Goal: Task Accomplishment & Management: Complete application form

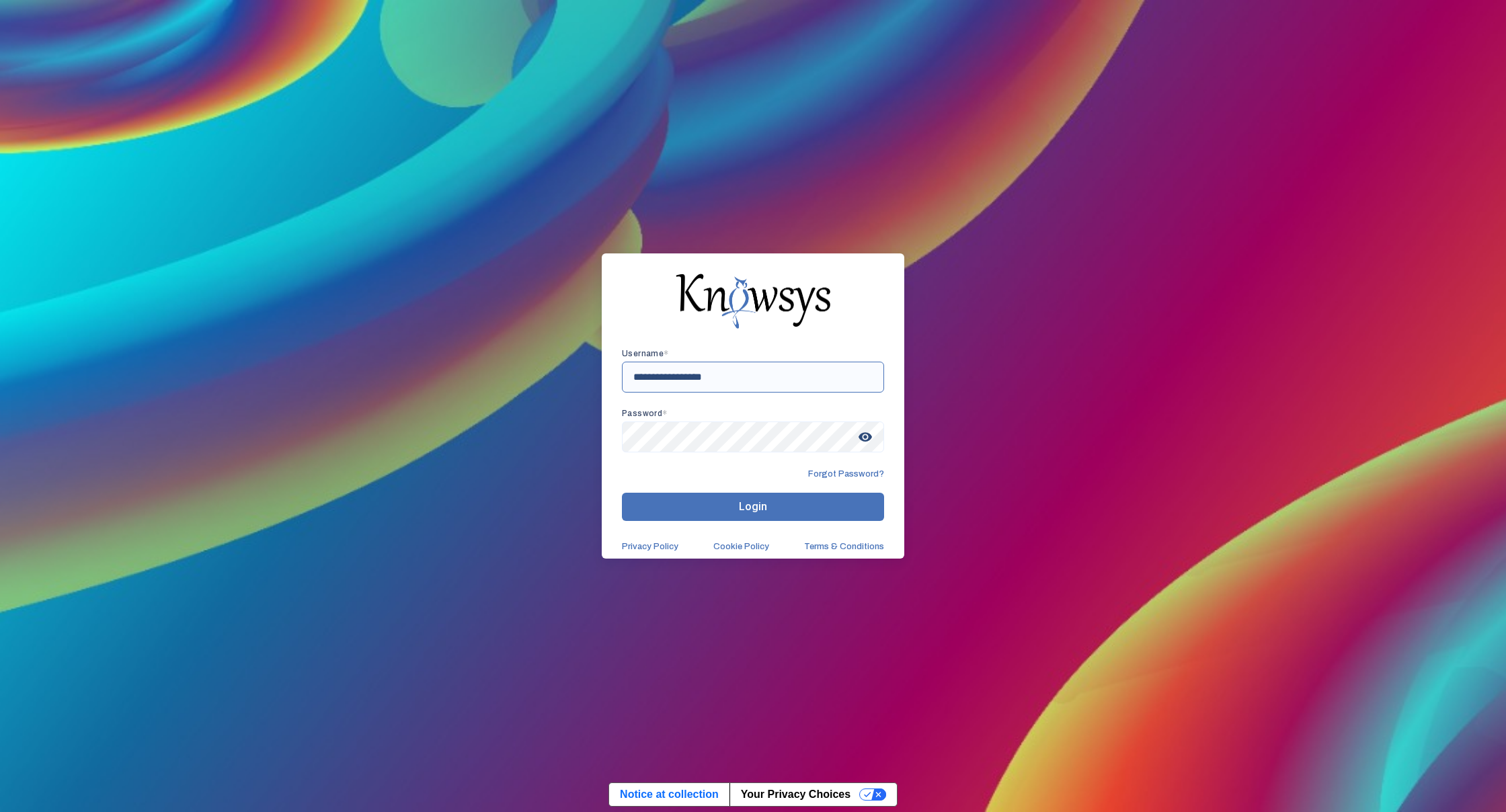
type input "**********"
click at [720, 499] on button "Login" at bounding box center [753, 507] width 262 height 28
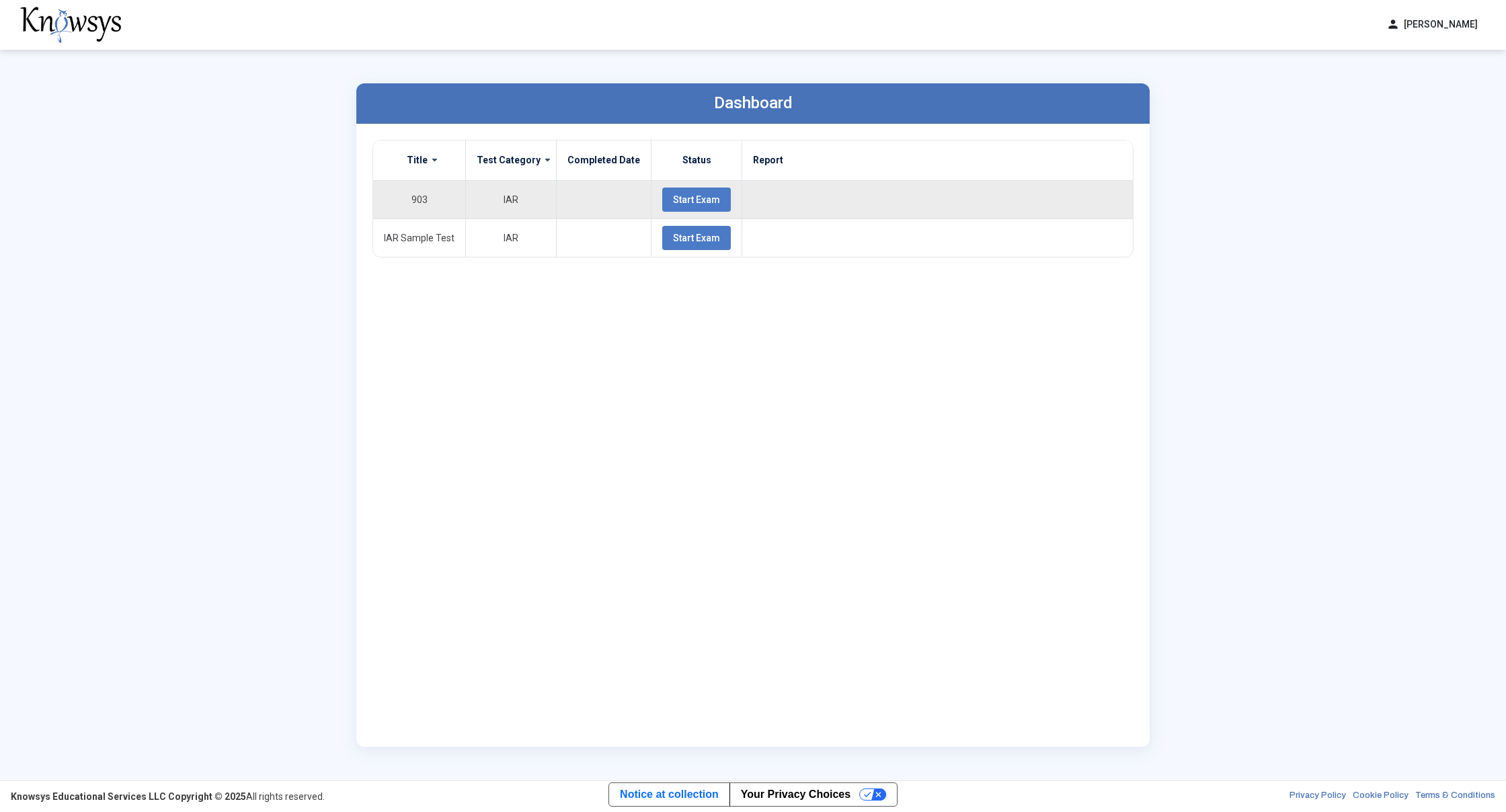
click at [694, 200] on span "Start Exam" at bounding box center [696, 199] width 47 height 10
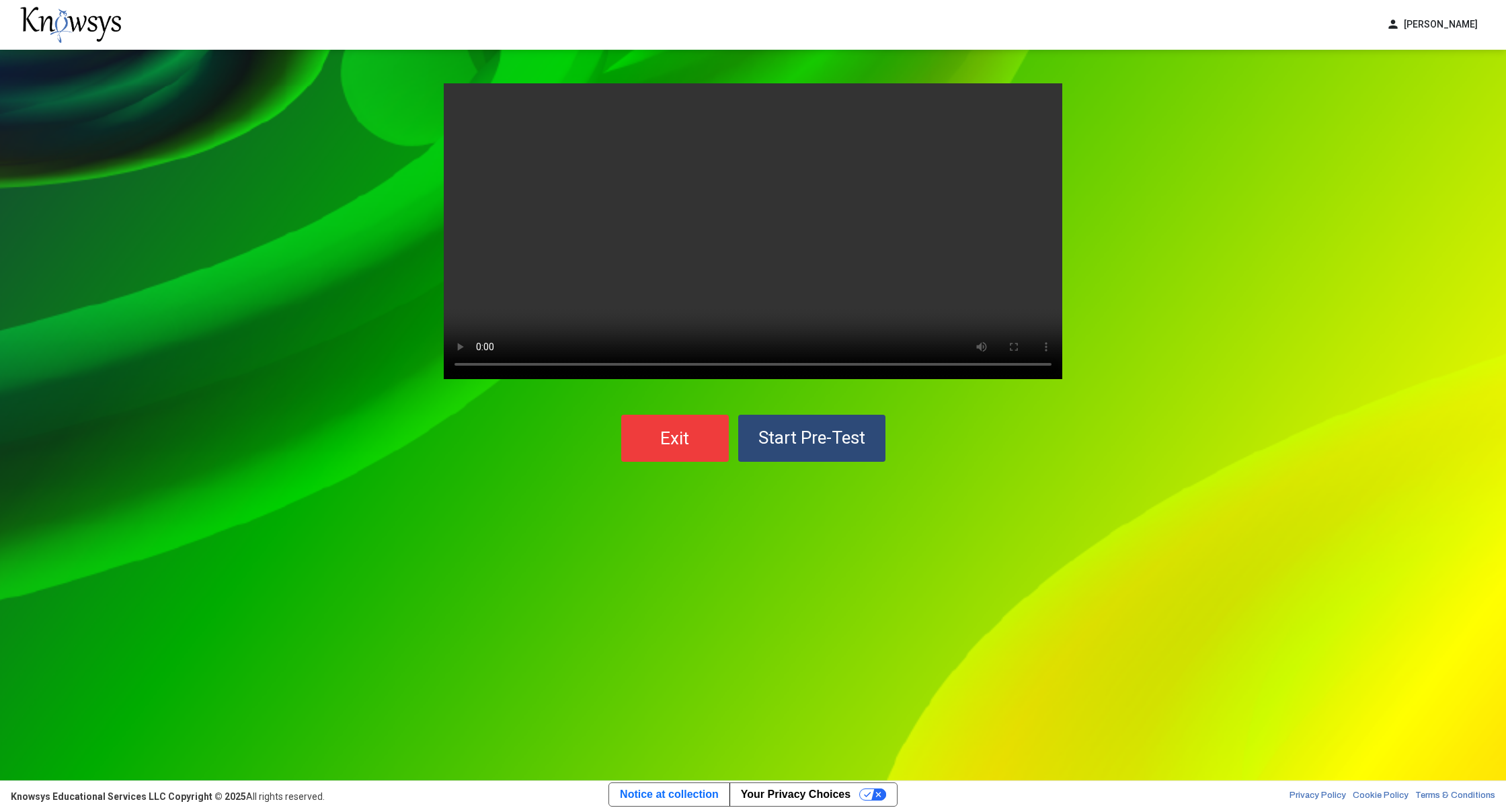
click at [874, 440] on button "Start Pre-Test" at bounding box center [811, 438] width 147 height 47
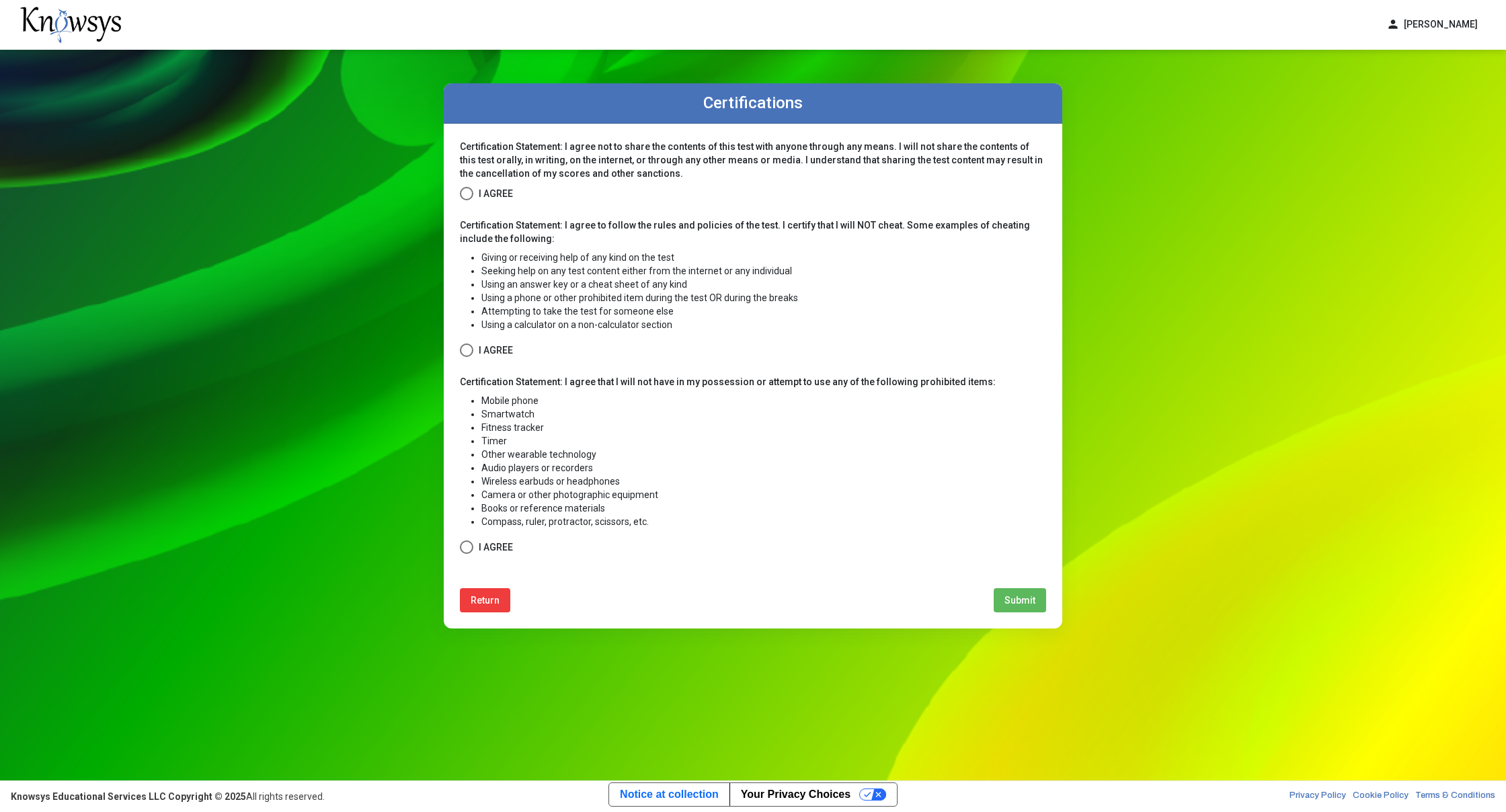
click at [470, 192] on span at bounding box center [467, 193] width 13 height 13
click at [469, 346] on span at bounding box center [467, 350] width 13 height 13
click at [466, 543] on span at bounding box center [467, 547] width 13 height 13
click at [1001, 595] on button "Submit" at bounding box center [1020, 600] width 53 height 24
select select
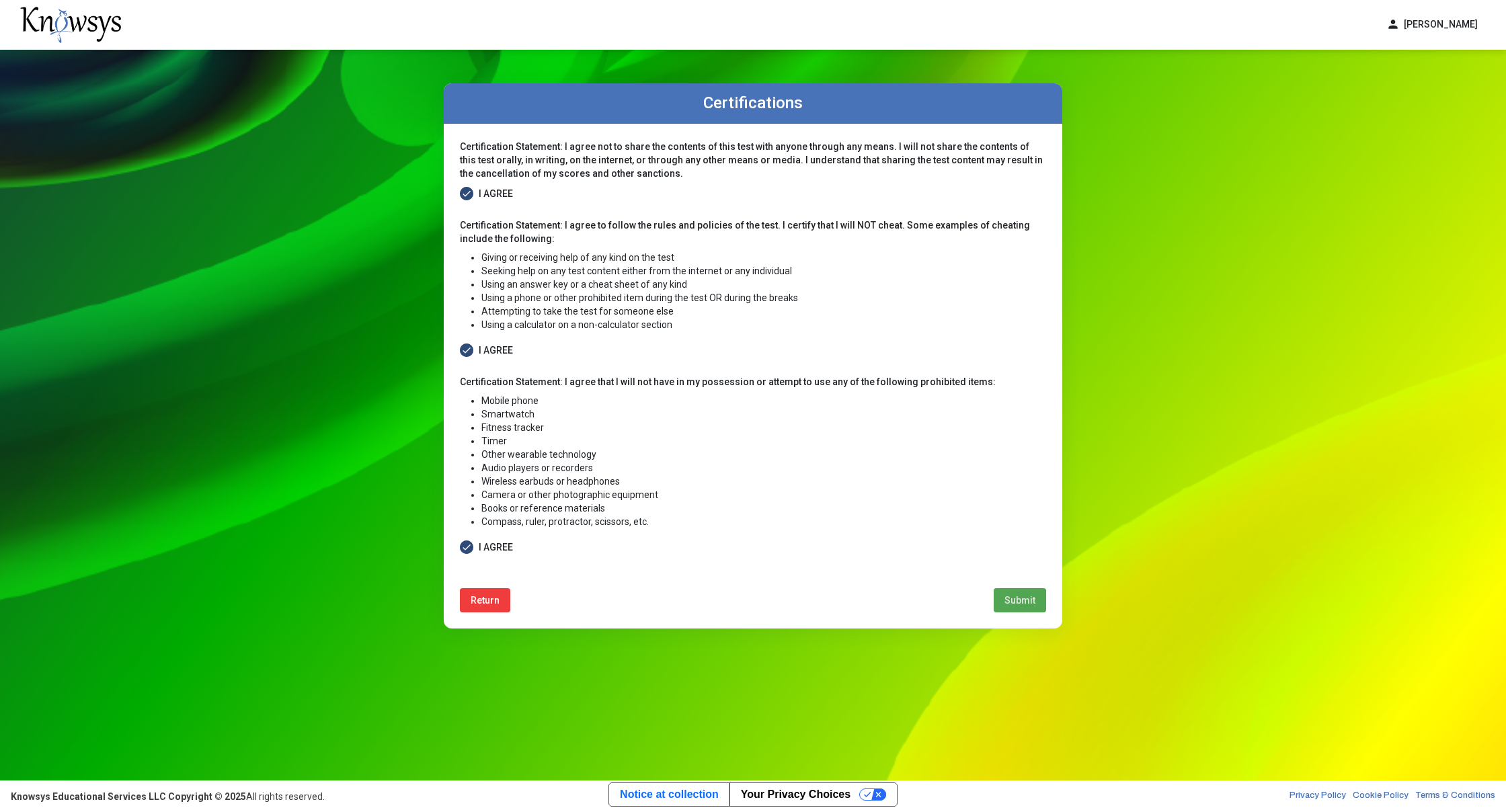
select select
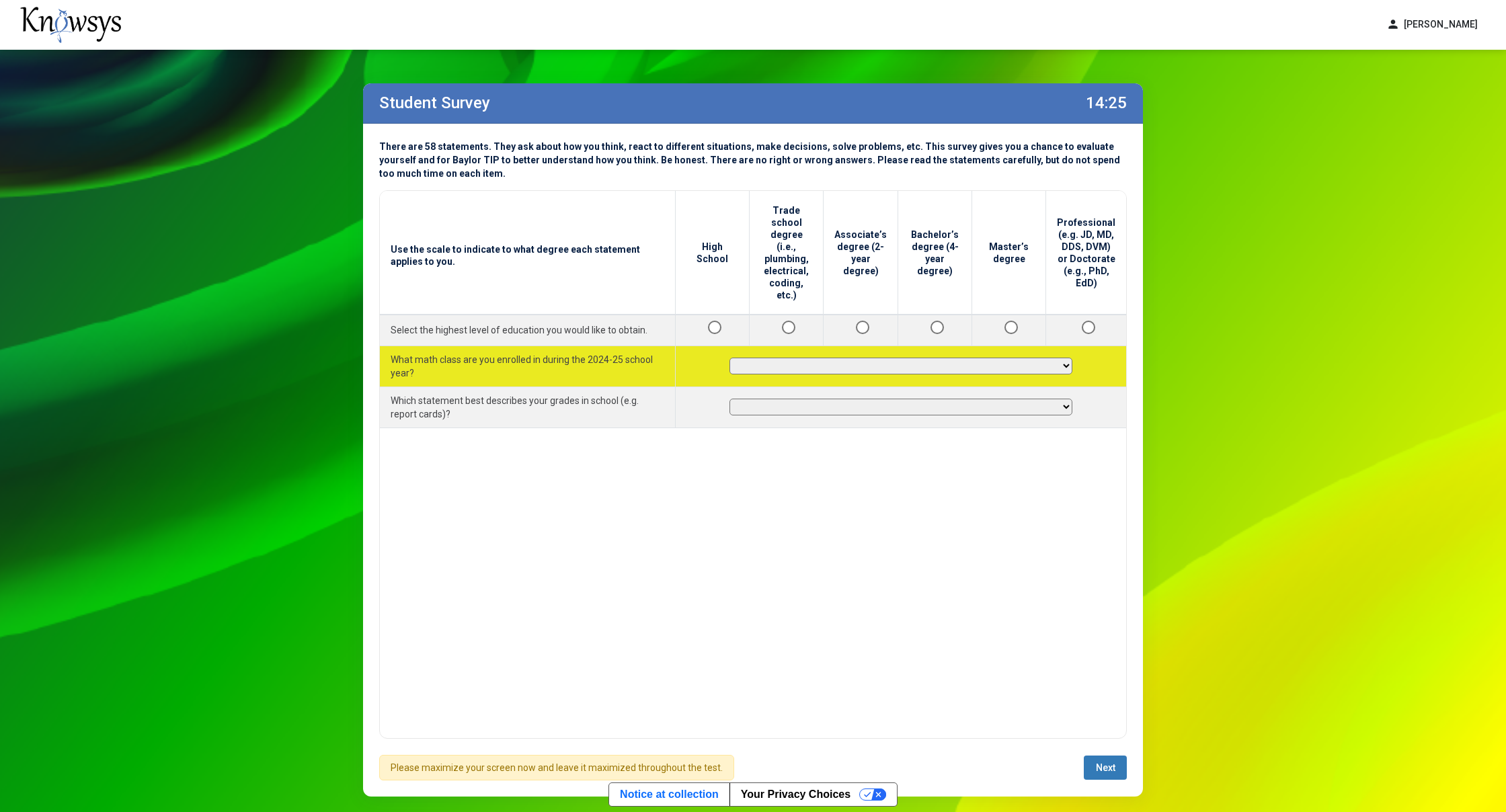
select select "**********"
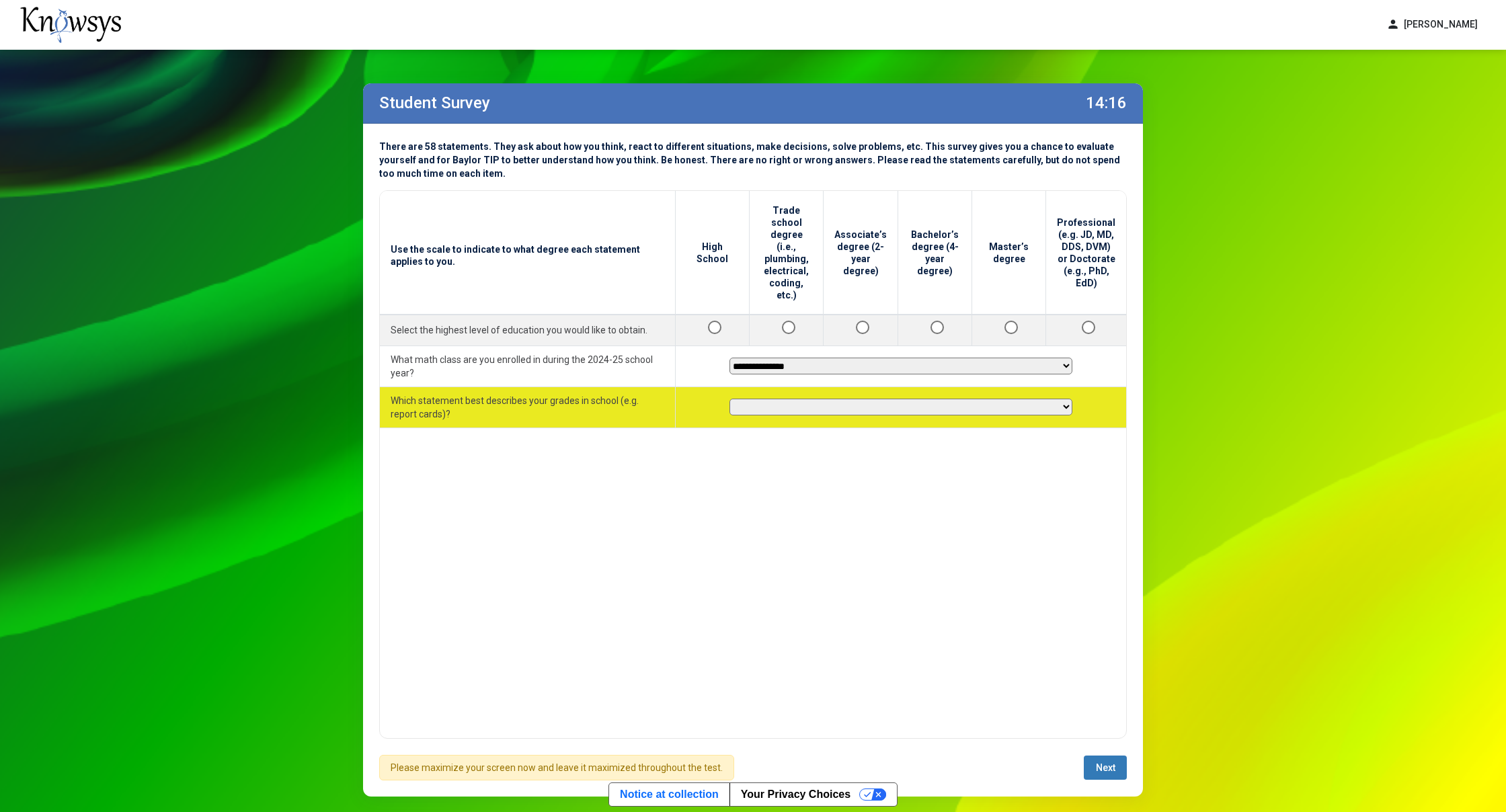
select select "********"
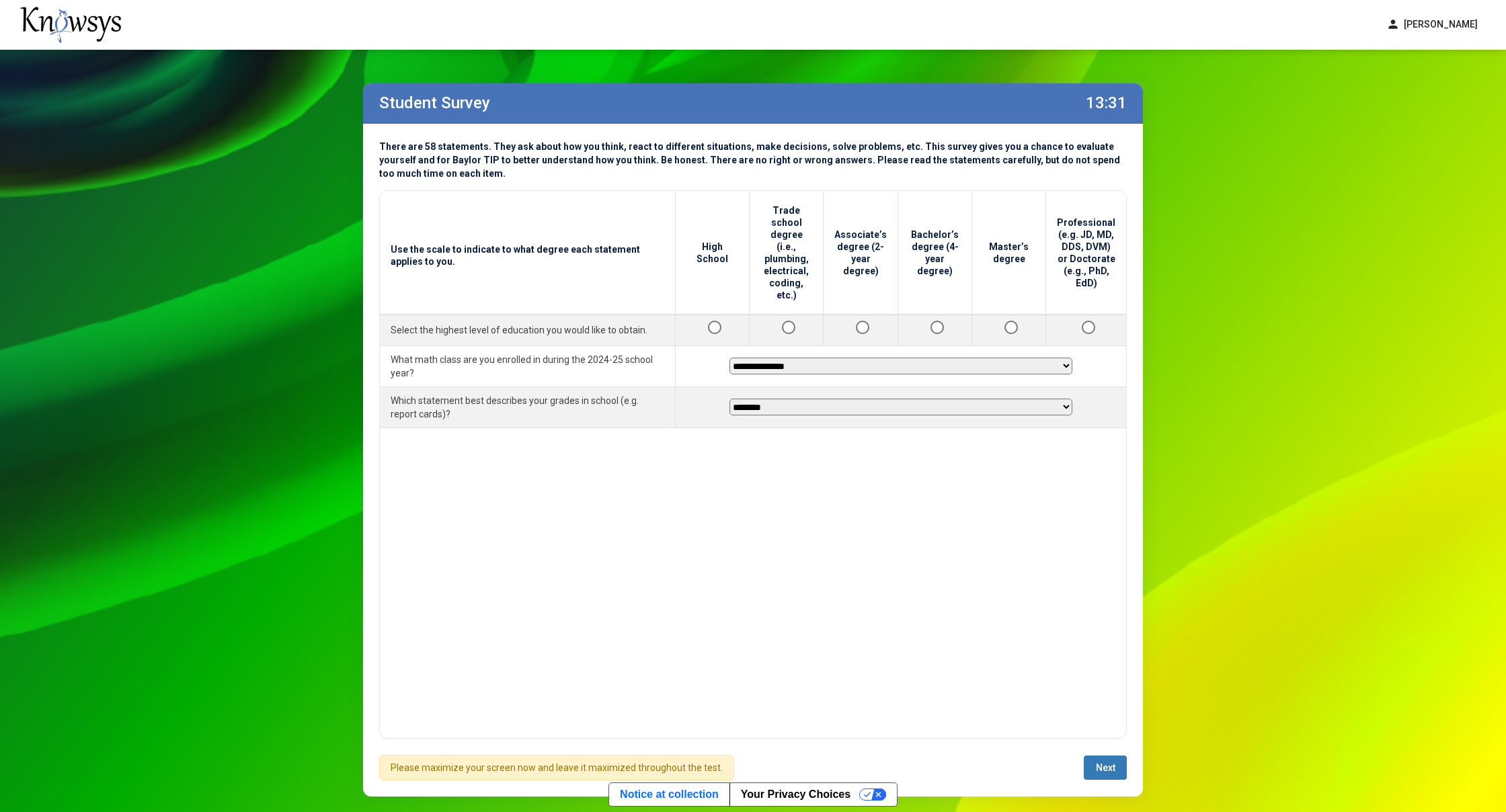
click at [1098, 758] on button "Next" at bounding box center [1105, 768] width 43 height 24
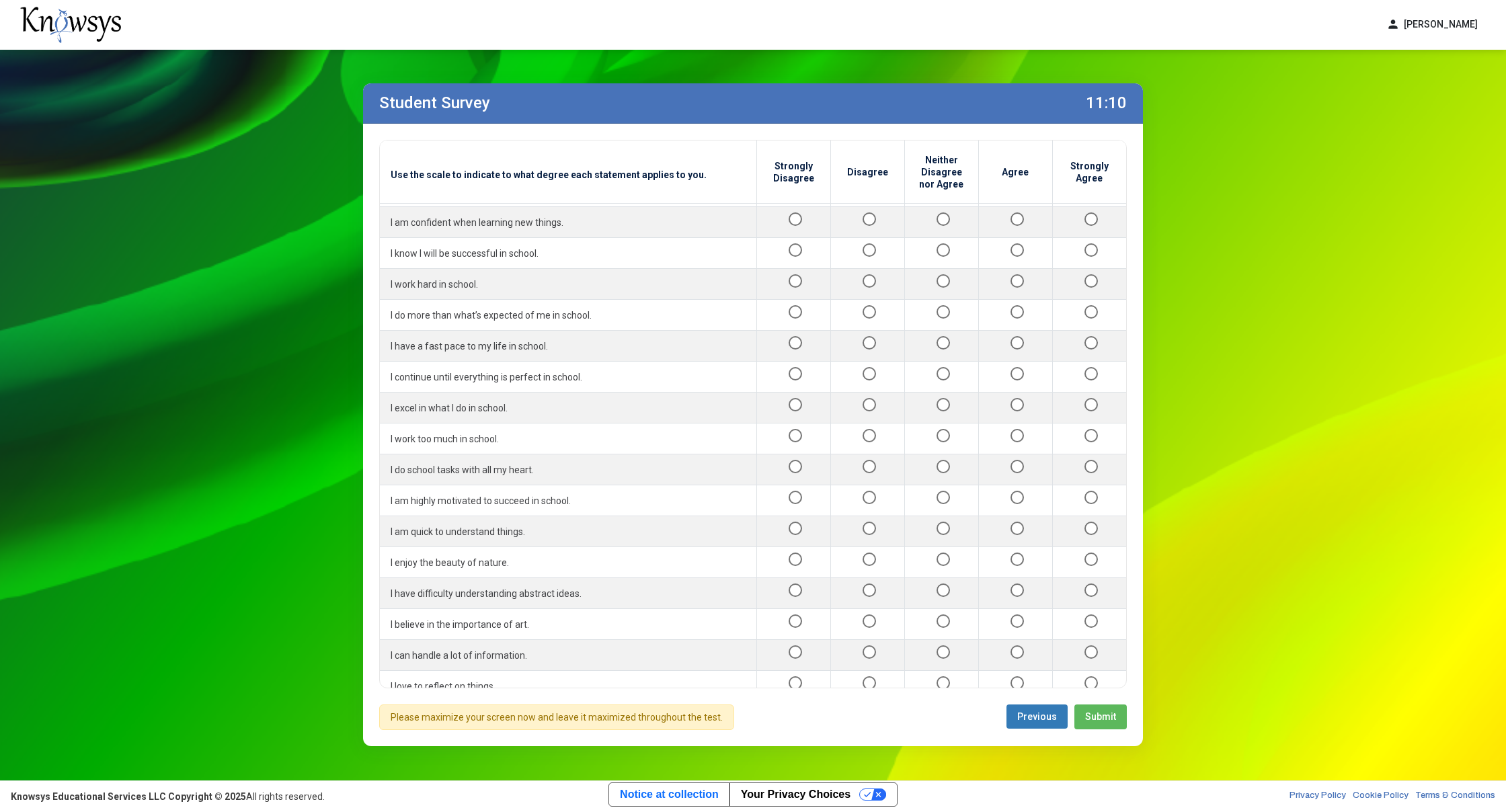
scroll to position [646, 0]
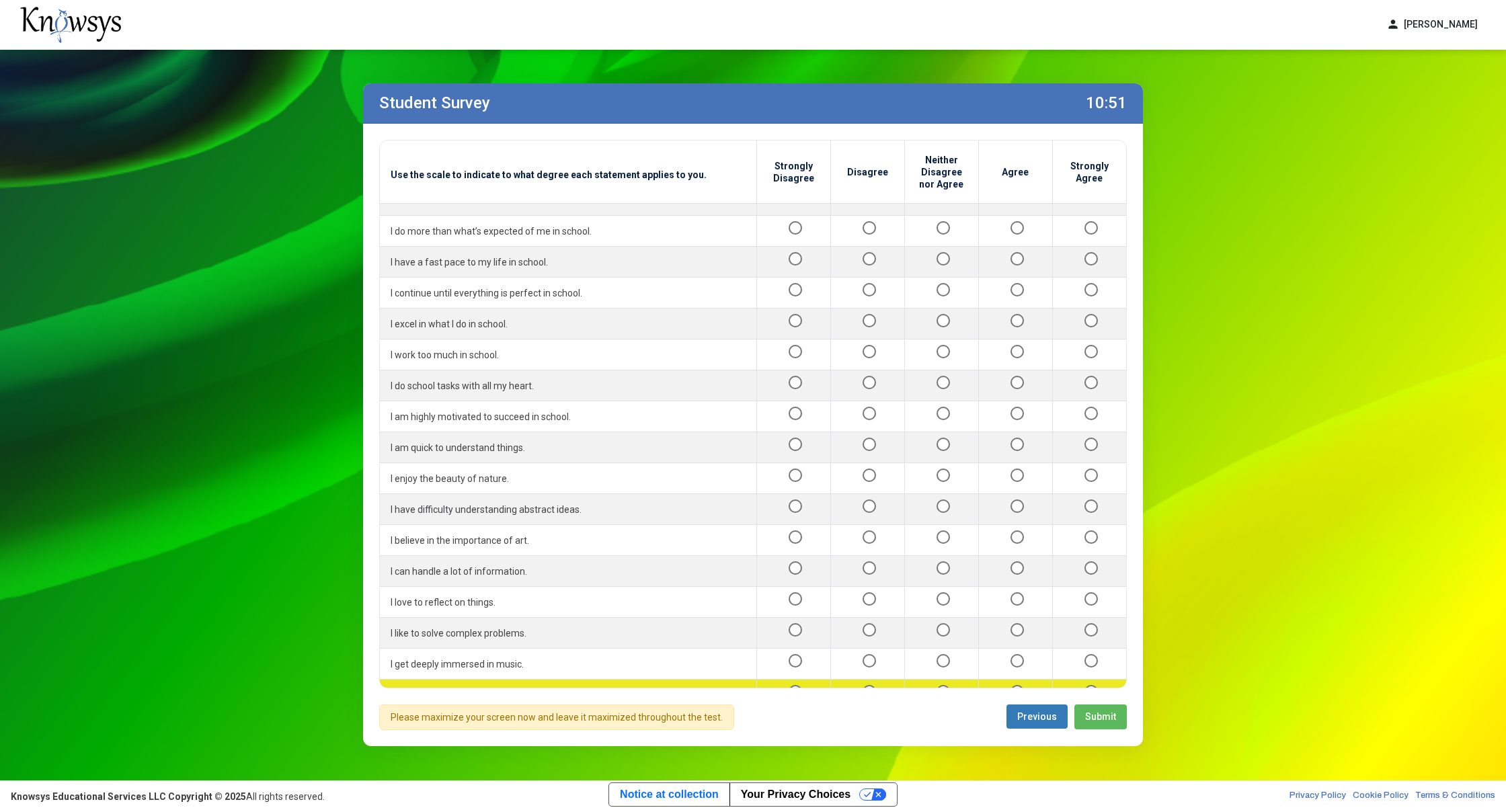
click at [852, 686] on div at bounding box center [867, 694] width 52 height 17
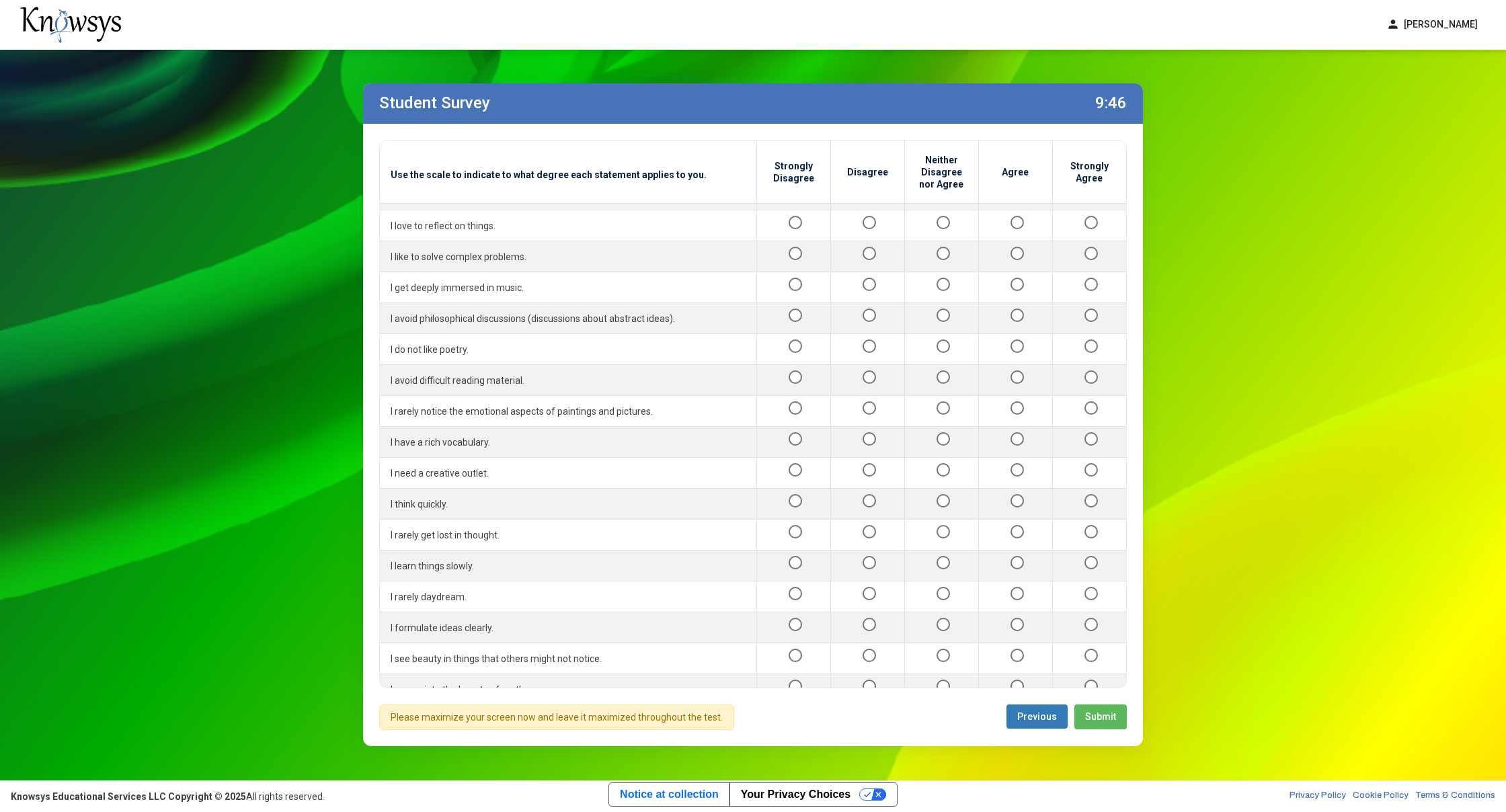
scroll to position [1026, 0]
click at [857, 802] on div at bounding box center [867, 810] width 52 height 17
click at [1113, 726] on button "Submit" at bounding box center [1101, 717] width 53 height 24
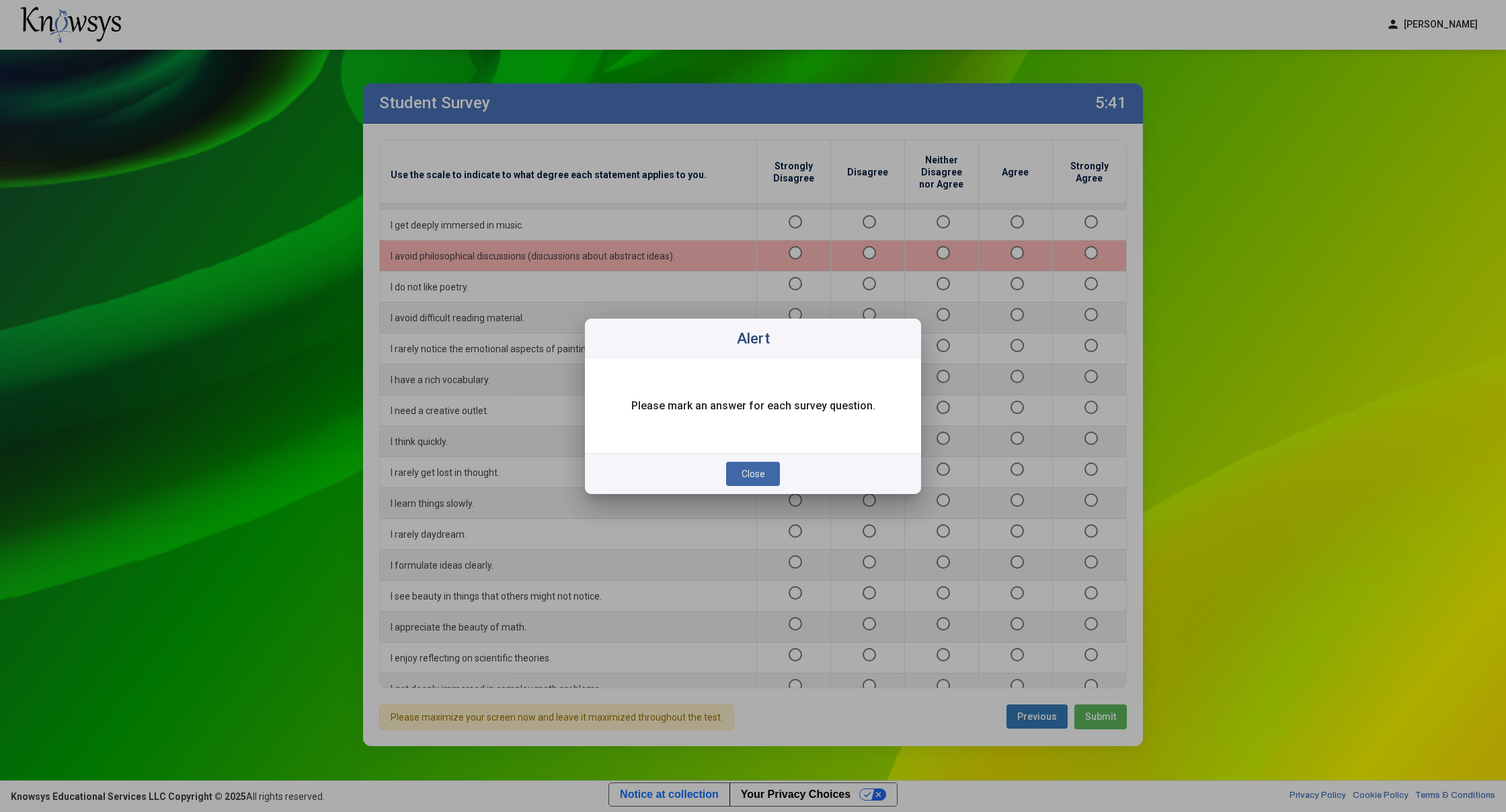
click at [765, 479] on button "Close" at bounding box center [752, 474] width 54 height 24
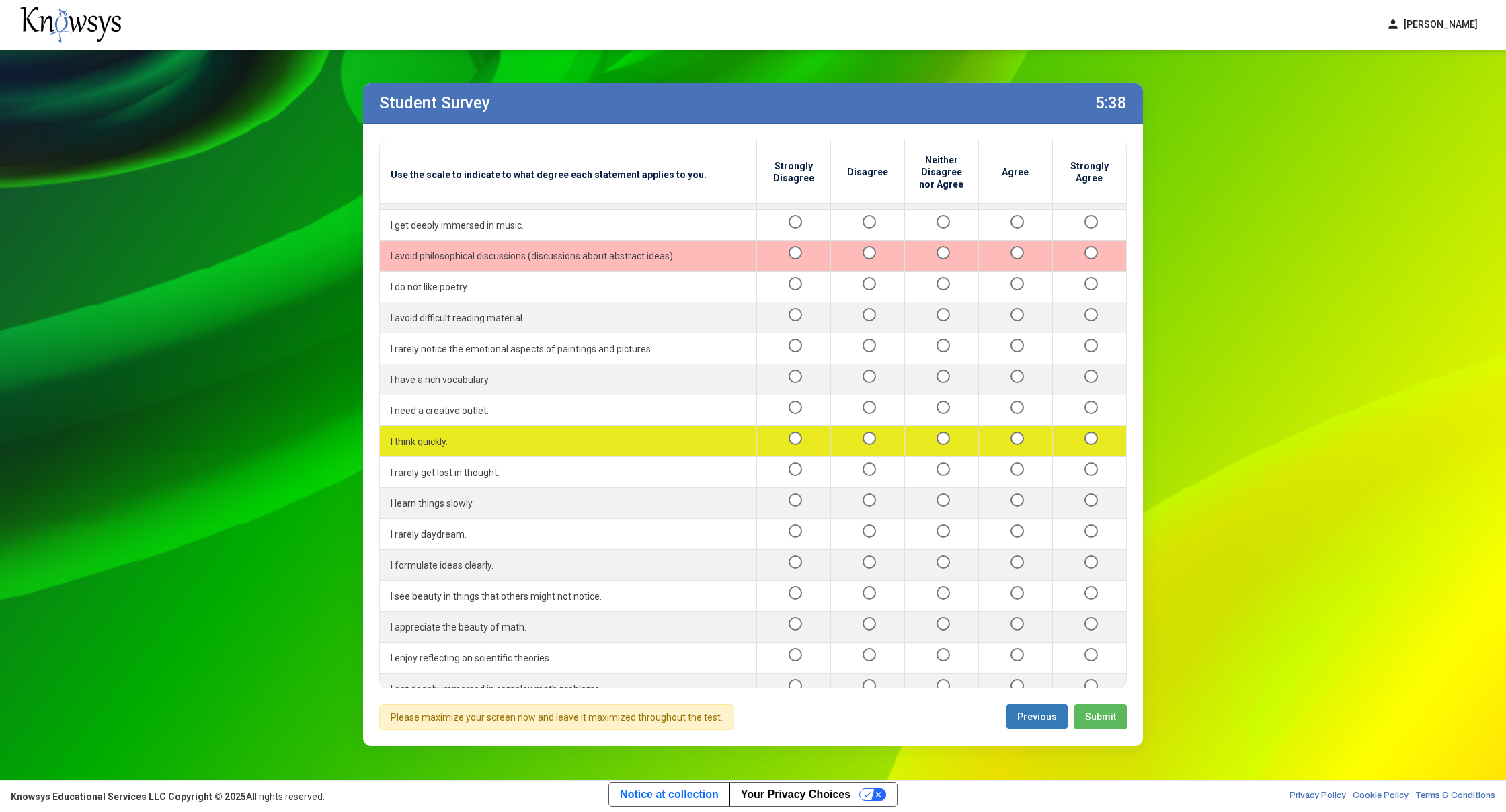
scroll to position [734, 0]
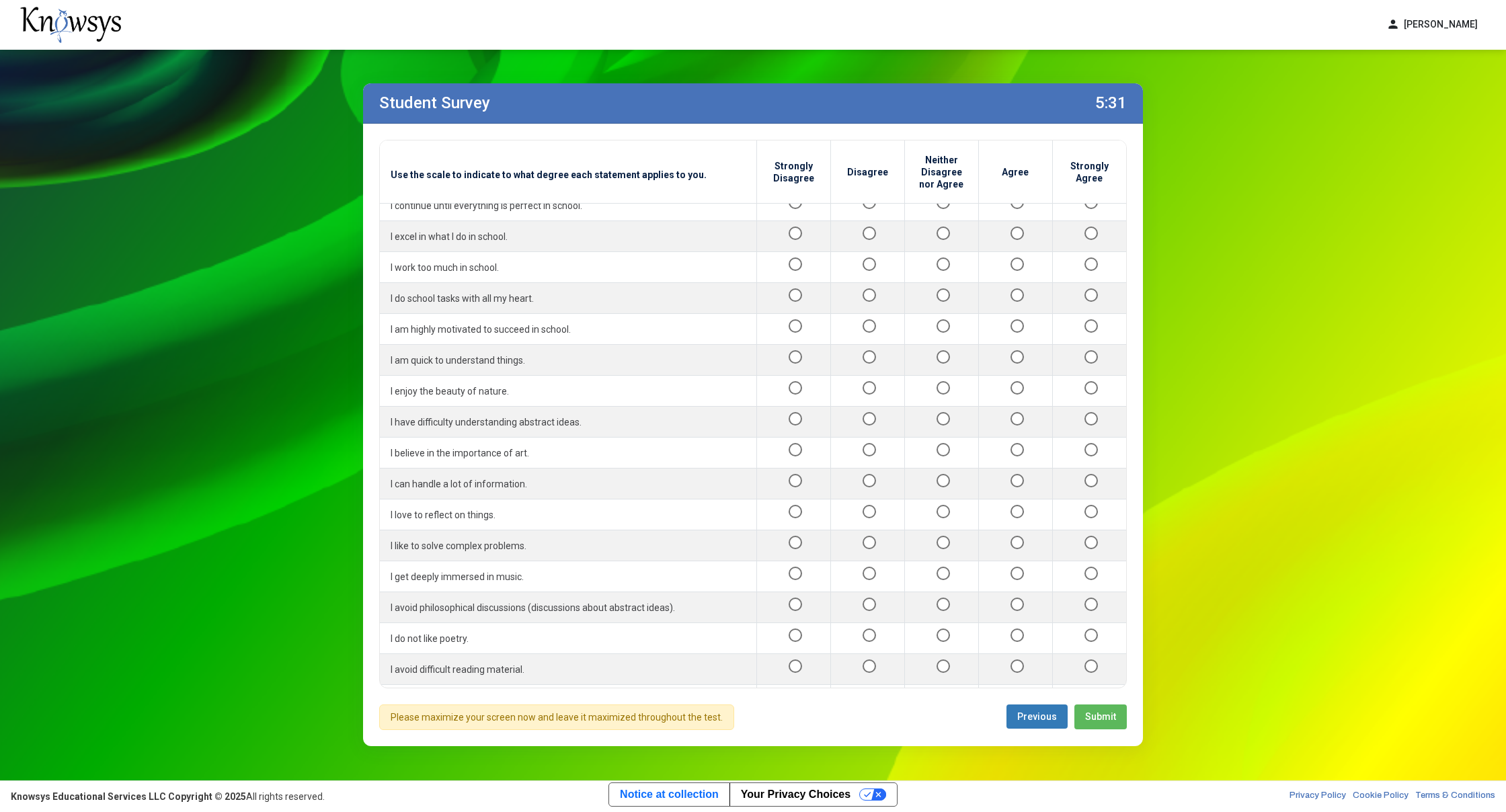
click at [1103, 711] on span "Submit" at bounding box center [1100, 716] width 31 height 10
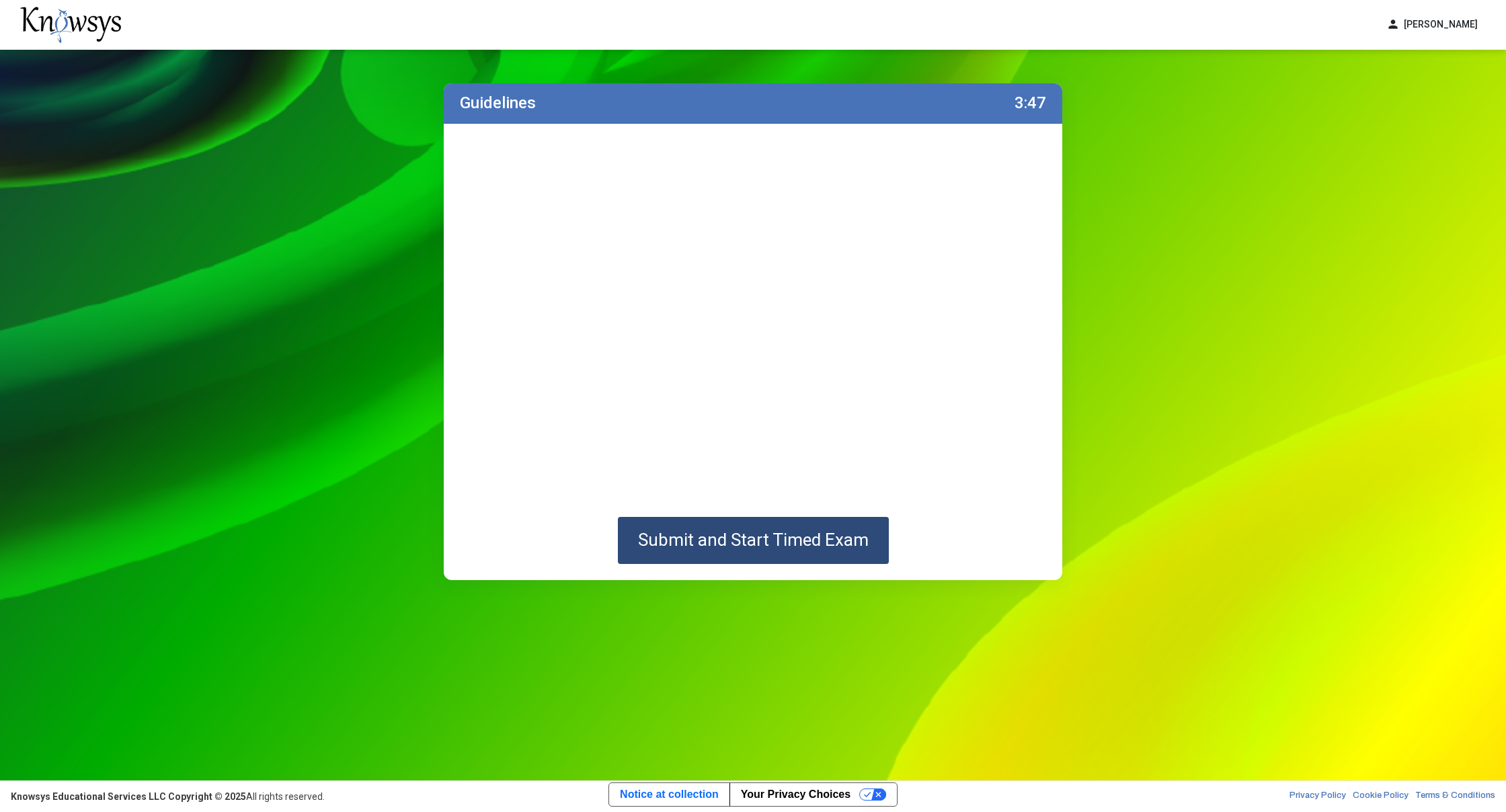
click at [855, 554] on button "Submit and Start Timed Exam" at bounding box center [753, 541] width 270 height 47
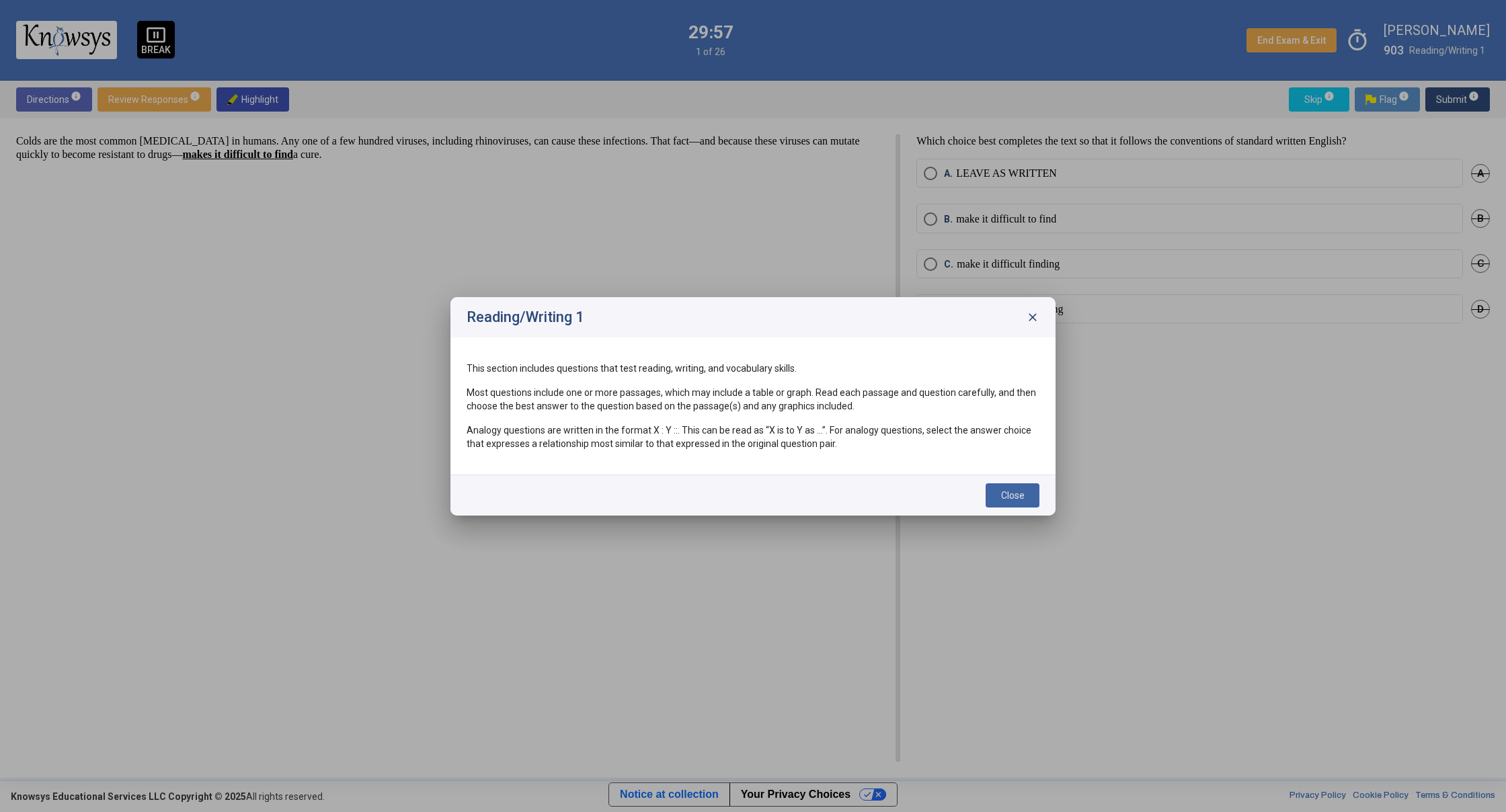
click at [1017, 495] on span "Close" at bounding box center [1012, 495] width 24 height 10
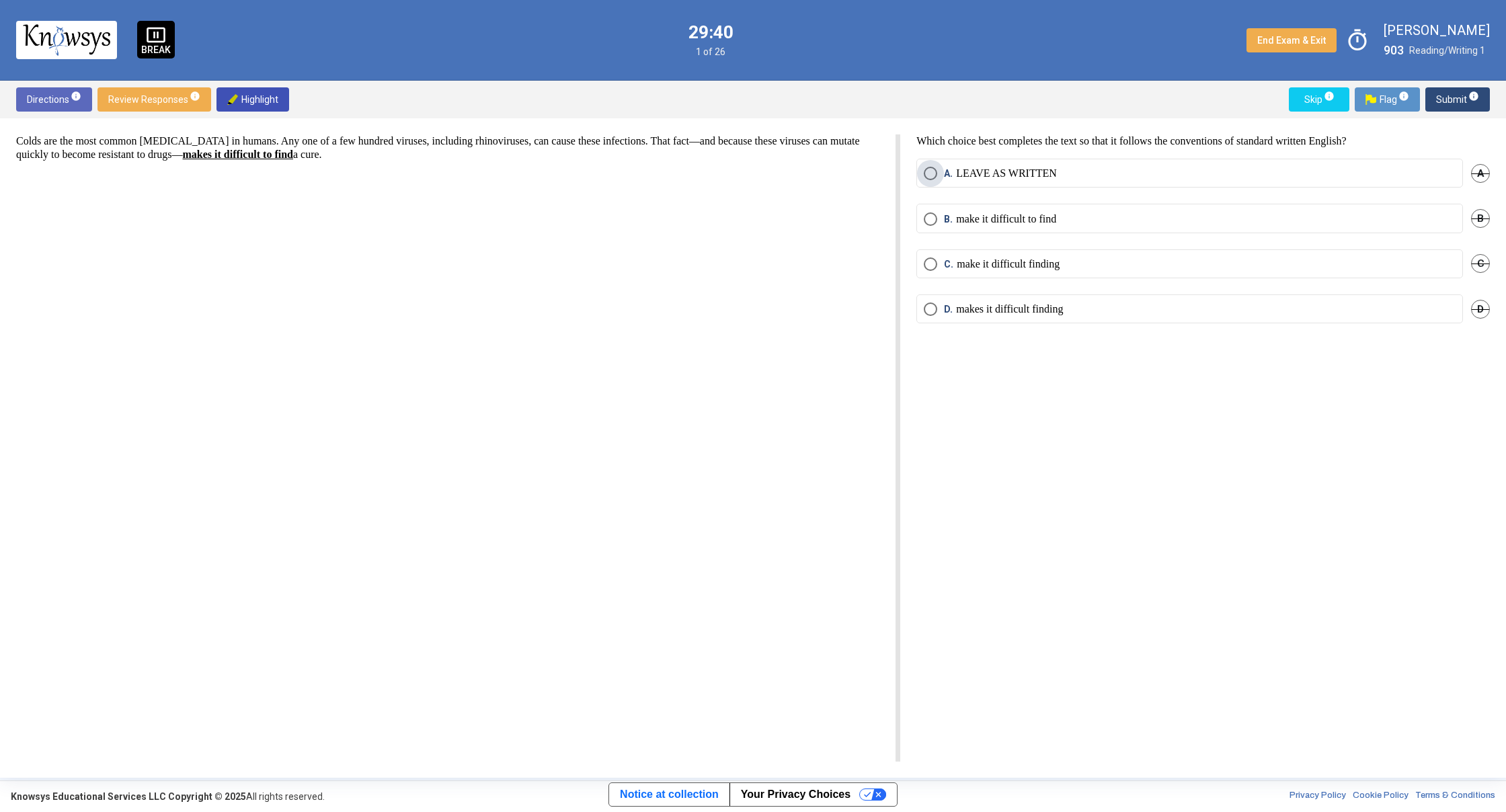
click at [930, 174] on span "Select an option" at bounding box center [930, 173] width 13 height 13
click at [1477, 104] on span "Submit info" at bounding box center [1458, 100] width 43 height 24
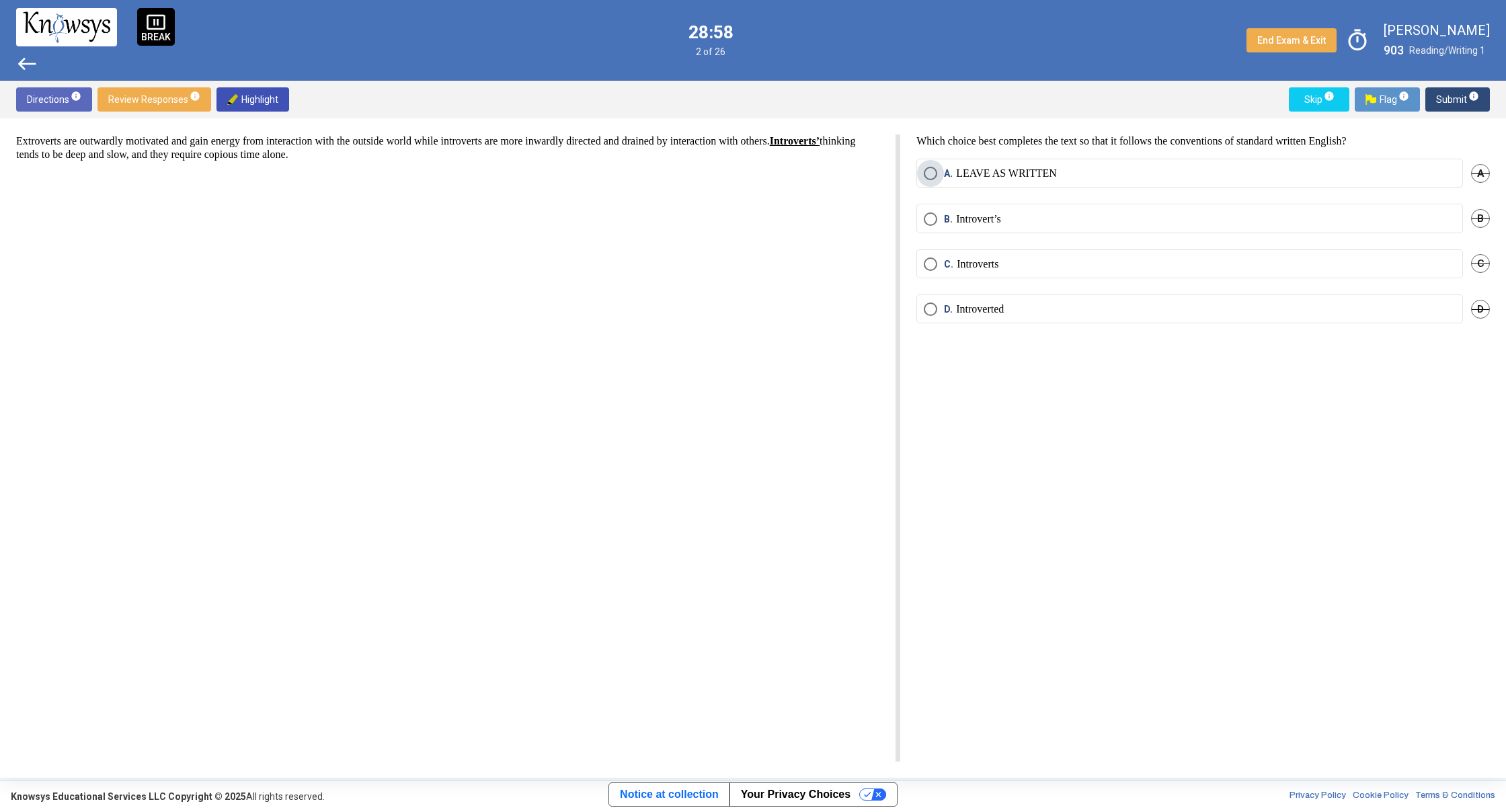
drag, startPoint x: 935, startPoint y: 170, endPoint x: 1093, endPoint y: 178, distance: 158.2
click at [946, 170] on label "A. LEAVE AS WRITTEN" at bounding box center [1189, 173] width 532 height 13
click at [1452, 92] on span "Submit info" at bounding box center [1458, 100] width 43 height 24
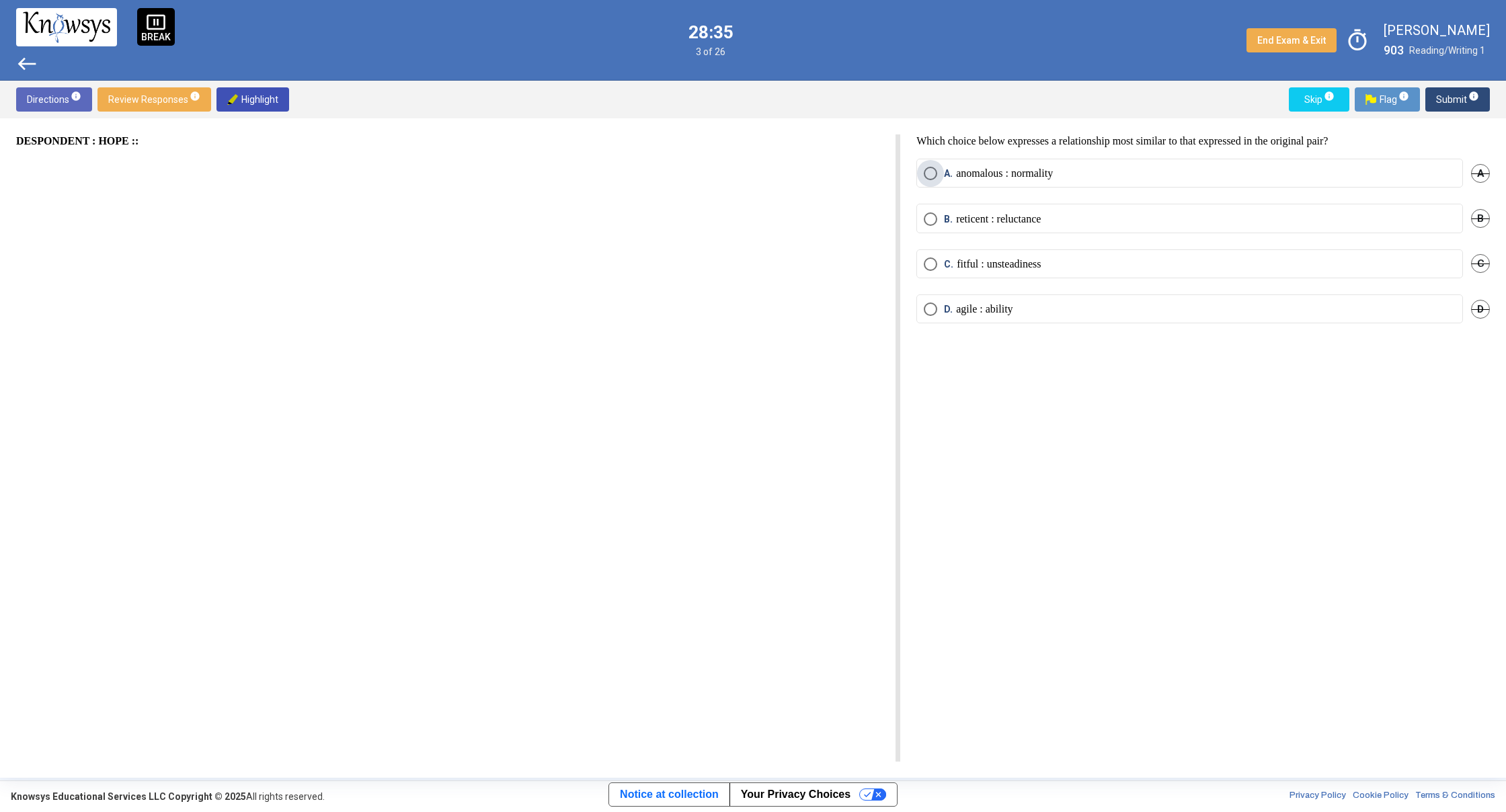
click at [934, 174] on span "Select an option" at bounding box center [930, 173] width 13 height 13
click at [1471, 104] on span "Submit info" at bounding box center [1458, 100] width 43 height 24
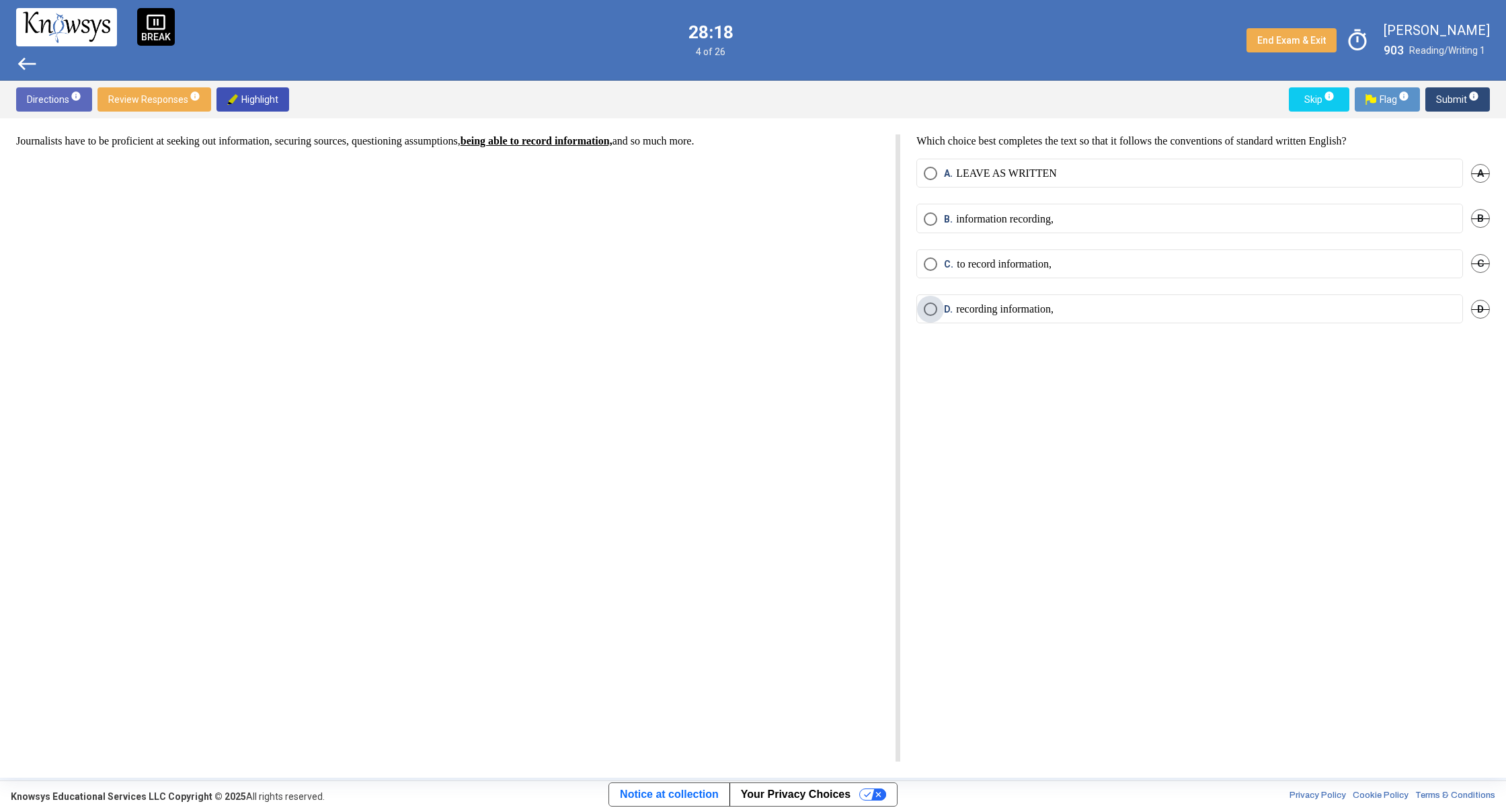
click at [1024, 311] on p "recording information," at bounding box center [1004, 309] width 97 height 13
click at [1452, 99] on span "Submit info" at bounding box center [1458, 100] width 43 height 24
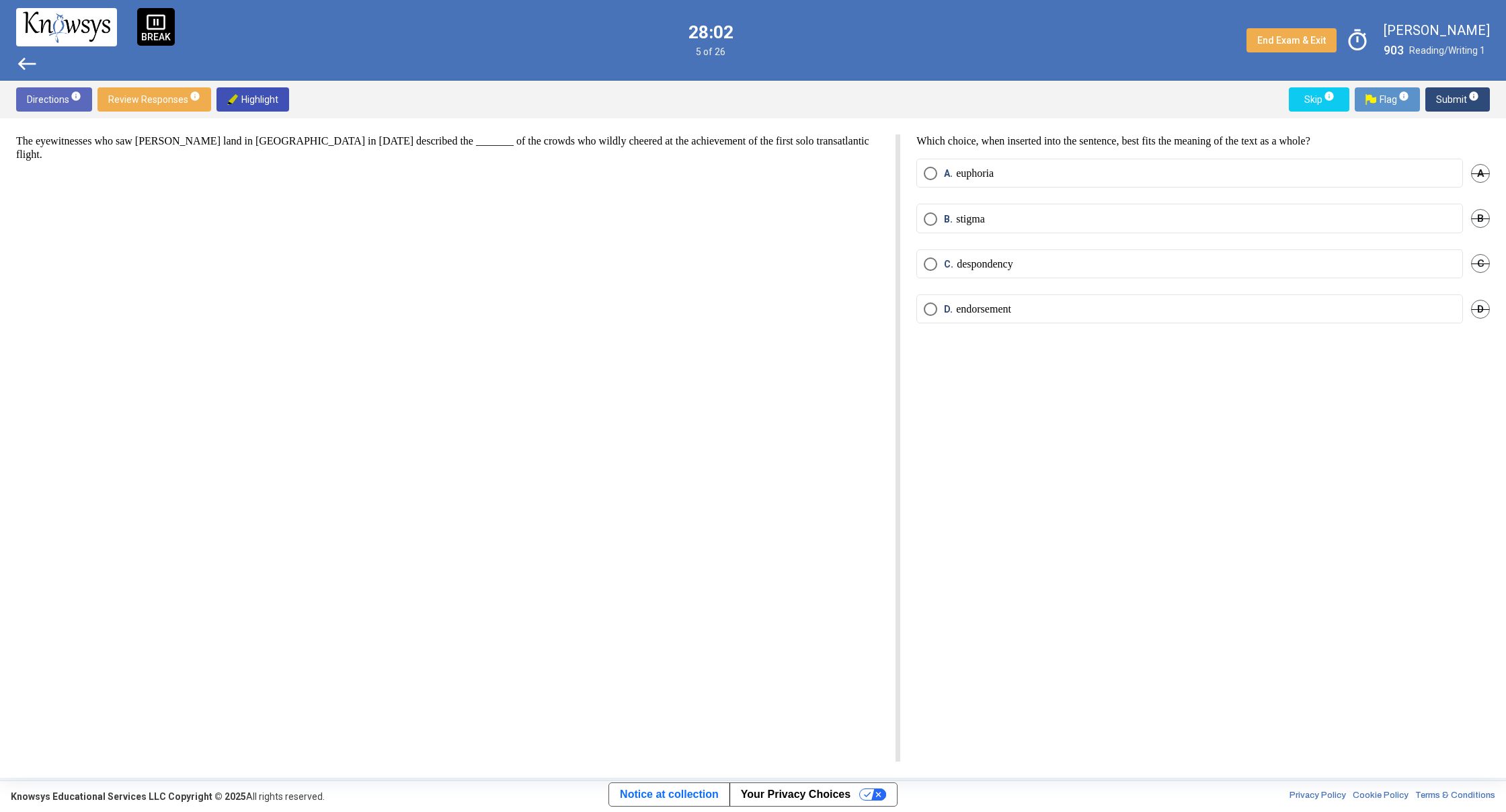
click at [927, 174] on span "Select an option" at bounding box center [930, 173] width 13 height 13
click at [1442, 94] on span "Submit info" at bounding box center [1458, 100] width 43 height 24
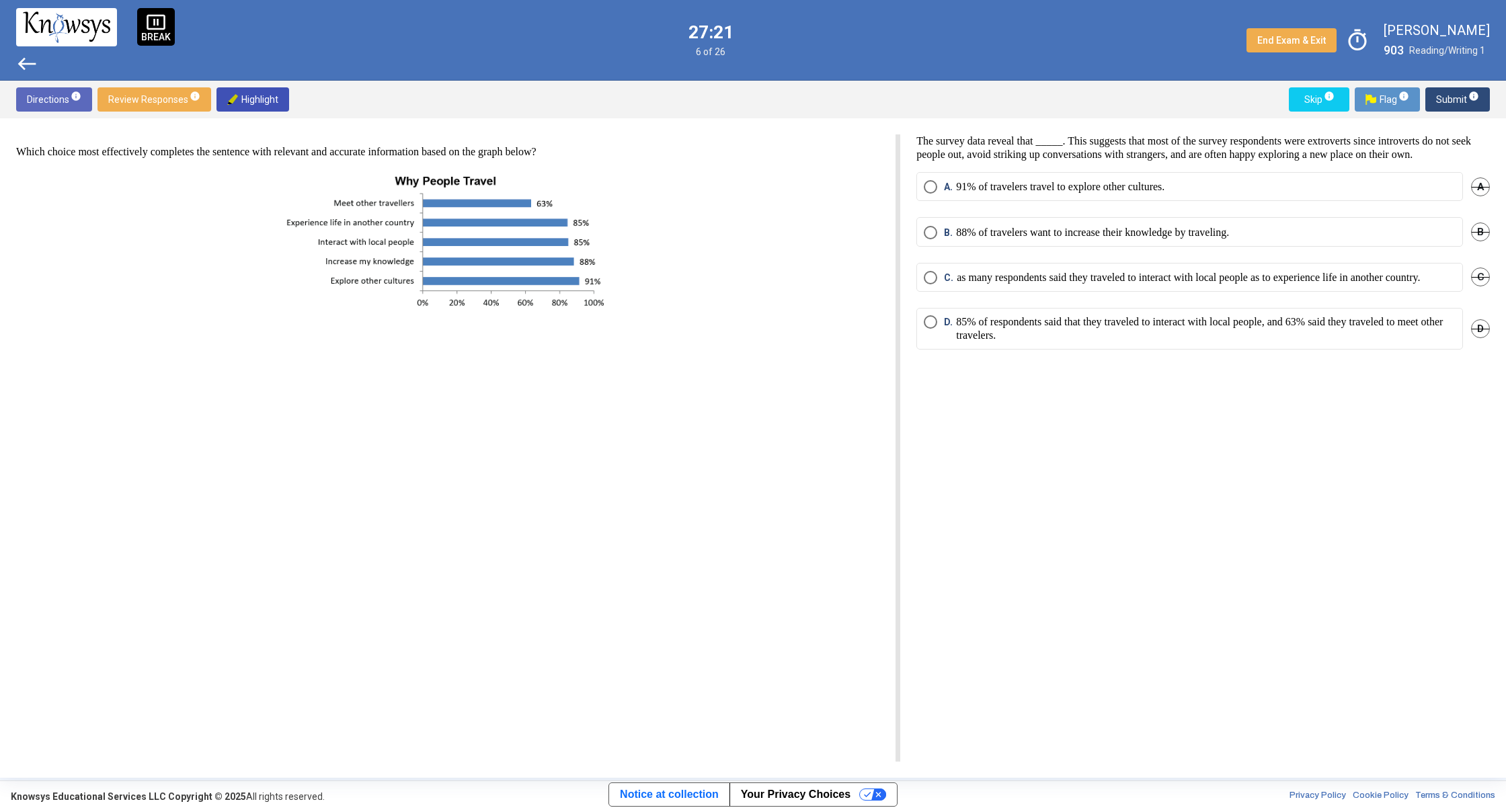
click at [929, 329] on span "Select an option" at bounding box center [930, 322] width 13 height 13
click at [1474, 105] on span "Submit info" at bounding box center [1458, 100] width 43 height 24
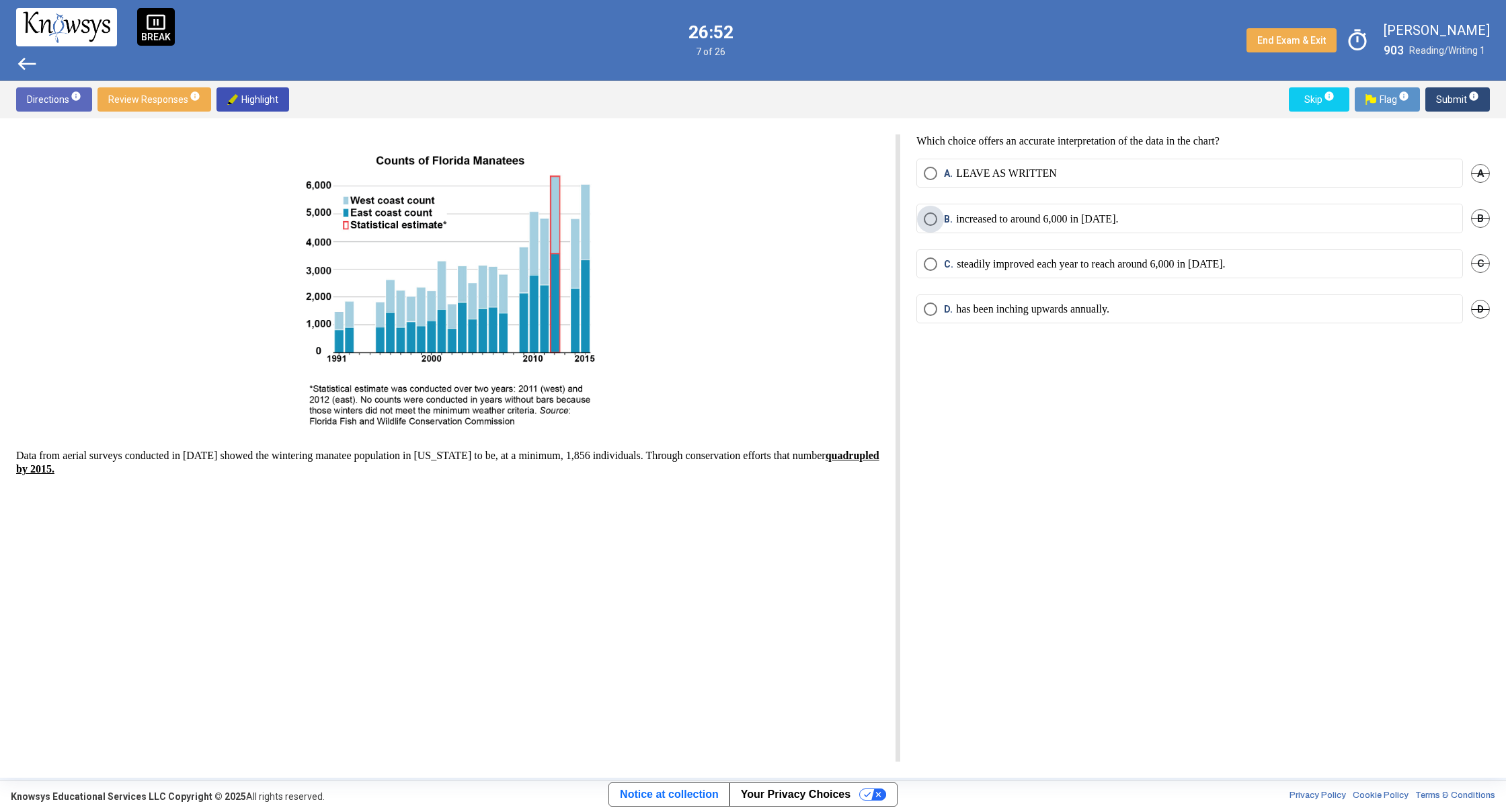
click at [932, 221] on span "Select an option" at bounding box center [930, 219] width 13 height 13
click at [1460, 103] on span "Submit info" at bounding box center [1458, 100] width 43 height 24
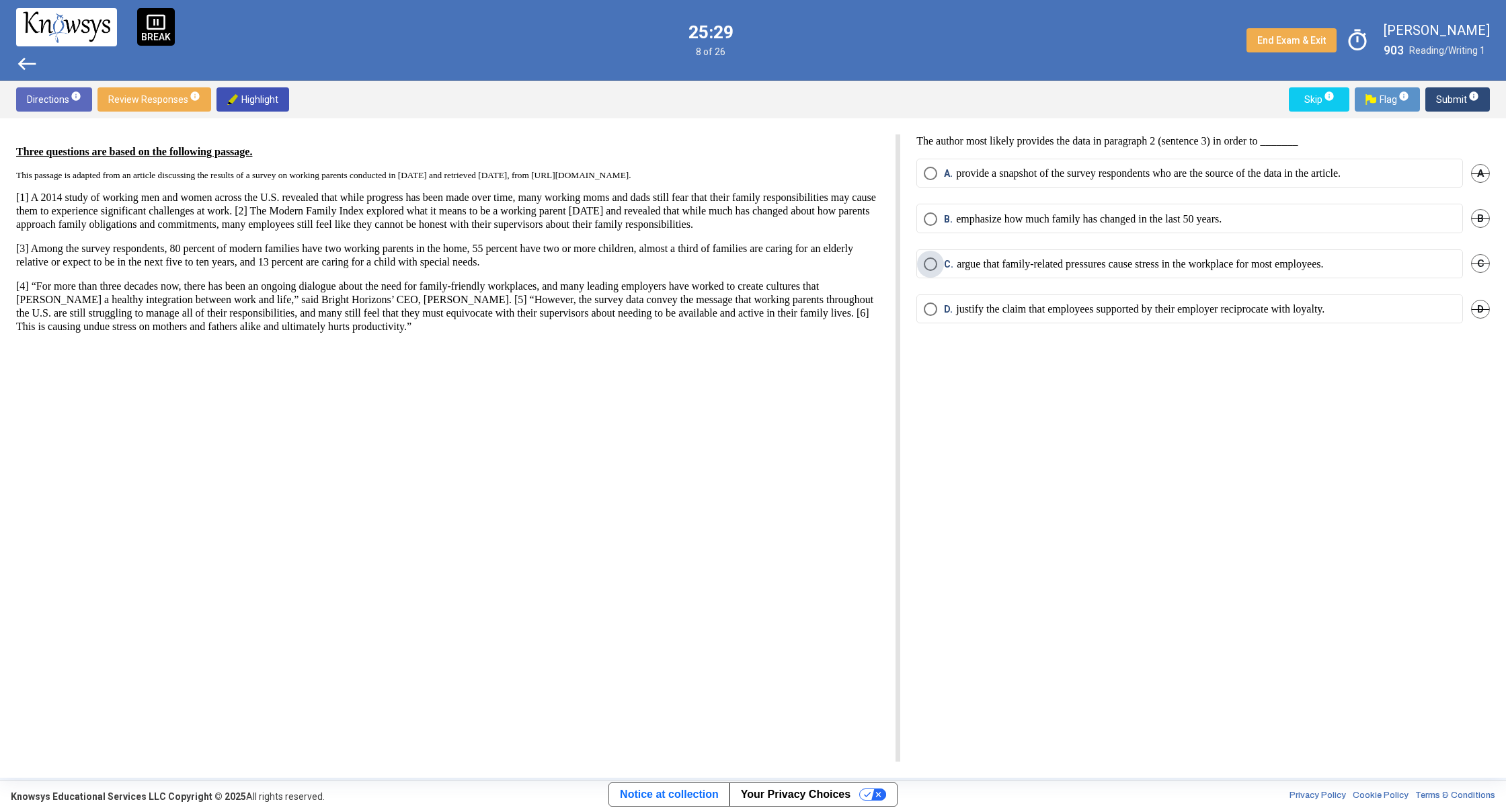
click at [934, 262] on span "Select an option" at bounding box center [930, 264] width 13 height 13
click at [1464, 104] on span "Submit info" at bounding box center [1458, 100] width 43 height 24
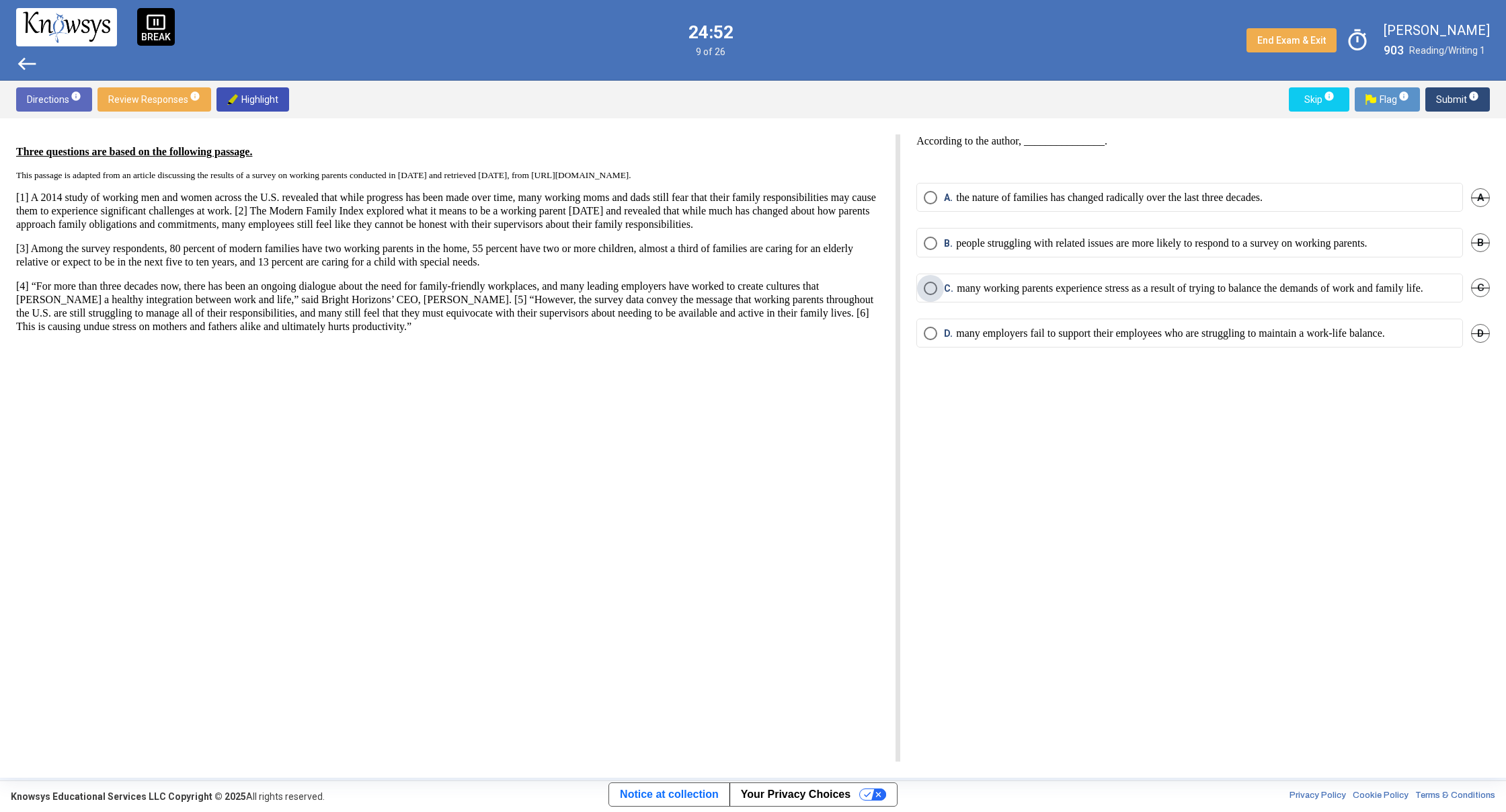
click at [931, 286] on span "Select an option" at bounding box center [930, 288] width 13 height 13
click at [1448, 106] on span "Submit info" at bounding box center [1458, 100] width 43 height 24
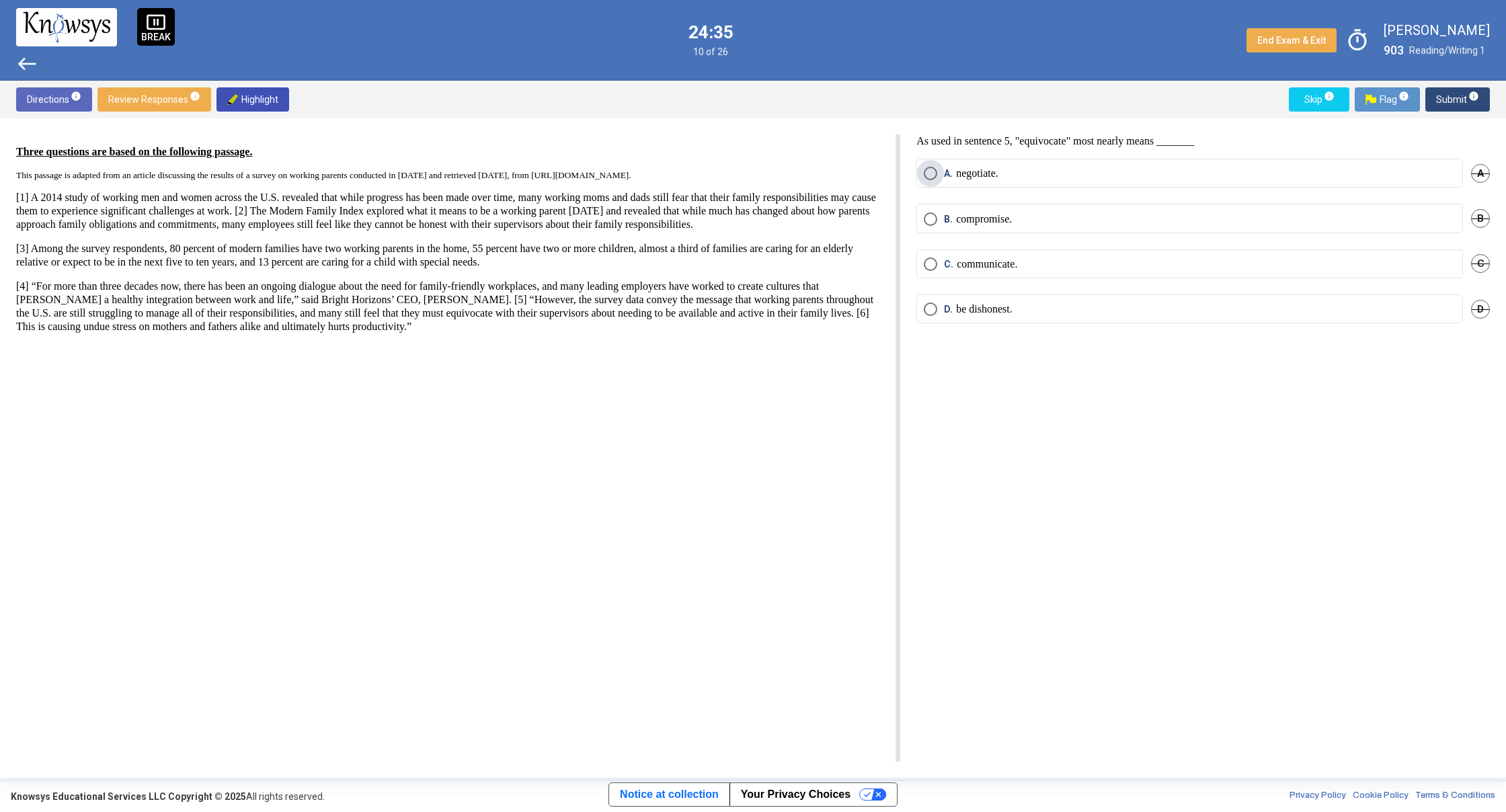
click at [928, 175] on span "Select an option" at bounding box center [930, 173] width 13 height 13
click at [1477, 264] on span "C" at bounding box center [1481, 264] width 19 height 19
click at [1484, 265] on span "Undo" at bounding box center [1478, 263] width 25 height 10
click at [935, 266] on span "Select an option" at bounding box center [930, 264] width 13 height 13
click at [1454, 105] on span "Submit info" at bounding box center [1458, 100] width 43 height 24
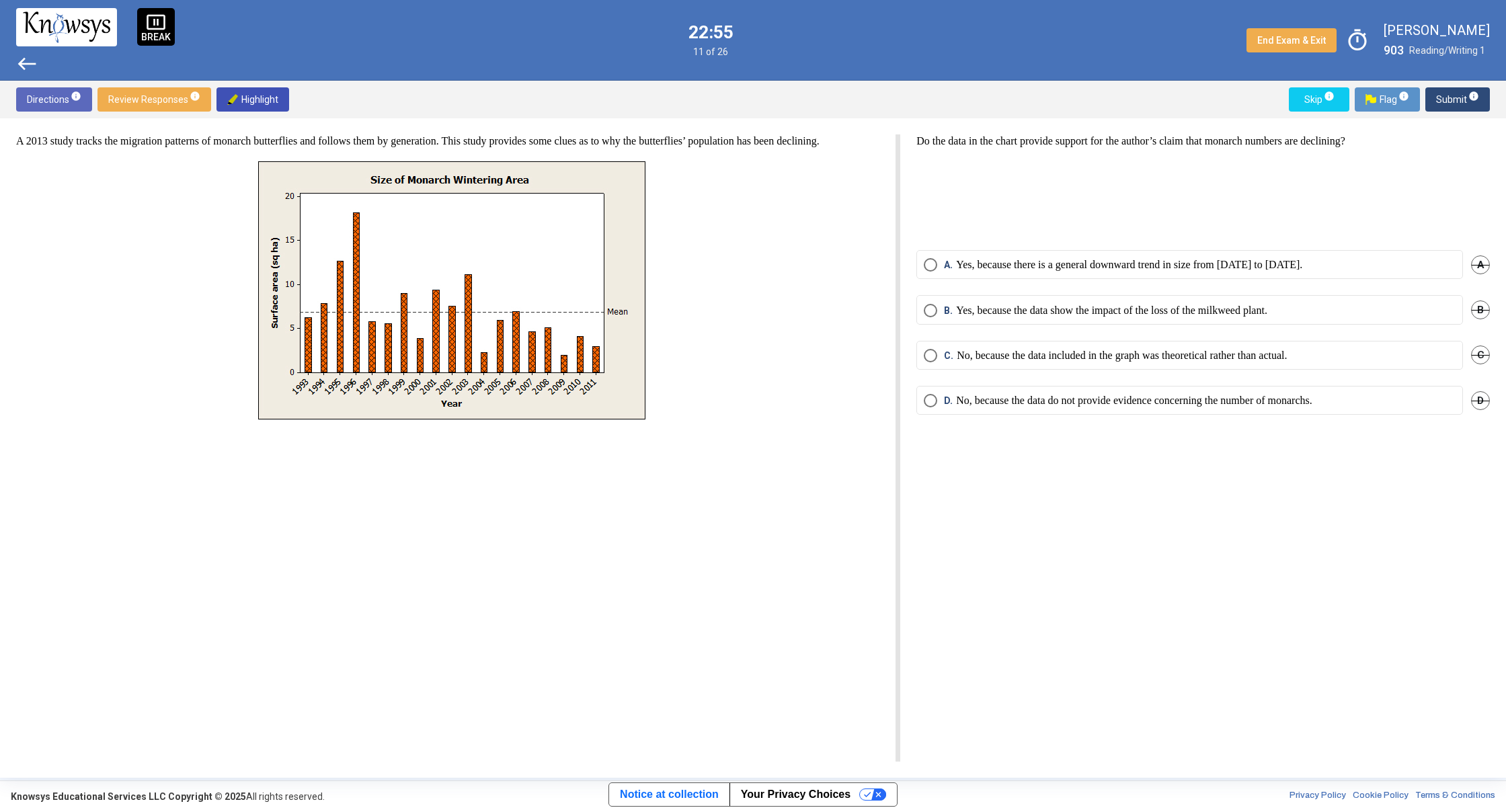
click at [928, 397] on span "Select an option" at bounding box center [930, 400] width 13 height 13
click at [1441, 104] on span "Submit info" at bounding box center [1458, 100] width 43 height 24
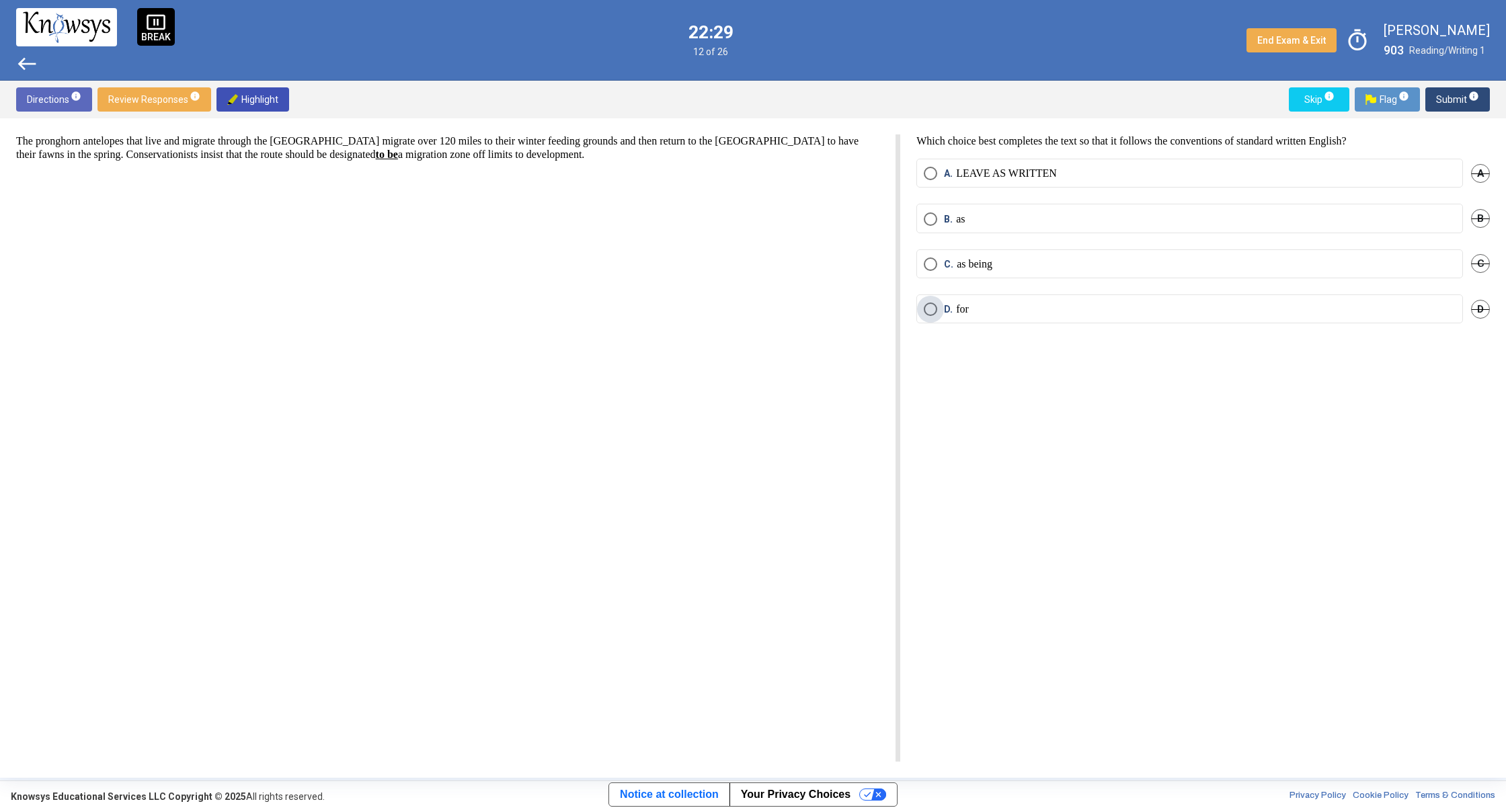
click at [937, 304] on span "Select an option" at bounding box center [930, 309] width 13 height 13
click at [1278, 167] on label "A. LEAVE AS WRITTEN" at bounding box center [1189, 173] width 532 height 13
click at [1443, 105] on span "Submit info" at bounding box center [1458, 100] width 43 height 24
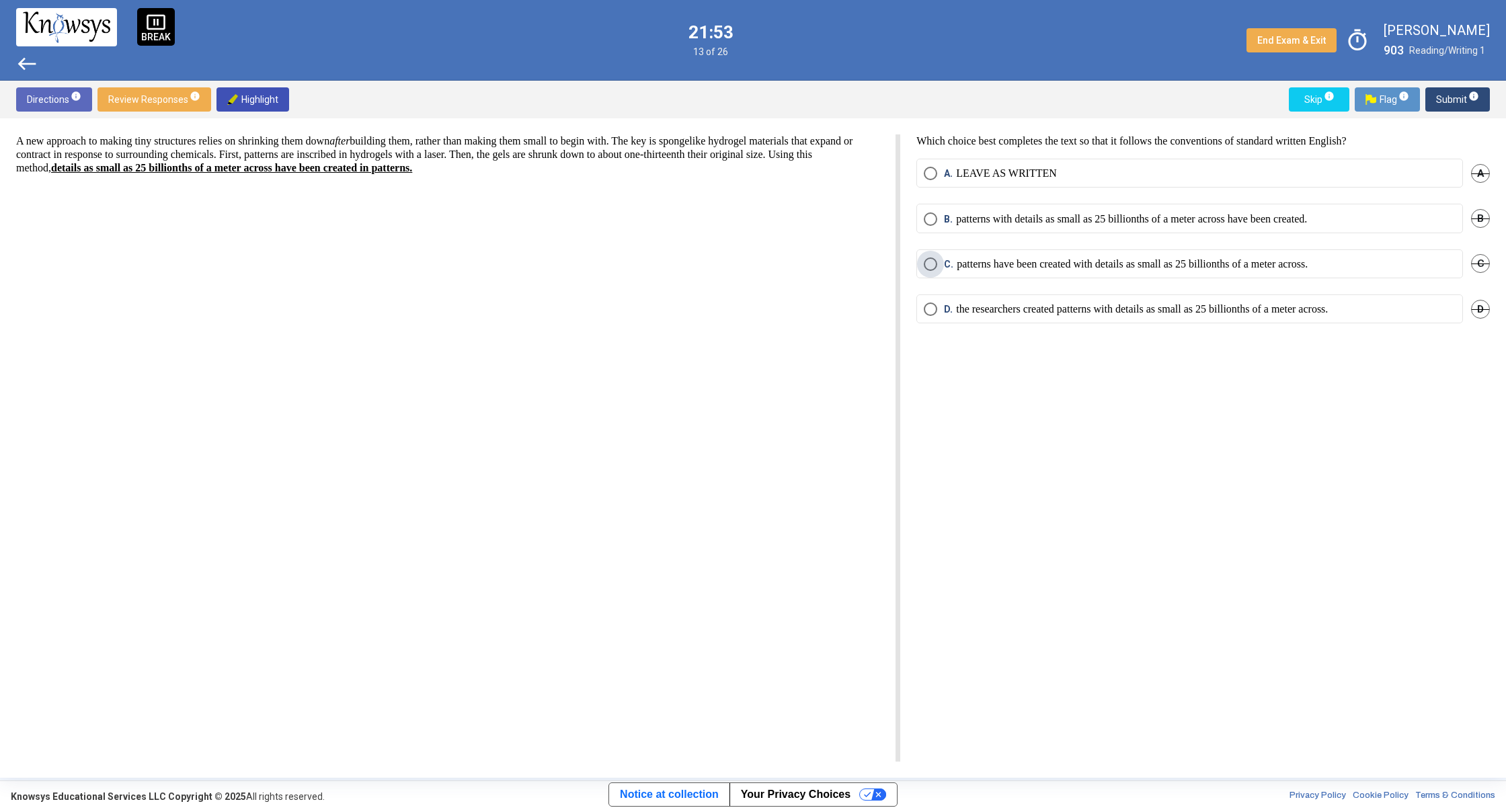
click at [927, 259] on span "Select an option" at bounding box center [930, 264] width 13 height 13
click at [1461, 102] on span "Submit info" at bounding box center [1458, 100] width 43 height 24
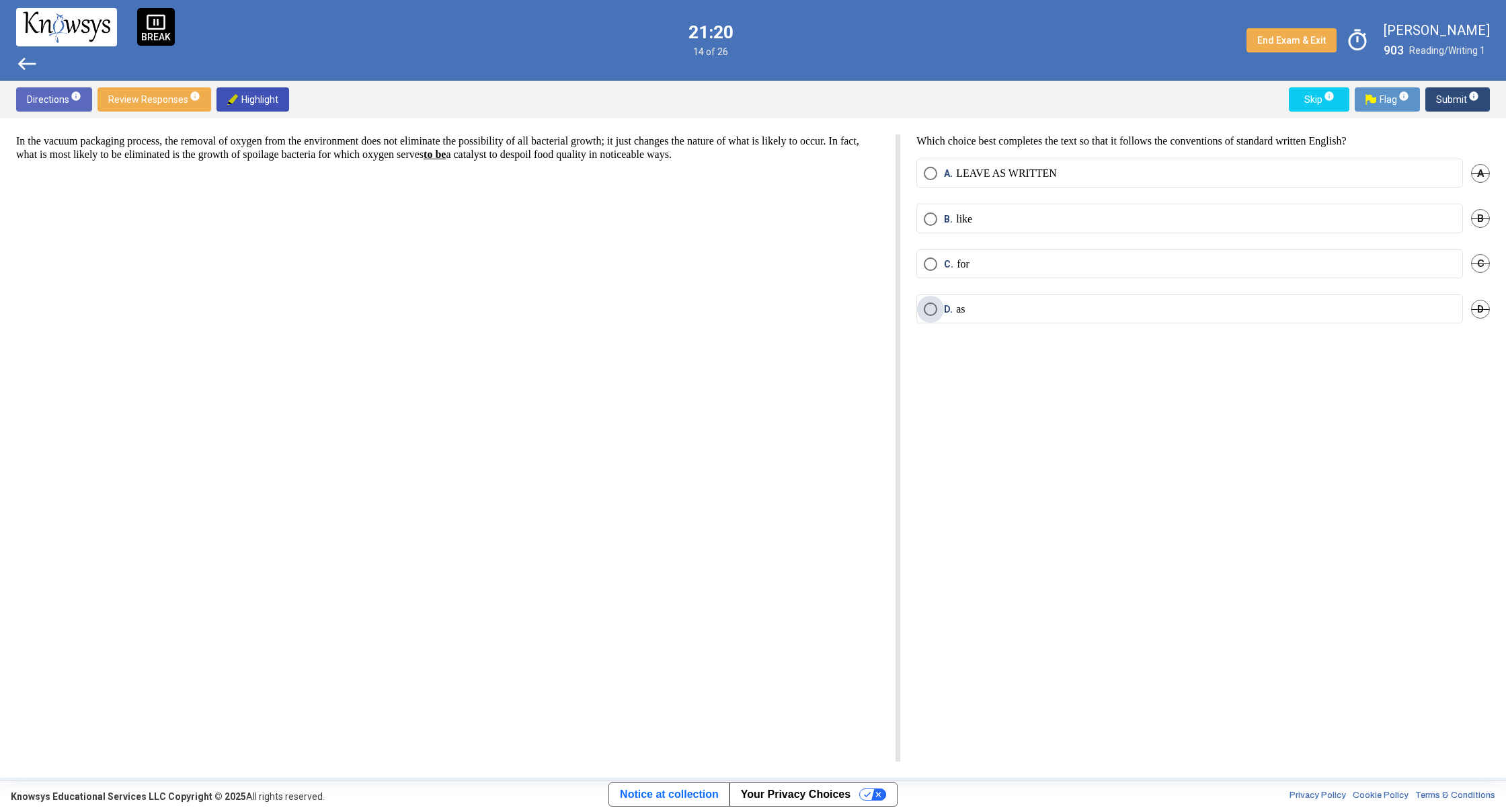
drag, startPoint x: 1082, startPoint y: 303, endPoint x: 1289, endPoint y: 277, distance: 208.6
click at [1085, 303] on label "D. as" at bounding box center [1189, 309] width 532 height 13
click at [1473, 89] on span "Submit info" at bounding box center [1458, 100] width 43 height 24
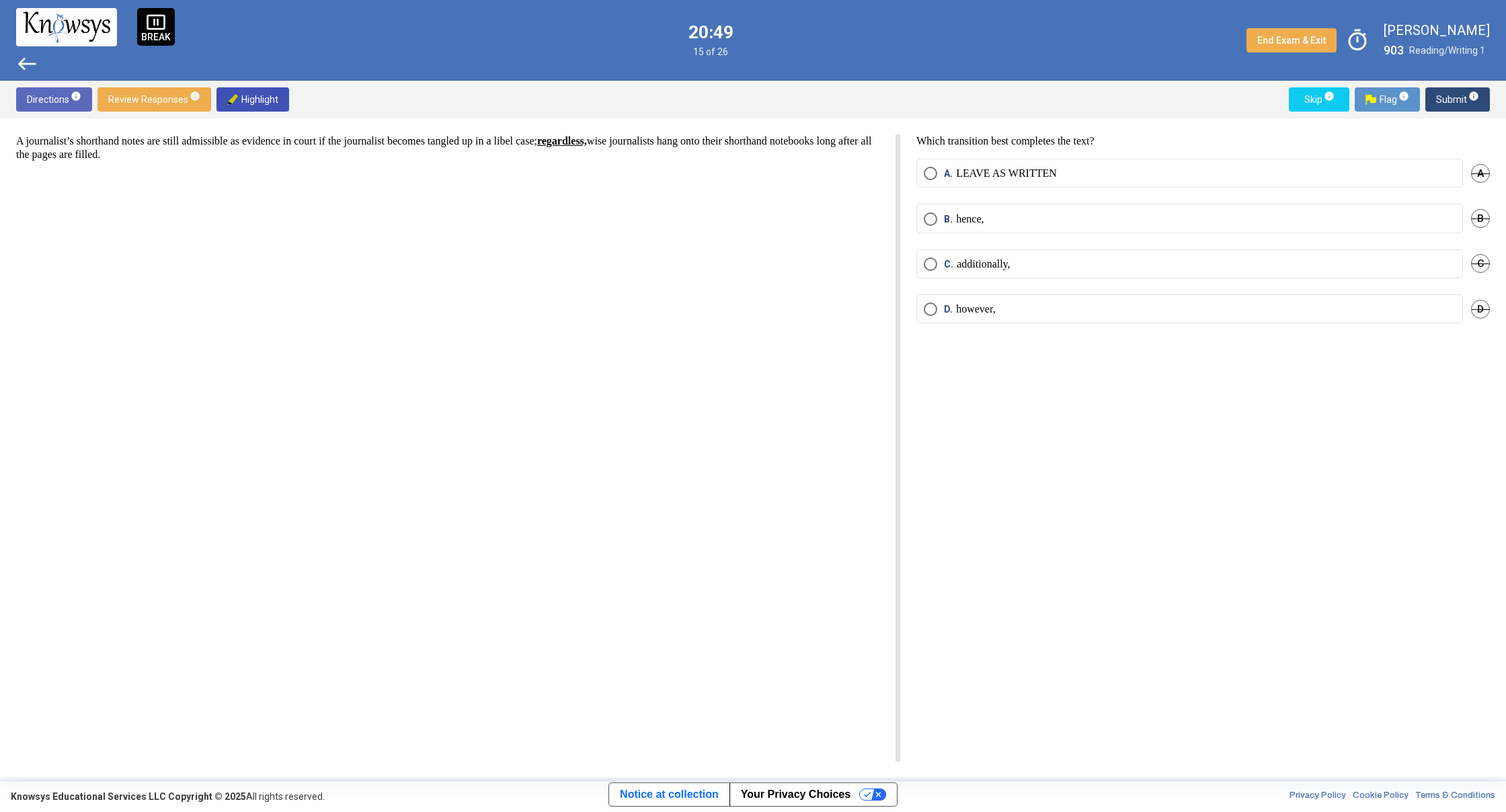
drag, startPoint x: 932, startPoint y: 313, endPoint x: 978, endPoint y: 313, distance: 46.0
click at [948, 313] on label "D. however," at bounding box center [1189, 309] width 532 height 13
click at [1474, 100] on span "info" at bounding box center [1473, 95] width 10 height 10
click at [974, 264] on p "study and keep" at bounding box center [989, 264] width 64 height 13
click at [1462, 95] on span "Submit info" at bounding box center [1458, 100] width 43 height 24
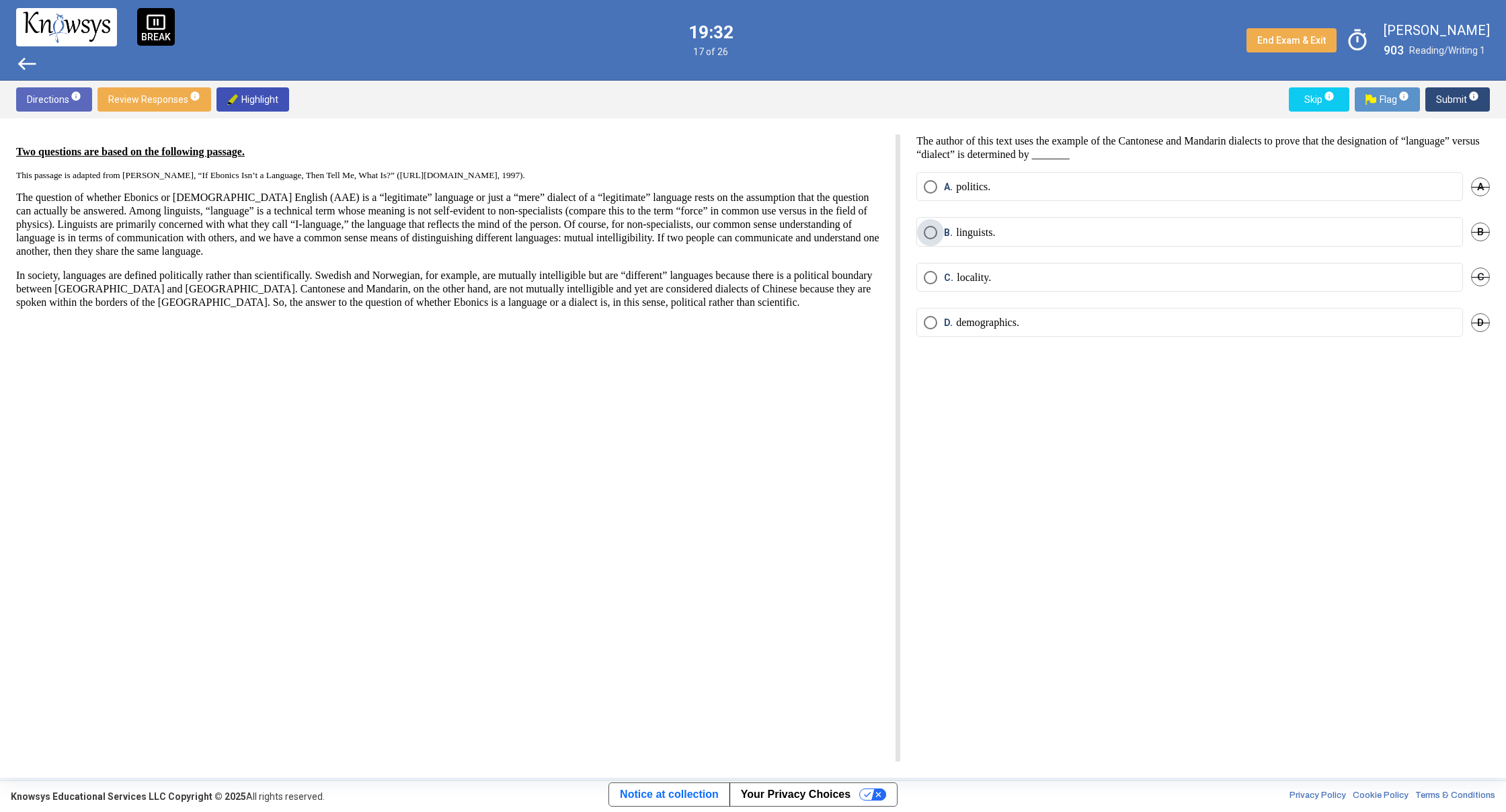
click at [929, 235] on span "Select an option" at bounding box center [930, 233] width 13 height 13
click at [1457, 96] on span "Submit info" at bounding box center [1458, 100] width 43 height 24
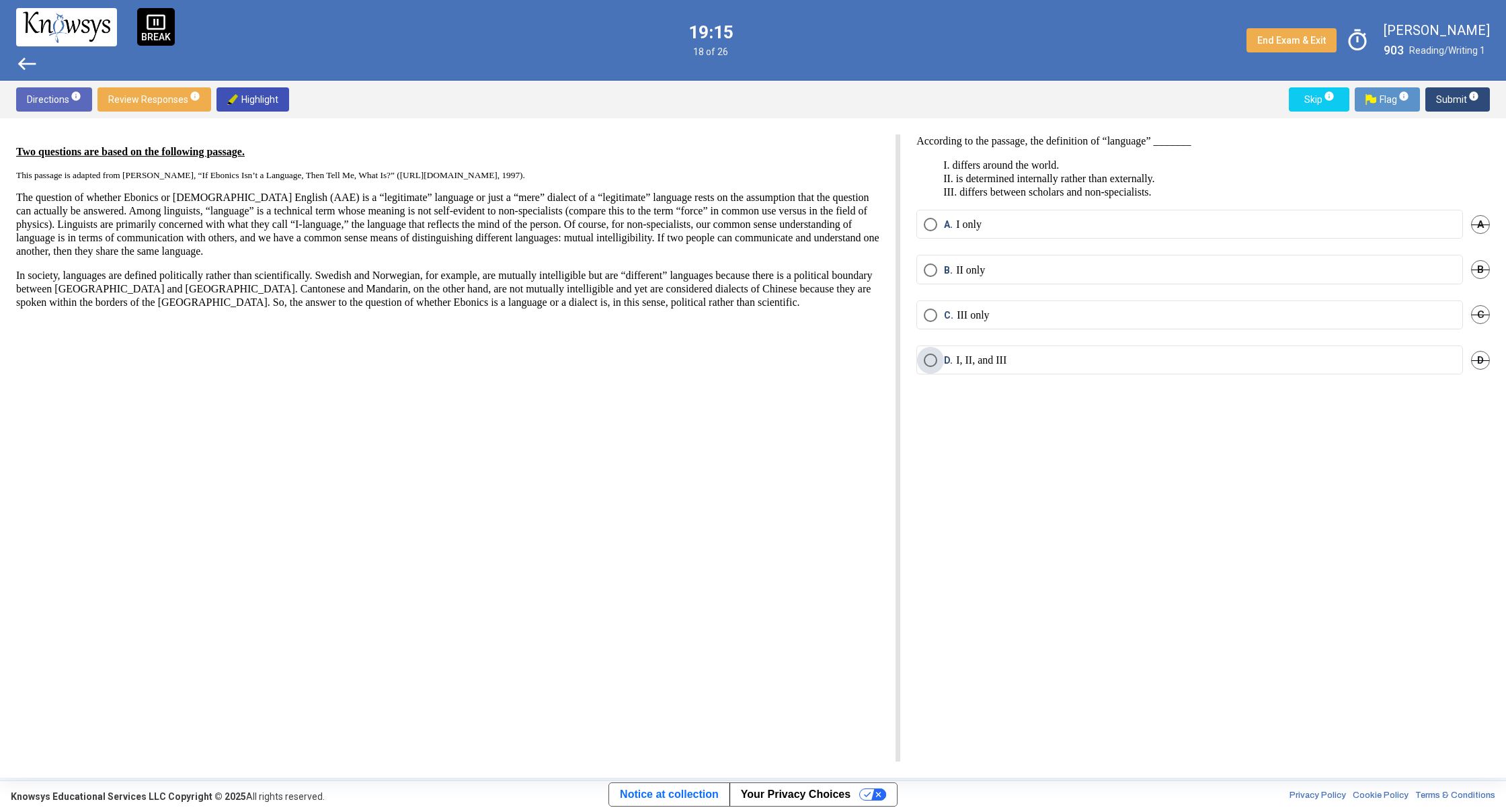
click at [928, 360] on span "Select an option" at bounding box center [930, 360] width 13 height 13
click at [1452, 97] on span "Submit info" at bounding box center [1458, 100] width 43 height 24
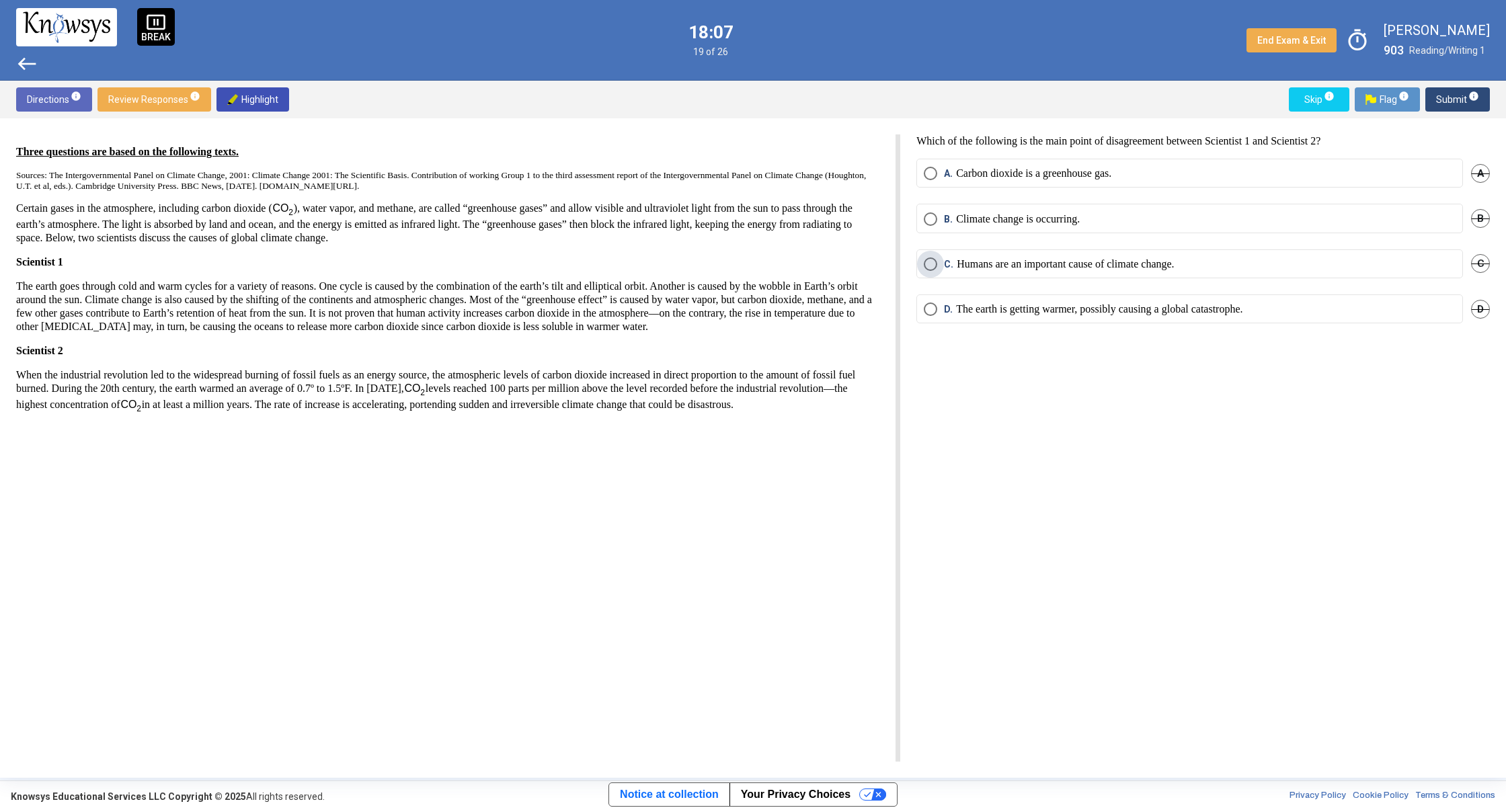
click at [932, 268] on span "Select an option" at bounding box center [930, 264] width 13 height 13
click at [1441, 97] on span "Submit info" at bounding box center [1458, 100] width 43 height 24
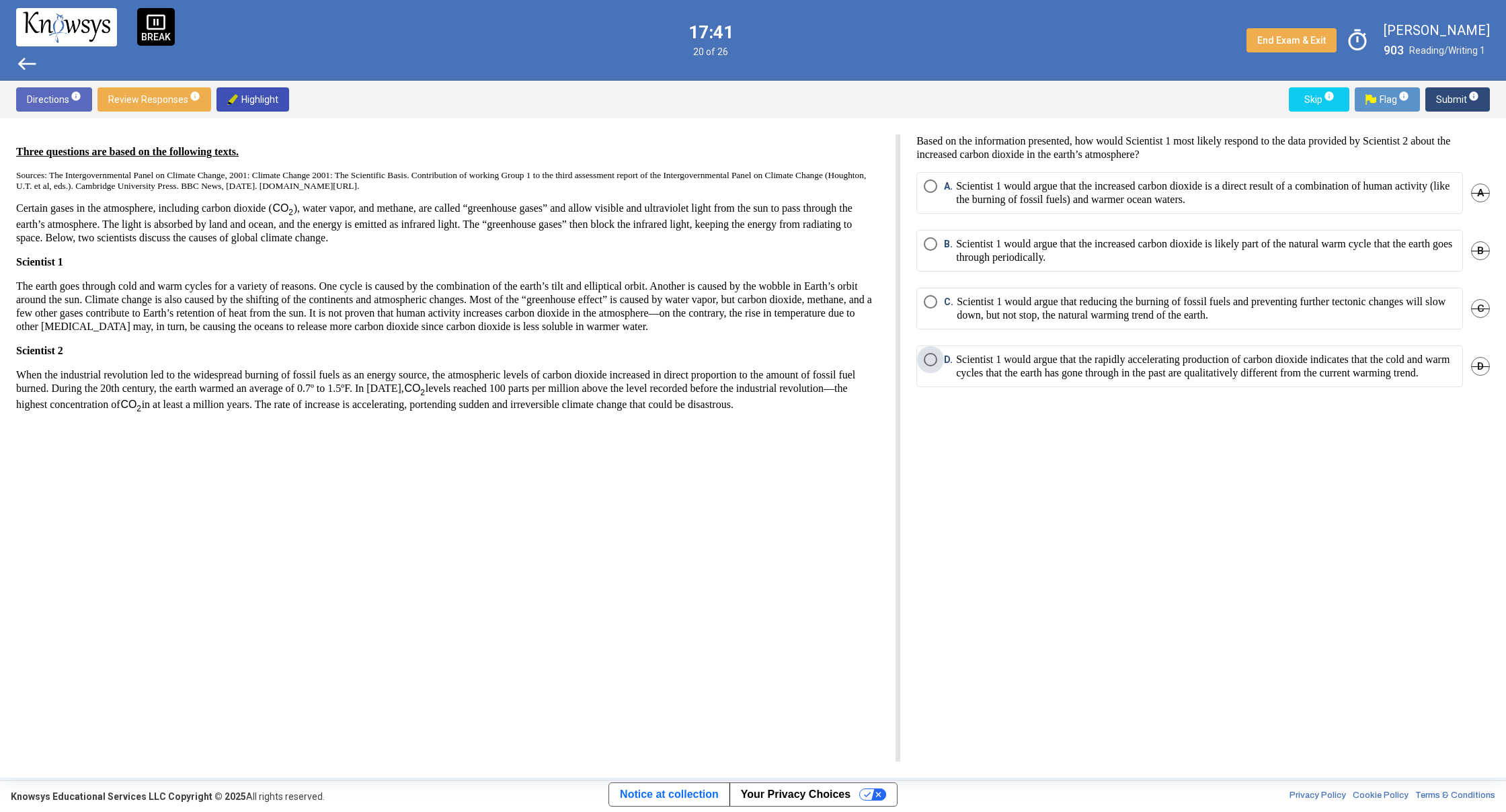
click at [1118, 363] on p "Scientist 1 would argue that the rapidly accelerating production of carbon diox…" at bounding box center [1205, 365] width 499 height 27
click at [1441, 97] on span "Submit info" at bounding box center [1458, 100] width 43 height 24
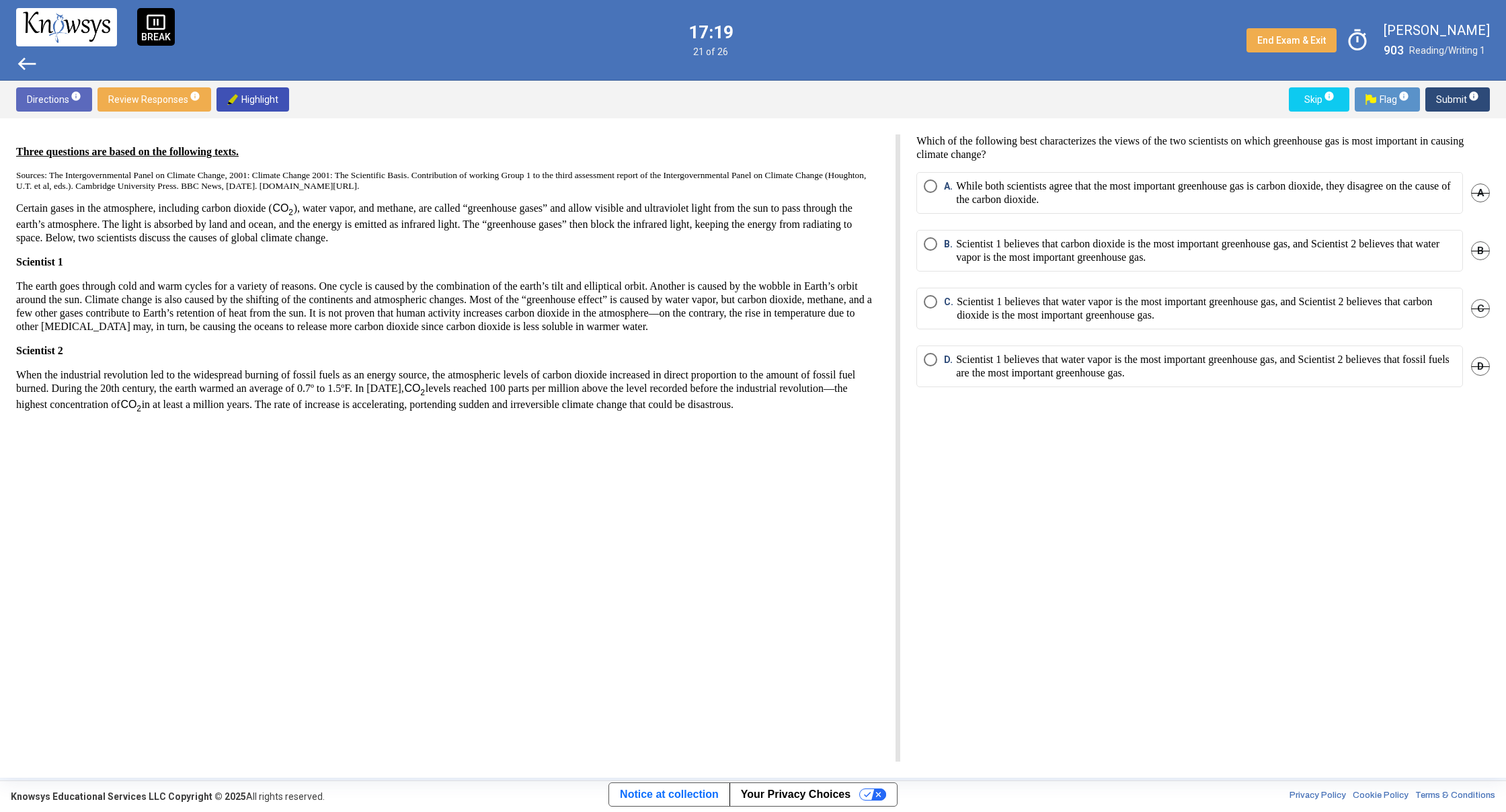
click at [1100, 196] on p "While both scientists agree that the most important greenhouse gas is carbon di…" at bounding box center [1205, 192] width 499 height 27
click at [1288, 360] on p "Scientist 1 believes that water vapor is the most important greenhouse gas, and…" at bounding box center [1205, 365] width 499 height 27
click at [1275, 265] on mat-radio-button "B. Scientist 1 believes that carbon dioxide is the most important greenhouse ga…" at bounding box center [1189, 251] width 547 height 41
click at [1353, 250] on p "Scientist 1 believes that carbon dioxide is the most important greenhouse gas, …" at bounding box center [1205, 251] width 499 height 27
click at [1455, 96] on span "Submit info" at bounding box center [1458, 100] width 43 height 24
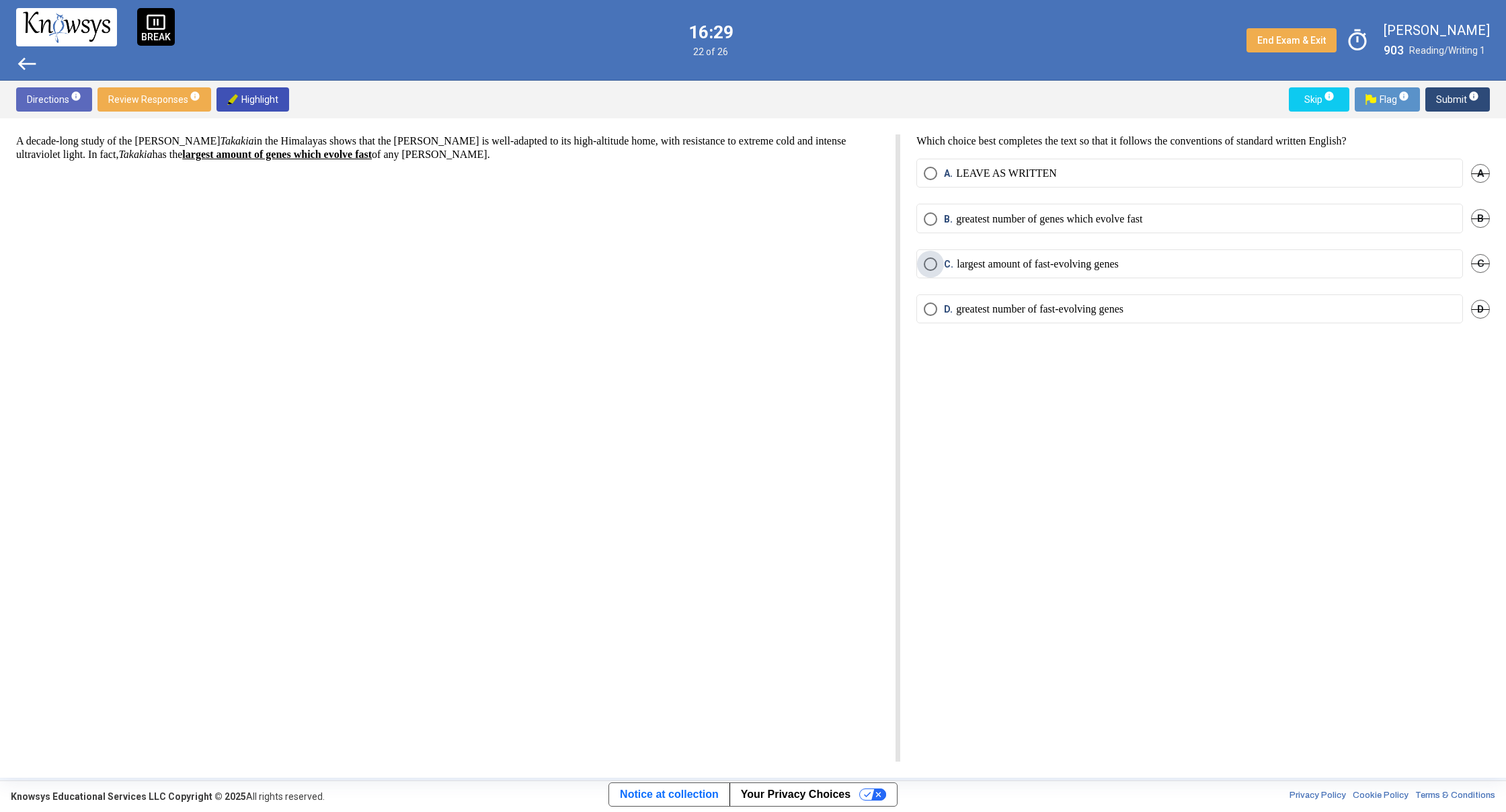
click at [1183, 267] on label "C. largest amount of fast-evolving genes" at bounding box center [1189, 264] width 532 height 13
click at [1448, 100] on span "Submit info" at bounding box center [1458, 100] width 43 height 24
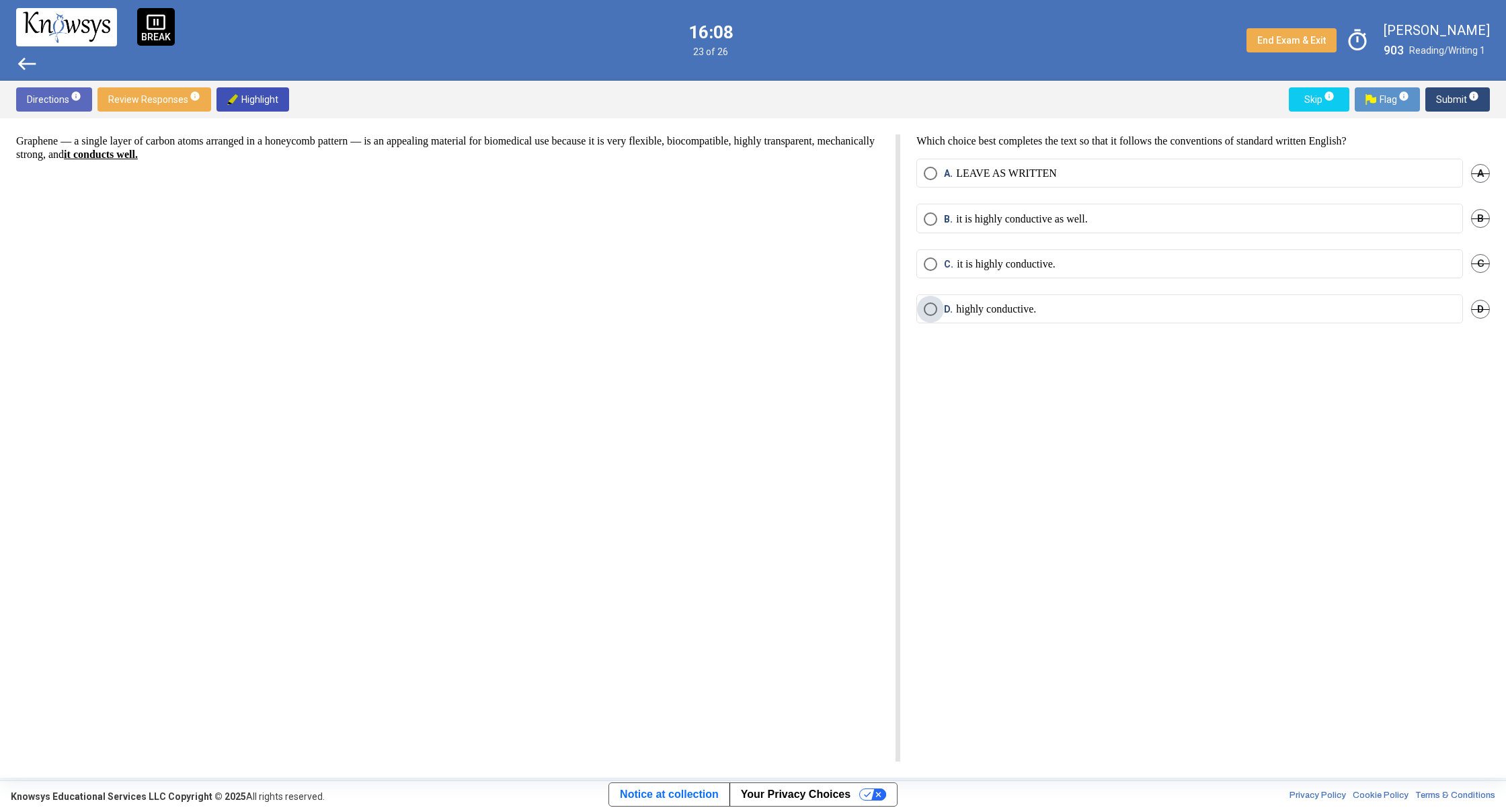
drag, startPoint x: 993, startPoint y: 311, endPoint x: 1105, endPoint y: 259, distance: 123.5
click at [1044, 284] on mat-radio-group "A. LEAVE AS WRITTEN A B. it is highly conductive as well. B C. it is highly con…" at bounding box center [1203, 249] width 573 height 181
click at [1287, 309] on label "D. highly conductive." at bounding box center [1189, 309] width 532 height 13
click at [1444, 97] on span "Submit info" at bounding box center [1458, 100] width 43 height 24
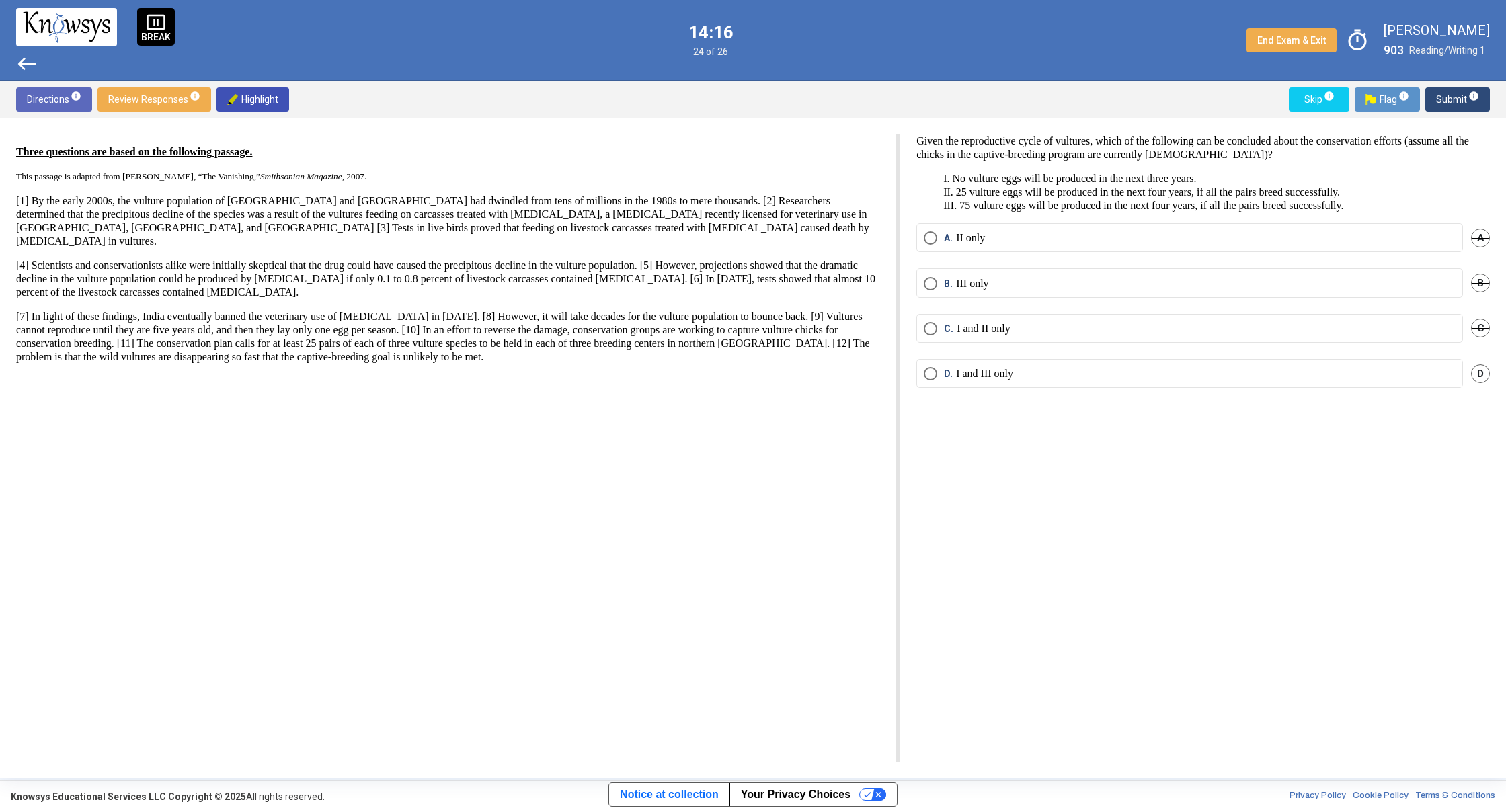
click at [1012, 286] on label "B. III only" at bounding box center [1189, 284] width 532 height 13
click at [1455, 102] on span "Submit info" at bounding box center [1458, 100] width 43 height 24
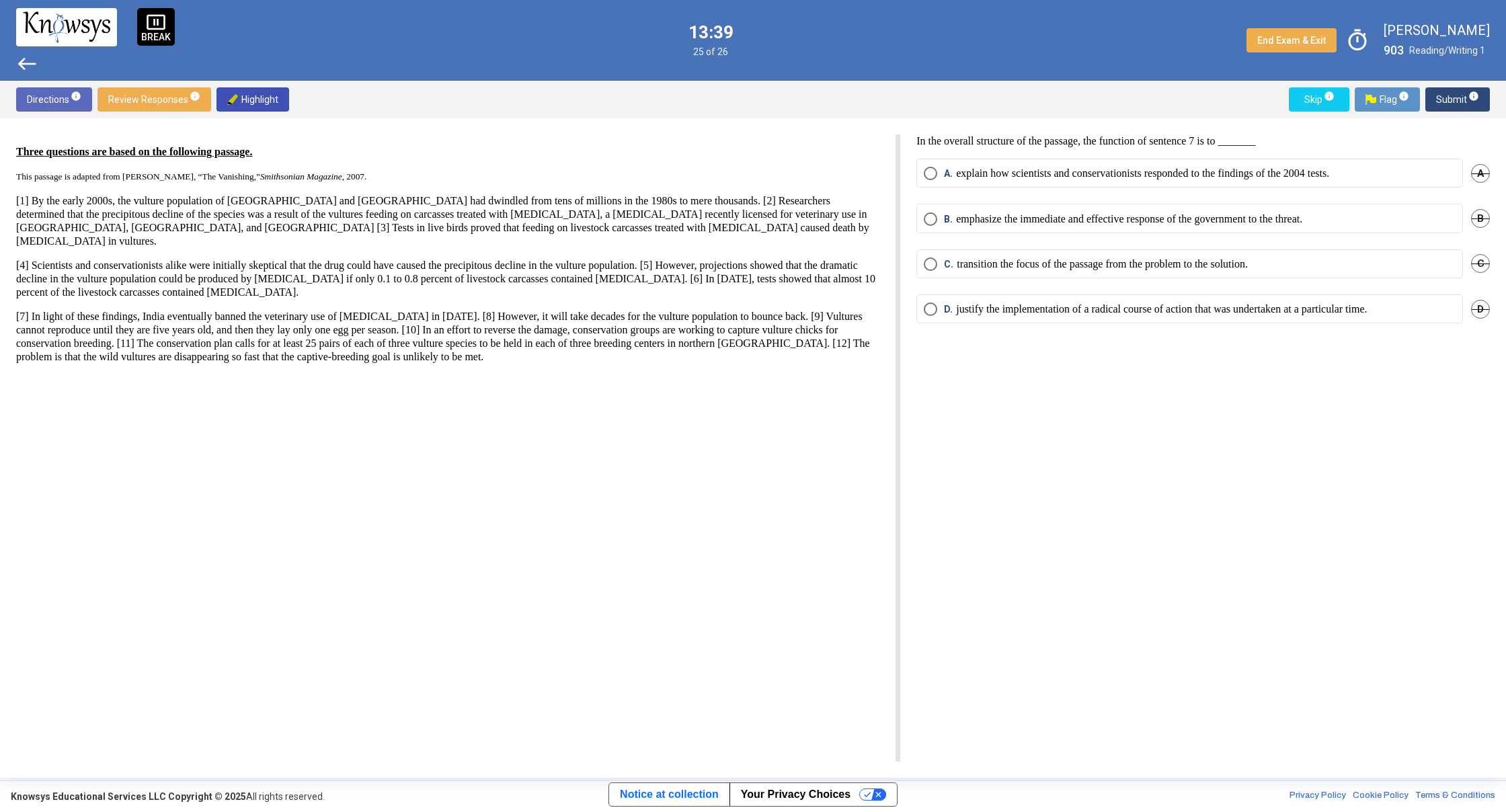
click at [934, 169] on span "Select an option" at bounding box center [930, 173] width 13 height 13
click at [1449, 106] on span "Submit info" at bounding box center [1458, 100] width 43 height 24
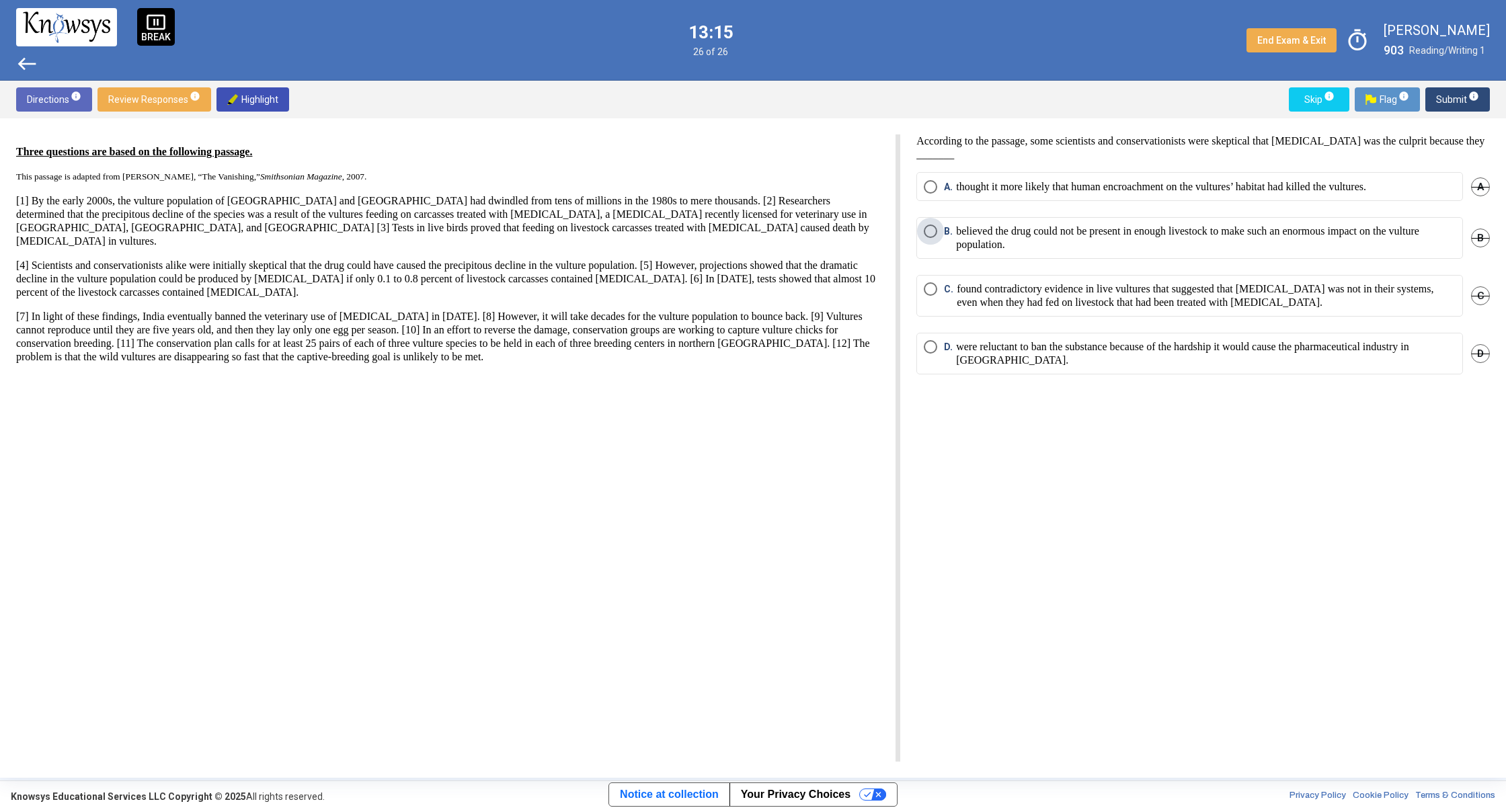
drag, startPoint x: 939, startPoint y: 232, endPoint x: 1000, endPoint y: 226, distance: 61.3
click at [946, 229] on span "B. believed the drug could not be present in enough livestock to make such an e…" at bounding box center [1196, 237] width 518 height 27
click at [1451, 103] on span "Submit info" at bounding box center [1458, 100] width 43 height 24
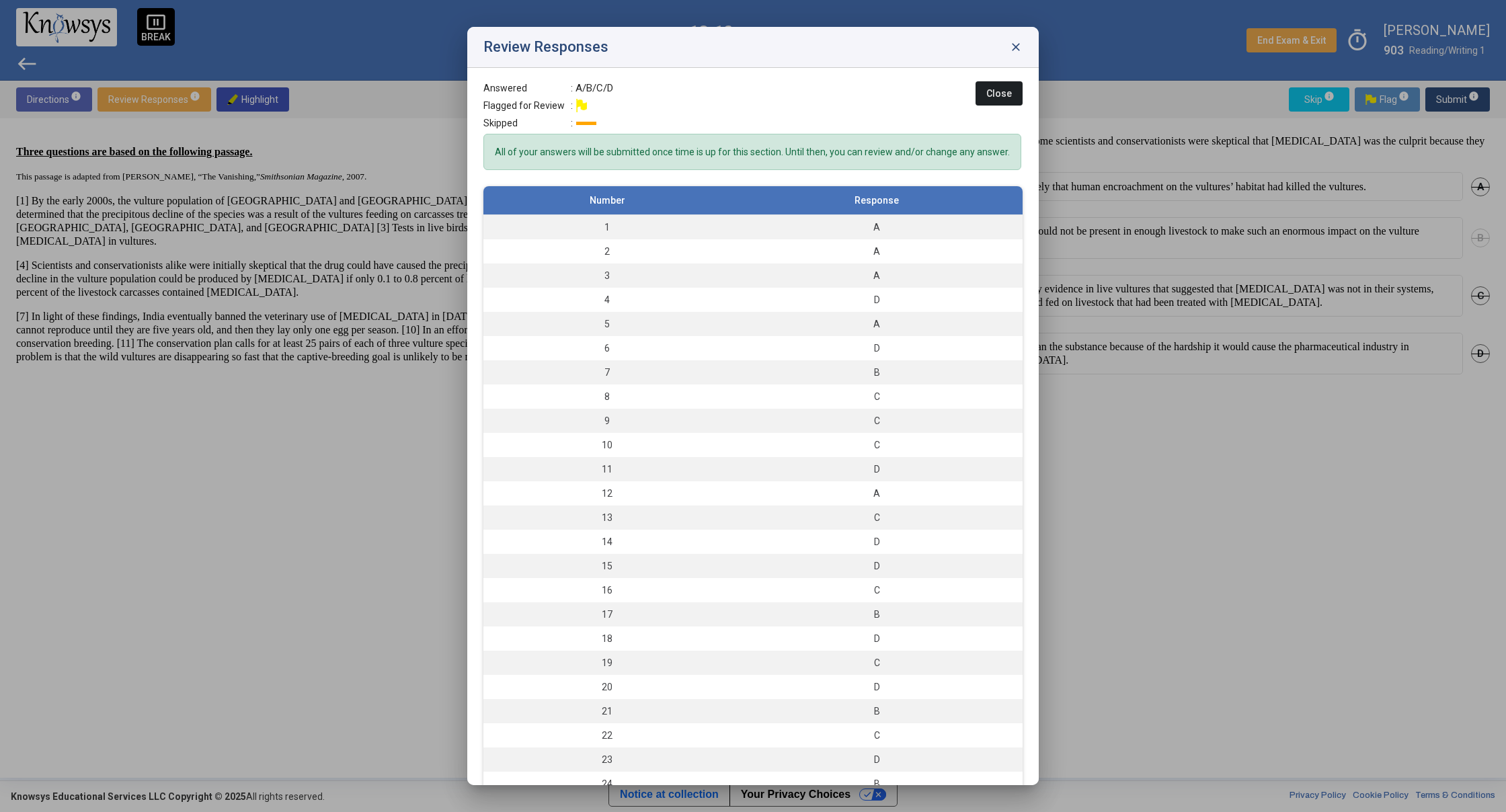
click at [1000, 97] on span "Close" at bounding box center [998, 92] width 25 height 10
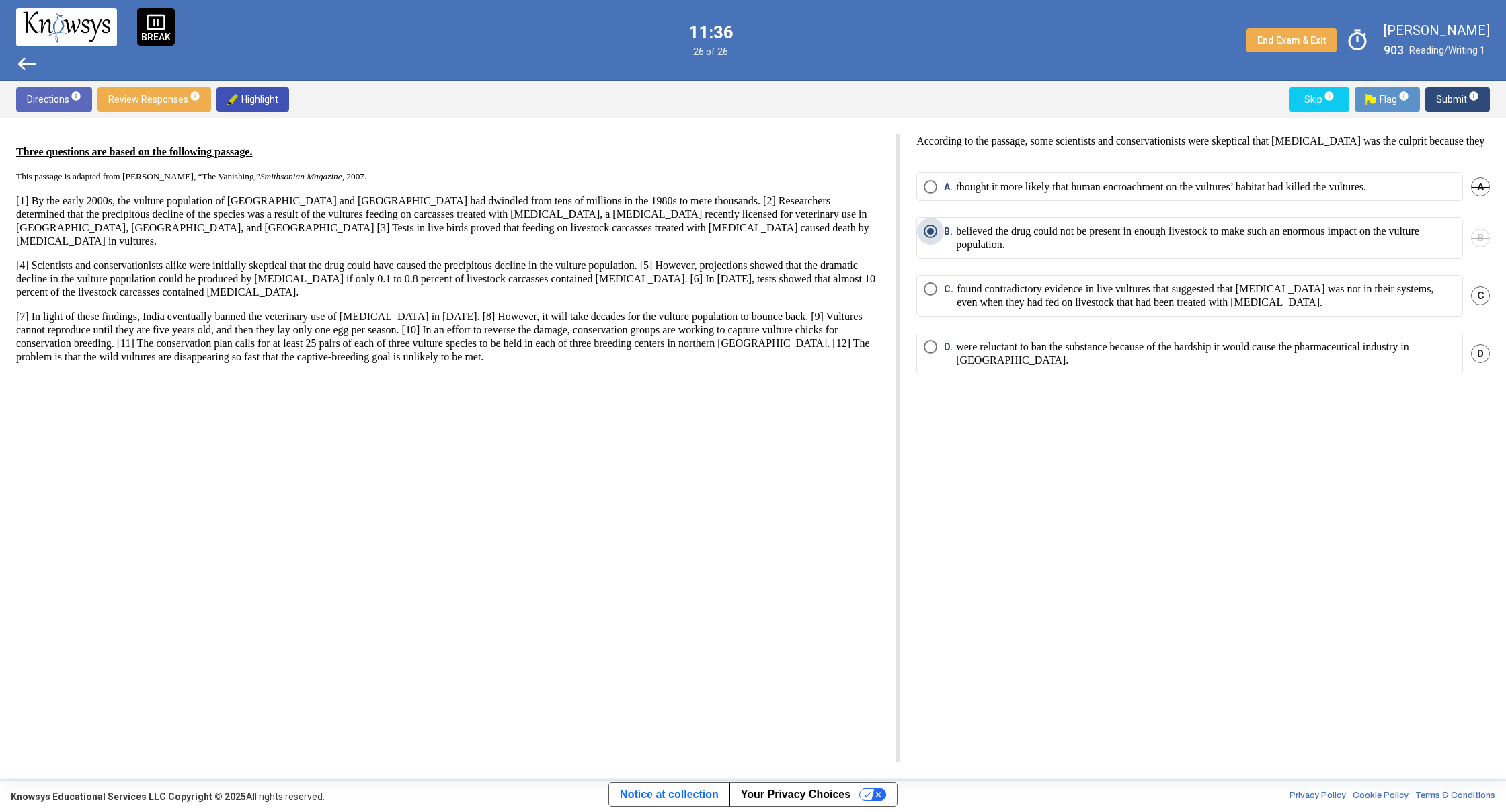
click at [1429, 235] on p "believed the drug could not be present in enough livestock to make such an enor…" at bounding box center [1205, 237] width 499 height 27
click at [1422, 201] on mat-radio-button "A. thought it more likely that human encroachment on the vultures’ habitat had …" at bounding box center [1189, 187] width 547 height 29
click at [1366, 191] on p "thought it more likely that human encroachment on the vultures’ habitat had kil…" at bounding box center [1160, 187] width 410 height 13
drag, startPoint x: 1395, startPoint y: 233, endPoint x: 1460, endPoint y: 206, distance: 70.4
click at [1397, 233] on p "believed the drug could not be present in enough livestock to make such an enor…" at bounding box center [1205, 237] width 499 height 27
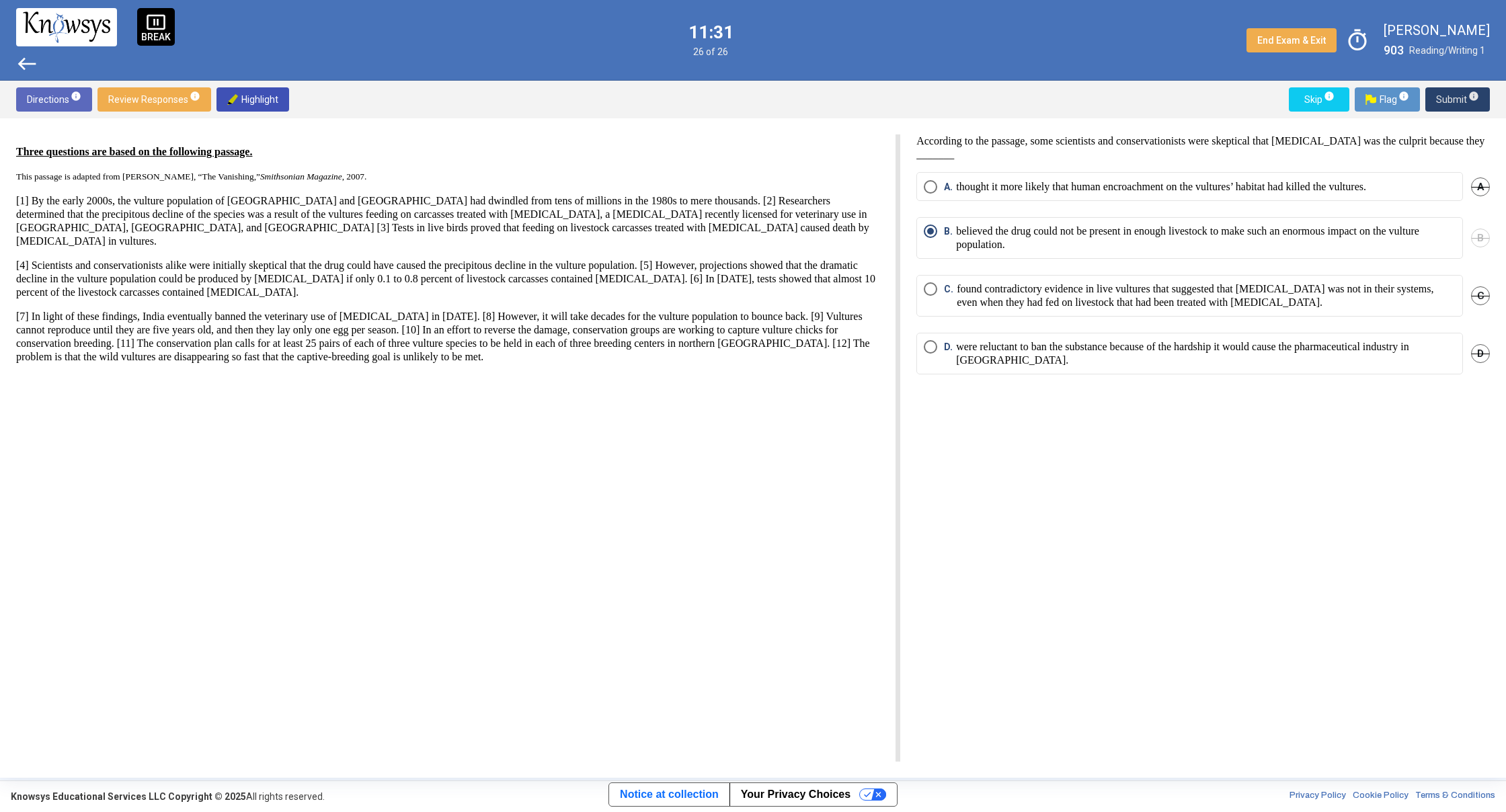
click at [1448, 95] on span "Submit info" at bounding box center [1458, 100] width 43 height 24
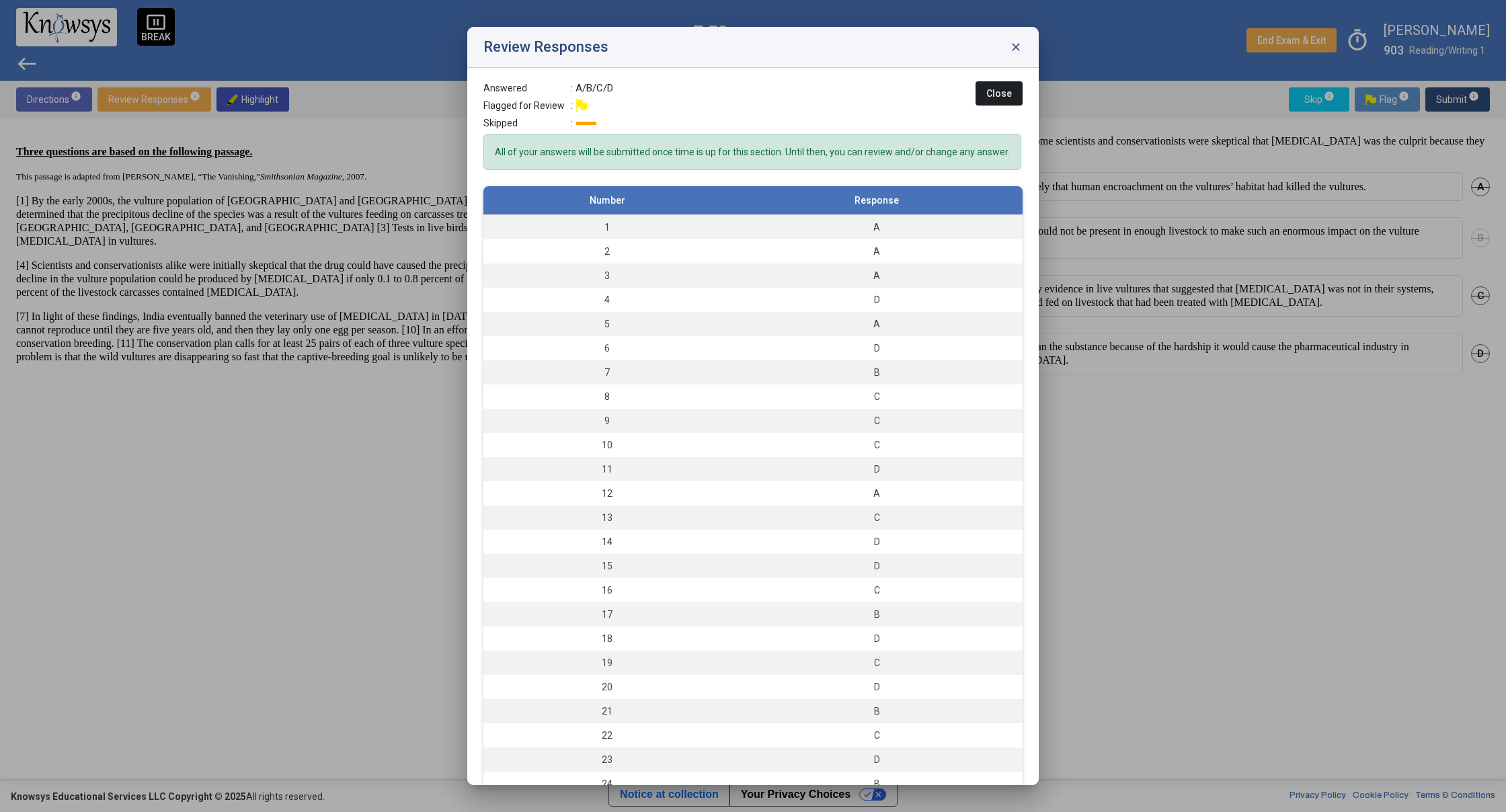
click at [990, 90] on span "Close" at bounding box center [998, 92] width 25 height 10
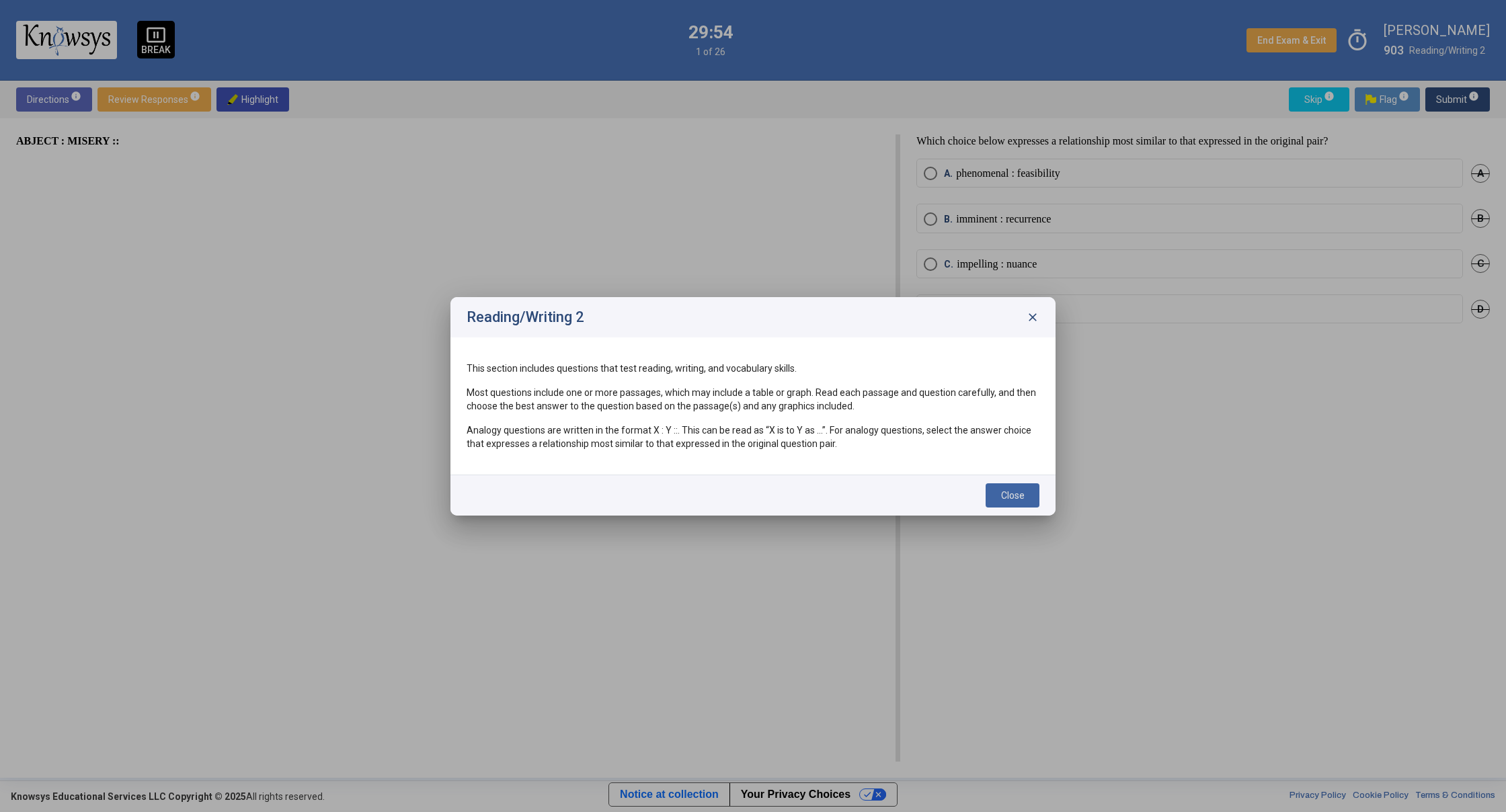
drag, startPoint x: 1013, startPoint y: 495, endPoint x: 1014, endPoint y: 502, distance: 7.1
click at [1014, 500] on button "Close" at bounding box center [1012, 495] width 54 height 24
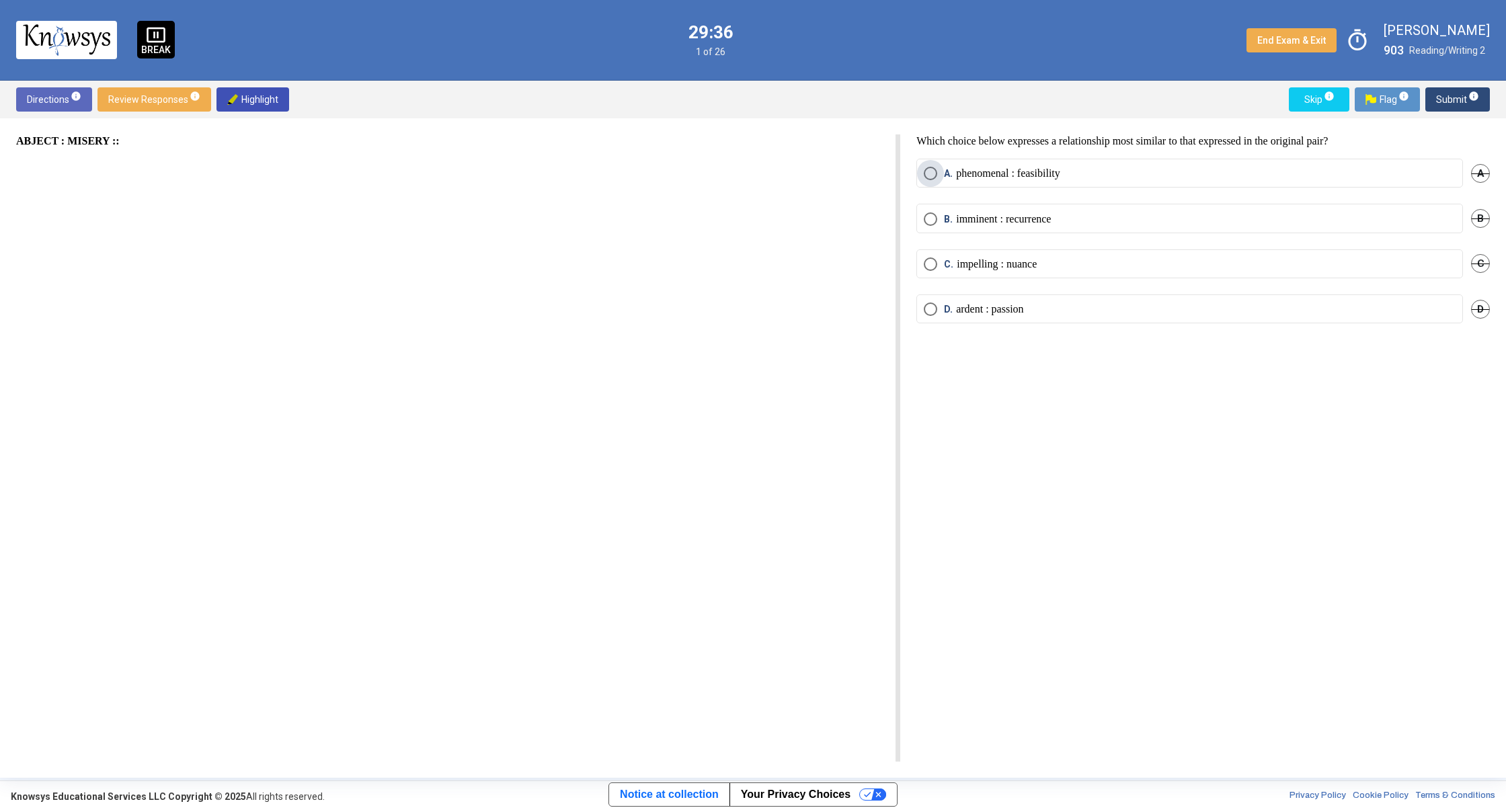
click at [928, 179] on span "Select an option" at bounding box center [930, 173] width 13 height 13
click at [1441, 105] on span "Submit info" at bounding box center [1458, 100] width 43 height 24
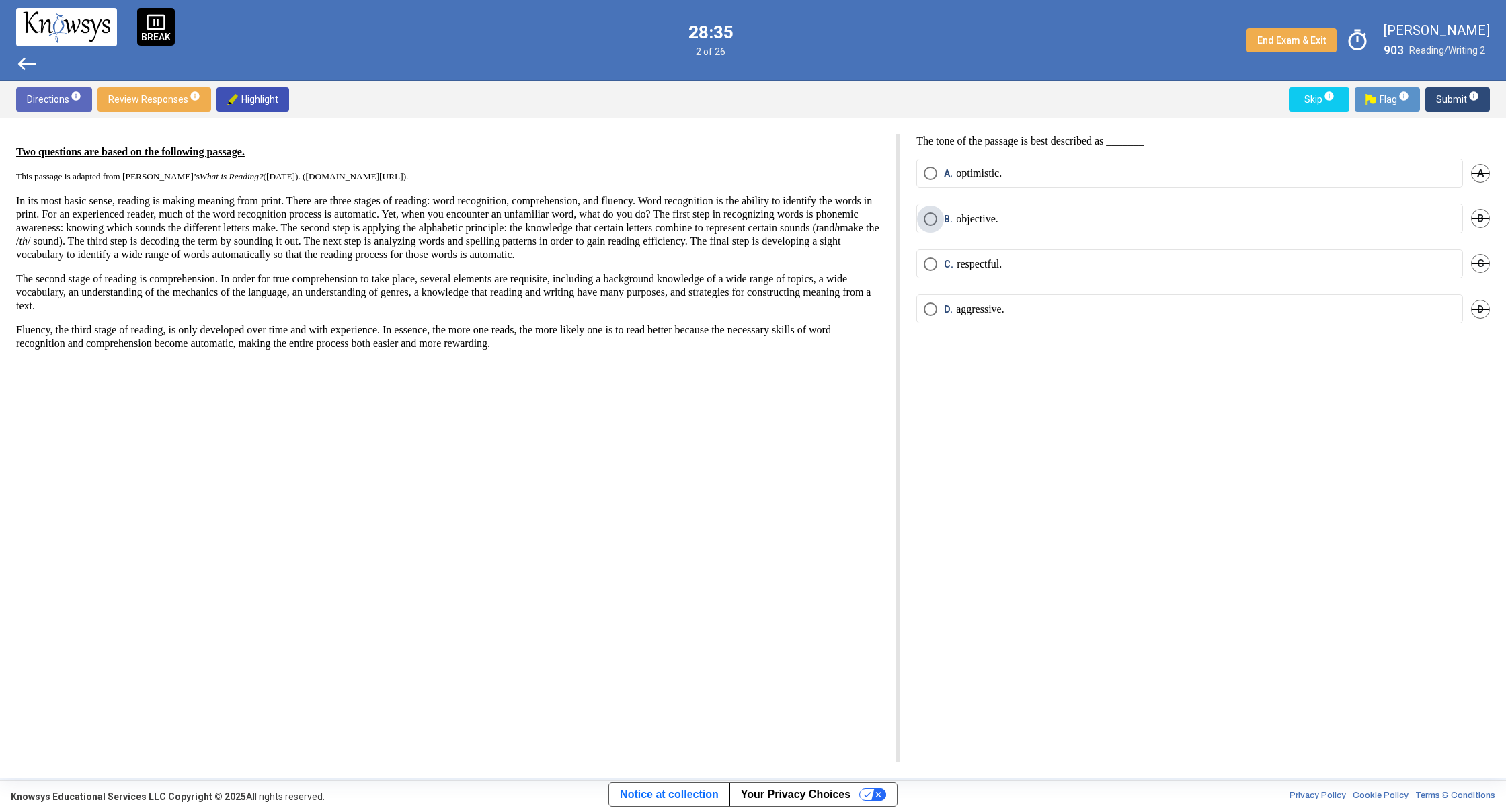
click at [931, 217] on span "Select an option" at bounding box center [930, 219] width 13 height 13
click at [1461, 98] on span "Submit info" at bounding box center [1458, 100] width 43 height 24
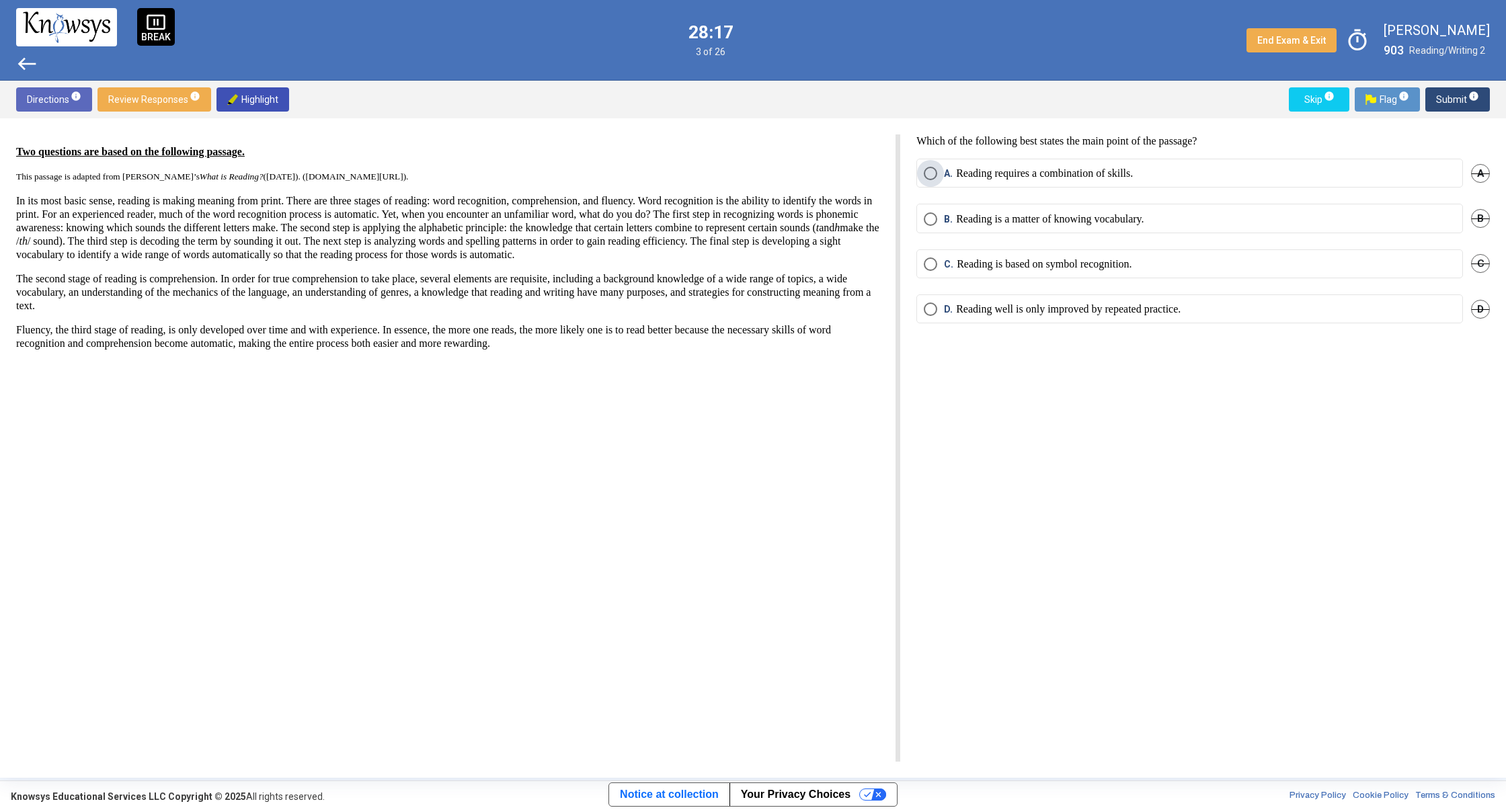
click at [1186, 177] on label "A. Reading requires a combination of skills." at bounding box center [1189, 173] width 532 height 13
click at [1452, 102] on span "Submit info" at bounding box center [1458, 100] width 43 height 24
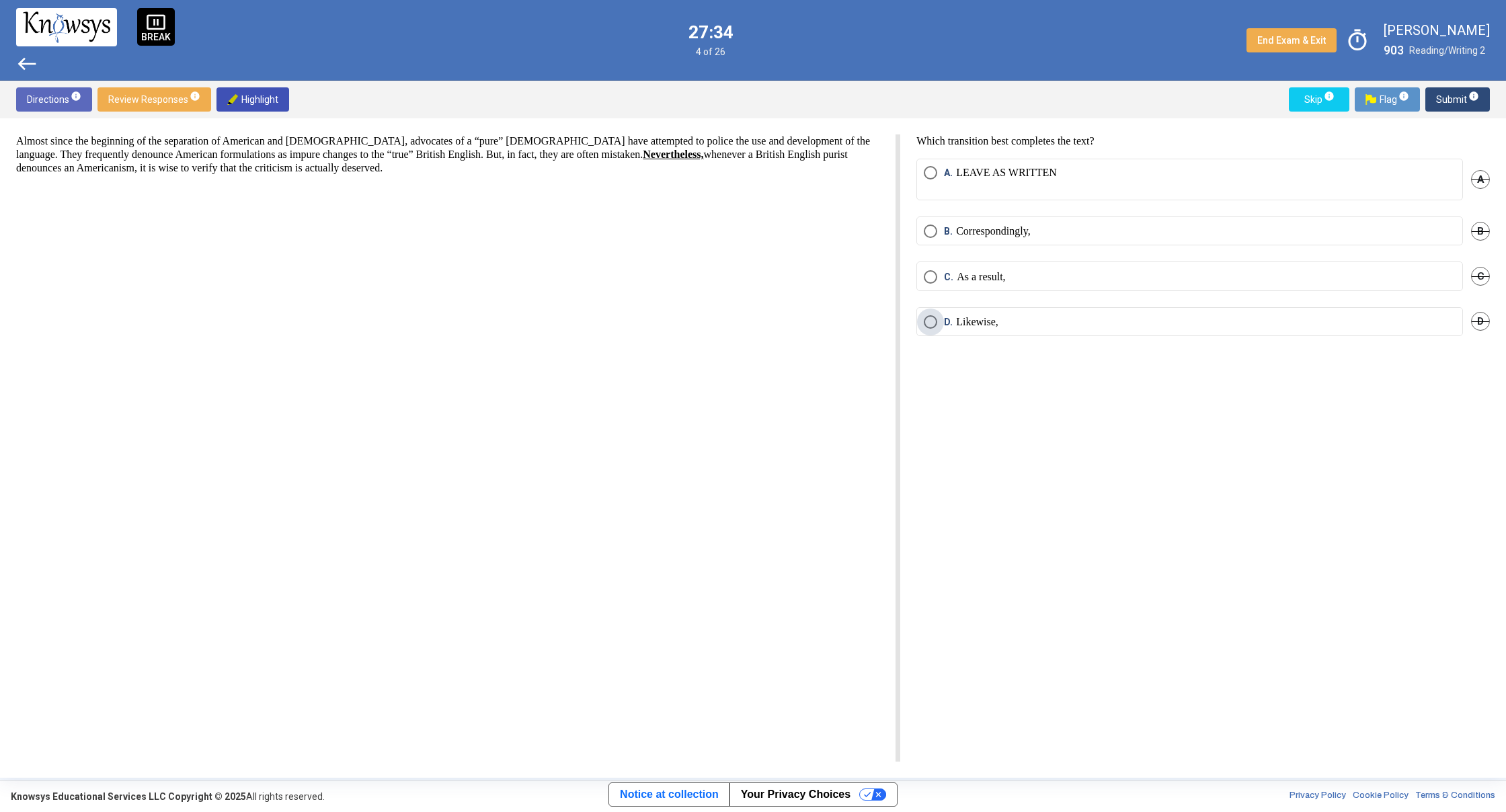
click at [930, 324] on span "Select an option" at bounding box center [930, 322] width 13 height 13
click at [1460, 101] on span "Submit info" at bounding box center [1458, 100] width 43 height 24
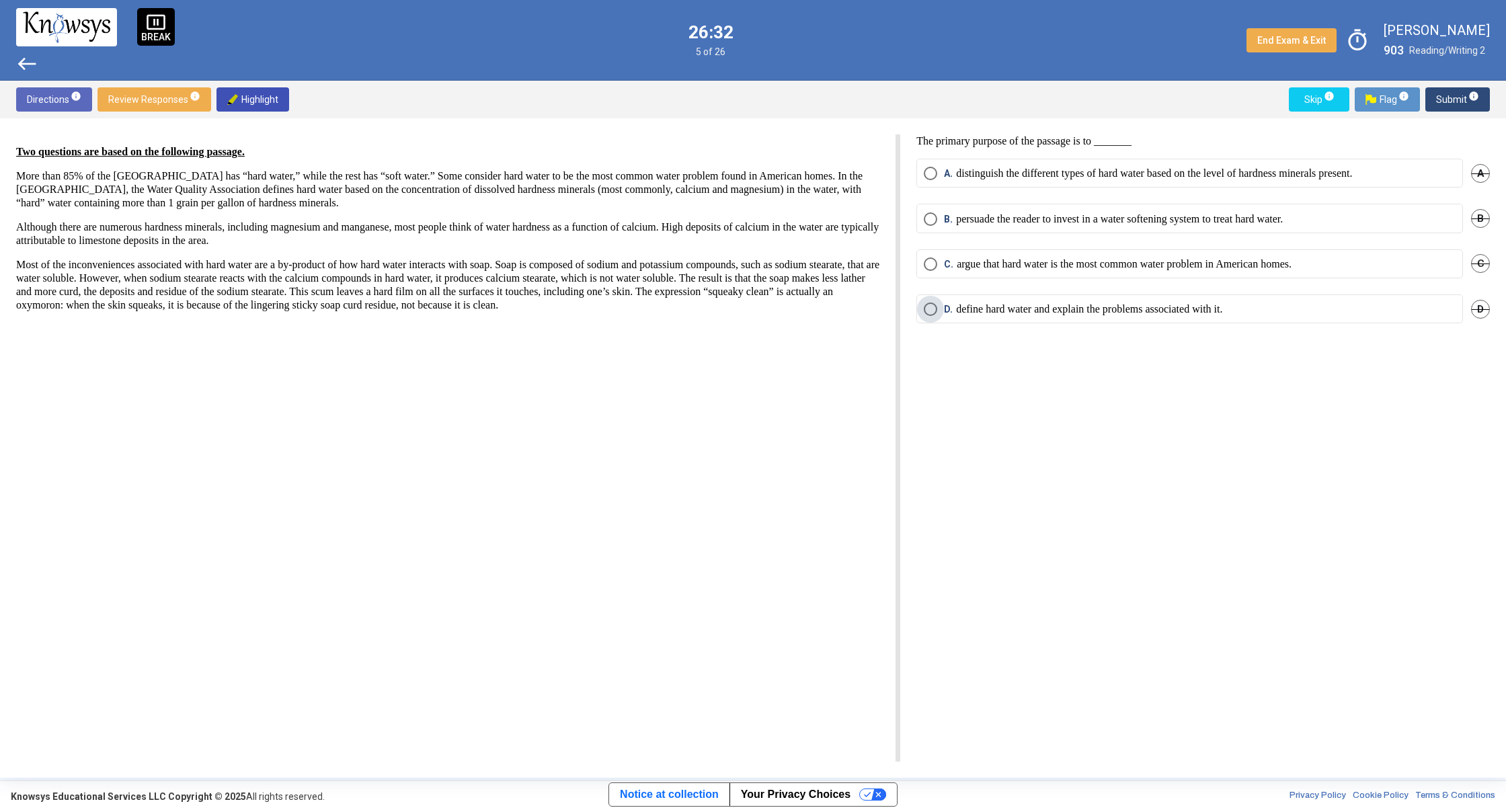
click at [932, 311] on span "Select an option" at bounding box center [930, 309] width 13 height 13
click at [1457, 99] on span "Submit info" at bounding box center [1458, 100] width 43 height 24
click at [931, 258] on span "Select an option" at bounding box center [930, 264] width 13 height 13
click at [1442, 104] on span "Submit info" at bounding box center [1458, 100] width 43 height 24
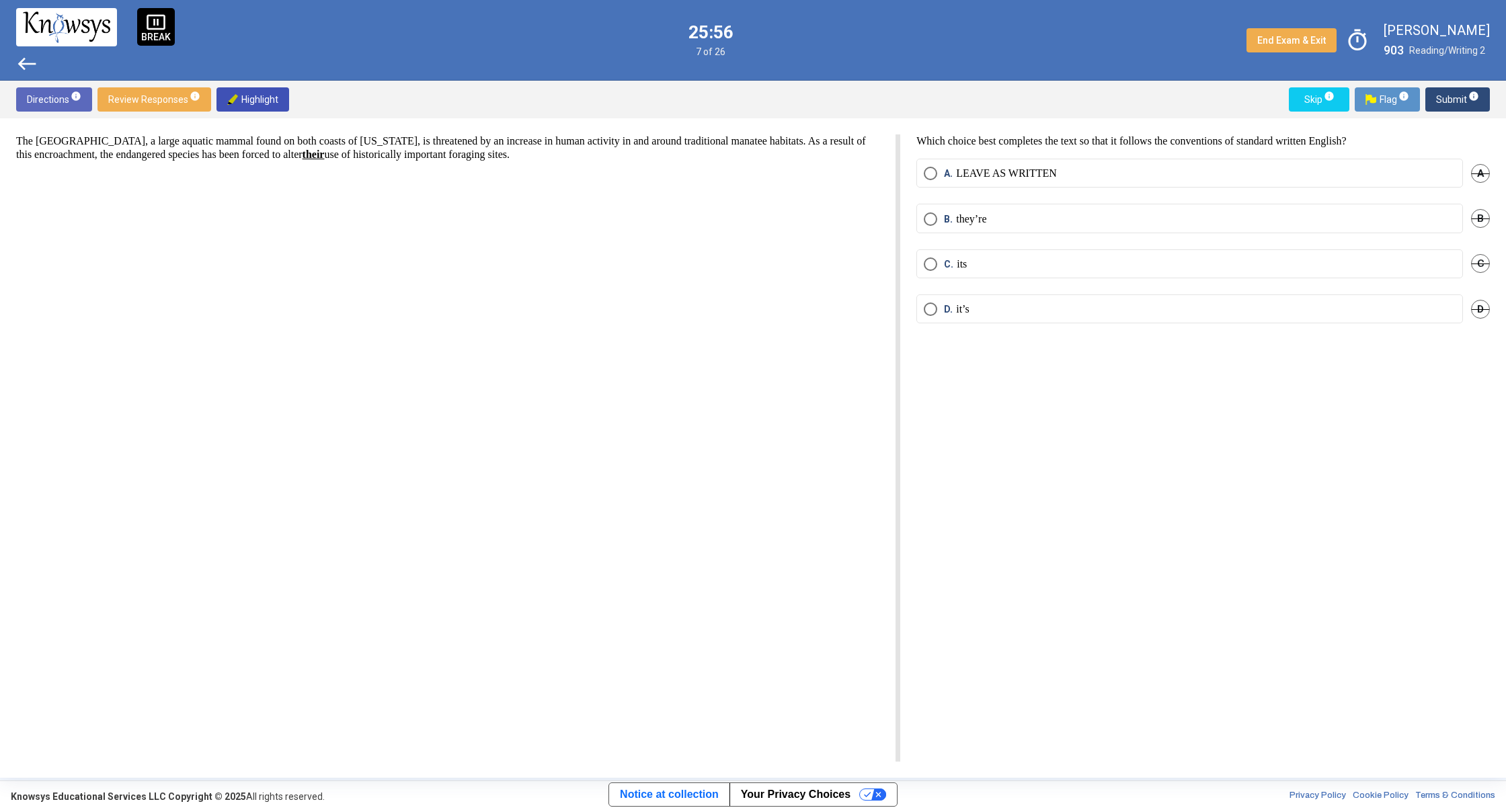
click at [978, 266] on label "C. its" at bounding box center [1189, 264] width 532 height 13
click at [1448, 104] on span "Submit info" at bounding box center [1458, 100] width 43 height 24
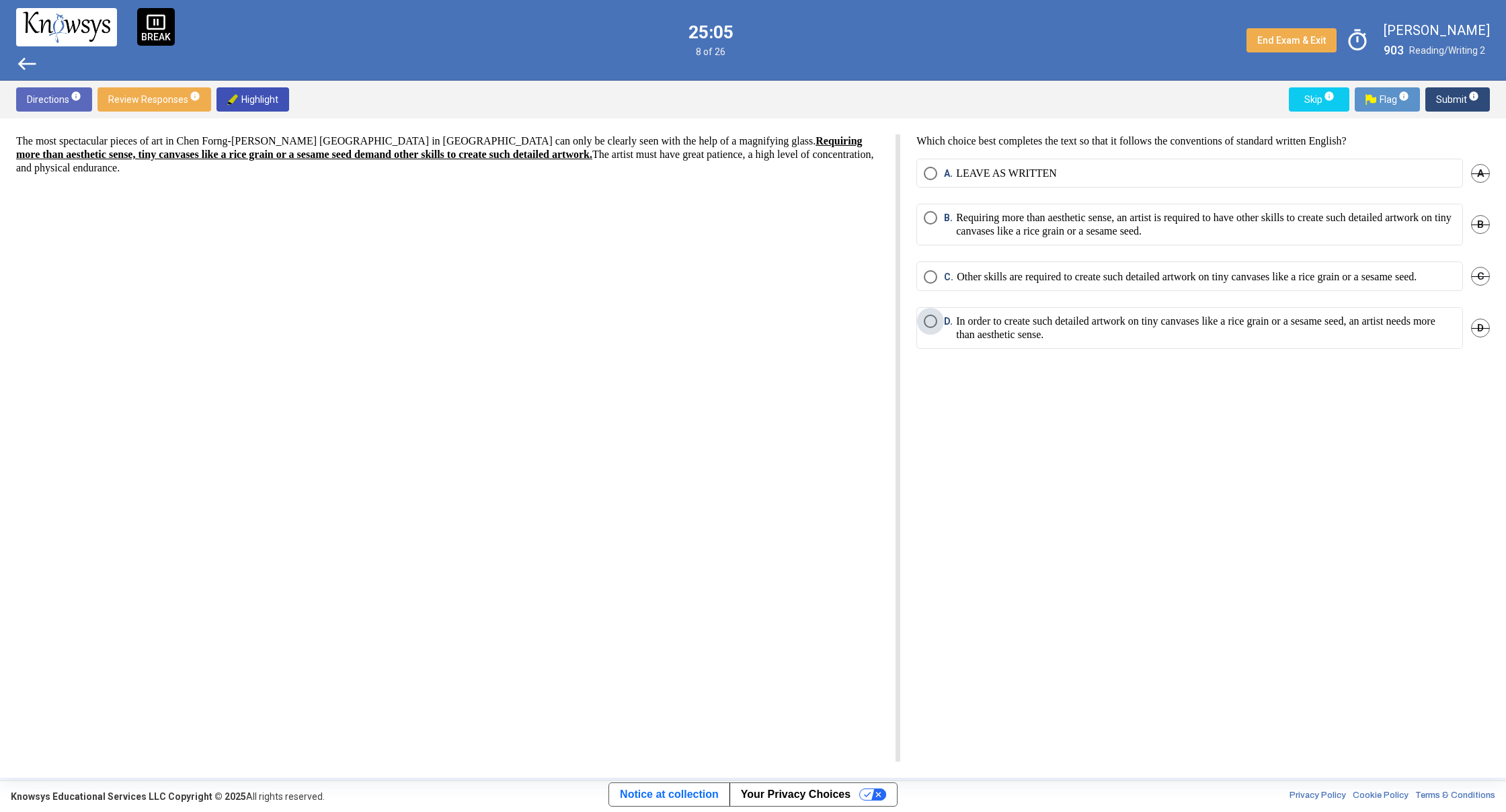
click at [933, 328] on span "Select an option" at bounding box center [930, 321] width 13 height 13
click at [1455, 97] on span "Submit info" at bounding box center [1458, 100] width 43 height 24
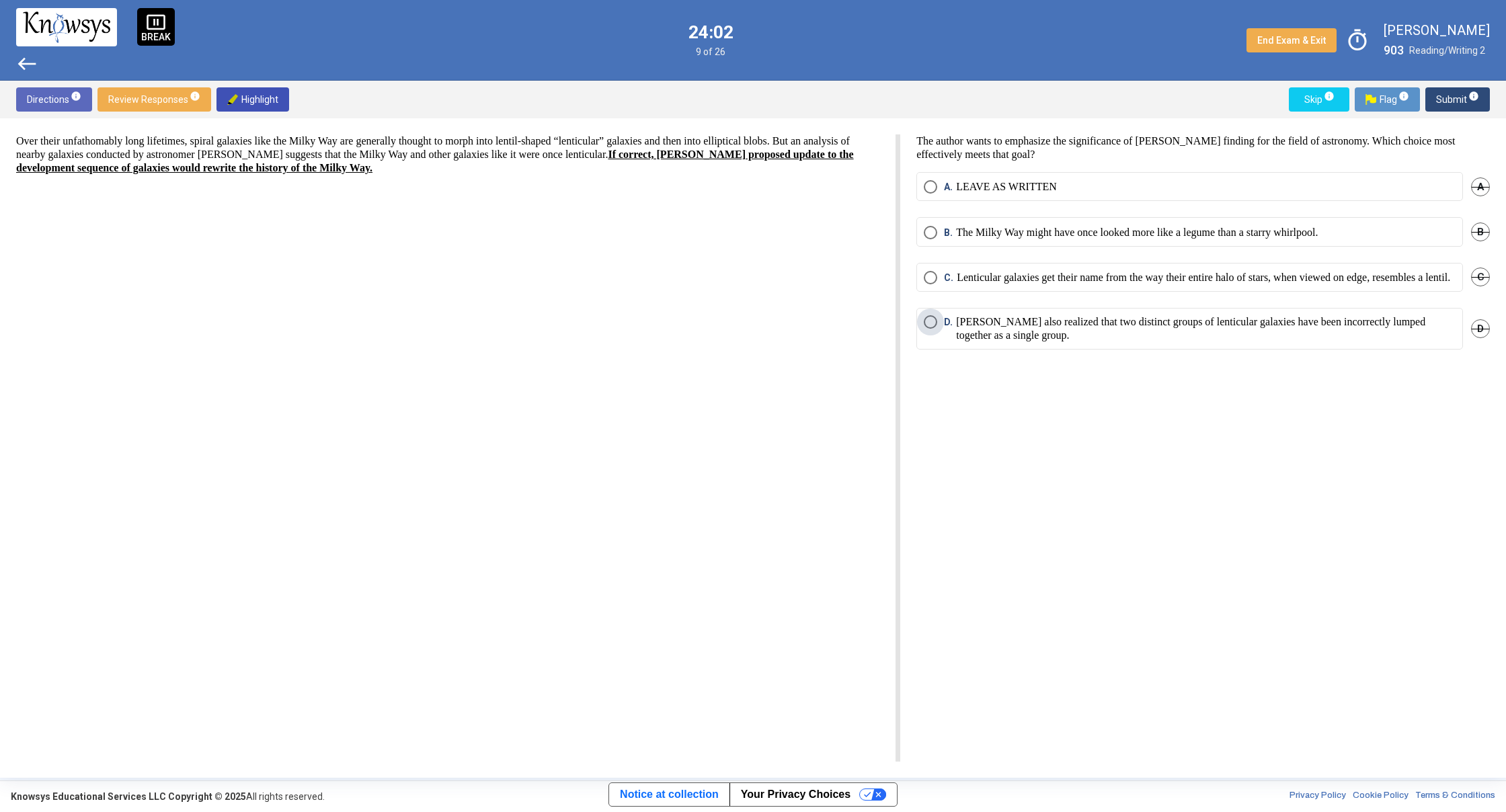
click at [935, 329] on span "Select an option" at bounding box center [930, 322] width 13 height 13
click at [924, 191] on span "Select an option" at bounding box center [930, 187] width 13 height 13
click at [1444, 100] on span "Submit info" at bounding box center [1458, 100] width 43 height 24
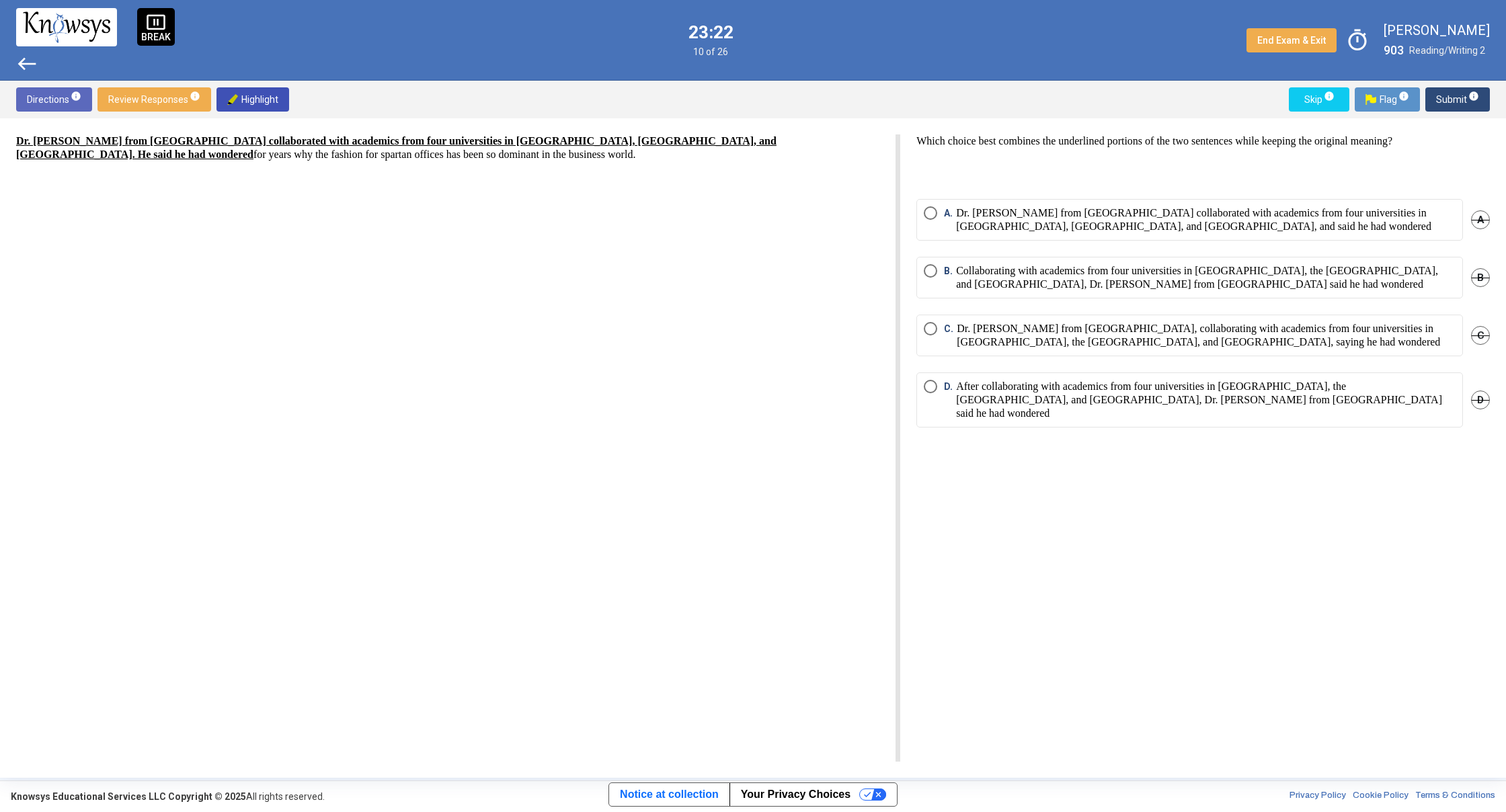
click at [932, 398] on label "D. After collaborating with academics from four universities in [GEOGRAPHIC_DAT…" at bounding box center [1189, 399] width 532 height 41
click at [1451, 99] on span "Submit info" at bounding box center [1458, 100] width 43 height 24
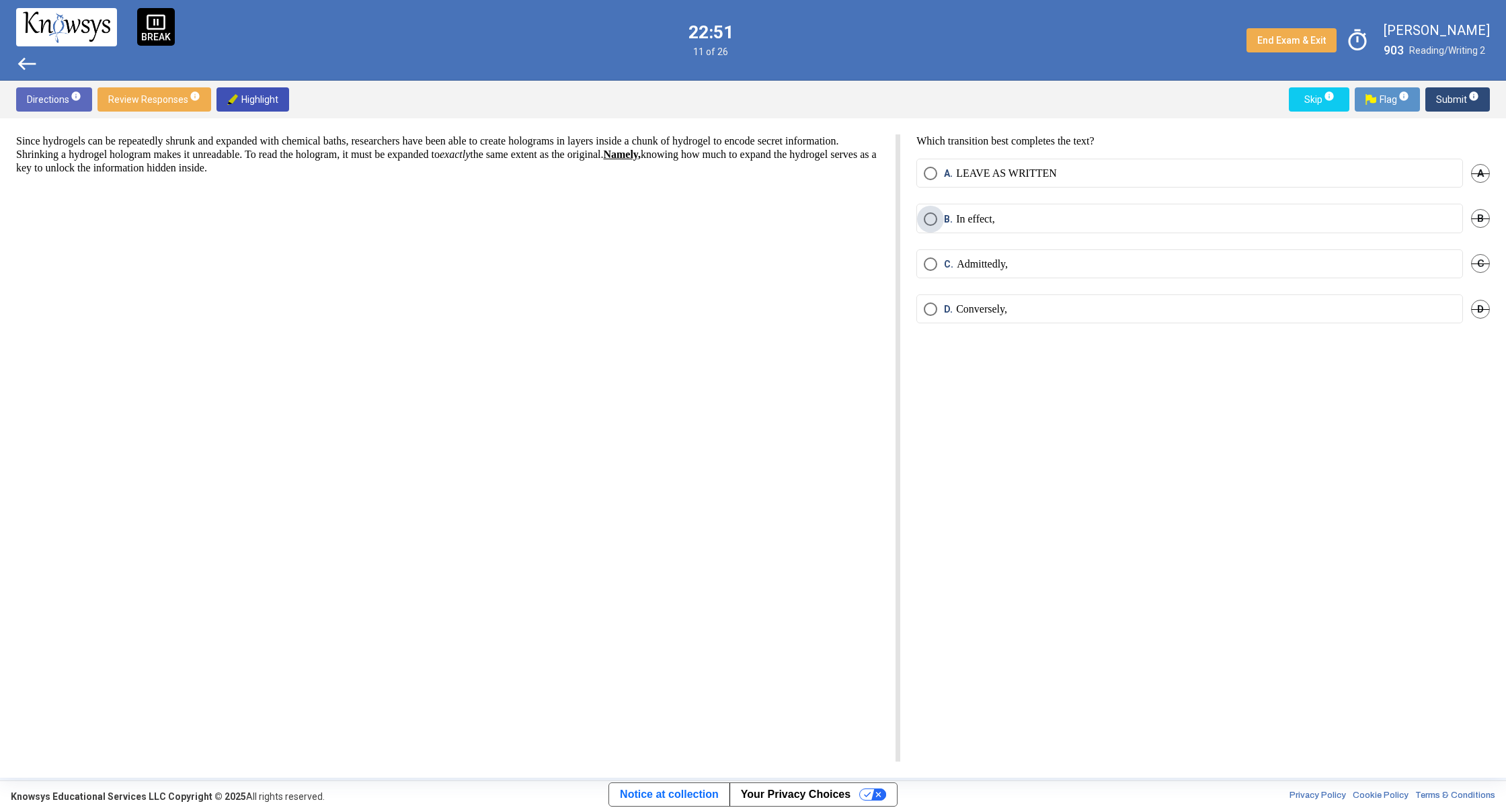
click at [925, 219] on span "Select an option" at bounding box center [930, 219] width 13 height 13
click at [971, 177] on p "LEAVE AS WRITTEN" at bounding box center [1006, 173] width 101 height 13
click at [1447, 98] on span "Submit info" at bounding box center [1458, 100] width 43 height 24
click at [1028, 261] on label "C. However," at bounding box center [1189, 264] width 532 height 13
click at [1458, 103] on span "Submit info" at bounding box center [1458, 100] width 43 height 24
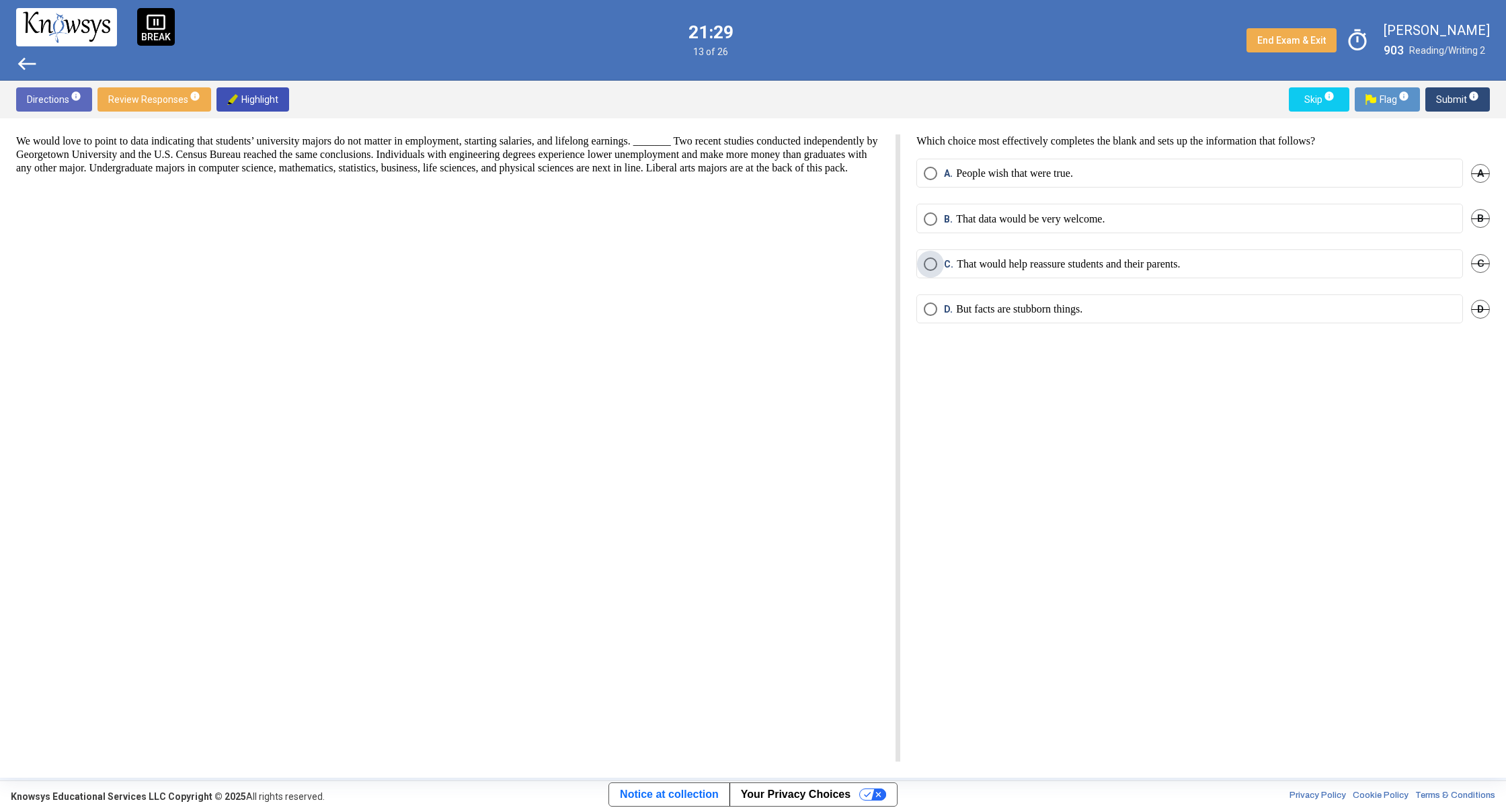
click at [929, 266] on span "Select an option" at bounding box center [930, 264] width 13 height 13
click at [1456, 92] on span "Submit info" at bounding box center [1458, 100] width 43 height 24
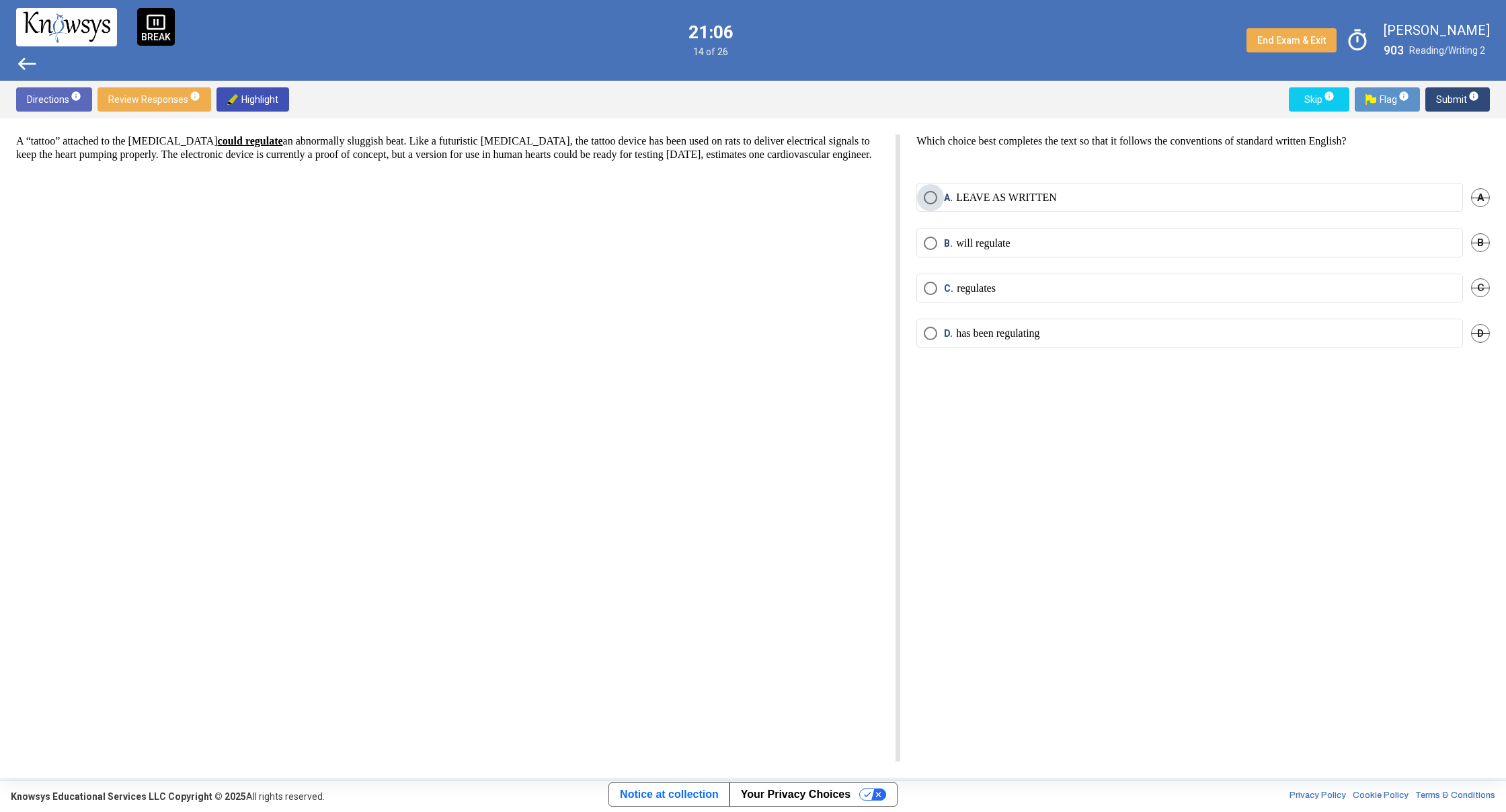
click at [947, 196] on span "A." at bounding box center [950, 198] width 12 height 13
click at [1461, 97] on span "Submit info" at bounding box center [1458, 100] width 43 height 24
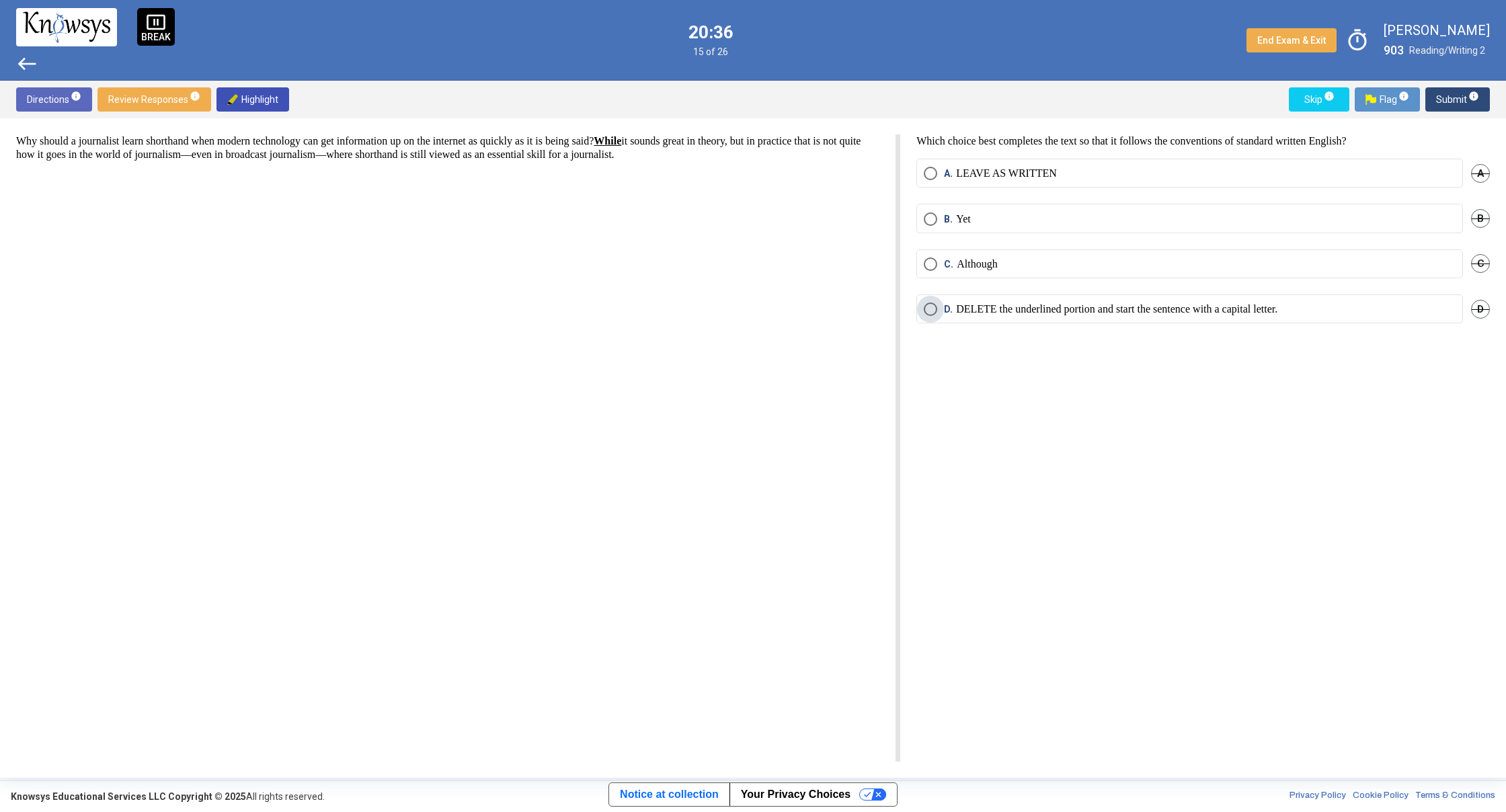
drag, startPoint x: 935, startPoint y: 312, endPoint x: 1009, endPoint y: 265, distance: 87.7
click at [939, 307] on label "D. DELETE the underlined portion and start the sentence with a capital letter." at bounding box center [1189, 309] width 532 height 13
click at [1448, 88] on span "Submit info" at bounding box center [1458, 100] width 43 height 24
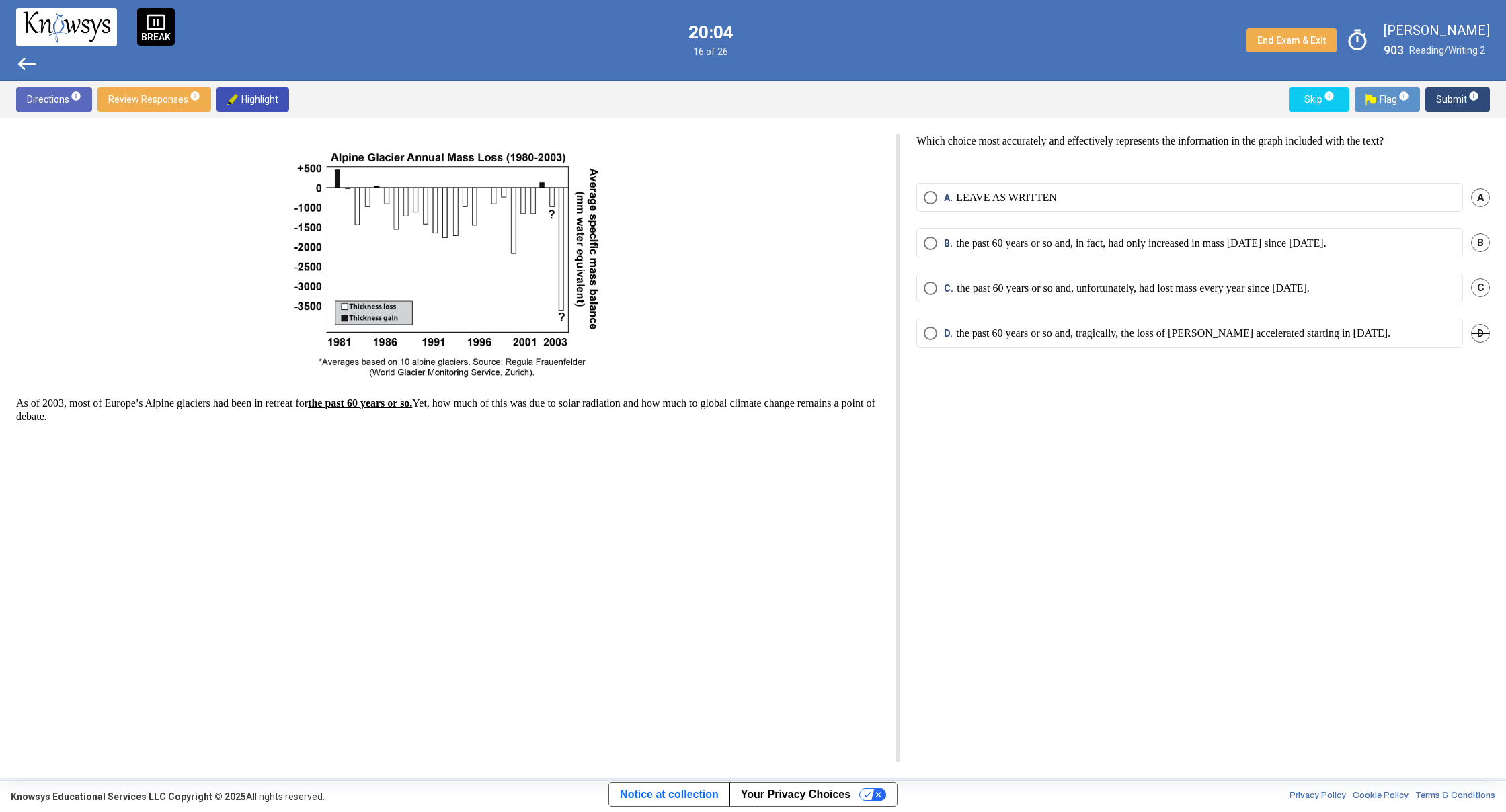
click at [548, 360] on img at bounding box center [448, 265] width 311 height 240
click at [925, 287] on mat-radio-button "C. the past 60 years or so and, unfortunately, had lost mass every year since […" at bounding box center [1189, 287] width 547 height 29
click at [970, 292] on p "the past 60 years or so and, unfortunately, had lost mass every year since [DAT…" at bounding box center [1133, 288] width 352 height 13
click at [1436, 102] on span "Submit info" at bounding box center [1458, 100] width 43 height 24
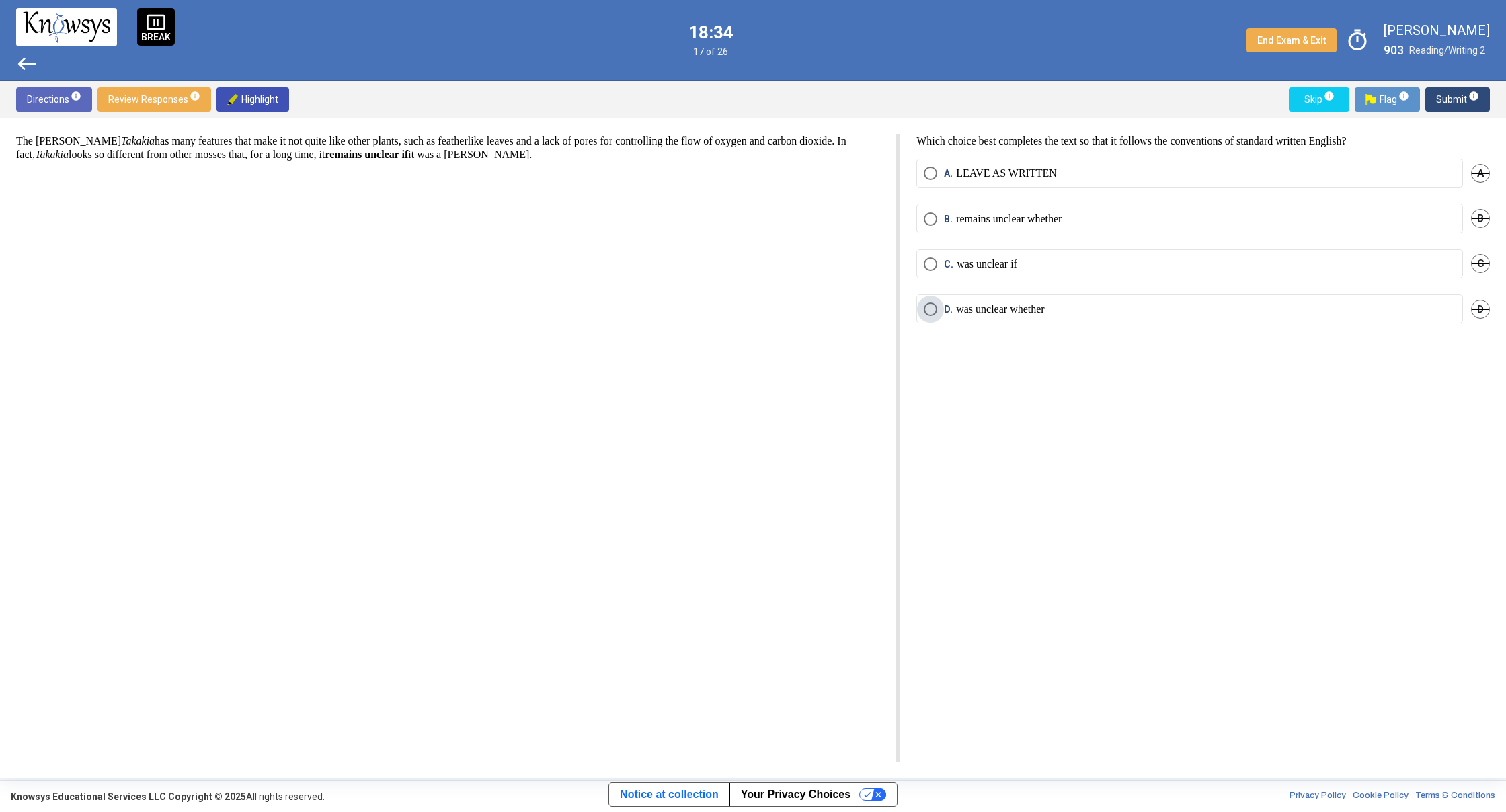
click at [932, 308] on span "Select an option" at bounding box center [930, 309] width 13 height 13
drag, startPoint x: 1443, startPoint y: 105, endPoint x: 1436, endPoint y: 113, distance: 10.6
click at [1443, 105] on span "Submit info" at bounding box center [1458, 100] width 43 height 24
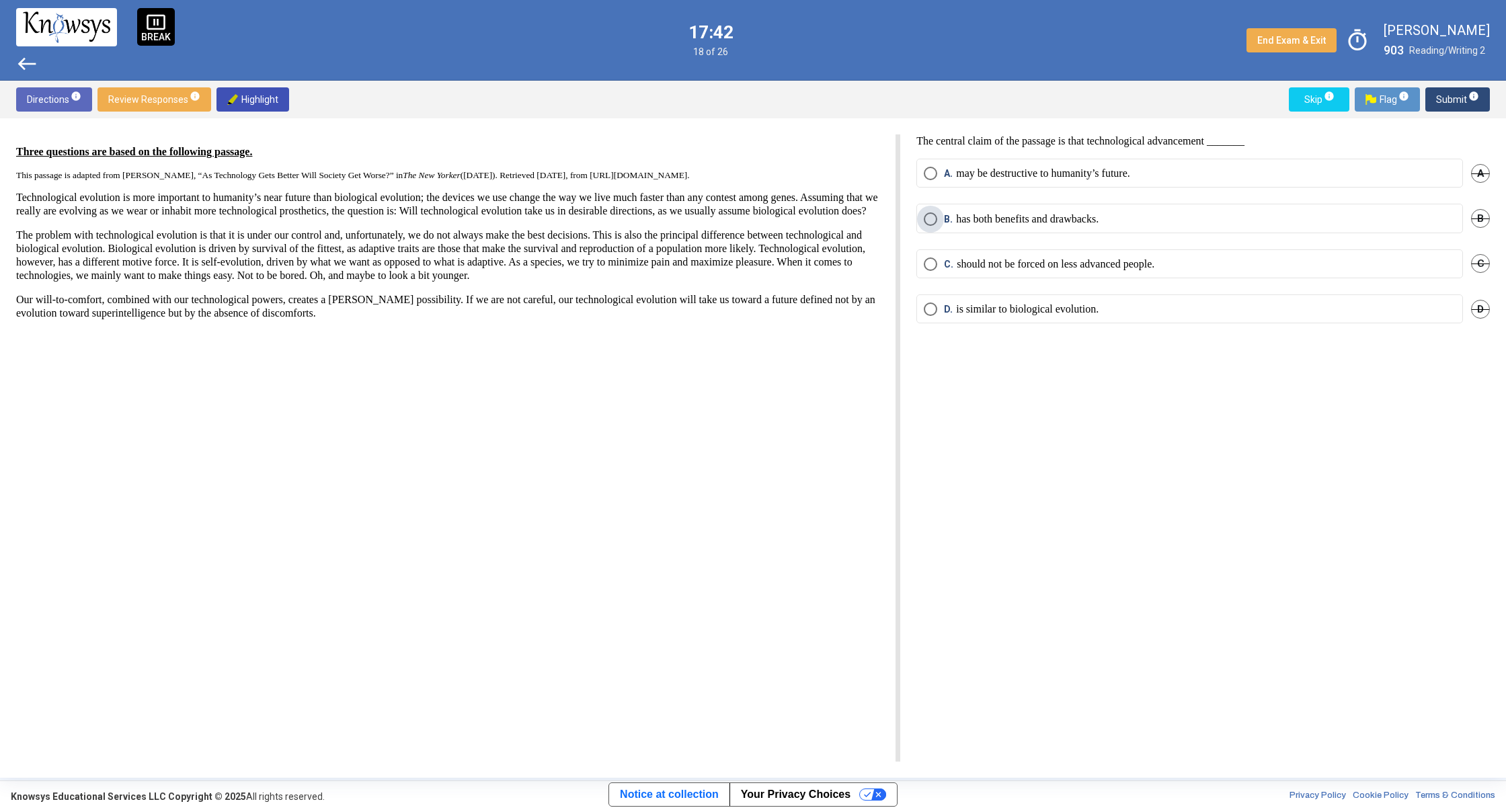
click at [946, 215] on span "B." at bounding box center [950, 219] width 12 height 13
click at [1432, 95] on button "Submit info" at bounding box center [1457, 100] width 64 height 24
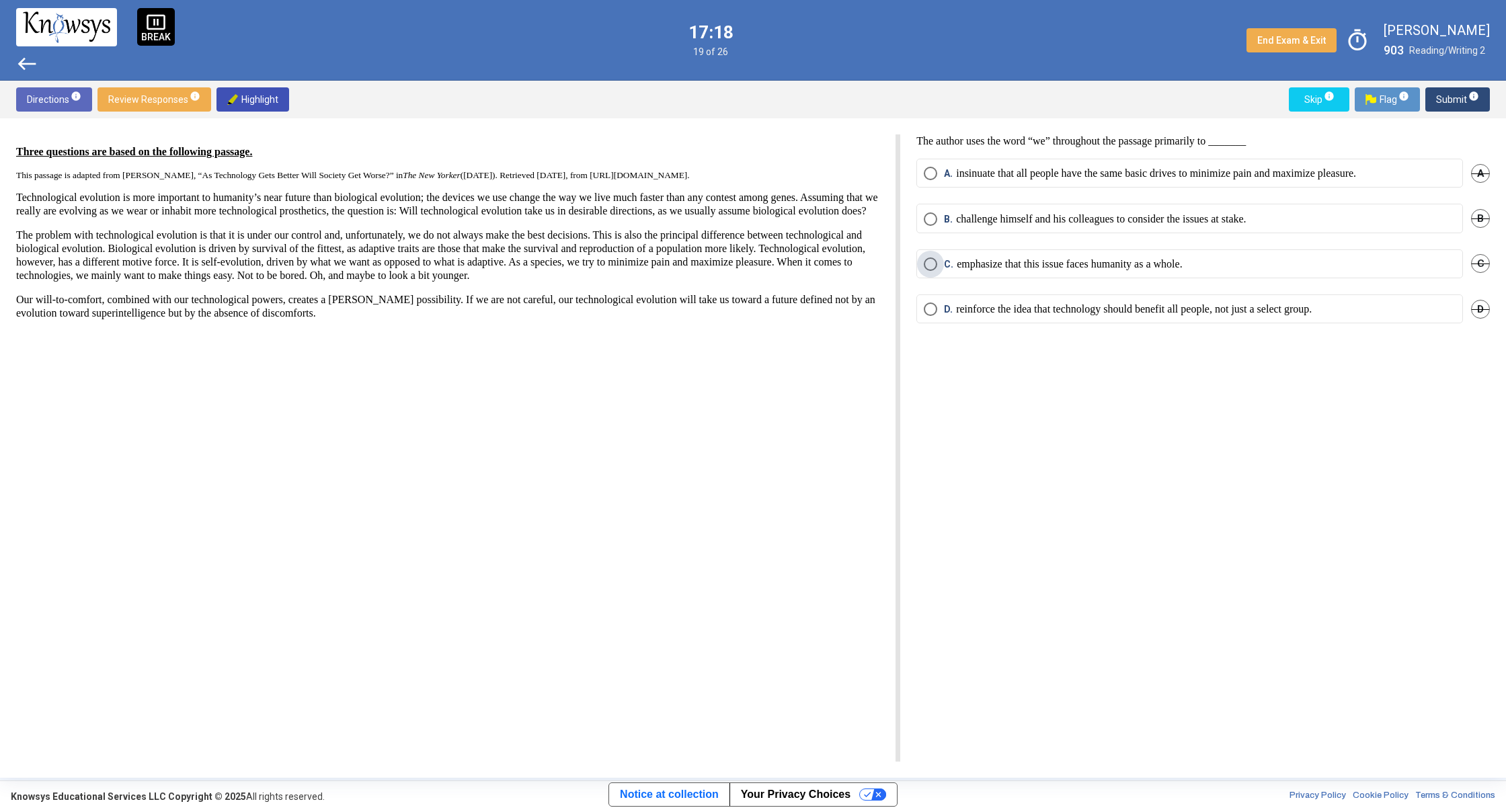
click at [1068, 268] on p "emphasize that this issue faces humanity as a whole." at bounding box center [1069, 264] width 225 height 13
click at [1452, 105] on span "Submit info" at bounding box center [1458, 100] width 43 height 24
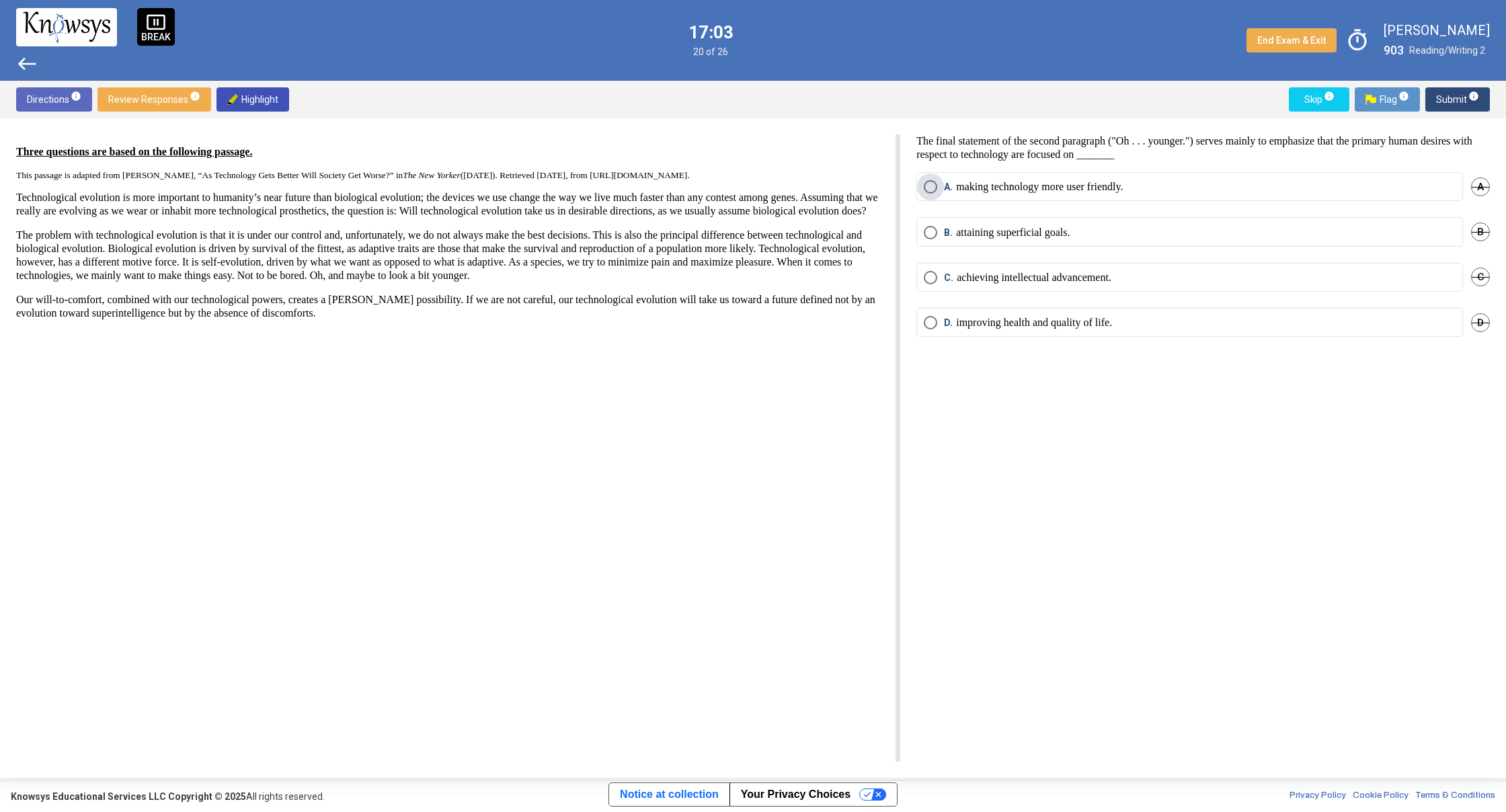
click at [1164, 188] on label "A. making technology more user friendly." at bounding box center [1189, 187] width 532 height 13
drag, startPoint x: 1449, startPoint y: 94, endPoint x: 1440, endPoint y: 89, distance: 10.3
click at [1448, 94] on span "Submit info" at bounding box center [1458, 100] width 43 height 24
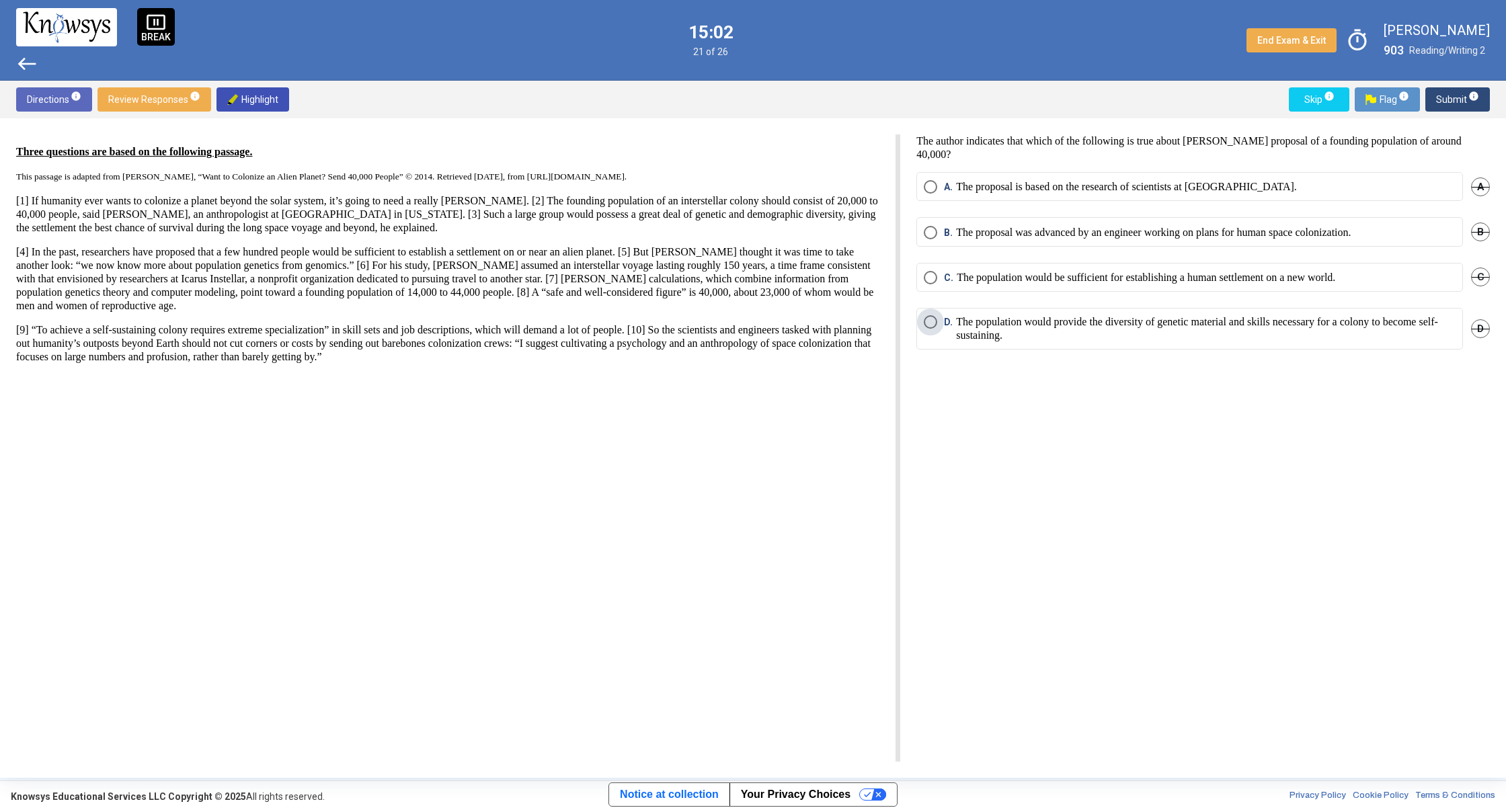
click at [1163, 340] on p "The population would provide the diversity of genetic material and skills neces…" at bounding box center [1205, 329] width 499 height 27
click at [1435, 103] on button "Submit info" at bounding box center [1457, 100] width 64 height 24
click at [1007, 234] on p "It is essential that the initial colonists selected be young, healthy, and able…" at bounding box center [1143, 233] width 376 height 13
click at [1440, 107] on span "Submit info" at bounding box center [1458, 100] width 43 height 24
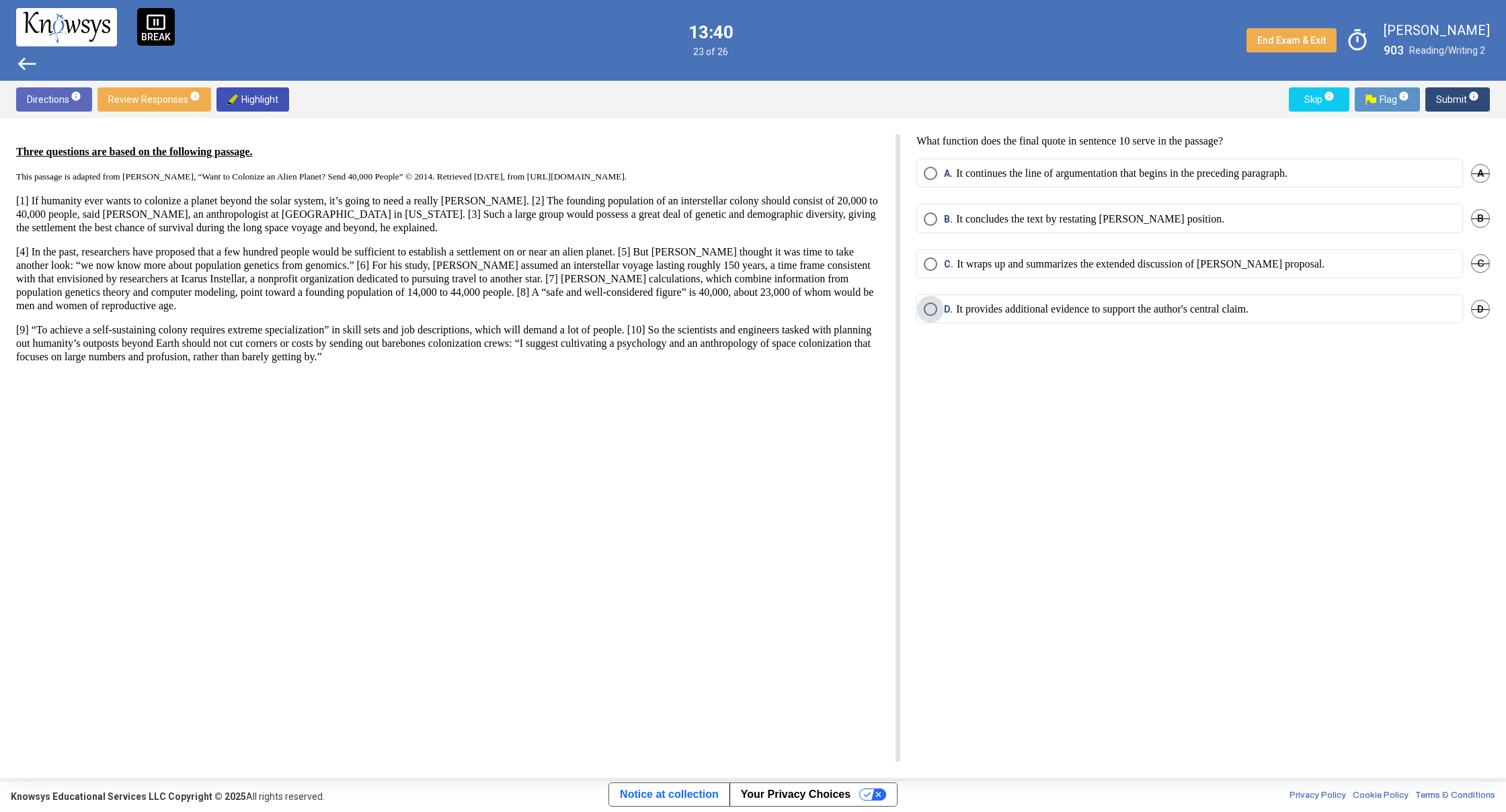
click at [1000, 310] on p "It provides additional evidence to support the author's central claim." at bounding box center [1102, 309] width 292 height 13
click at [1446, 106] on span "Submit info" at bounding box center [1458, 100] width 43 height 24
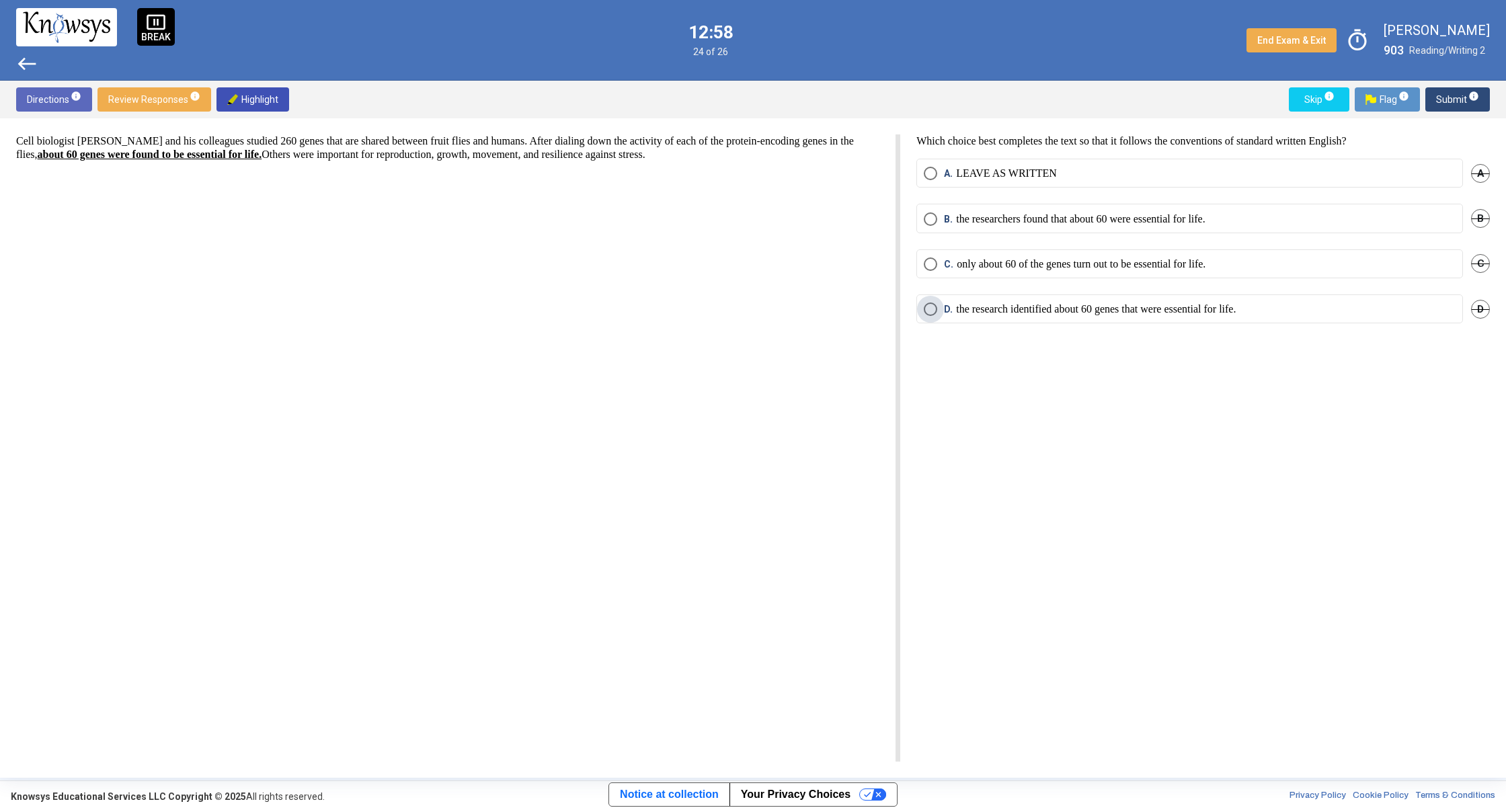
click at [994, 315] on p "the research identified about 60 genes that were essential for life." at bounding box center [1095, 309] width 280 height 13
click at [1439, 97] on span "Submit info" at bounding box center [1458, 100] width 43 height 24
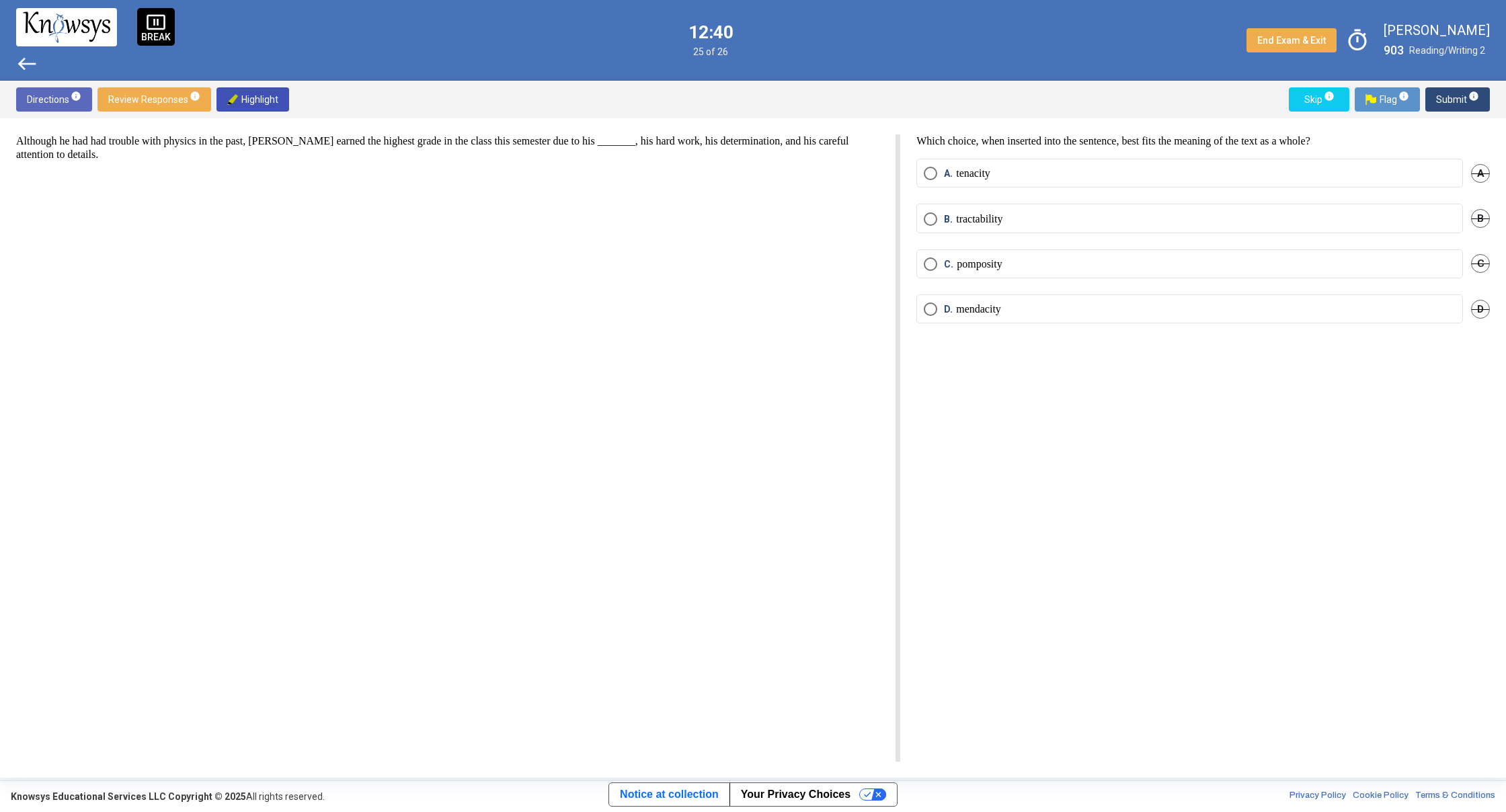
click at [930, 185] on mat-radio-button "A. tenacity" at bounding box center [1189, 172] width 547 height 29
click at [1274, 173] on label "A. tenacity" at bounding box center [1189, 173] width 532 height 13
click at [1443, 95] on span "Submit info" at bounding box center [1458, 100] width 43 height 24
click at [1031, 222] on p "pitfalls; however," at bounding box center [992, 219] width 74 height 13
click at [1443, 103] on span "Submit info" at bounding box center [1458, 100] width 43 height 24
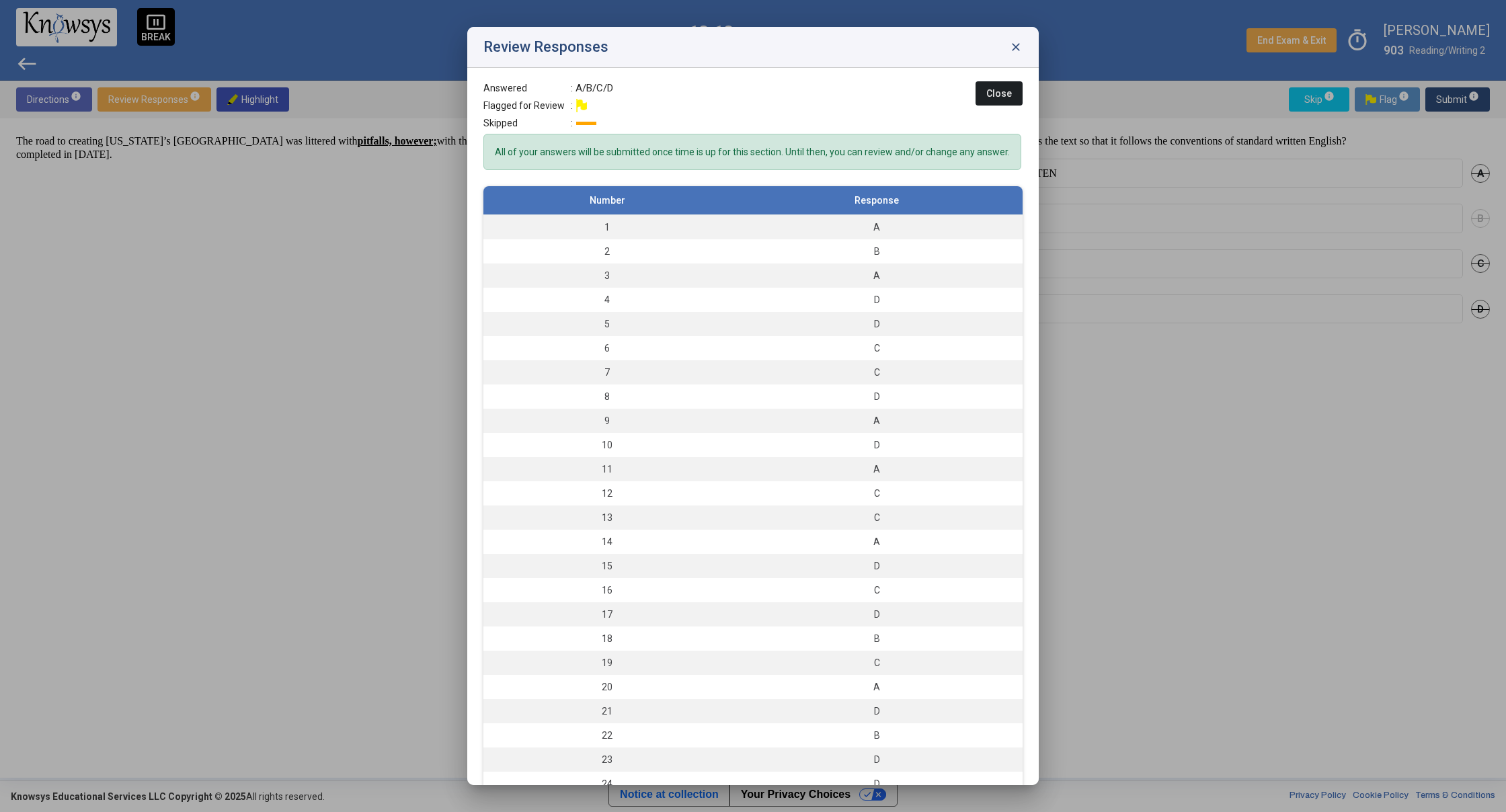
click at [986, 99] on button "Close" at bounding box center [999, 93] width 47 height 24
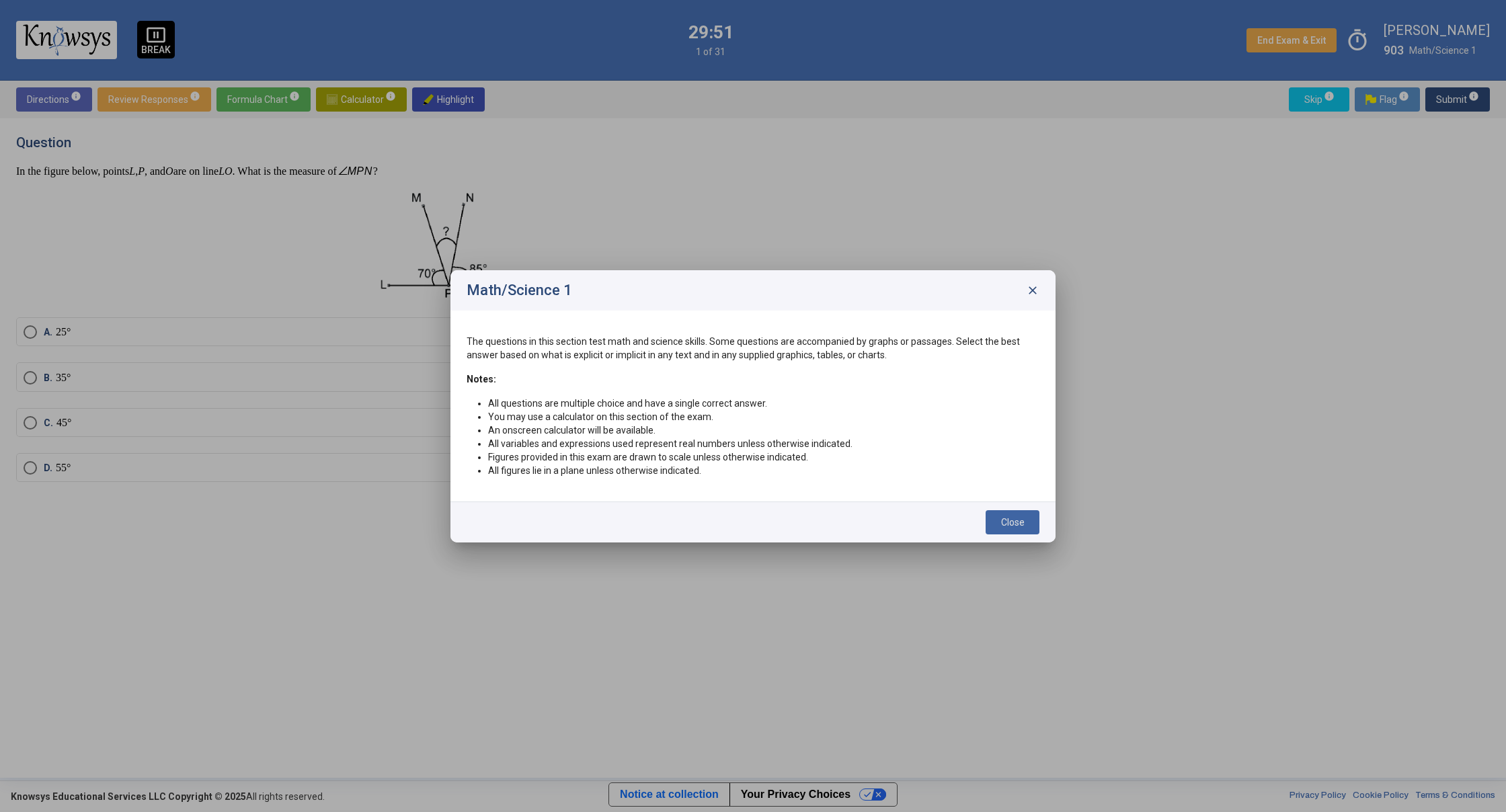
click at [1023, 522] on span "Close" at bounding box center [1012, 522] width 24 height 10
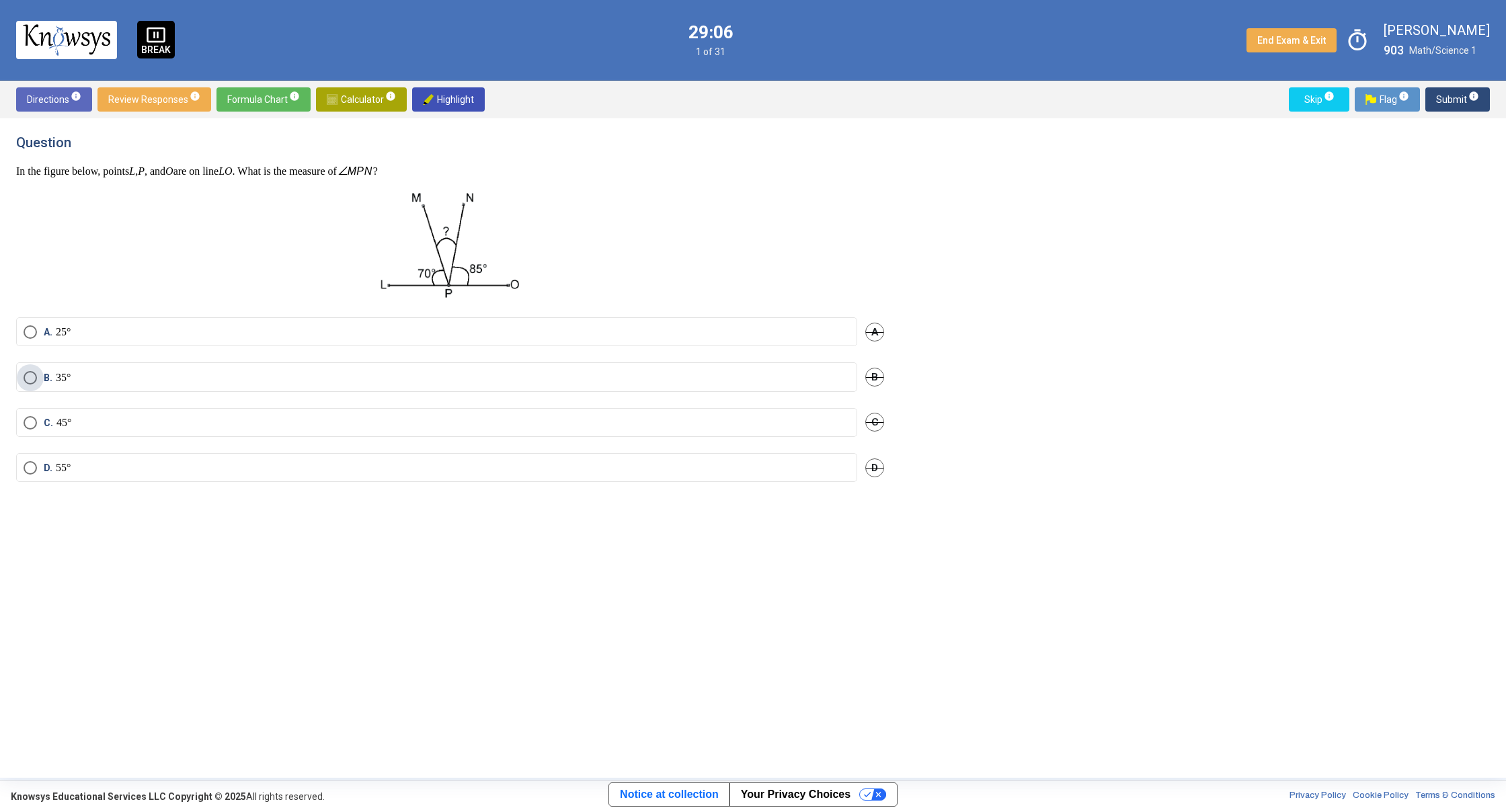
click at [246, 377] on label "B. 35°" at bounding box center [436, 378] width 827 height 13
click at [1439, 97] on span "Submit info" at bounding box center [1458, 100] width 43 height 24
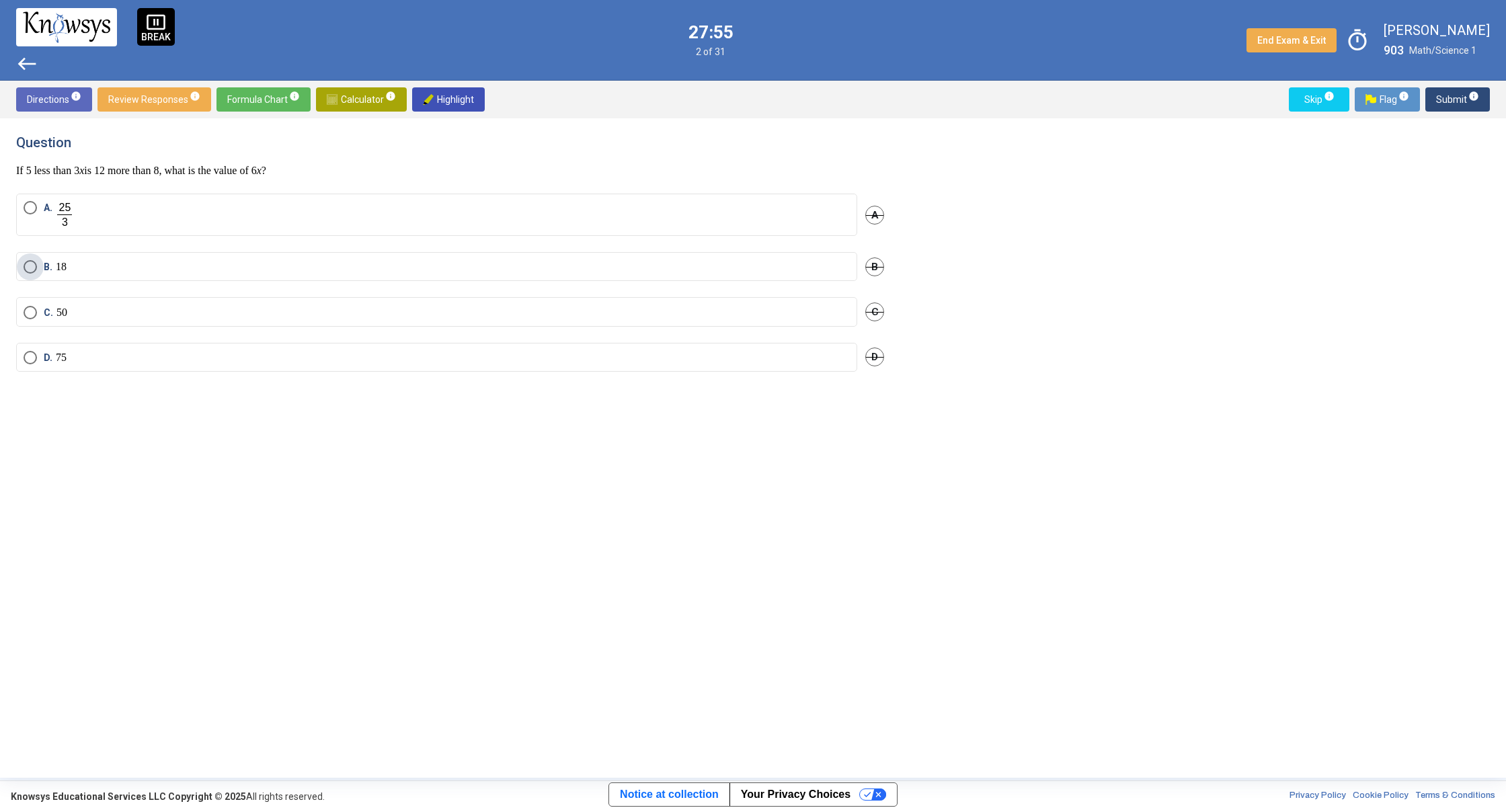
click at [142, 268] on label "B. 18" at bounding box center [436, 267] width 827 height 13
click at [1439, 98] on span "Submit info" at bounding box center [1458, 100] width 43 height 24
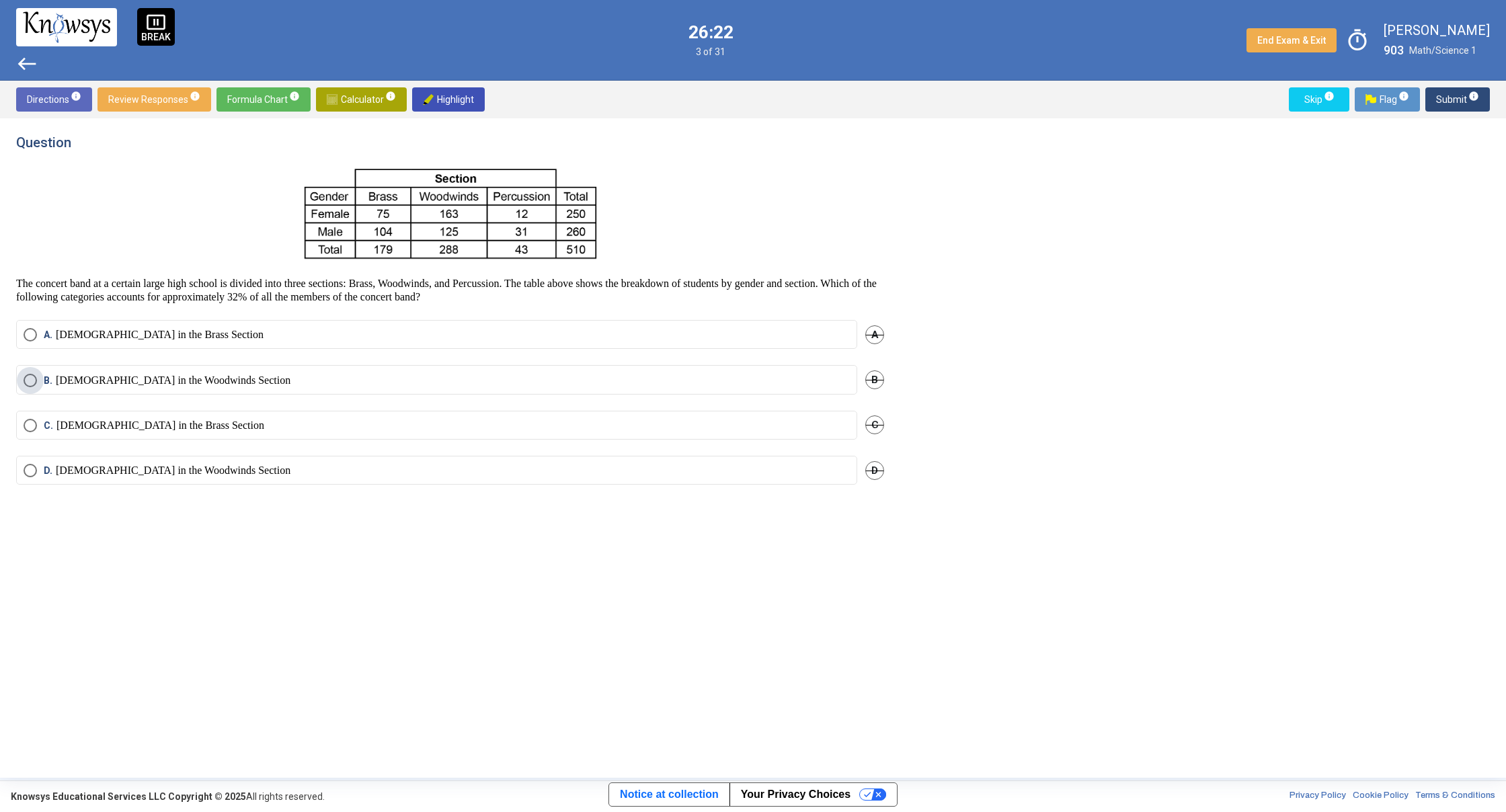
drag, startPoint x: 434, startPoint y: 375, endPoint x: 513, endPoint y: 365, distance: 79.6
click at [435, 375] on label "B. [DEMOGRAPHIC_DATA] in the Woodwinds Section" at bounding box center [436, 381] width 827 height 13
click at [1447, 101] on span "Submit info" at bounding box center [1458, 100] width 43 height 24
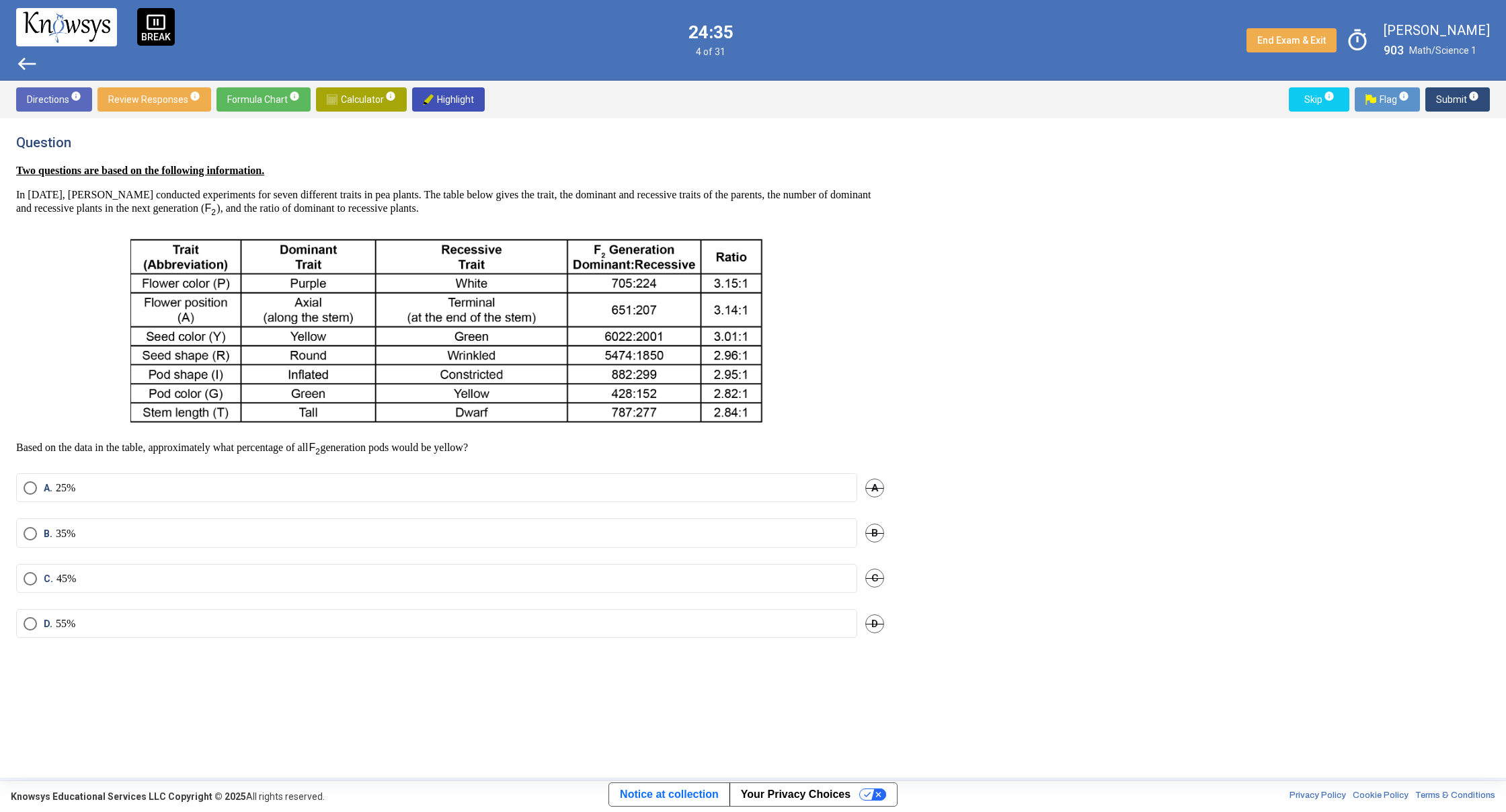
click at [326, 494] on label "A. 25%" at bounding box center [436, 488] width 827 height 13
click at [1454, 102] on span "Submit info" at bounding box center [1458, 100] width 43 height 24
click at [776, 507] on label "A. Flower position" at bounding box center [436, 512] width 827 height 13
click at [1451, 109] on span "Submit info" at bounding box center [1458, 100] width 43 height 24
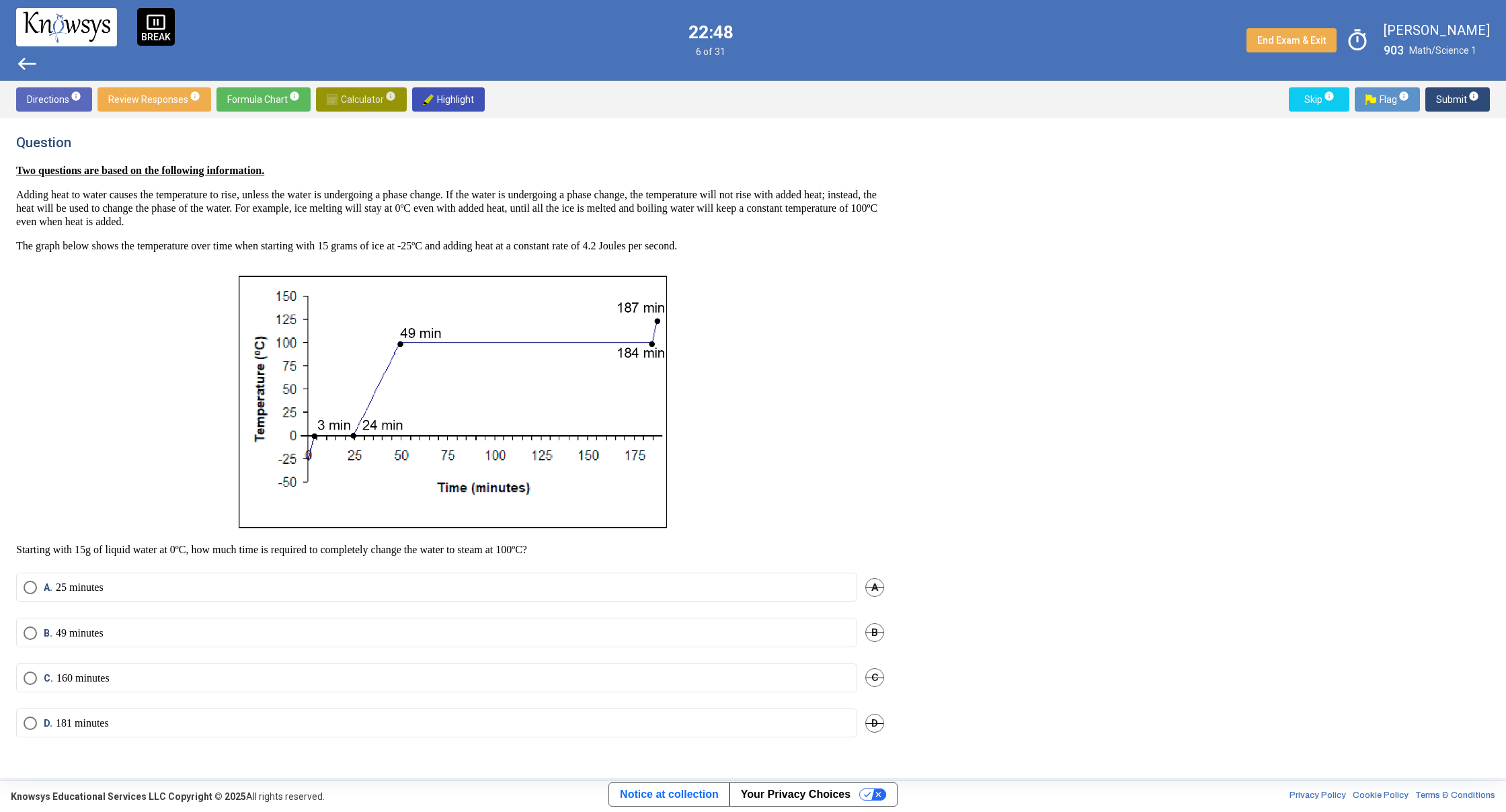
click at [360, 97] on span "Calculator info" at bounding box center [361, 100] width 69 height 24
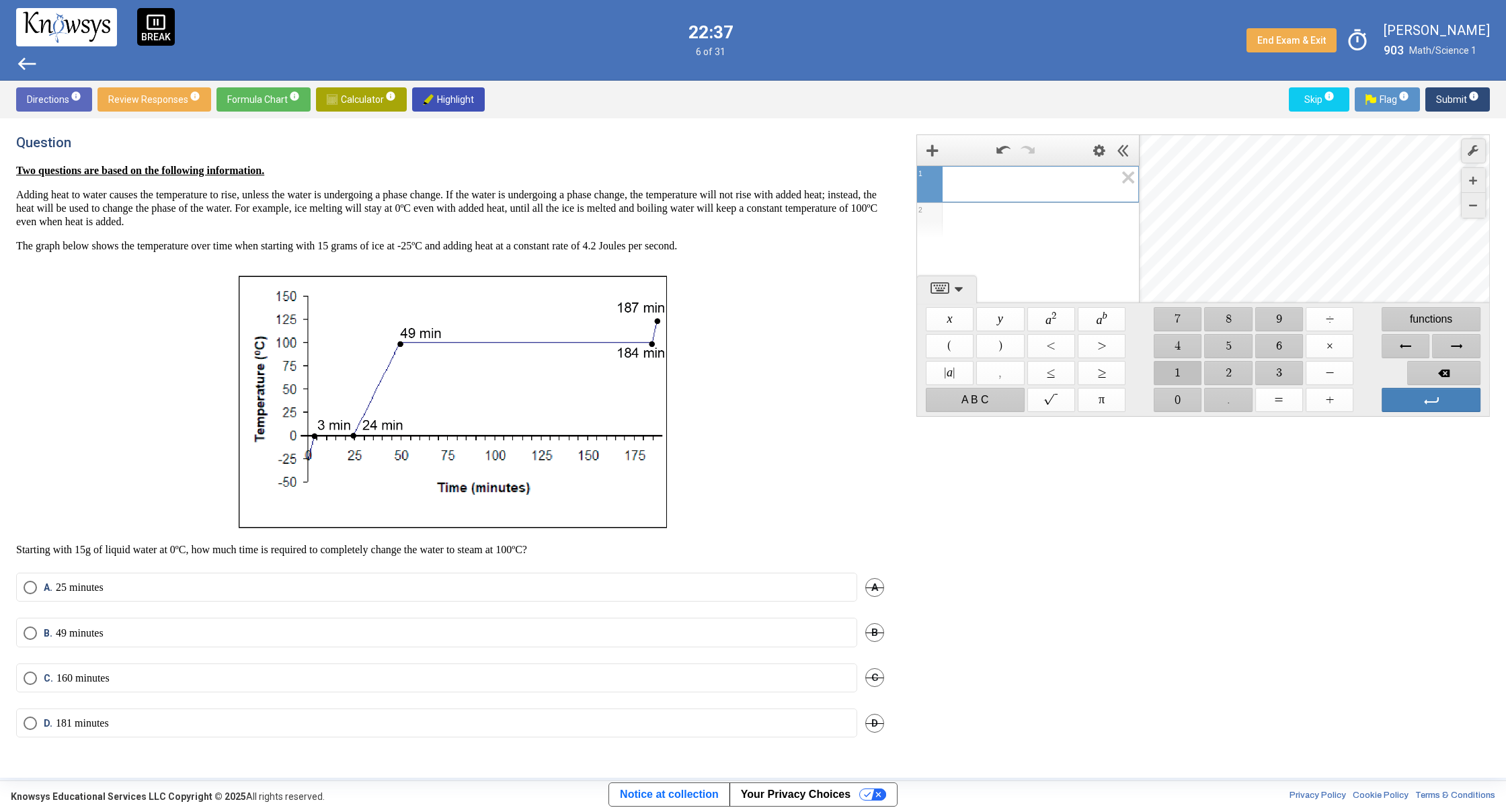
click at [1176, 366] on span "$$ 1" at bounding box center [1177, 373] width 48 height 24
click at [1219, 313] on span "$$ 8" at bounding box center [1228, 319] width 48 height 24
click at [1184, 323] on span "$$ 7" at bounding box center [1177, 319] width 48 height 24
click at [1330, 398] on span "$$ +" at bounding box center [1329, 400] width 48 height 24
click at [1187, 372] on span "$$ 1" at bounding box center [1177, 373] width 48 height 24
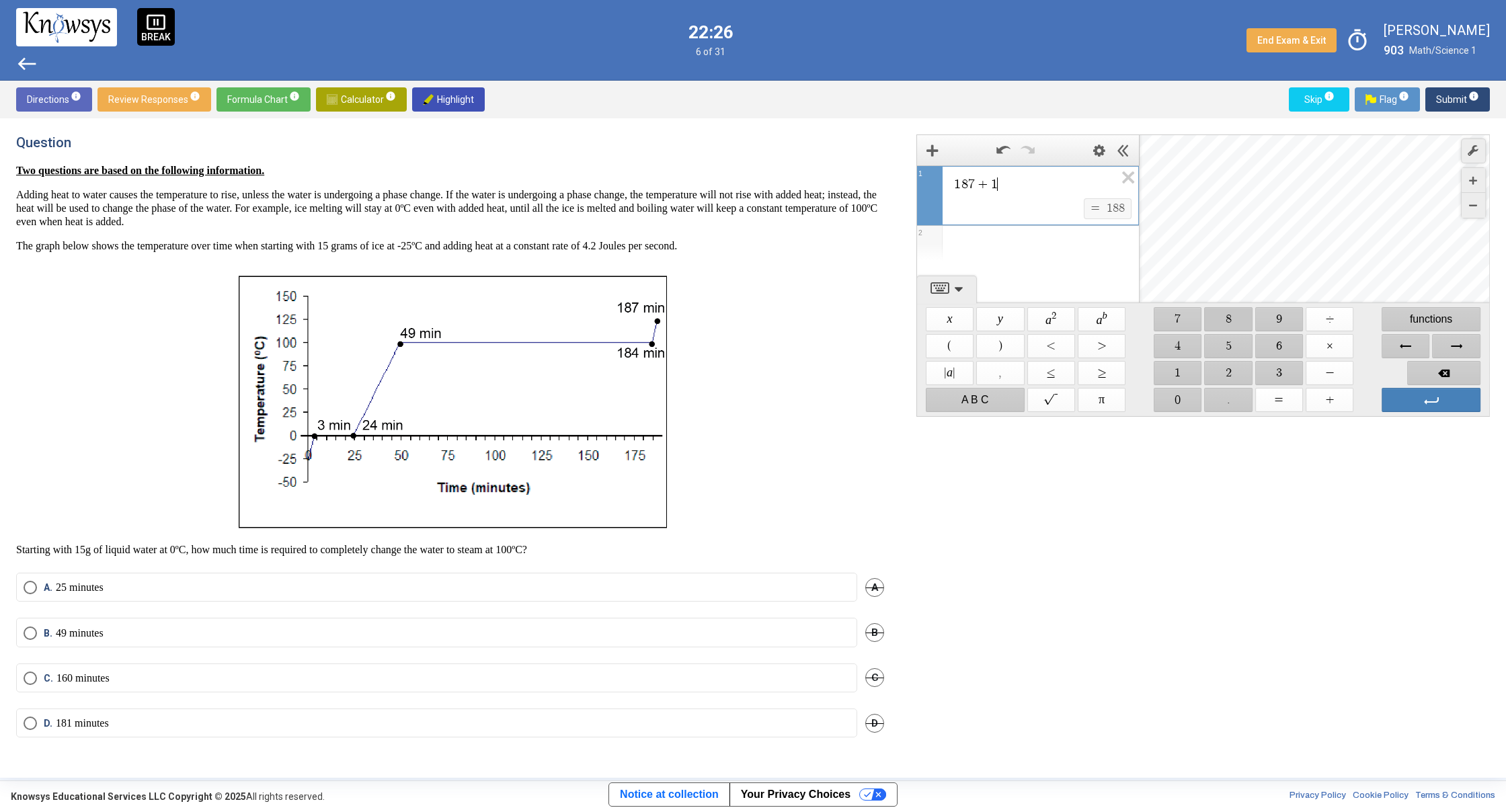
click at [1212, 320] on span "$$ 8" at bounding box center [1228, 319] width 48 height 24
click at [1190, 344] on span "$$ 4" at bounding box center [1177, 347] width 48 height 24
click at [1336, 398] on span "$$ +" at bounding box center [1329, 400] width 48 height 24
click at [1181, 342] on span "$$ 4" at bounding box center [1177, 347] width 48 height 24
click at [1275, 320] on span "$$ 9" at bounding box center [1279, 319] width 48 height 24
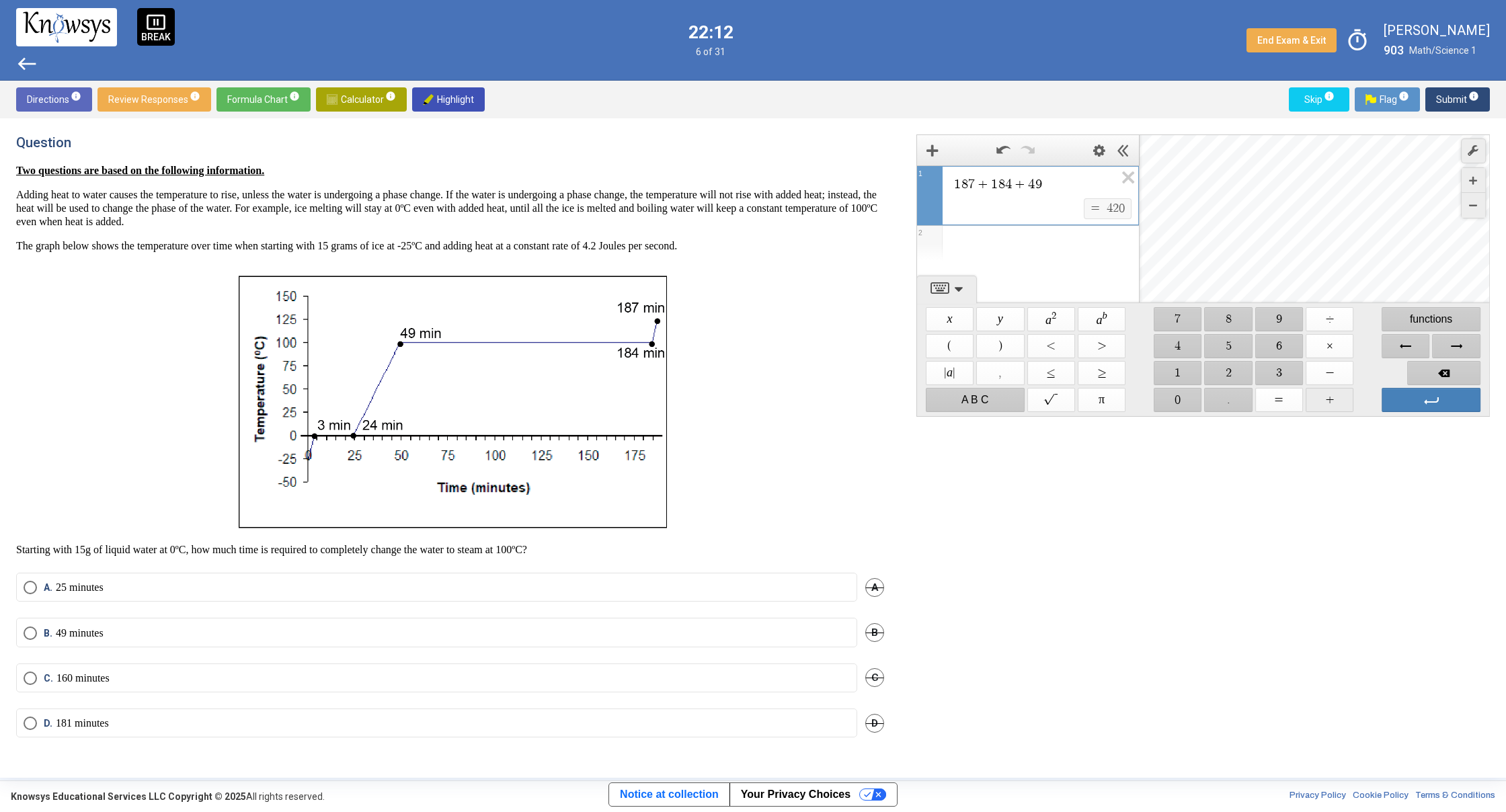
click at [1340, 395] on span "$$ +" at bounding box center [1329, 400] width 48 height 24
click at [1436, 373] on span "Backspace" at bounding box center [1444, 373] width 74 height 24
click at [1279, 407] on span "$$ =" at bounding box center [1279, 400] width 48 height 24
click at [1421, 406] on span "Enter" at bounding box center [1431, 400] width 99 height 24
click at [1426, 370] on span "Backspace" at bounding box center [1444, 373] width 74 height 24
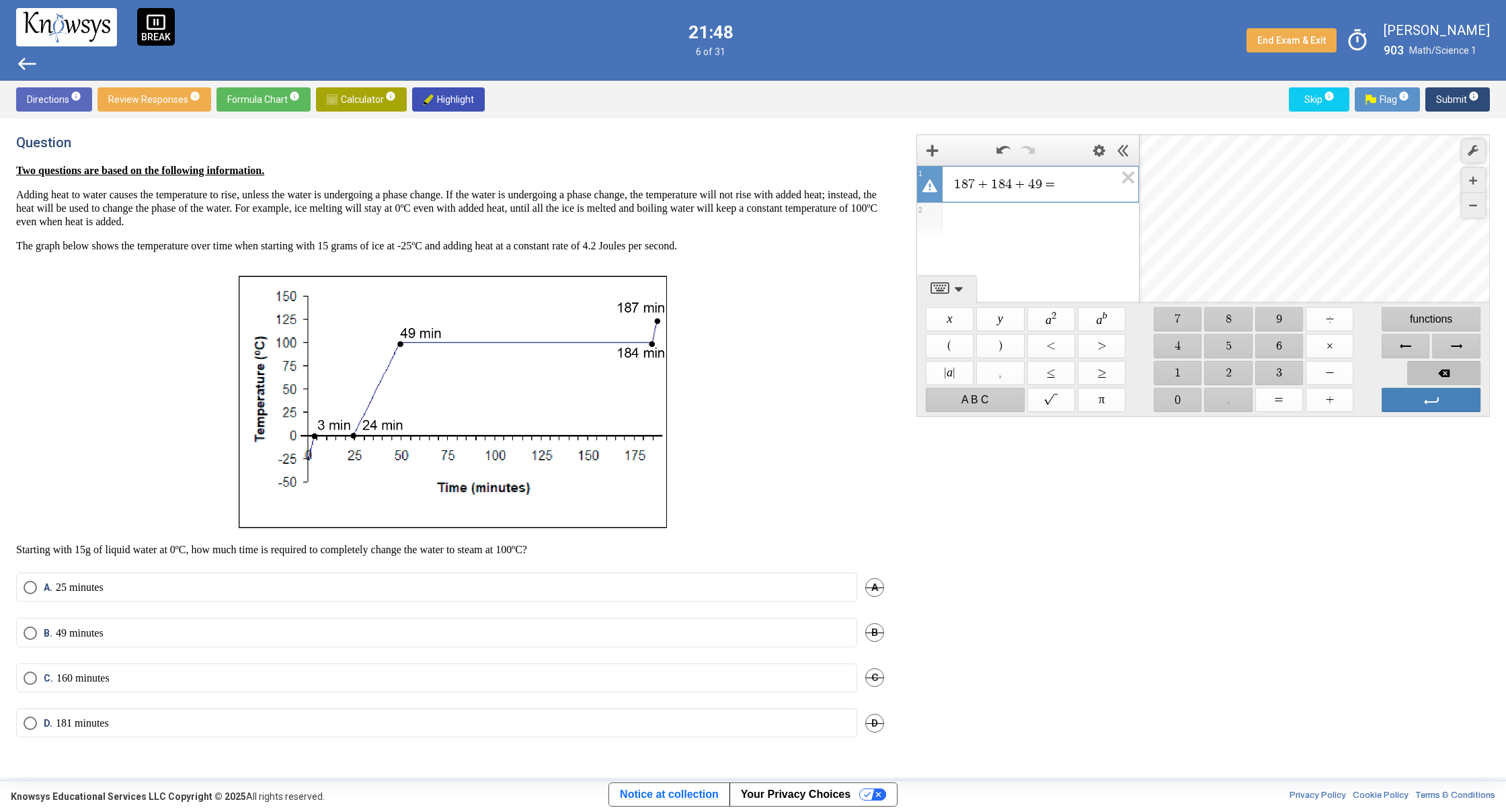
click at [1450, 374] on span "Backspace" at bounding box center [1444, 373] width 74 height 24
click at [1282, 409] on span "$$ =" at bounding box center [1279, 400] width 48 height 24
click at [1443, 366] on span "Backspace" at bounding box center [1444, 373] width 74 height 24
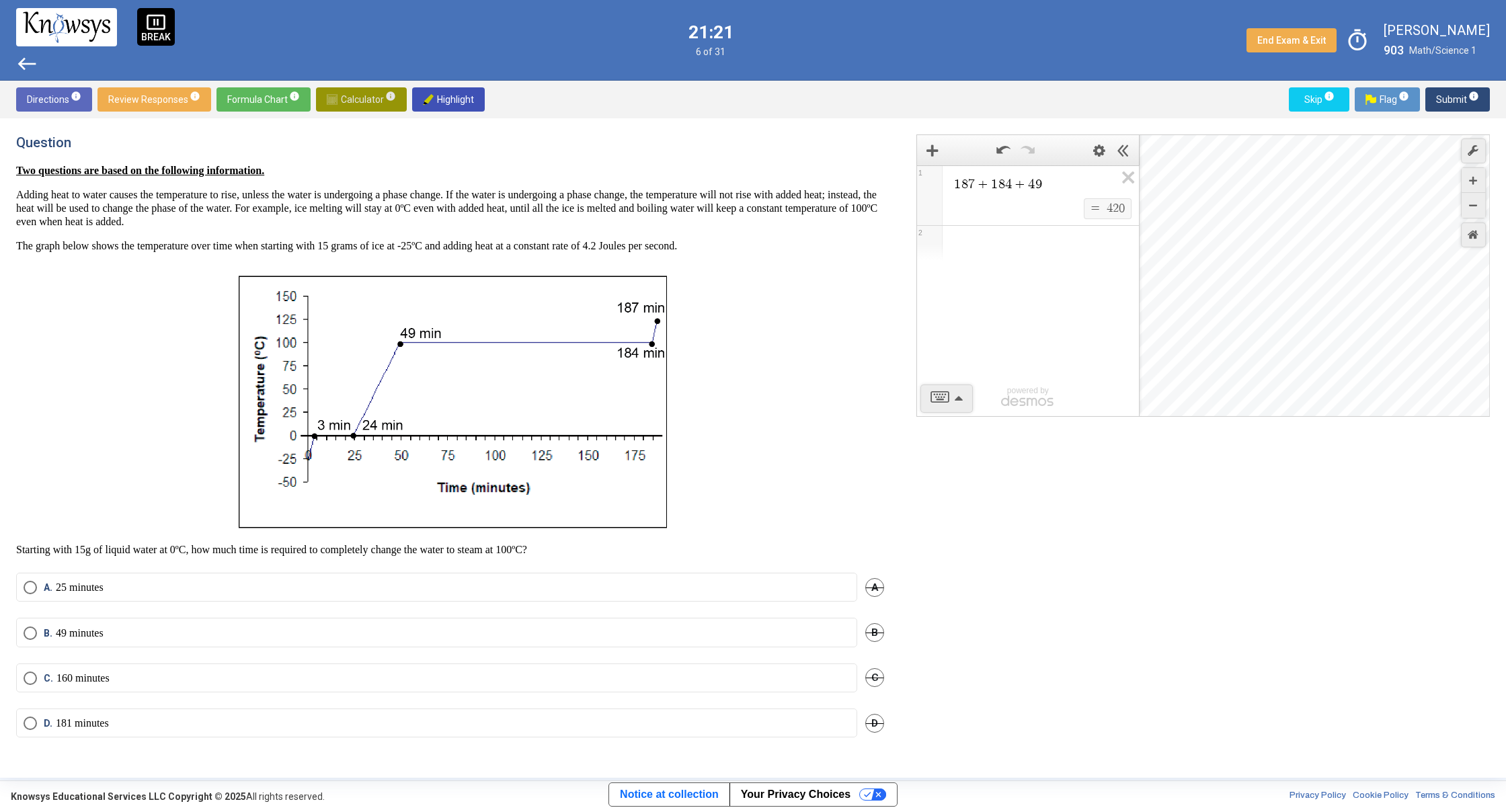
click at [367, 104] on span "Calculator info" at bounding box center [361, 100] width 69 height 24
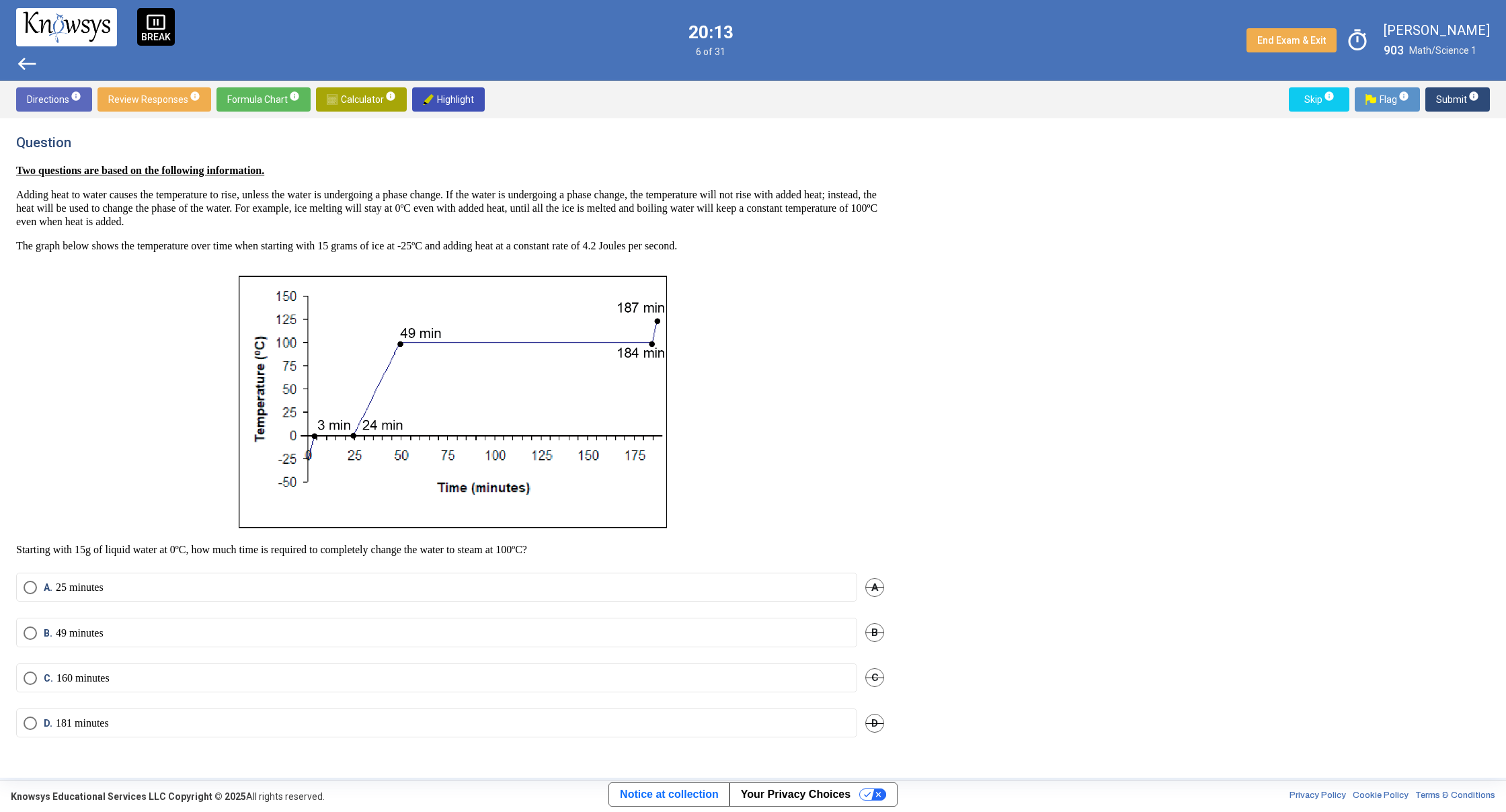
click at [156, 670] on mat-radio-button "C. 160 minutes" at bounding box center [436, 677] width 841 height 29
click at [353, 677] on label "C. 160 minutes" at bounding box center [436, 678] width 827 height 13
click at [1444, 106] on span "Submit info" at bounding box center [1458, 100] width 43 height 24
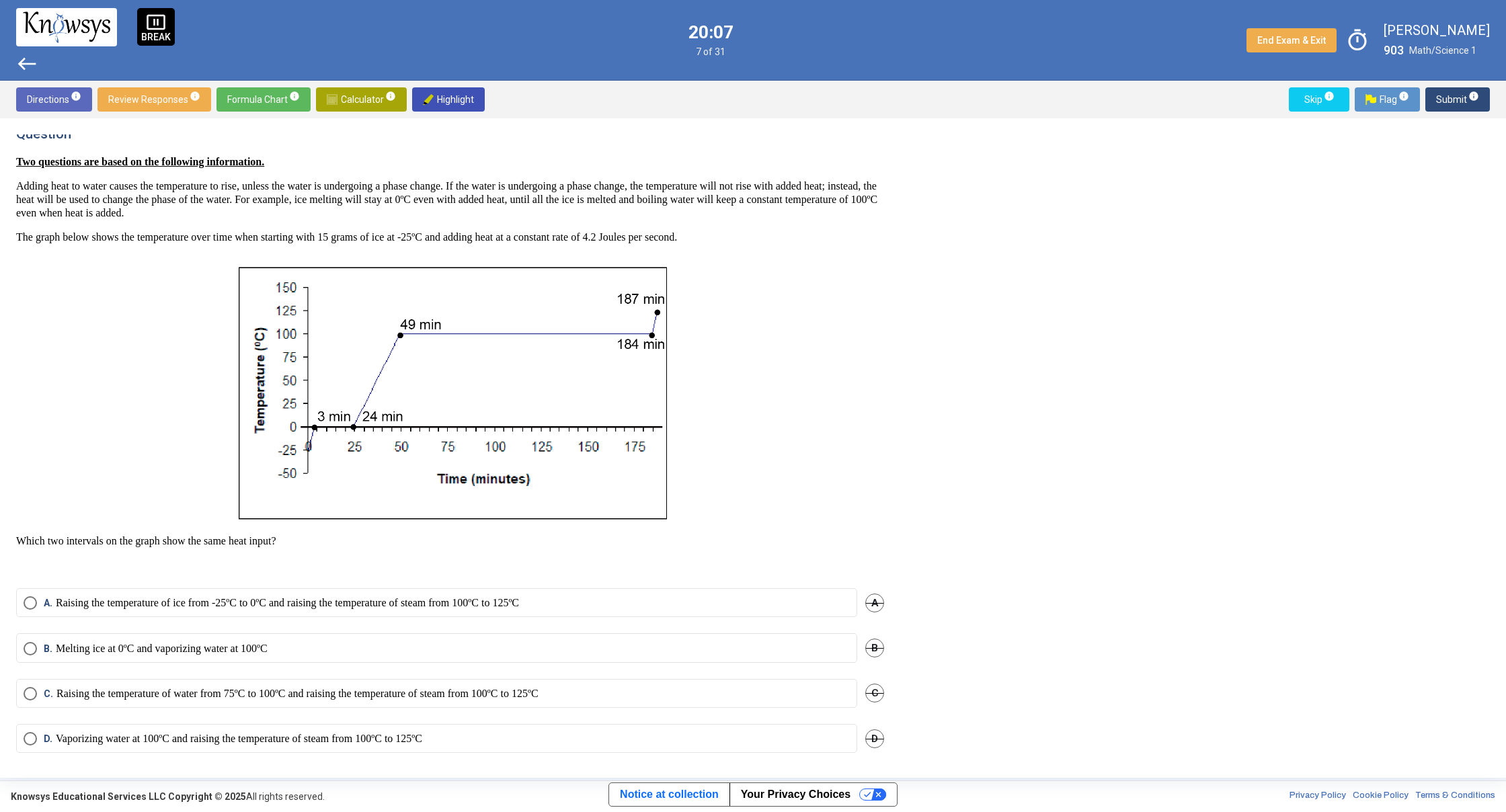
scroll to position [16, 0]
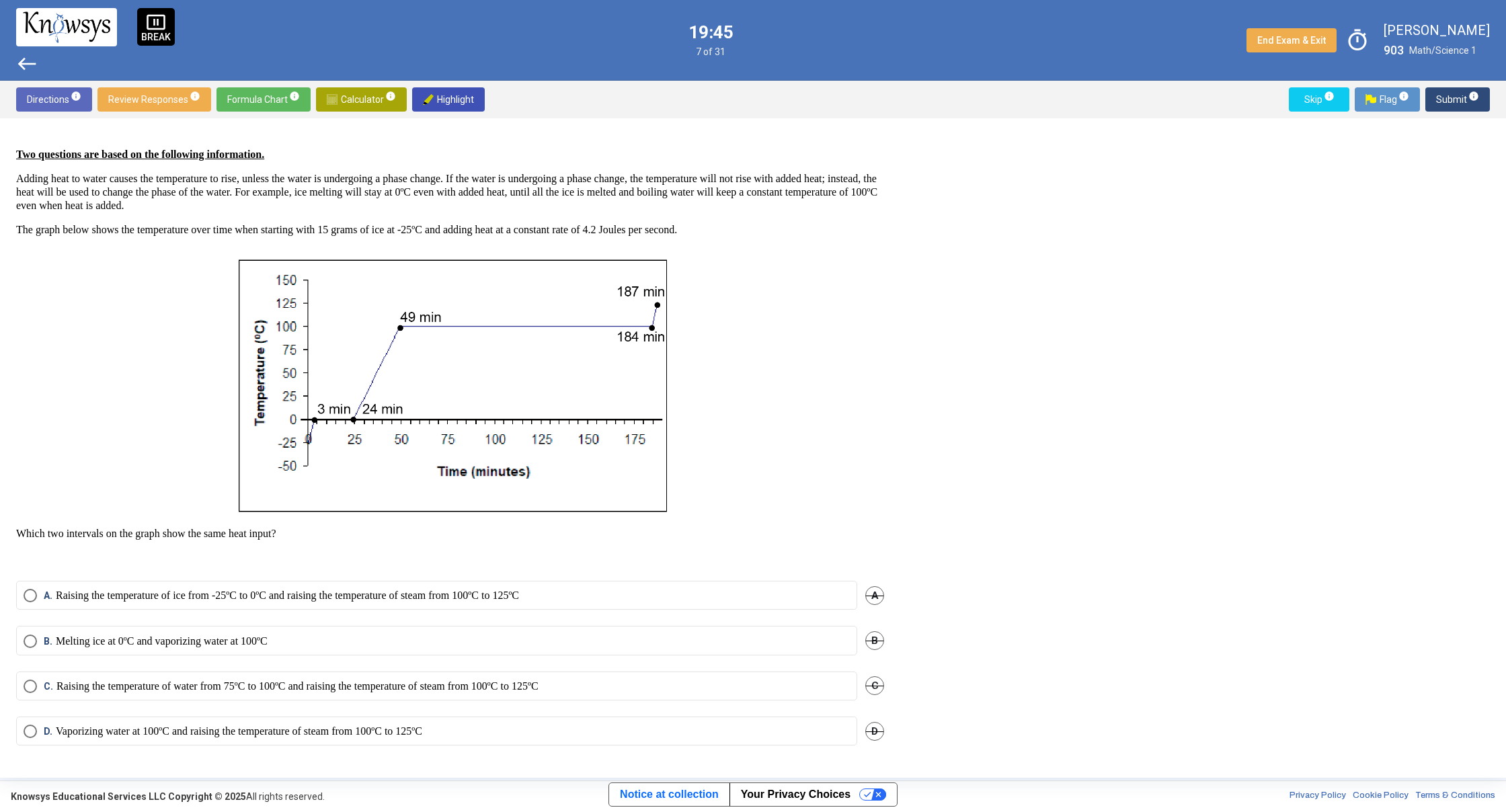
click at [238, 695] on mat-radio-button "C. Raising the temperature of water from 75ºC to 100ºC and raising the temperat…" at bounding box center [436, 686] width 841 height 29
click at [272, 686] on p "Raising the temperature of water from 75ºC to 100ºC and raising the temperature…" at bounding box center [297, 686] width 482 height 13
click at [1438, 103] on span "Submit info" at bounding box center [1458, 100] width 43 height 24
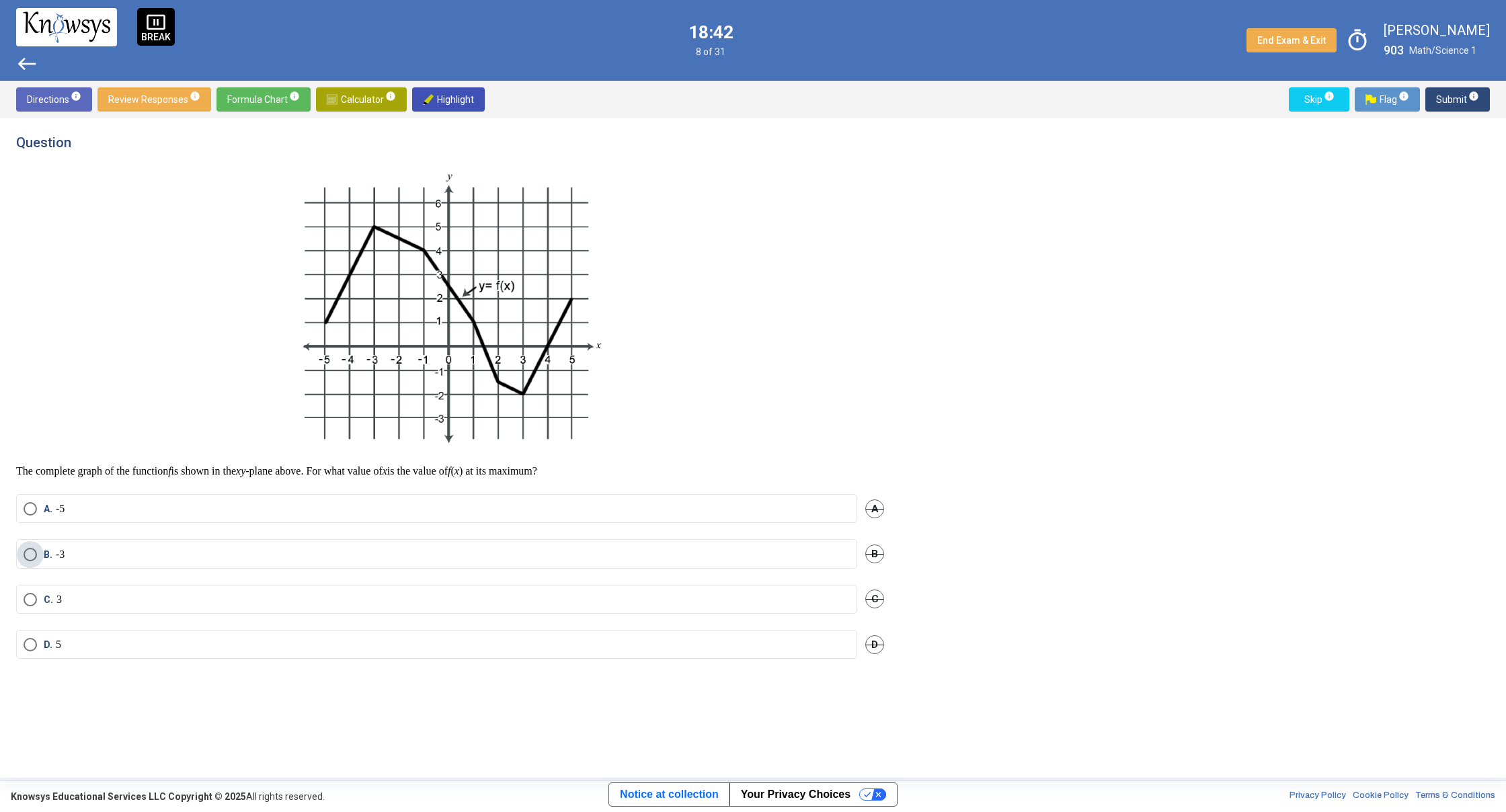
click at [229, 547] on label "B. -3" at bounding box center [436, 554] width 827 height 13
click at [1445, 105] on span "Submit info" at bounding box center [1458, 100] width 43 height 24
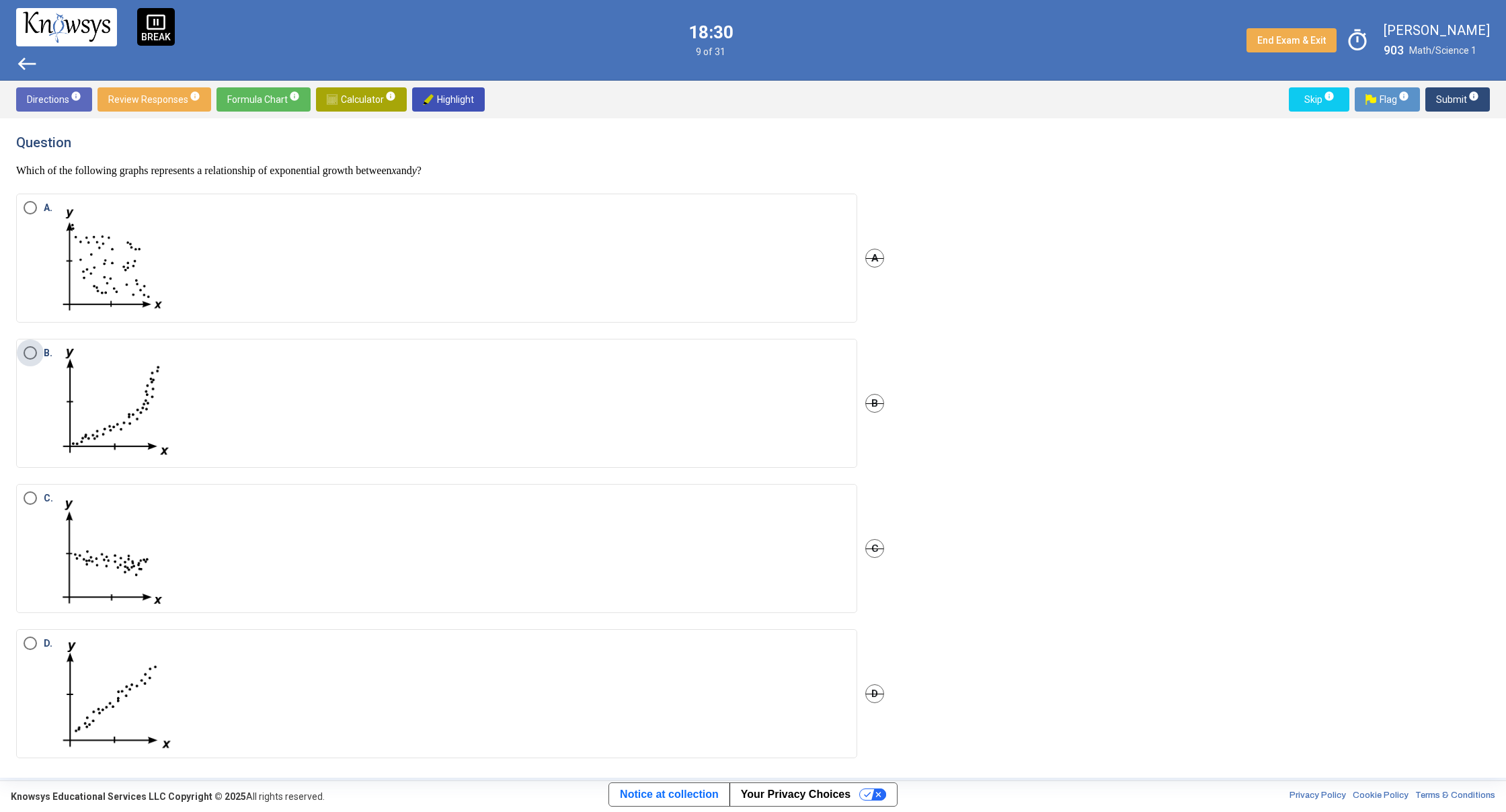
click at [302, 381] on label "B." at bounding box center [436, 402] width 827 height 114
click at [1462, 94] on span "Submit info" at bounding box center [1458, 100] width 43 height 24
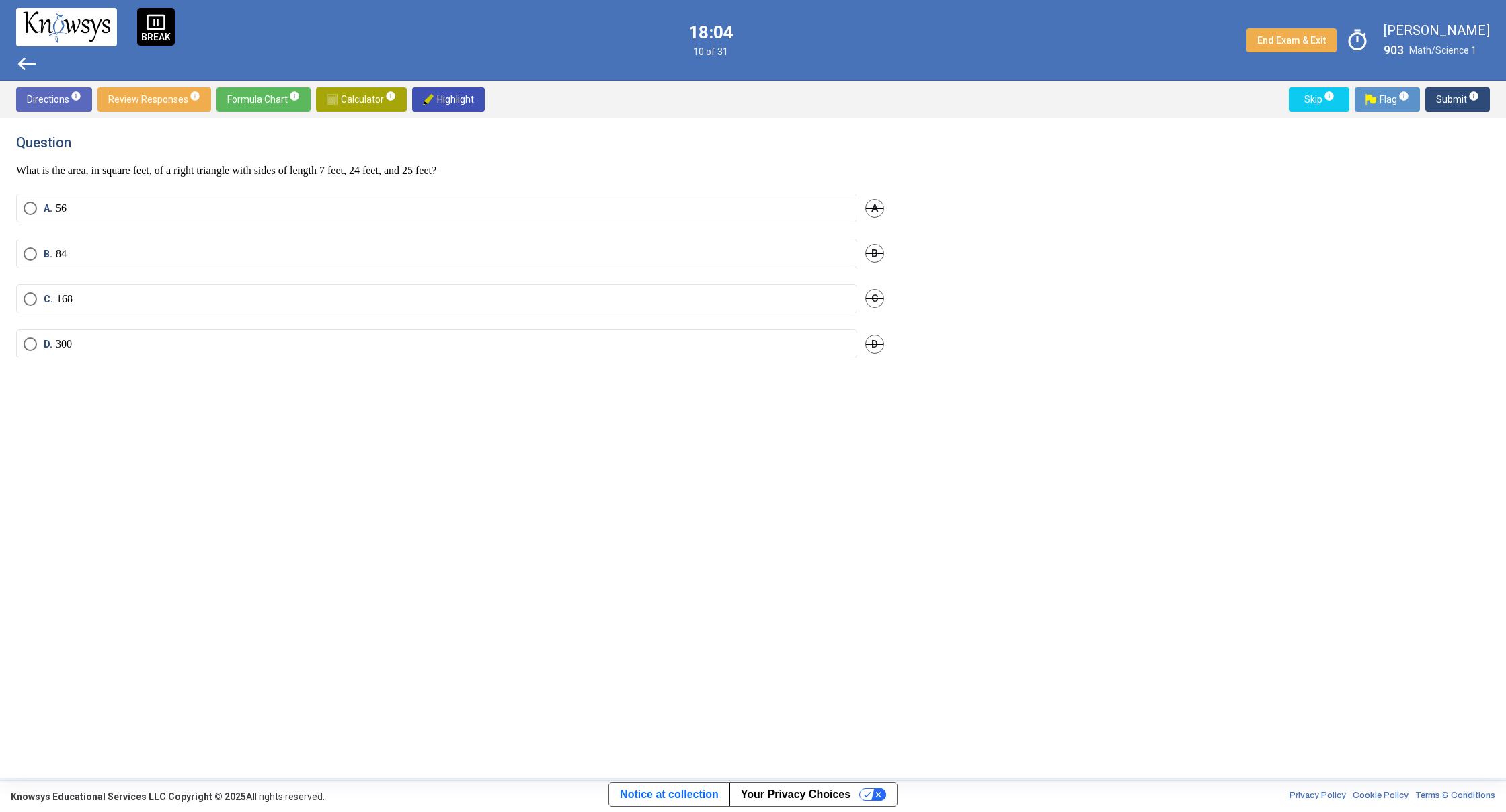
click at [238, 99] on span "Formula Chart info" at bounding box center [263, 100] width 73 height 24
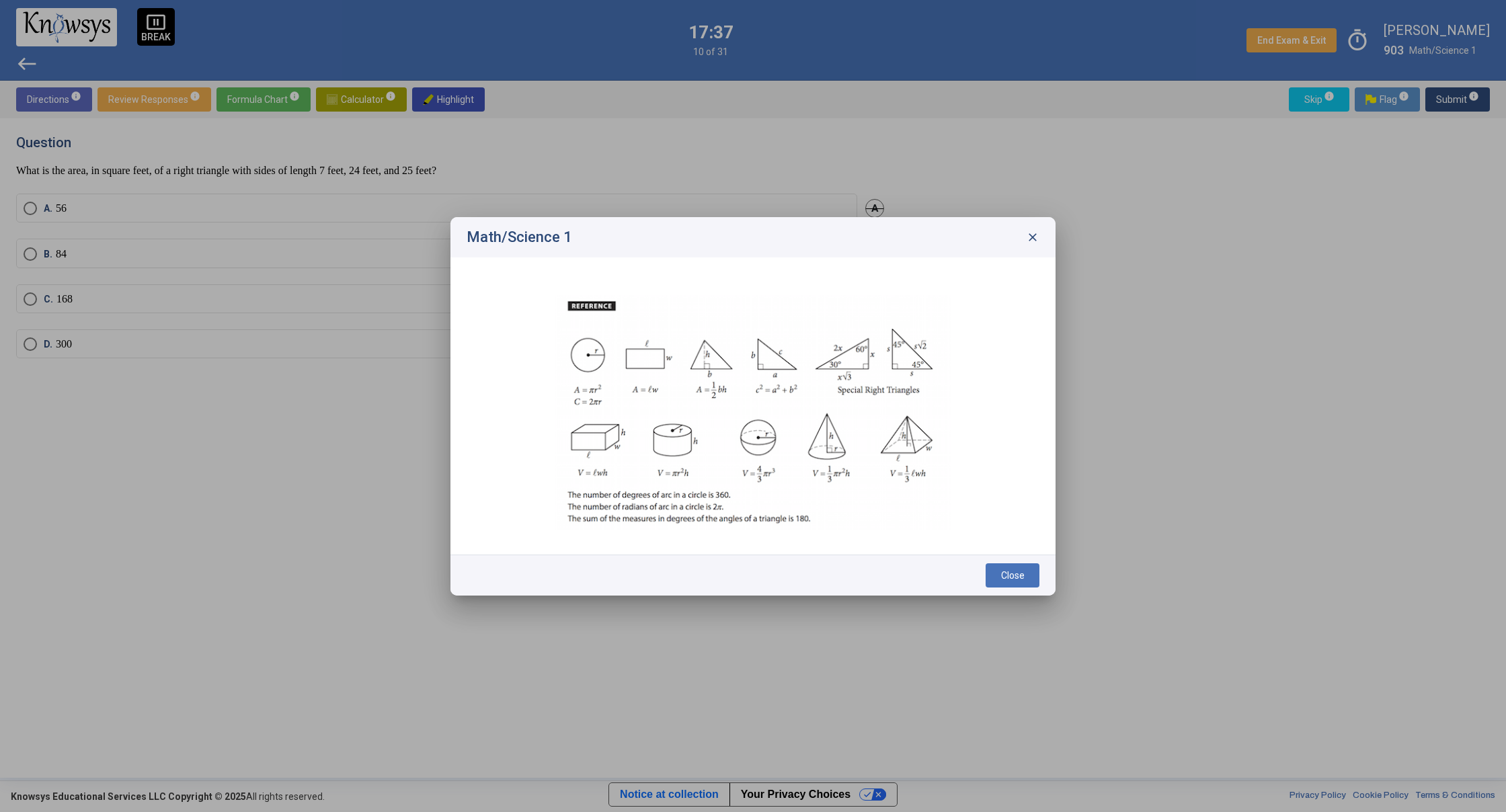
click at [1038, 233] on span "close" at bounding box center [1033, 237] width 13 height 13
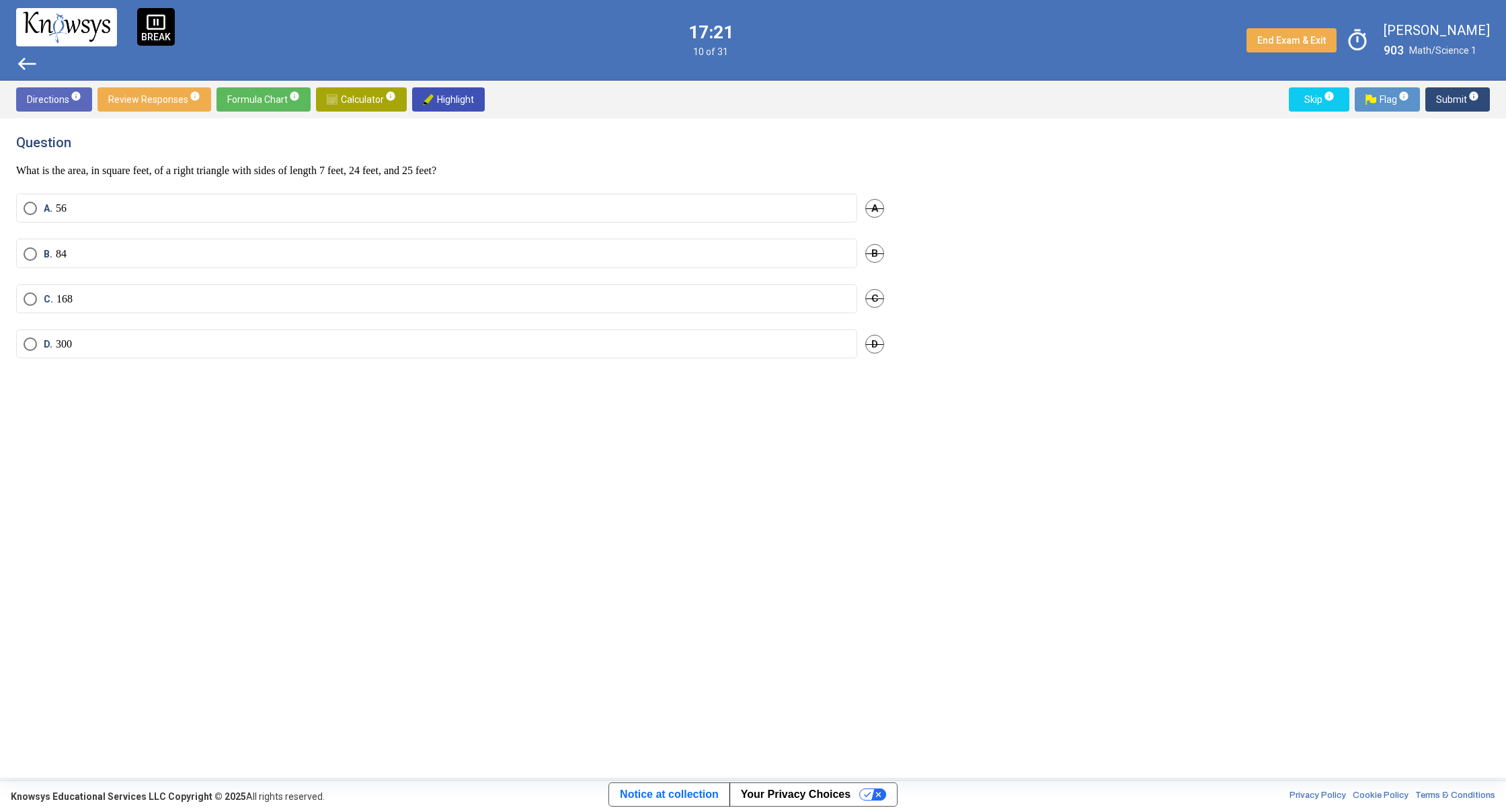
click at [483, 253] on label "B. 84" at bounding box center [436, 254] width 827 height 13
click at [1441, 97] on span "Submit info" at bounding box center [1458, 100] width 43 height 24
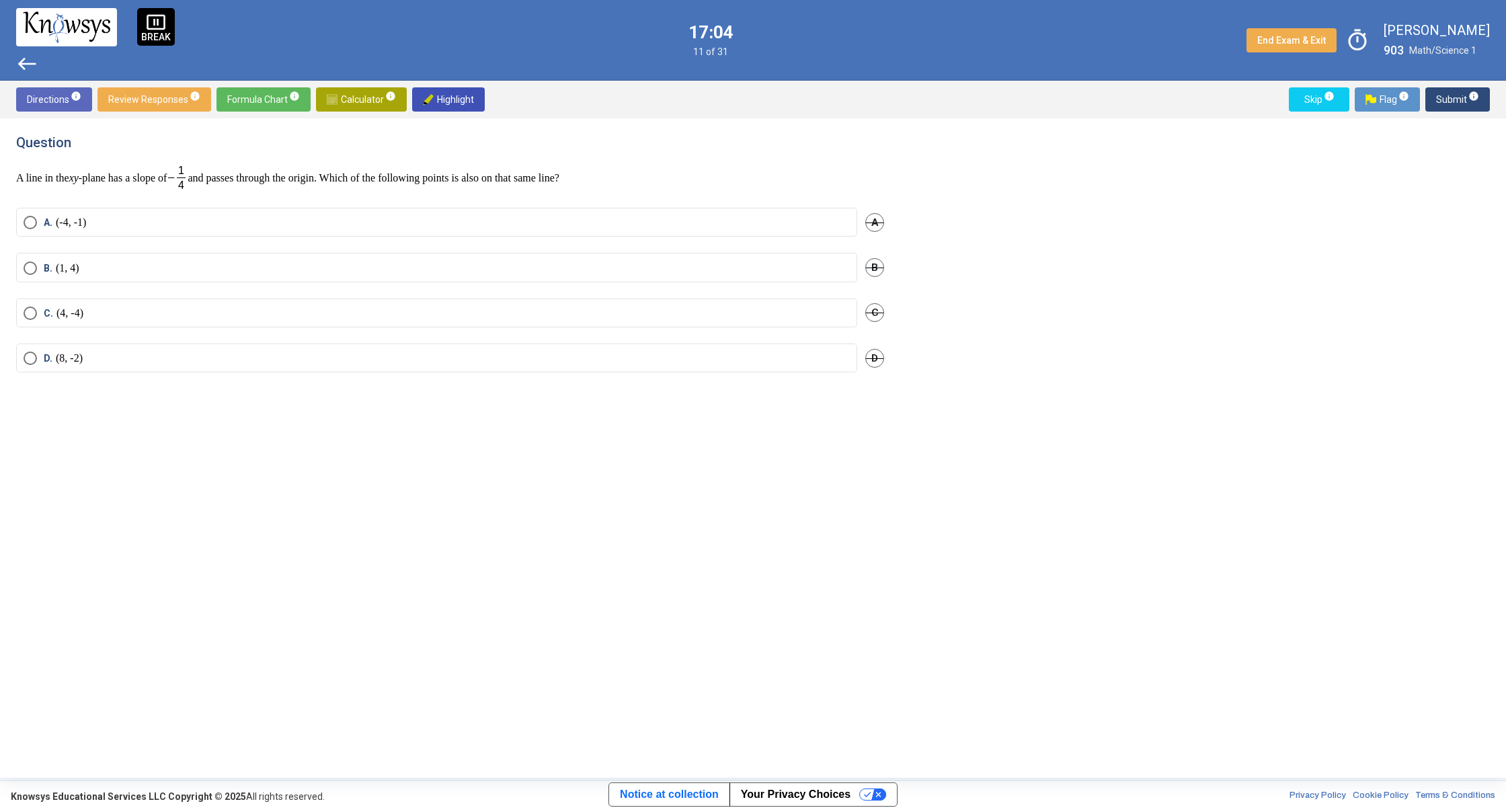
click at [352, 222] on label "A. (-4, -1)" at bounding box center [436, 222] width 827 height 13
click at [1441, 100] on span "Submit info" at bounding box center [1458, 100] width 43 height 24
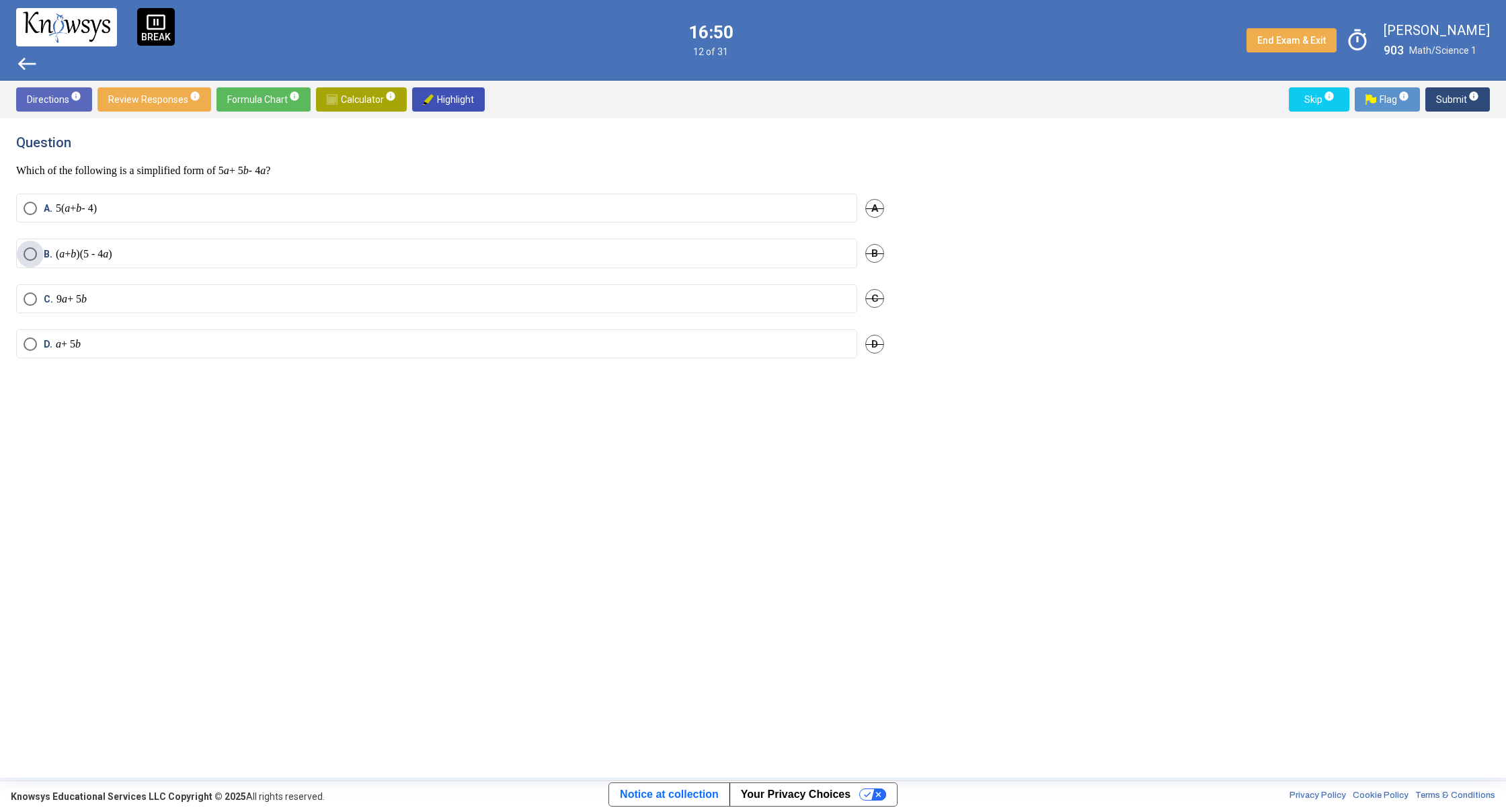
click at [195, 250] on label "B. ( a + b )(5 - 4 a )" at bounding box center [436, 254] width 827 height 13
click at [376, 254] on label "B. ( a + b )(5 - 4 a )" at bounding box center [436, 254] width 827 height 13
click at [270, 206] on label "A. 5( a + b - 4)" at bounding box center [436, 208] width 827 height 13
click at [1435, 99] on button "Submit info" at bounding box center [1457, 100] width 64 height 24
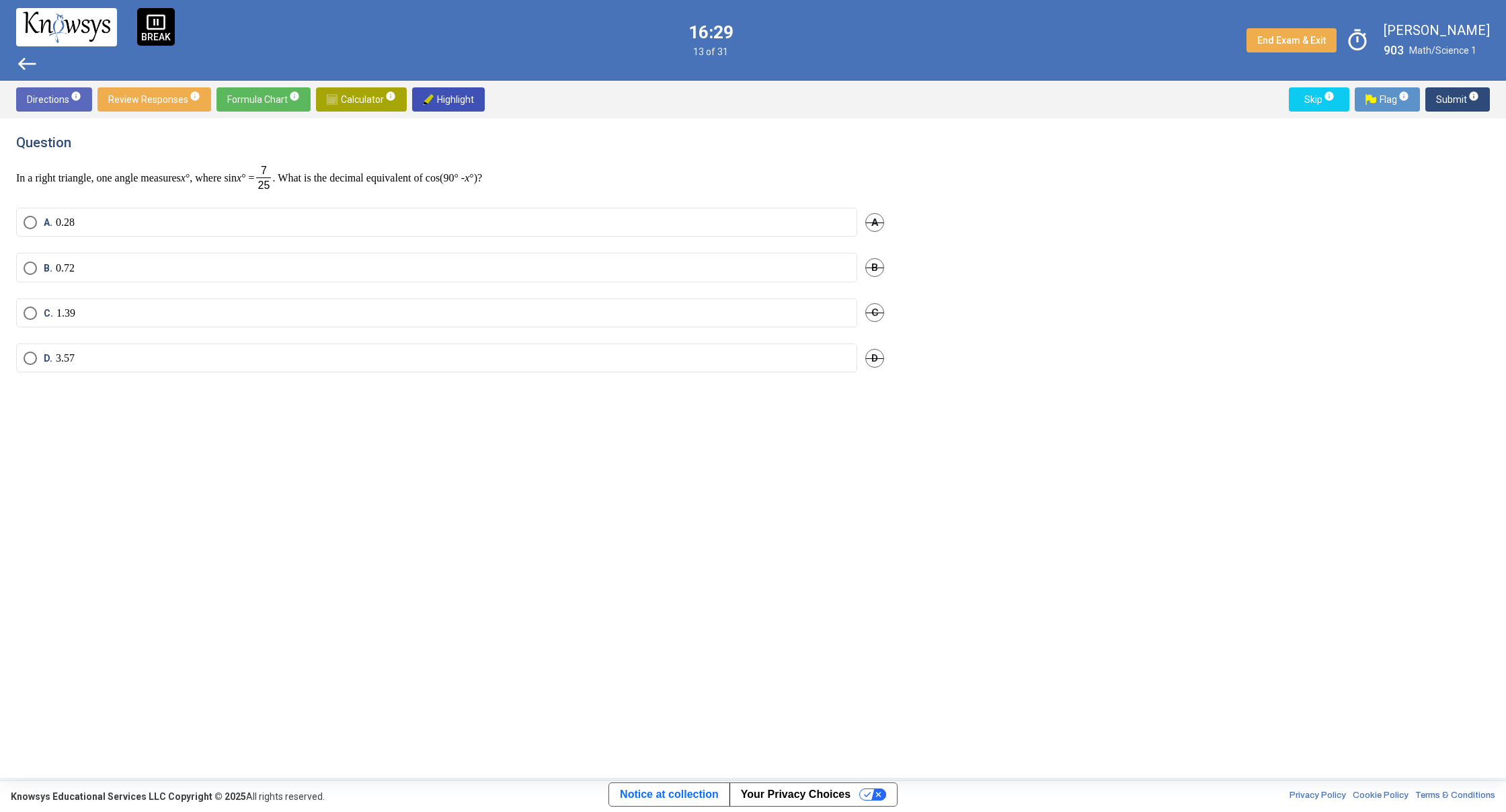
click at [258, 224] on label "A. 0.28" at bounding box center [436, 222] width 827 height 13
click at [1446, 102] on span "Submit info" at bounding box center [1458, 100] width 43 height 24
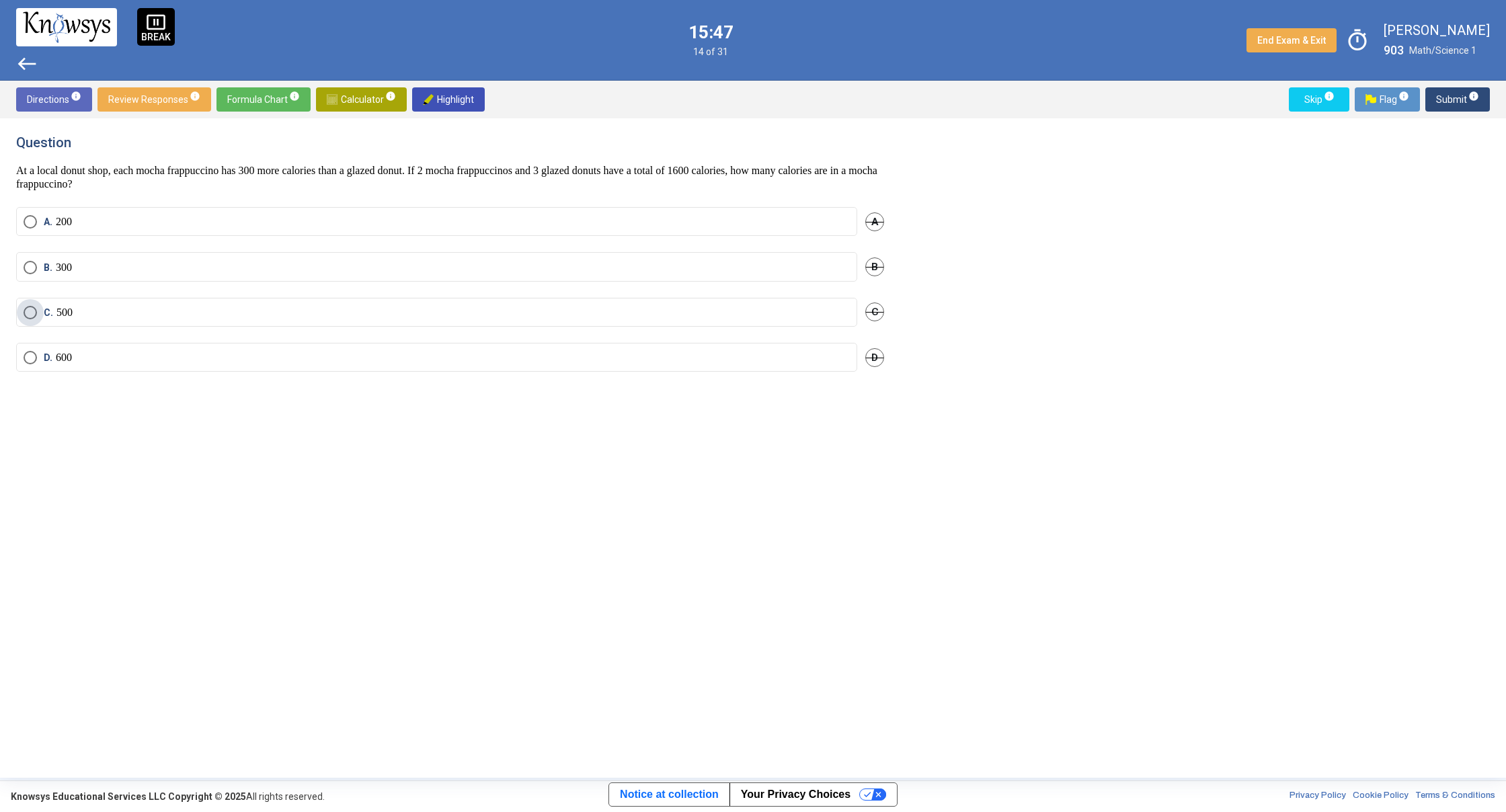
click at [646, 312] on label "C. 500" at bounding box center [436, 313] width 827 height 13
click at [1437, 103] on button "Submit info" at bounding box center [1457, 100] width 64 height 24
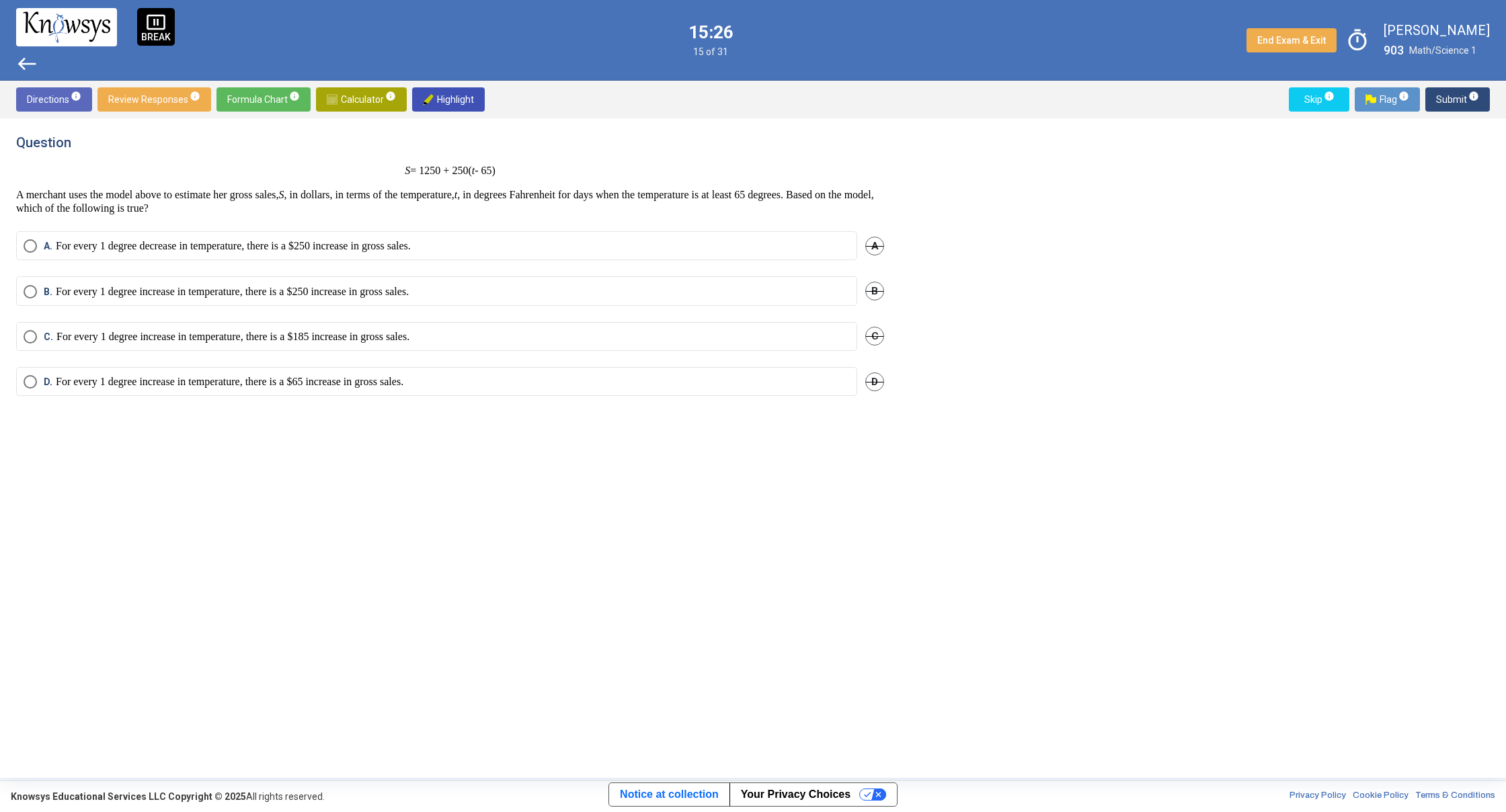
drag, startPoint x: 311, startPoint y: 239, endPoint x: 322, endPoint y: 218, distance: 23.7
click at [319, 221] on div "Question S = 1250 + 250( t - 65) A merchant uses the model above to estimate he…" at bounding box center [458, 448] width 884 height 627
click at [624, 241] on label "A. For every 1 degree decrease in temperature, there is a $250 increase in gros…" at bounding box center [436, 246] width 827 height 13
click at [1444, 106] on span "Submit info" at bounding box center [1458, 100] width 43 height 24
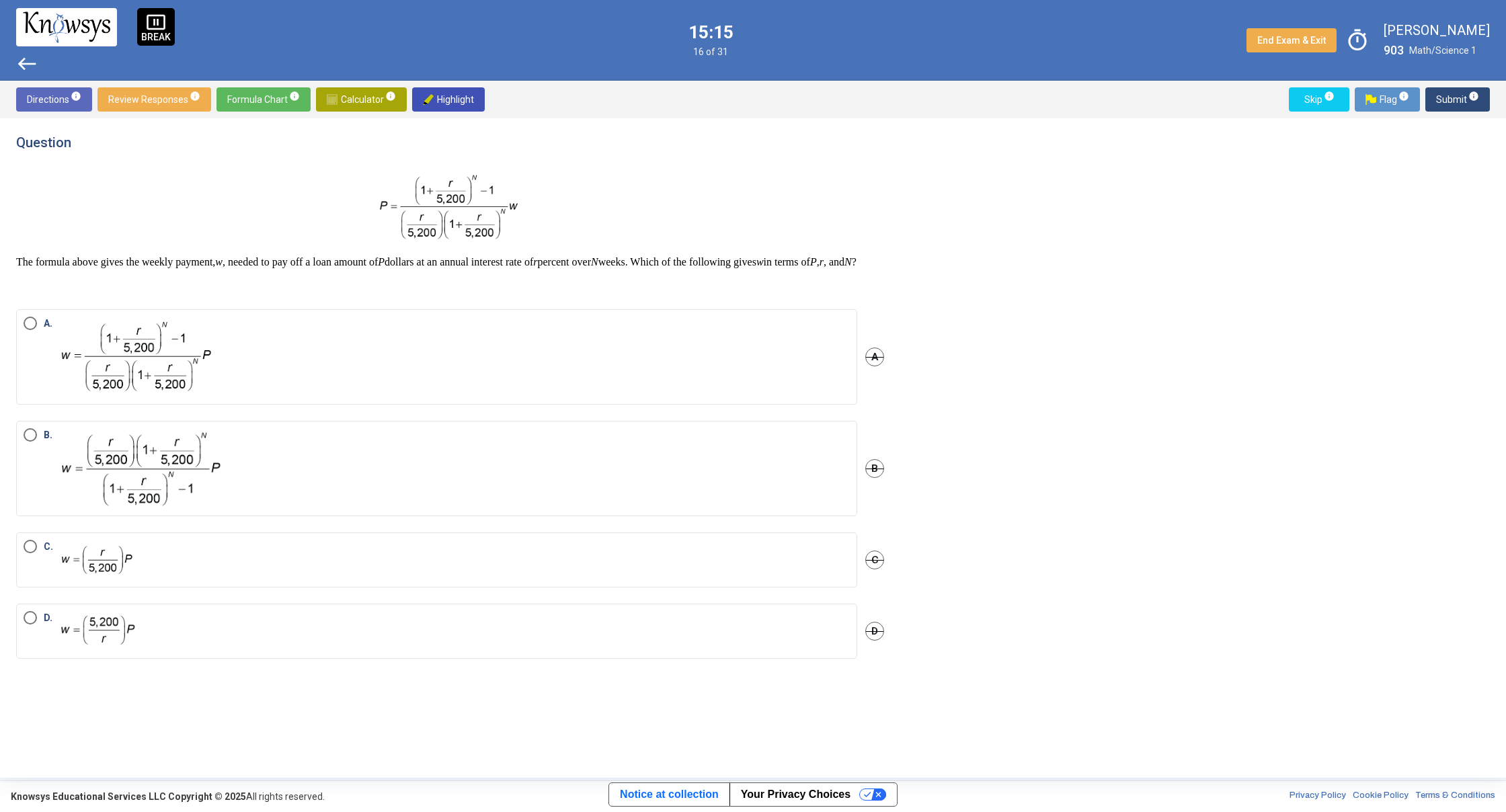
drag, startPoint x: 314, startPoint y: 479, endPoint x: 334, endPoint y: 472, distance: 21.2
click at [314, 479] on label "B." at bounding box center [436, 468] width 827 height 81
click at [1435, 101] on button "Submit info" at bounding box center [1457, 100] width 64 height 24
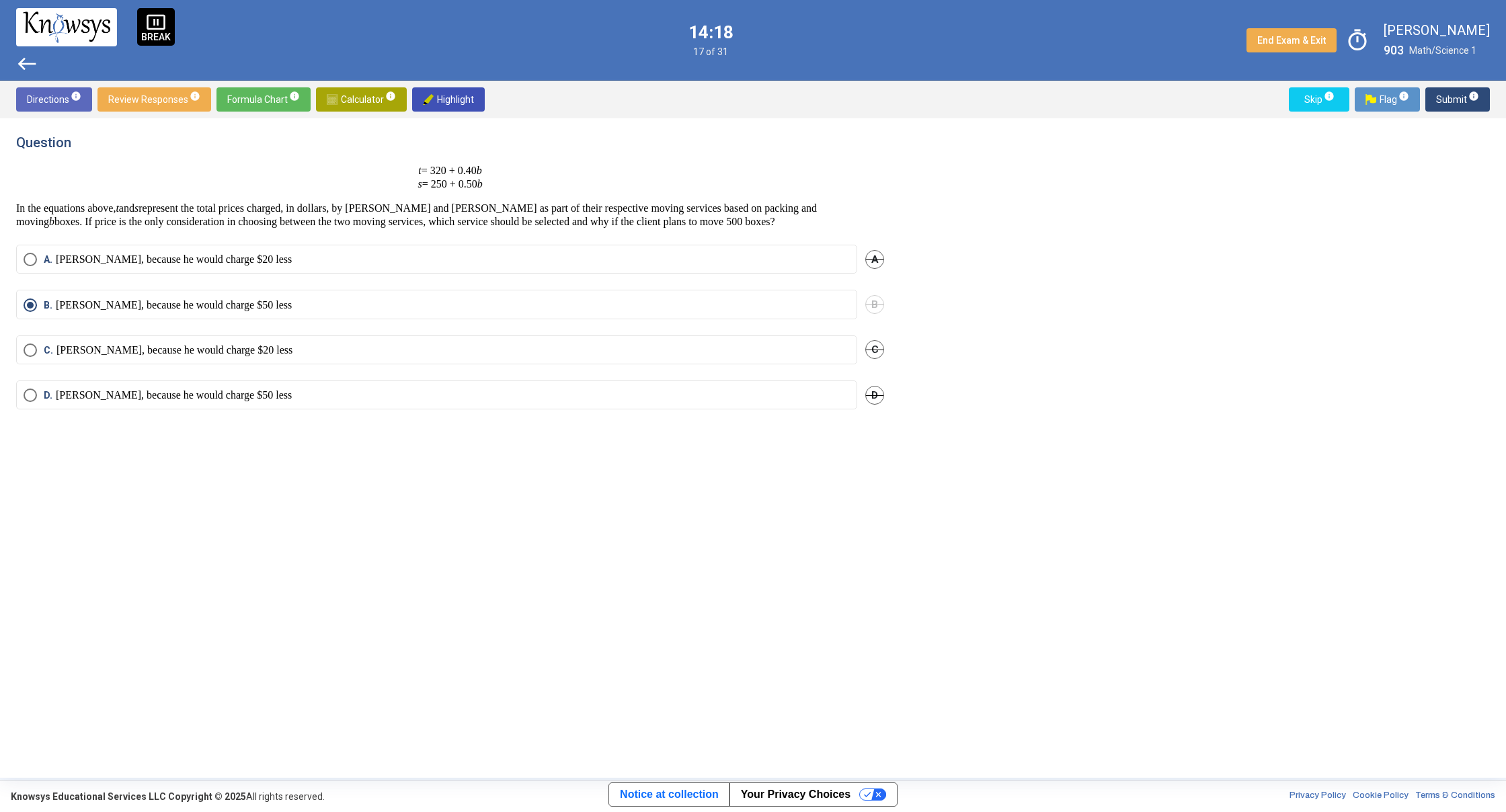
click at [267, 303] on p "[PERSON_NAME], because he would charge $50 less" at bounding box center [173, 305] width 236 height 13
click at [1435, 93] on button "Submit info" at bounding box center [1457, 100] width 64 height 24
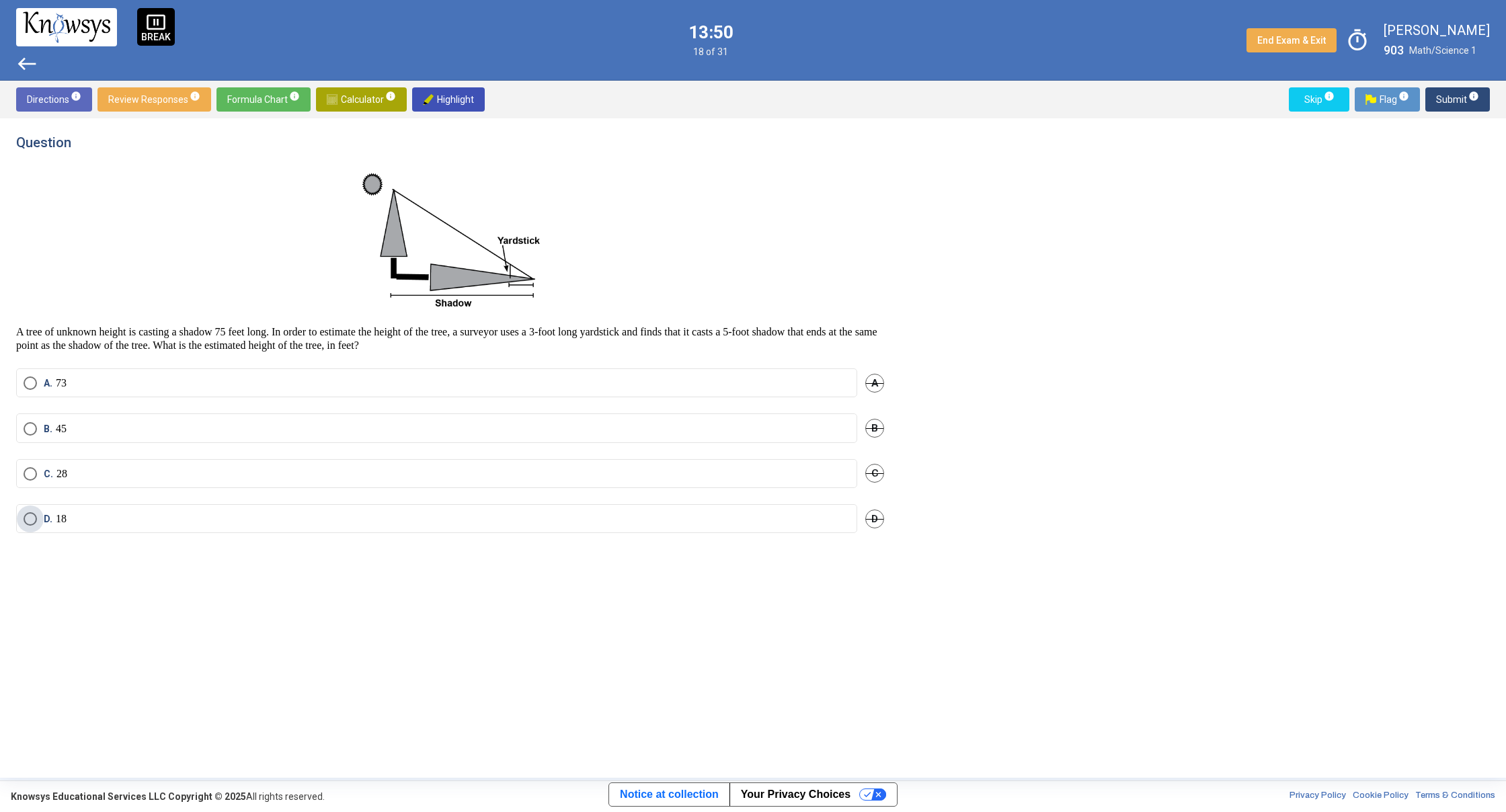
drag, startPoint x: 371, startPoint y: 518, endPoint x: 395, endPoint y: 492, distance: 35.4
click at [371, 512] on label "D. 18" at bounding box center [436, 519] width 827 height 13
click at [1448, 102] on span "Submit info" at bounding box center [1458, 100] width 43 height 24
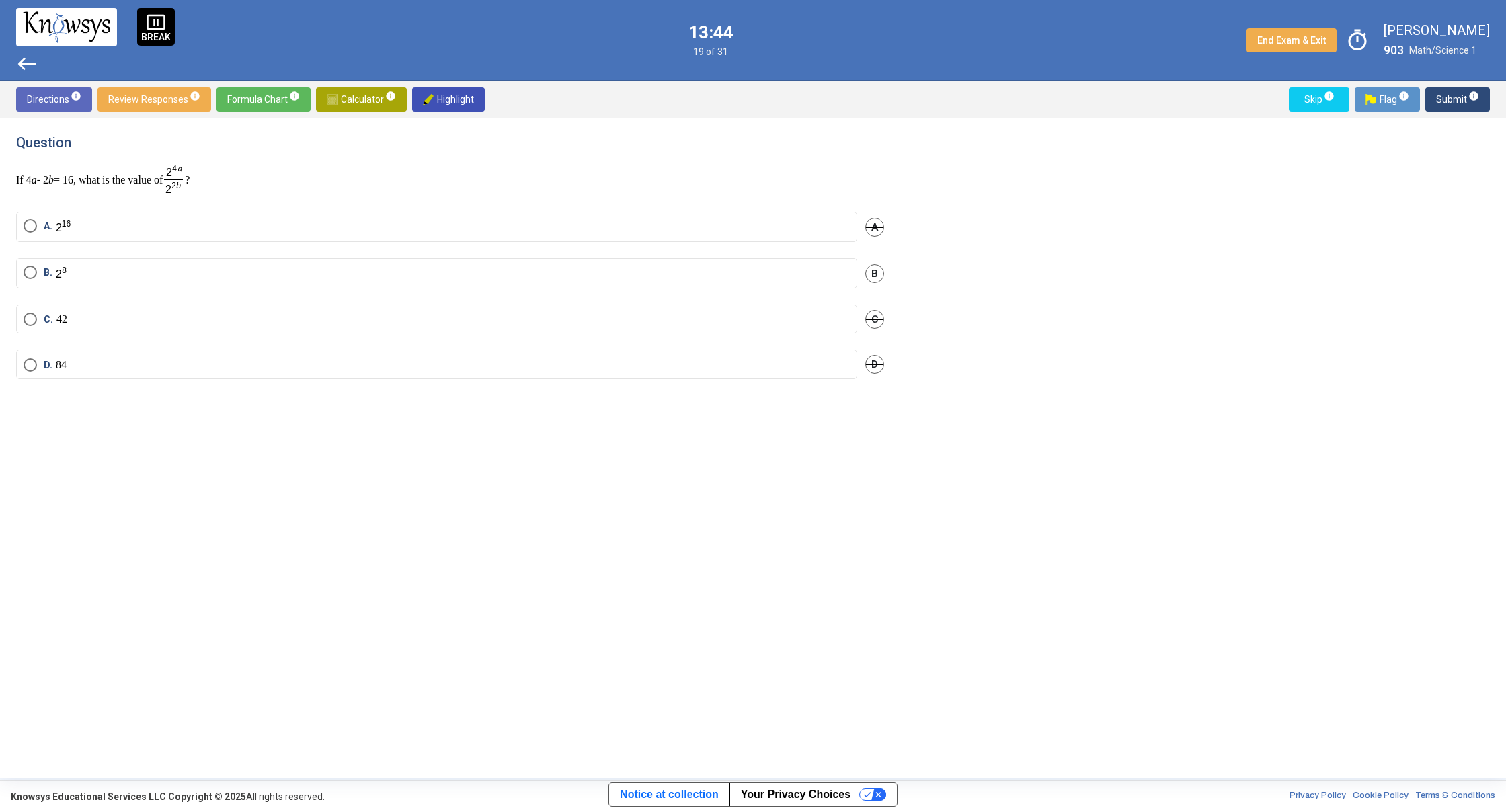
click at [430, 262] on mat-radio-button "B." at bounding box center [436, 273] width 841 height 30
drag, startPoint x: 780, startPoint y: 263, endPoint x: 1056, endPoint y: 224, distance: 278.7
click at [784, 262] on mat-radio-button "B." at bounding box center [436, 273] width 841 height 30
click at [804, 260] on mat-radio-button "B." at bounding box center [436, 273] width 841 height 30
drag, startPoint x: 805, startPoint y: 271, endPoint x: 795, endPoint y: 269, distance: 10.2
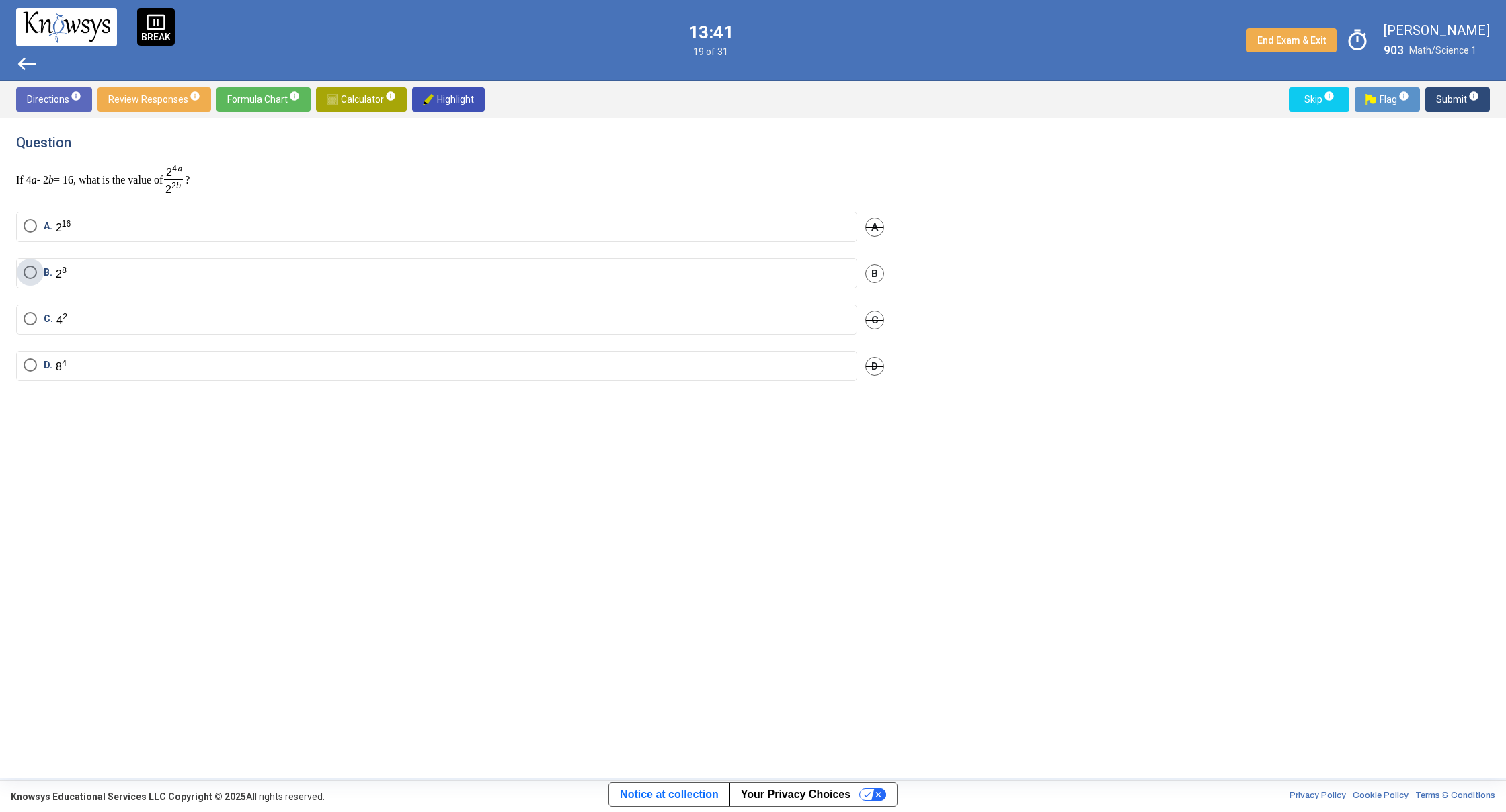
click at [804, 271] on label "B." at bounding box center [436, 273] width 827 height 15
drag, startPoint x: 1452, startPoint y: 102, endPoint x: 1447, endPoint y: 111, distance: 10.3
click at [1450, 105] on span "Submit info" at bounding box center [1458, 100] width 43 height 24
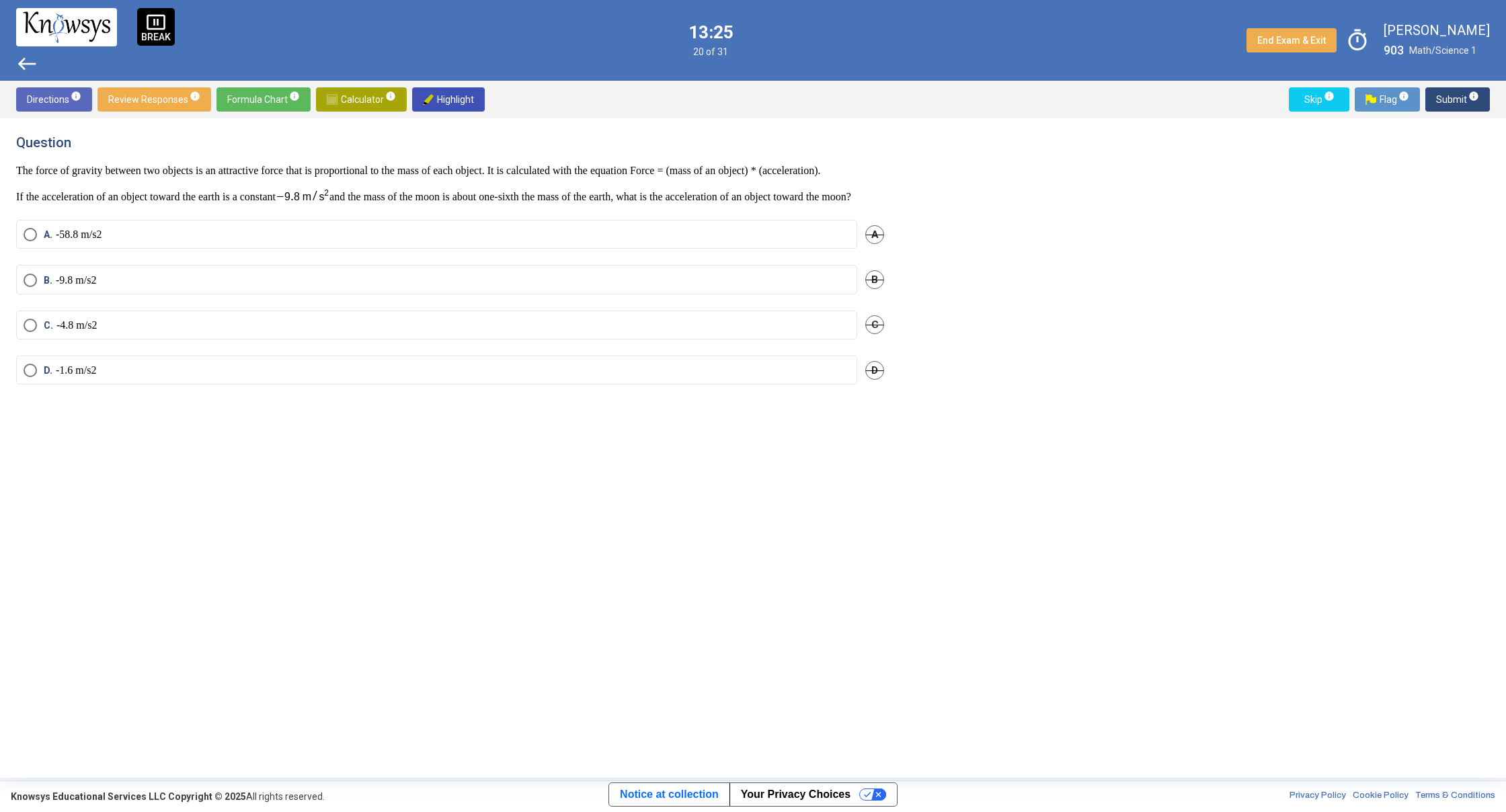
click at [245, 249] on mat-radio-button "A. - 58 . 8 m / s 2" at bounding box center [436, 234] width 841 height 29
click at [1432, 92] on button "Submit info" at bounding box center [1457, 100] width 64 height 24
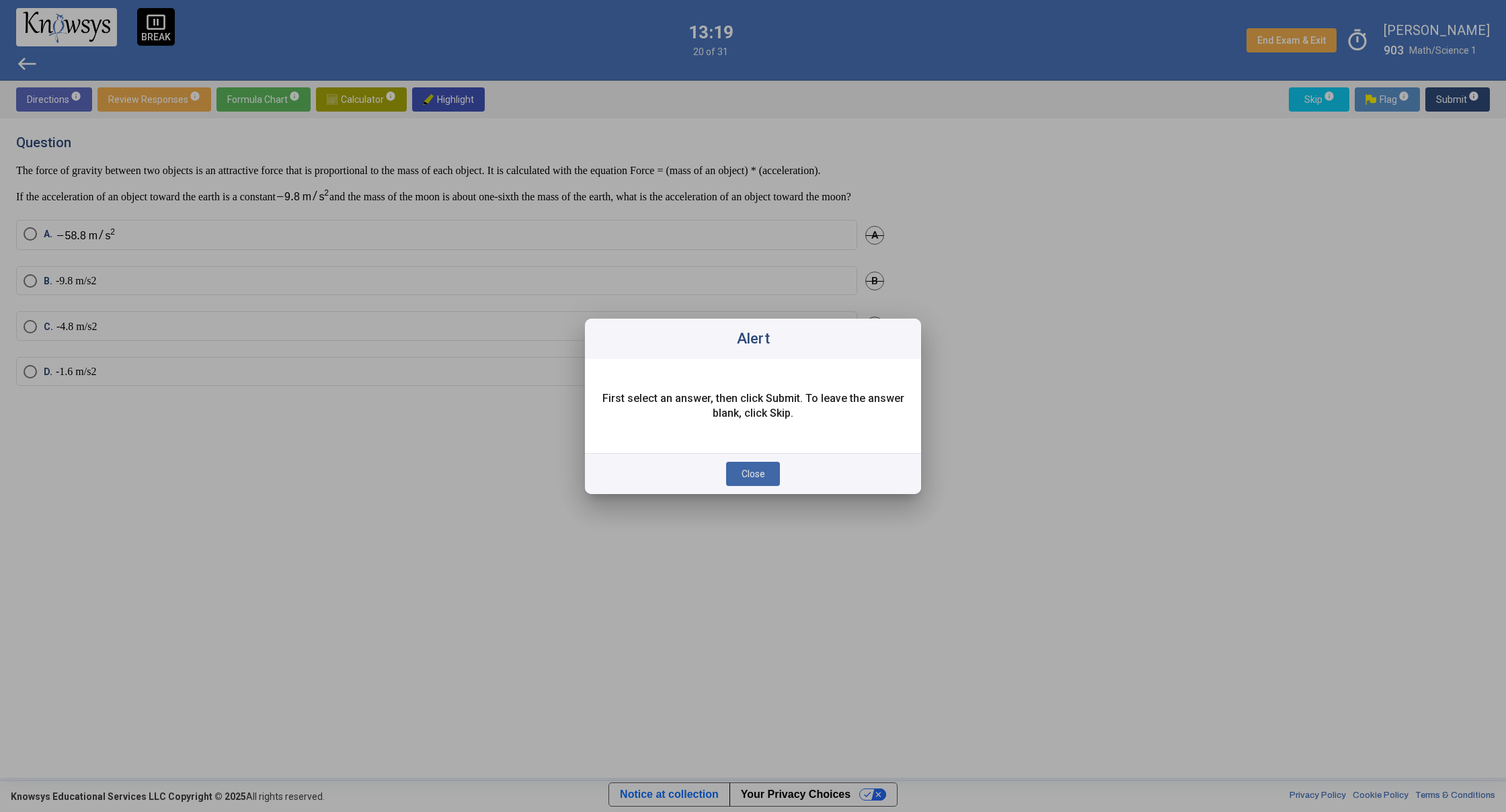
click at [763, 471] on span "Close" at bounding box center [753, 473] width 24 height 10
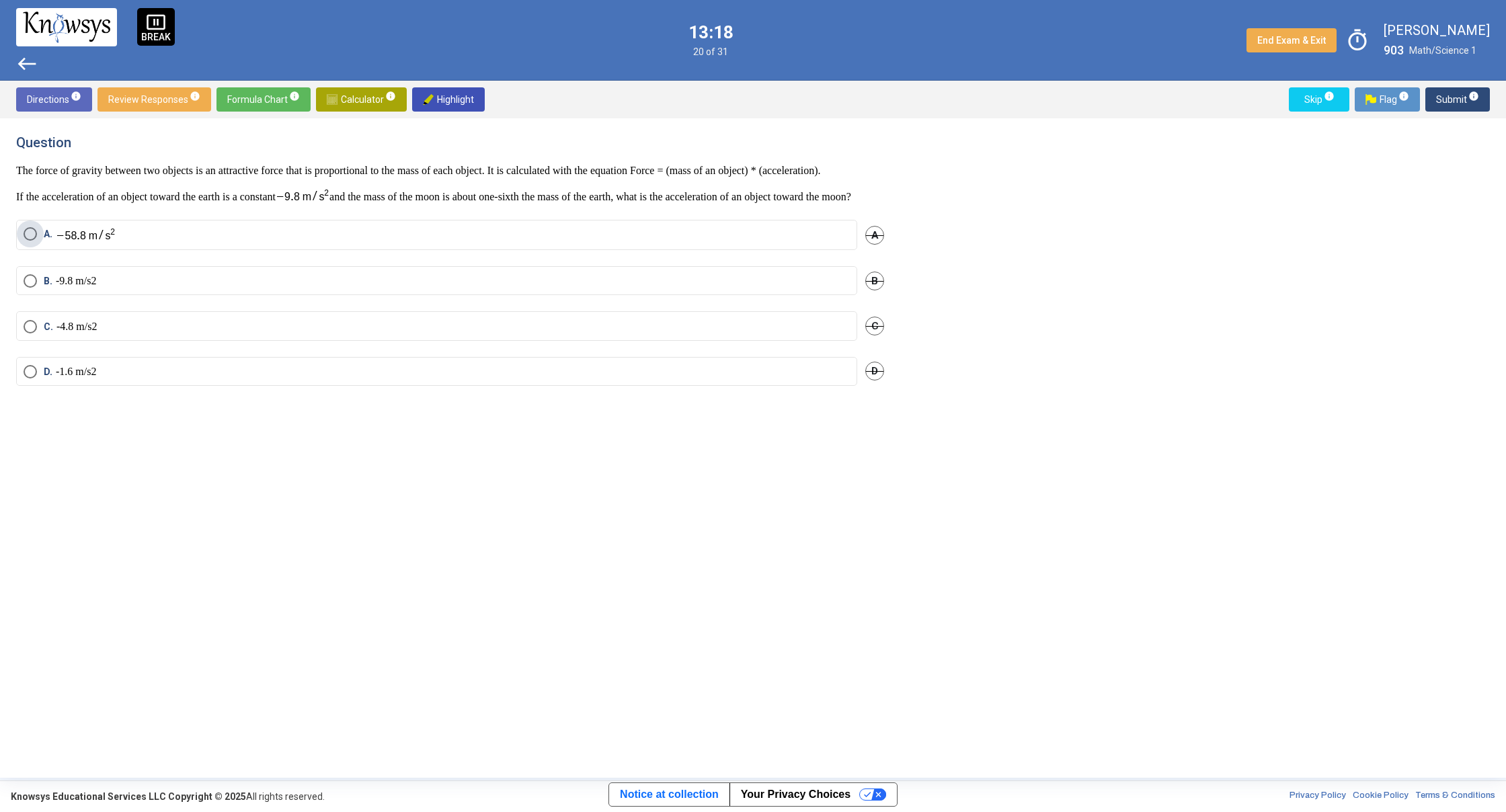
click at [530, 243] on label "A." at bounding box center [436, 235] width 827 height 15
click at [1459, 102] on span "Submit info" at bounding box center [1458, 100] width 43 height 24
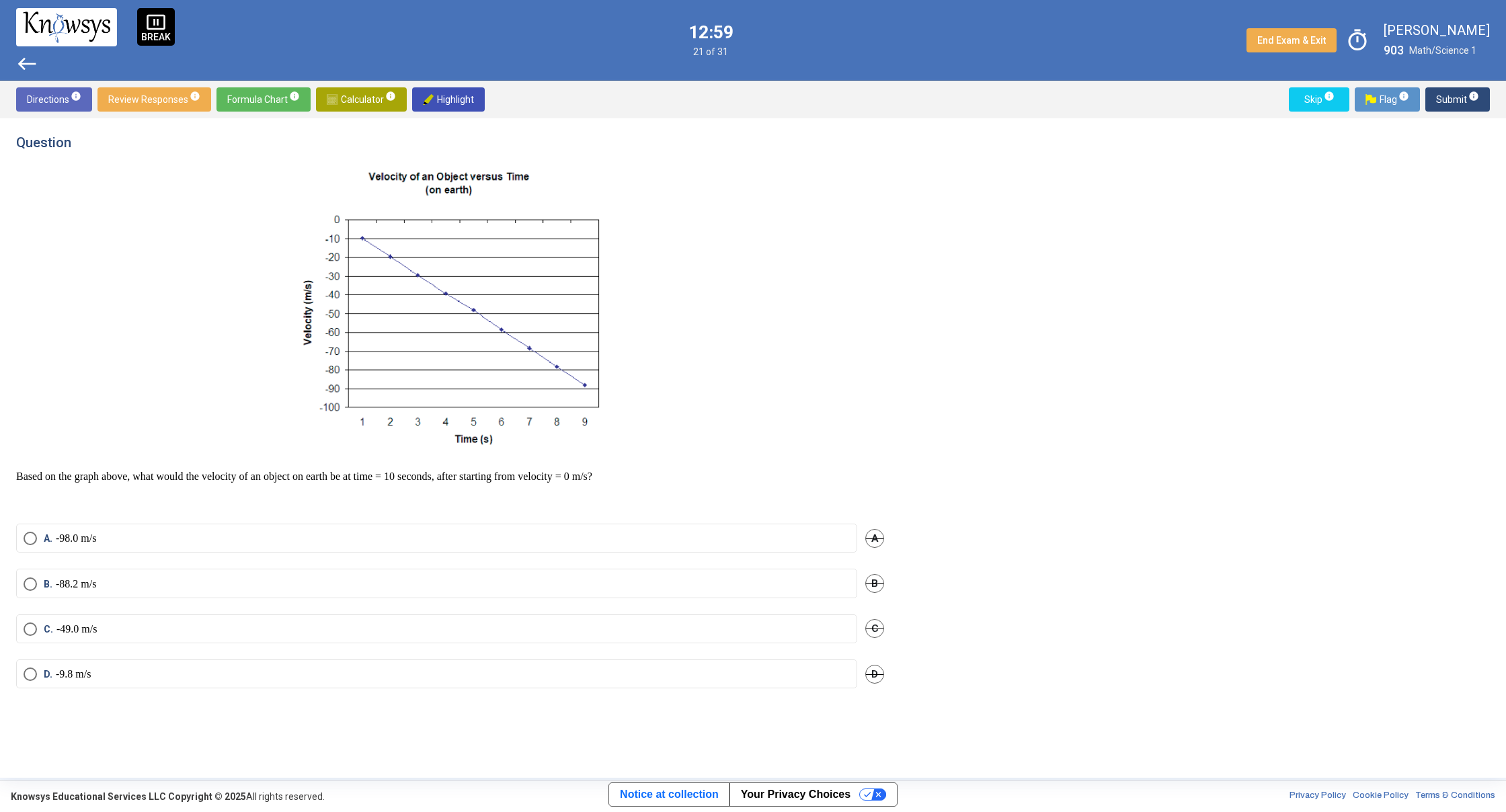
click at [235, 543] on label "A. -98.0 m/s" at bounding box center [436, 538] width 827 height 13
click at [1444, 108] on span "Submit info" at bounding box center [1458, 100] width 43 height 24
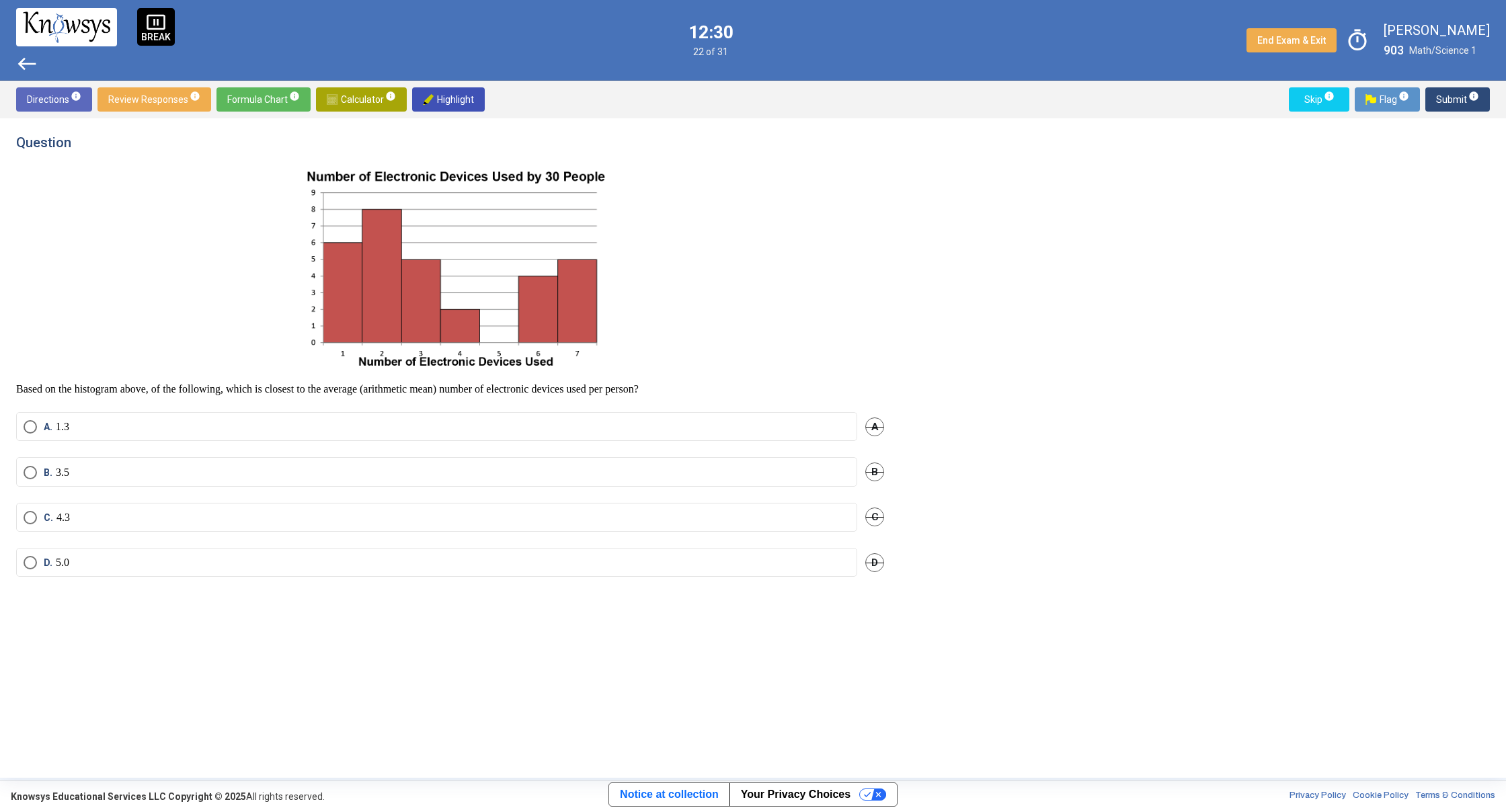
click at [325, 499] on div "B. 3.5 B" at bounding box center [450, 479] width 868 height 45
click at [325, 508] on mat-radio-button "C. 4.3" at bounding box center [436, 517] width 841 height 29
click at [325, 522] on label "C. 4.3" at bounding box center [436, 517] width 827 height 13
click at [1464, 97] on span "Submit info" at bounding box center [1458, 100] width 43 height 24
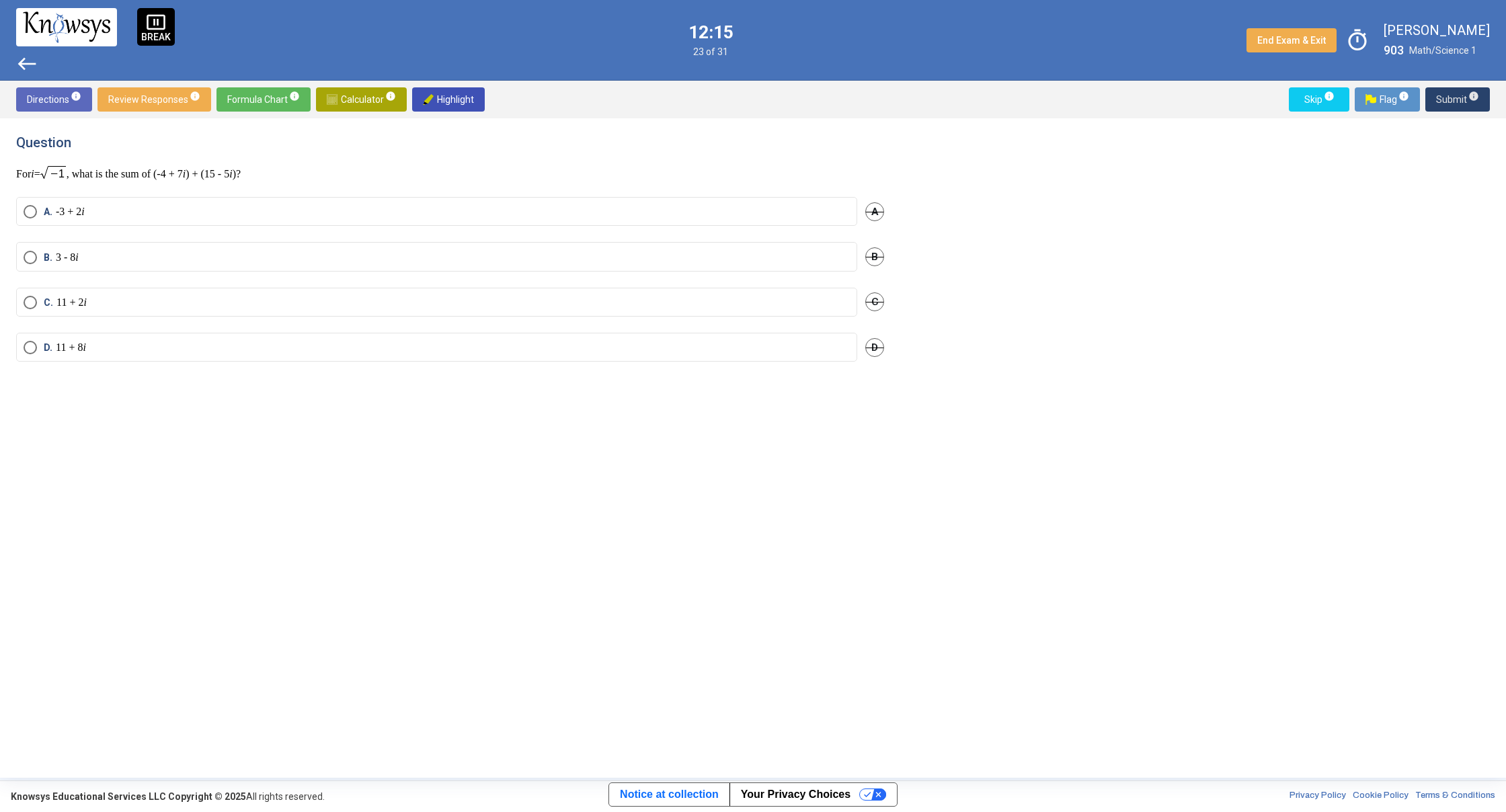
click at [1450, 102] on span "Submit info" at bounding box center [1458, 100] width 43 height 24
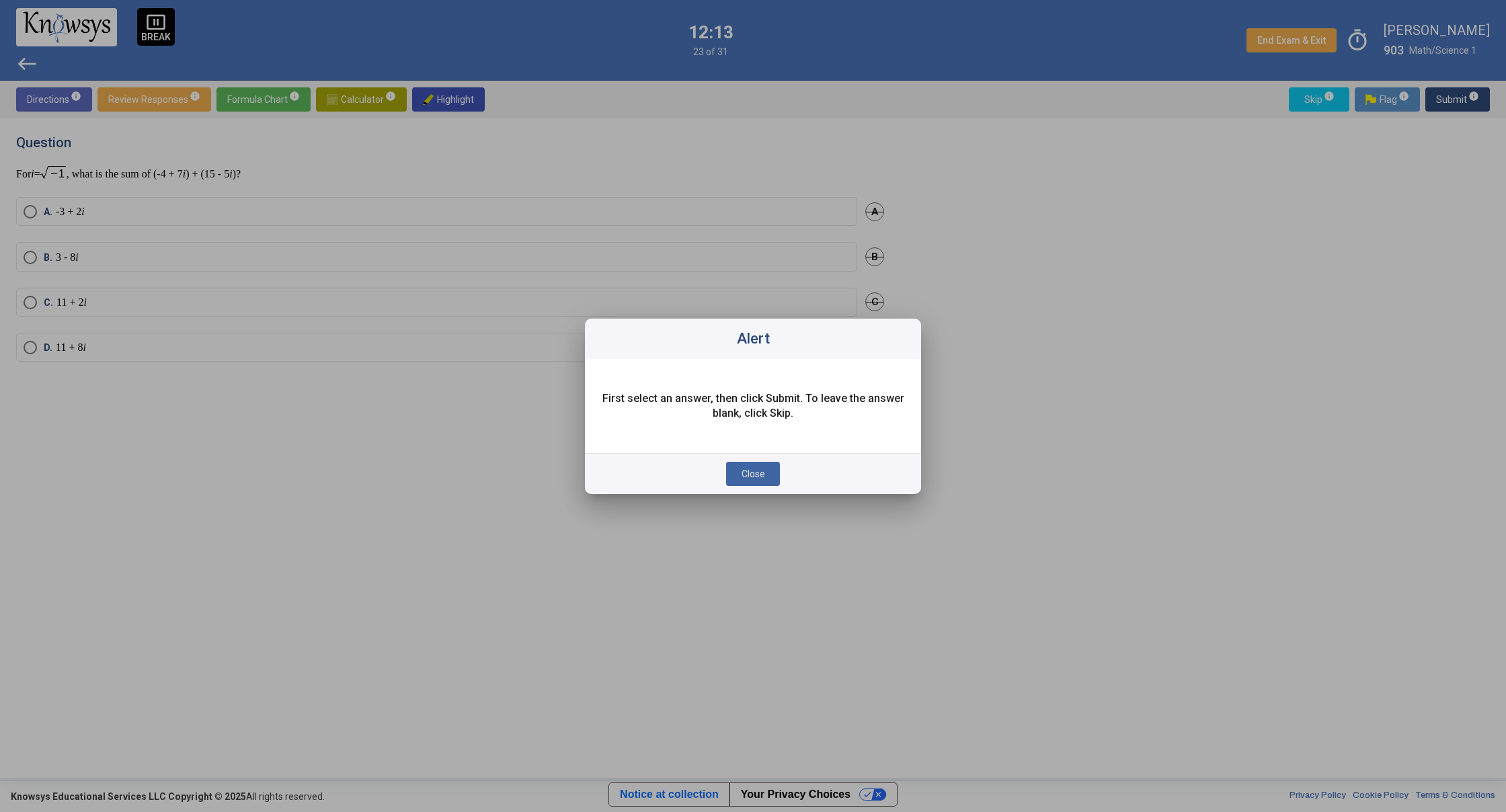
drag, startPoint x: 745, startPoint y: 473, endPoint x: 748, endPoint y: 400, distance: 73.1
click at [745, 458] on div "Close" at bounding box center [753, 474] width 336 height 41
drag, startPoint x: 756, startPoint y: 475, endPoint x: 761, endPoint y: 462, distance: 13.9
click at [759, 469] on span "Close" at bounding box center [753, 473] width 24 height 10
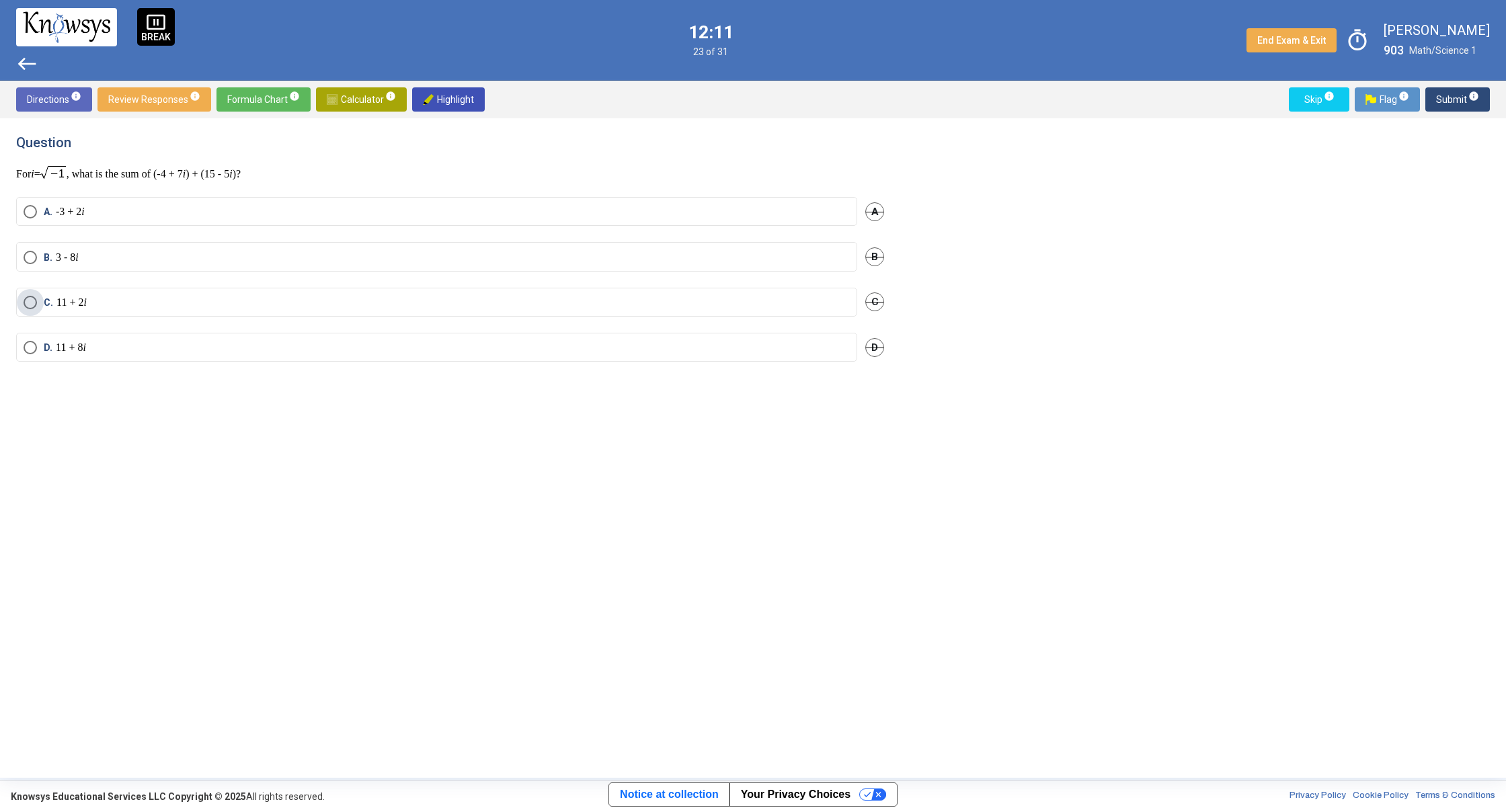
click at [769, 296] on label "C. 11 + 2 i" at bounding box center [436, 302] width 827 height 13
click at [1448, 102] on span "Submit info" at bounding box center [1458, 100] width 43 height 24
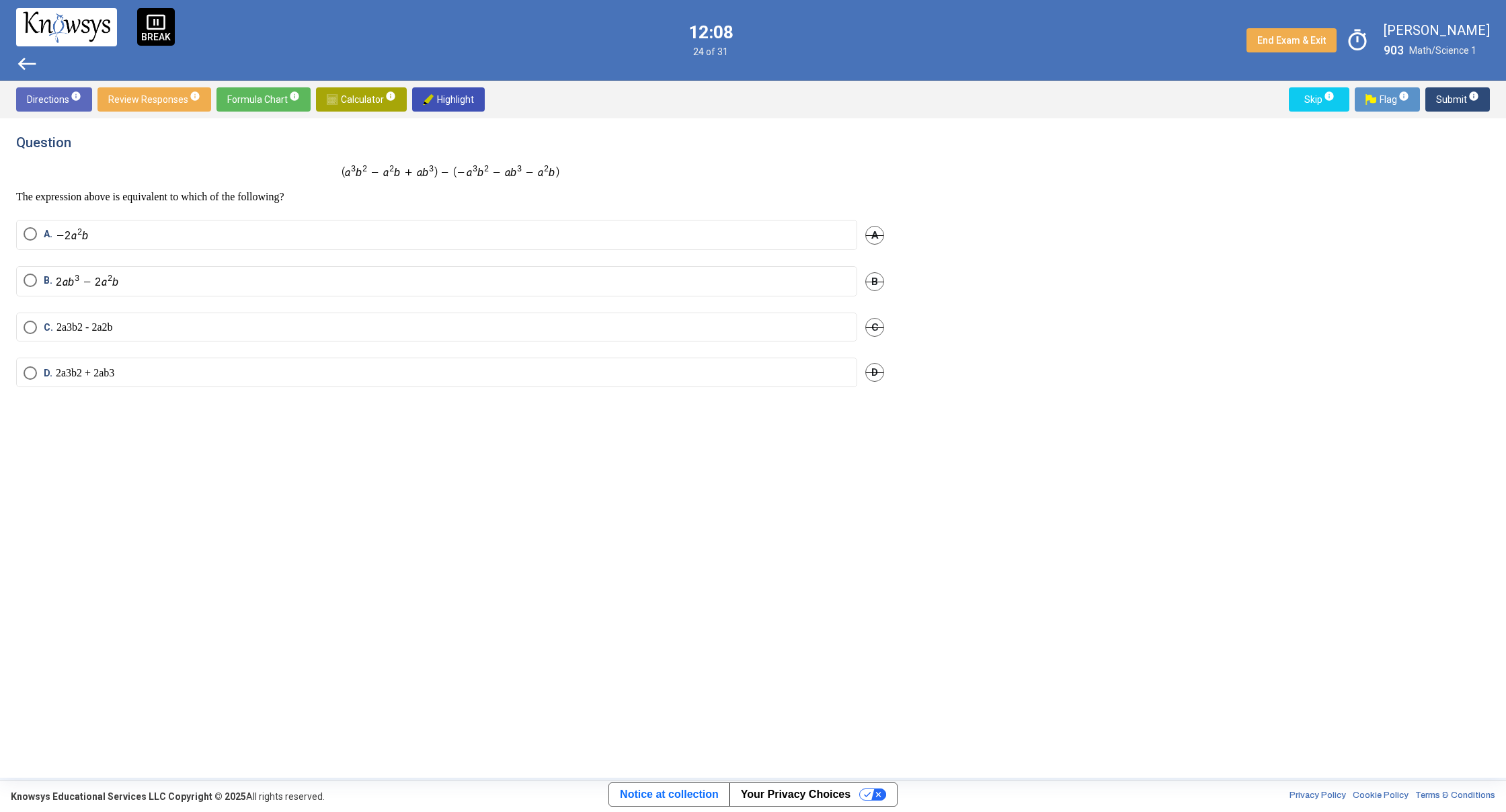
click at [582, 289] on mat-radio-button "B." at bounding box center [436, 281] width 841 height 30
click at [723, 284] on label "B." at bounding box center [436, 281] width 827 height 15
click at [1450, 103] on span "Submit info" at bounding box center [1458, 100] width 43 height 24
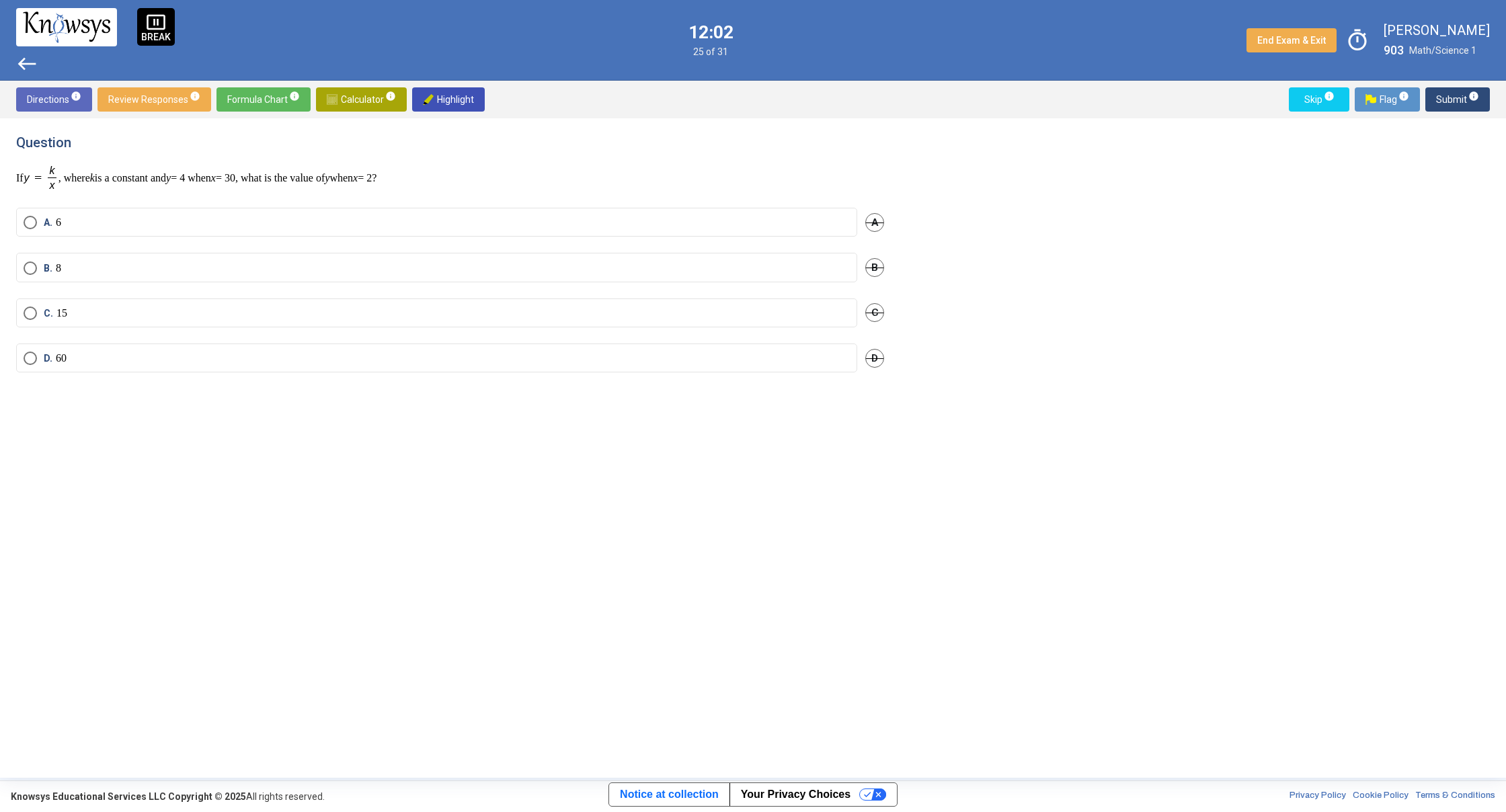
click at [522, 273] on label "B. 8" at bounding box center [436, 268] width 827 height 13
click at [1443, 100] on span "Submit info" at bounding box center [1458, 100] width 43 height 24
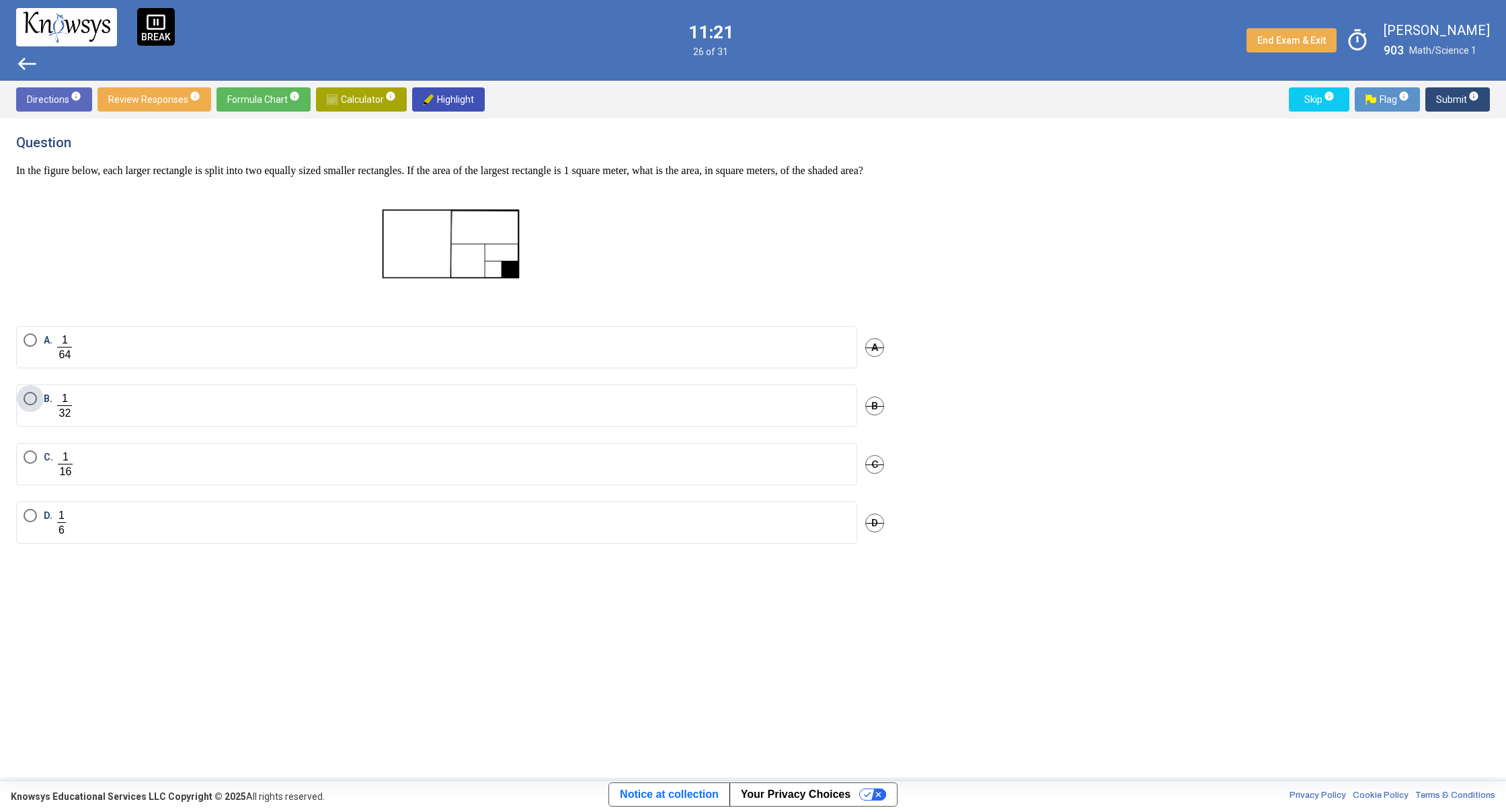
click at [174, 419] on label "B." at bounding box center [436, 405] width 827 height 27
click at [269, 536] on label "D." at bounding box center [436, 522] width 827 height 27
click at [1440, 97] on span "Submit info" at bounding box center [1458, 100] width 43 height 24
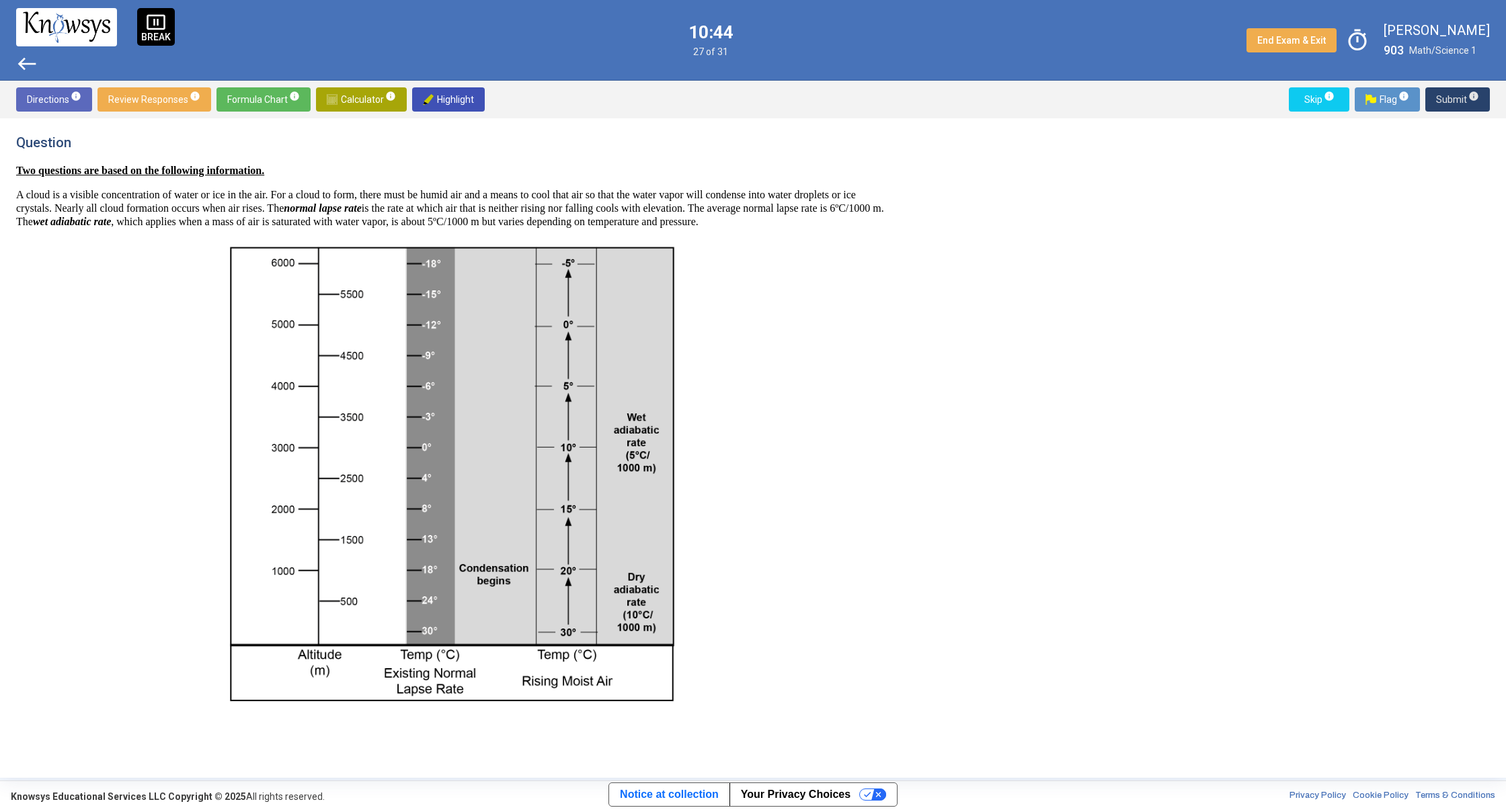
click at [1450, 95] on span "Submit info" at bounding box center [1458, 100] width 43 height 24
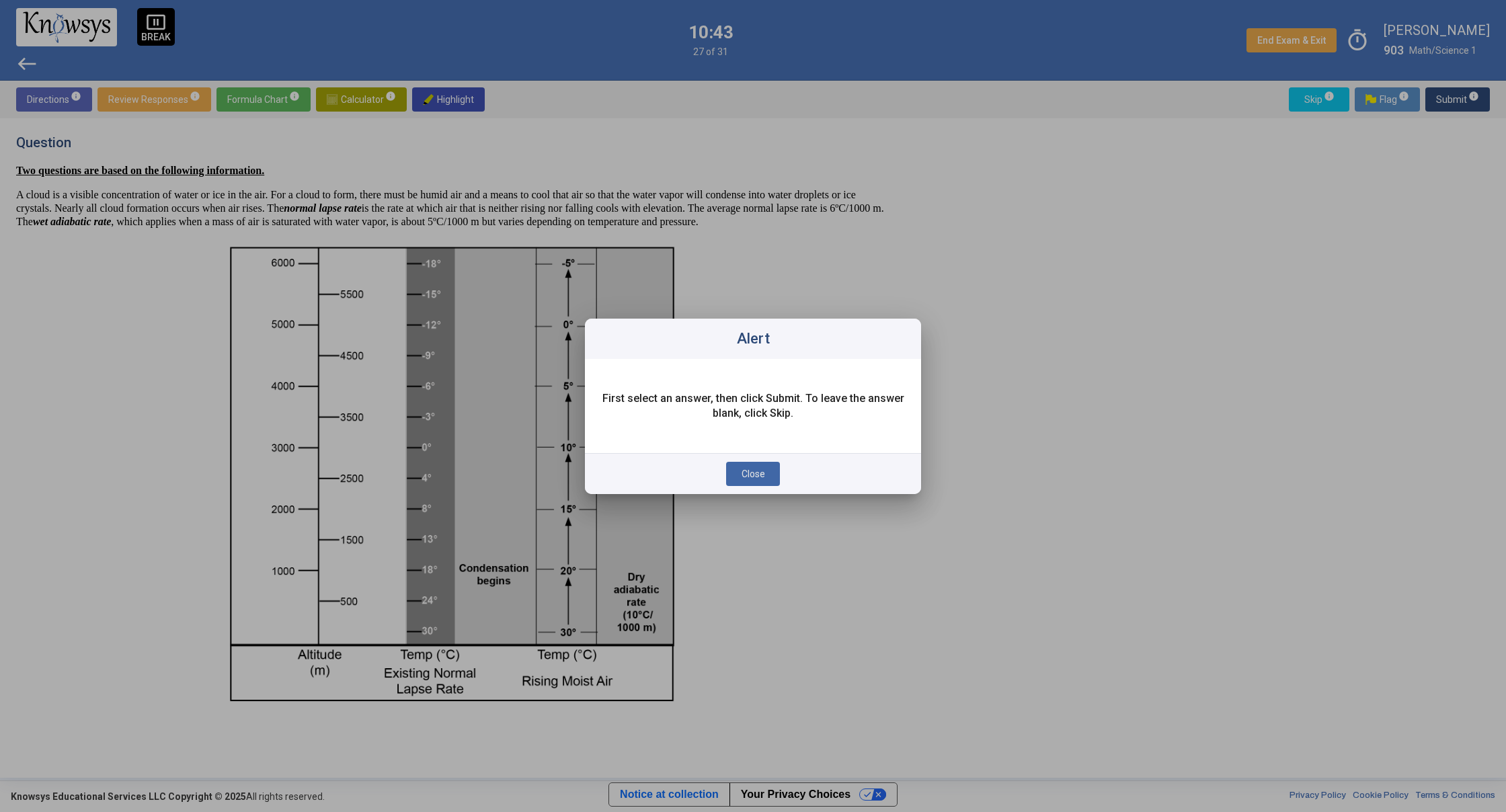
click at [740, 475] on button "Close" at bounding box center [752, 474] width 54 height 24
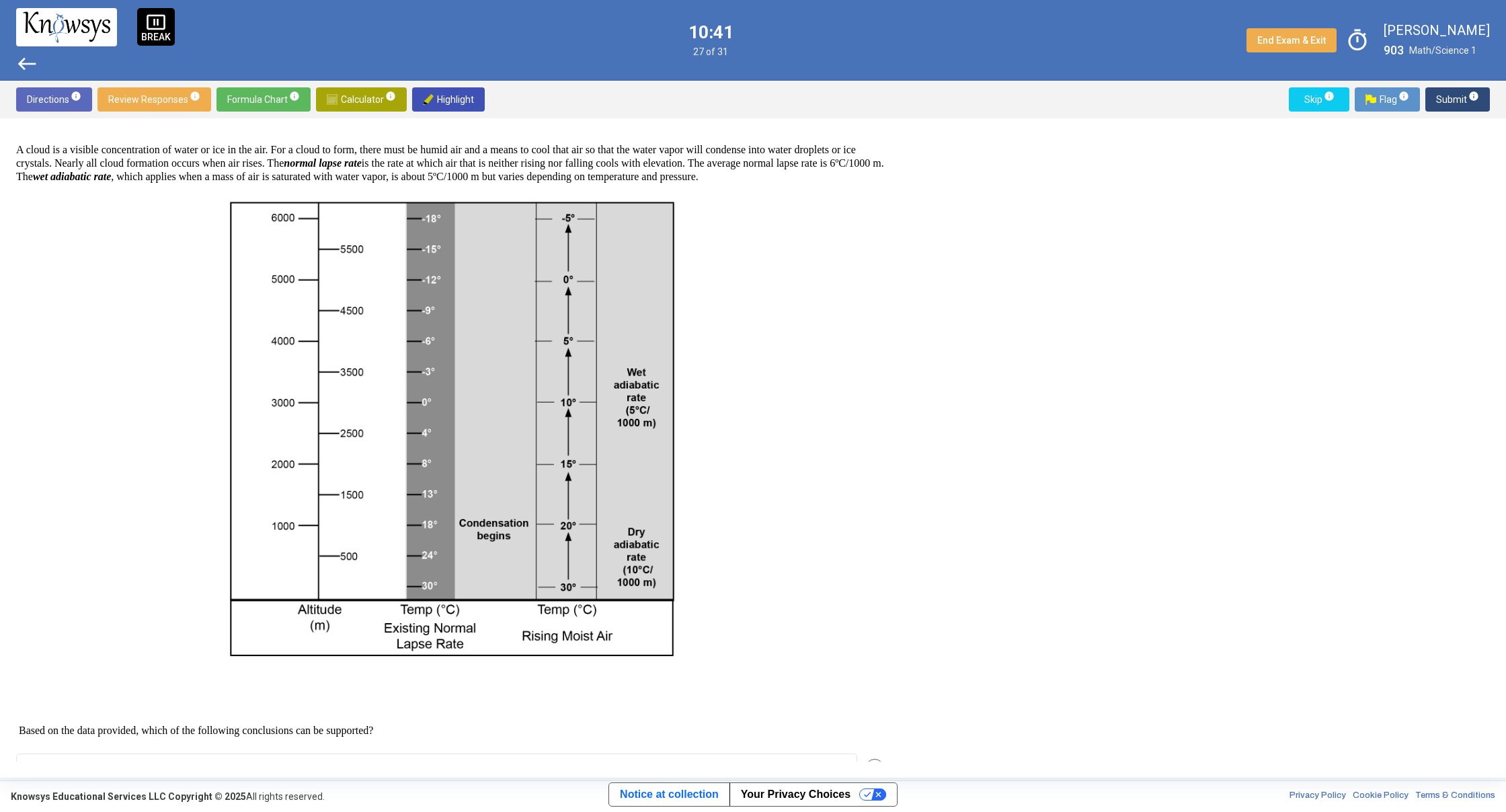
scroll to position [231, 0]
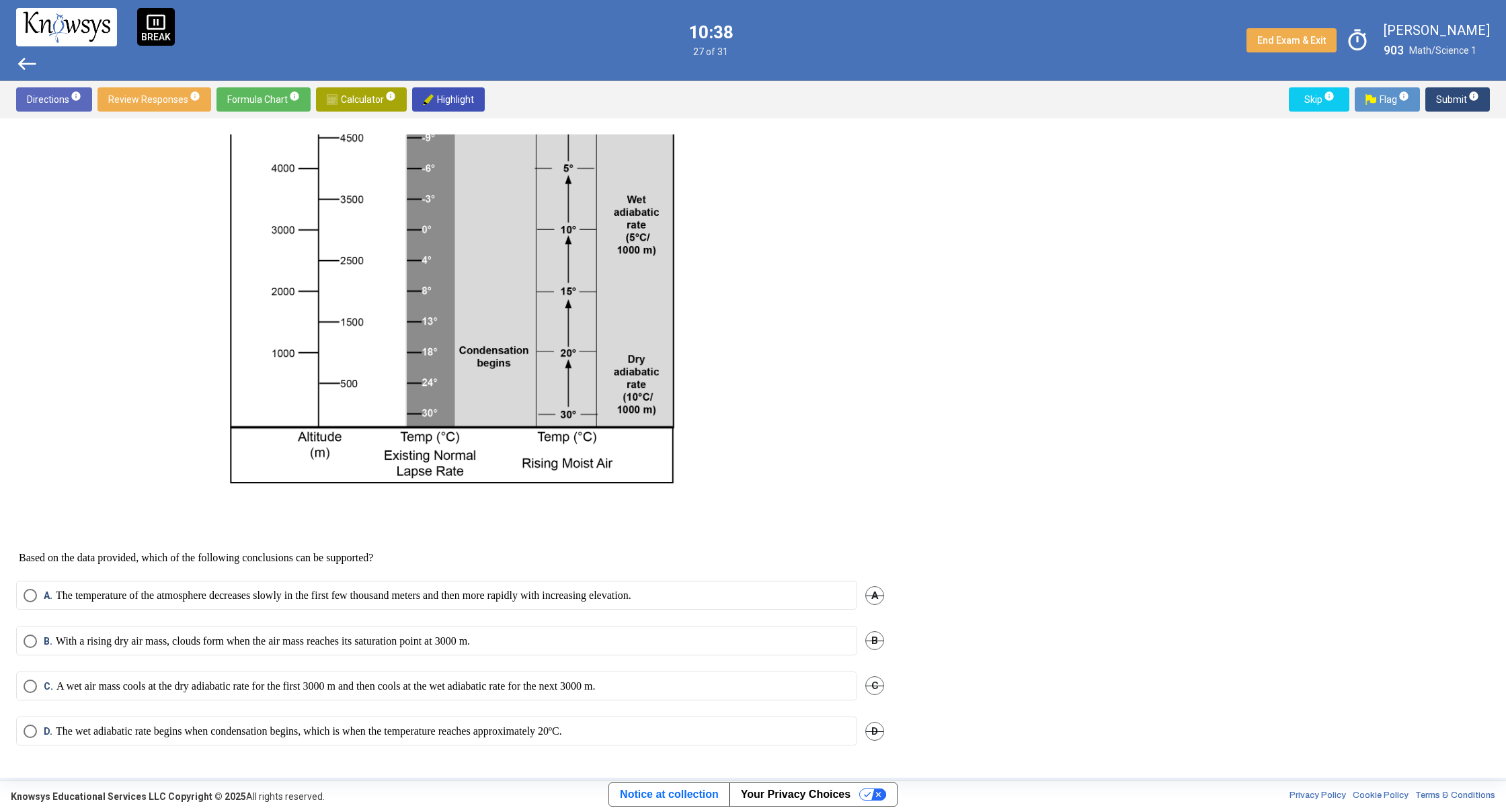
click at [199, 641] on p "With a rising dry air mass, clouds form when the air mass reaches its saturatio…" at bounding box center [262, 641] width 414 height 13
click at [1451, 104] on span "Submit info" at bounding box center [1458, 100] width 43 height 24
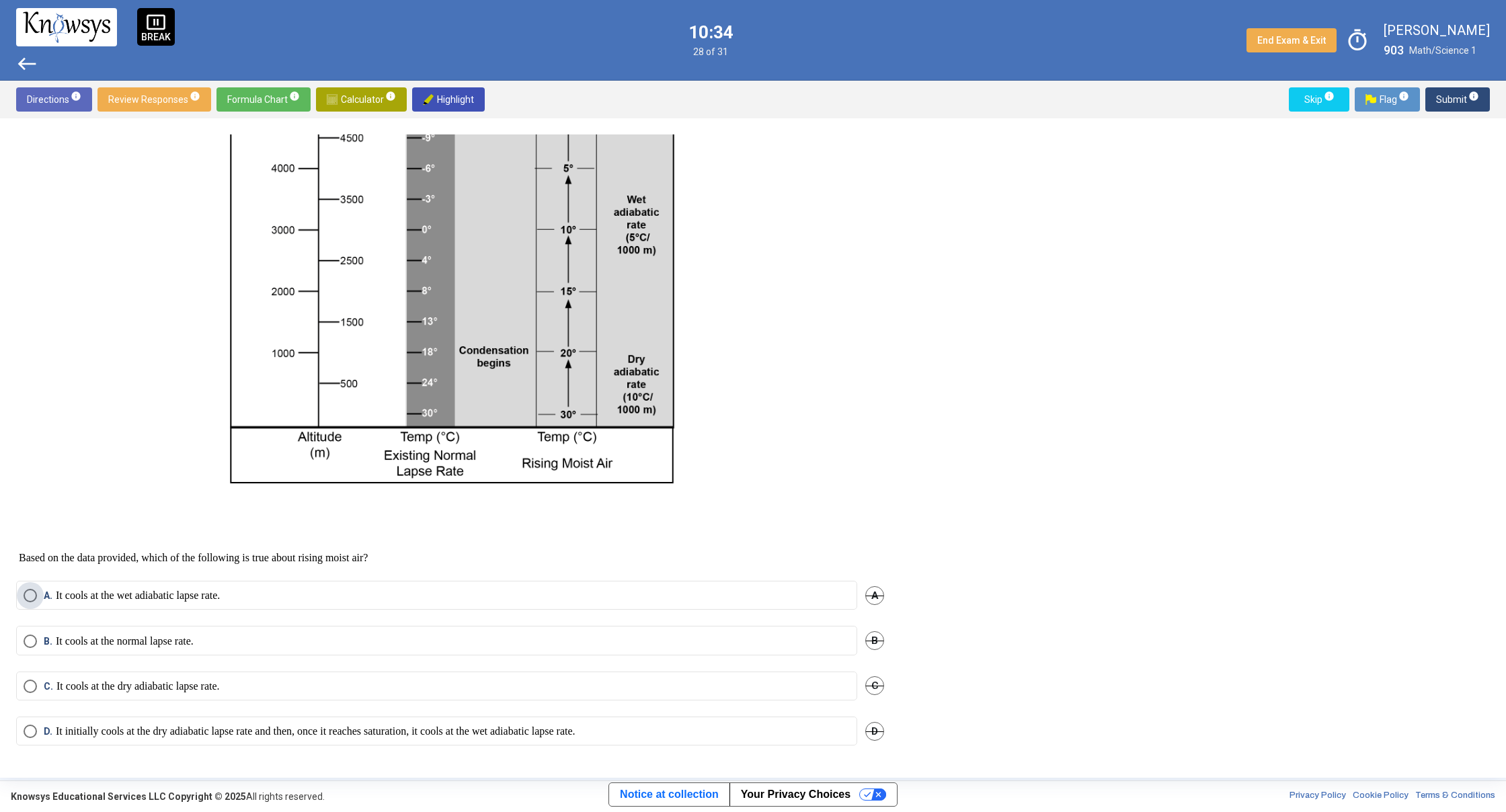
click at [476, 601] on label "A. It cools at the wet adiabatic lapse rate." at bounding box center [436, 595] width 827 height 13
click at [1437, 92] on span "Submit info" at bounding box center [1458, 100] width 43 height 24
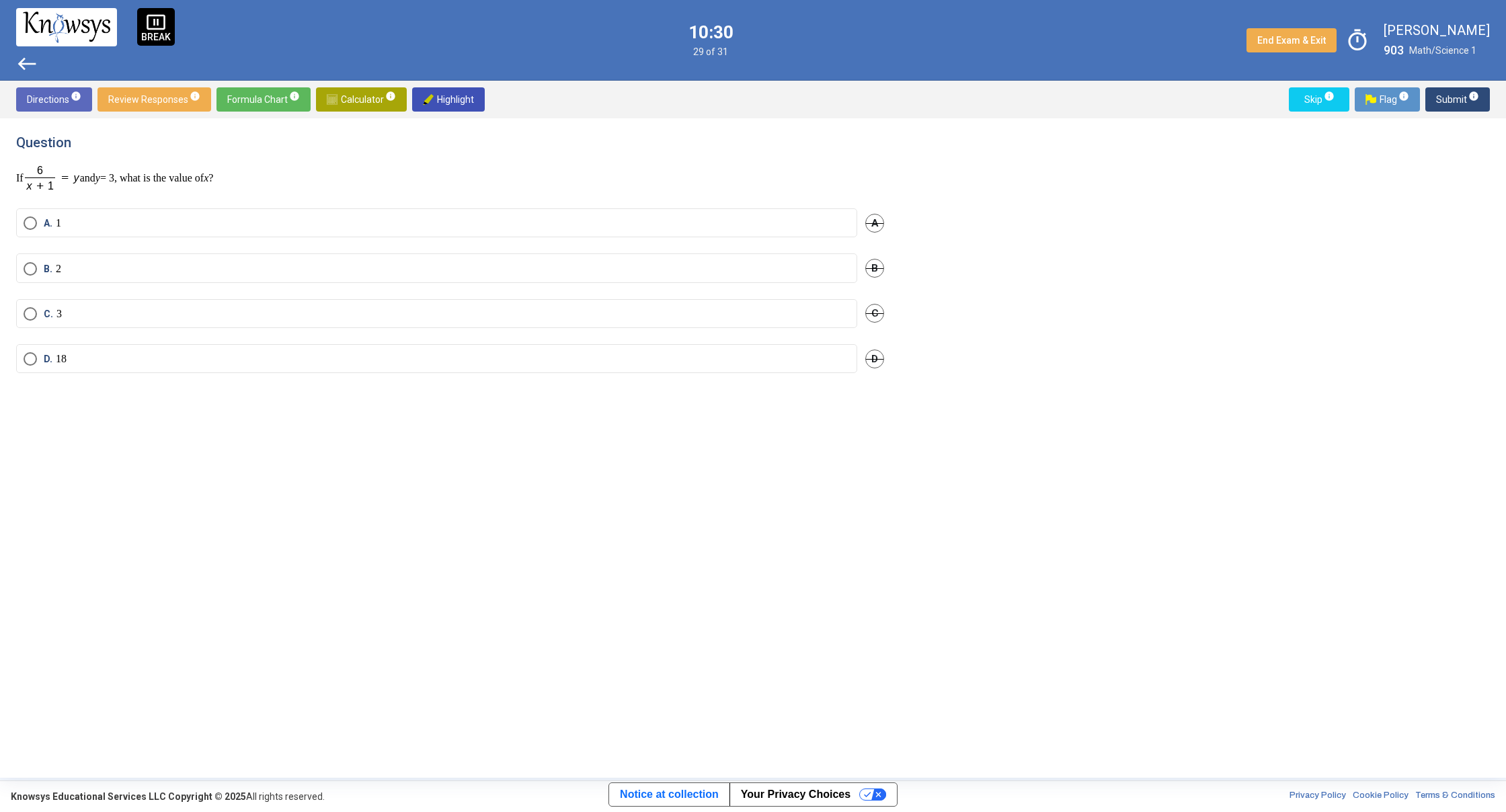
click at [348, 257] on mat-radio-button "B. 2" at bounding box center [436, 268] width 841 height 29
click at [515, 275] on label "B. 2" at bounding box center [436, 268] width 827 height 13
click at [1447, 102] on span "Submit info" at bounding box center [1458, 100] width 43 height 24
click at [611, 215] on label "A. 3 5 + x" at bounding box center [436, 208] width 827 height 13
click at [1444, 99] on span "Submit info" at bounding box center [1458, 100] width 43 height 24
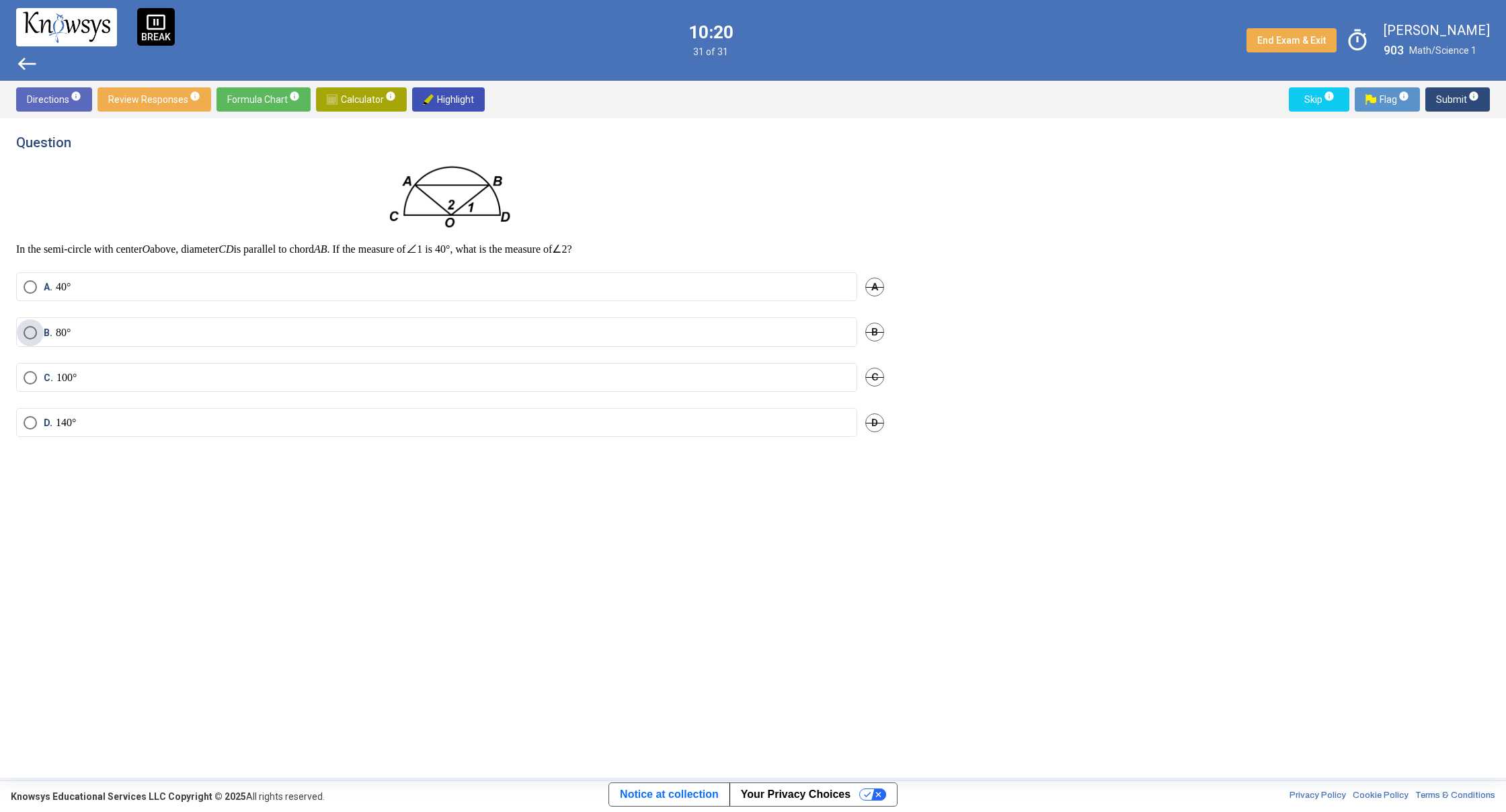
click at [316, 326] on label "B. 80°" at bounding box center [436, 333] width 827 height 13
click at [1448, 102] on span "Submit info" at bounding box center [1458, 100] width 43 height 24
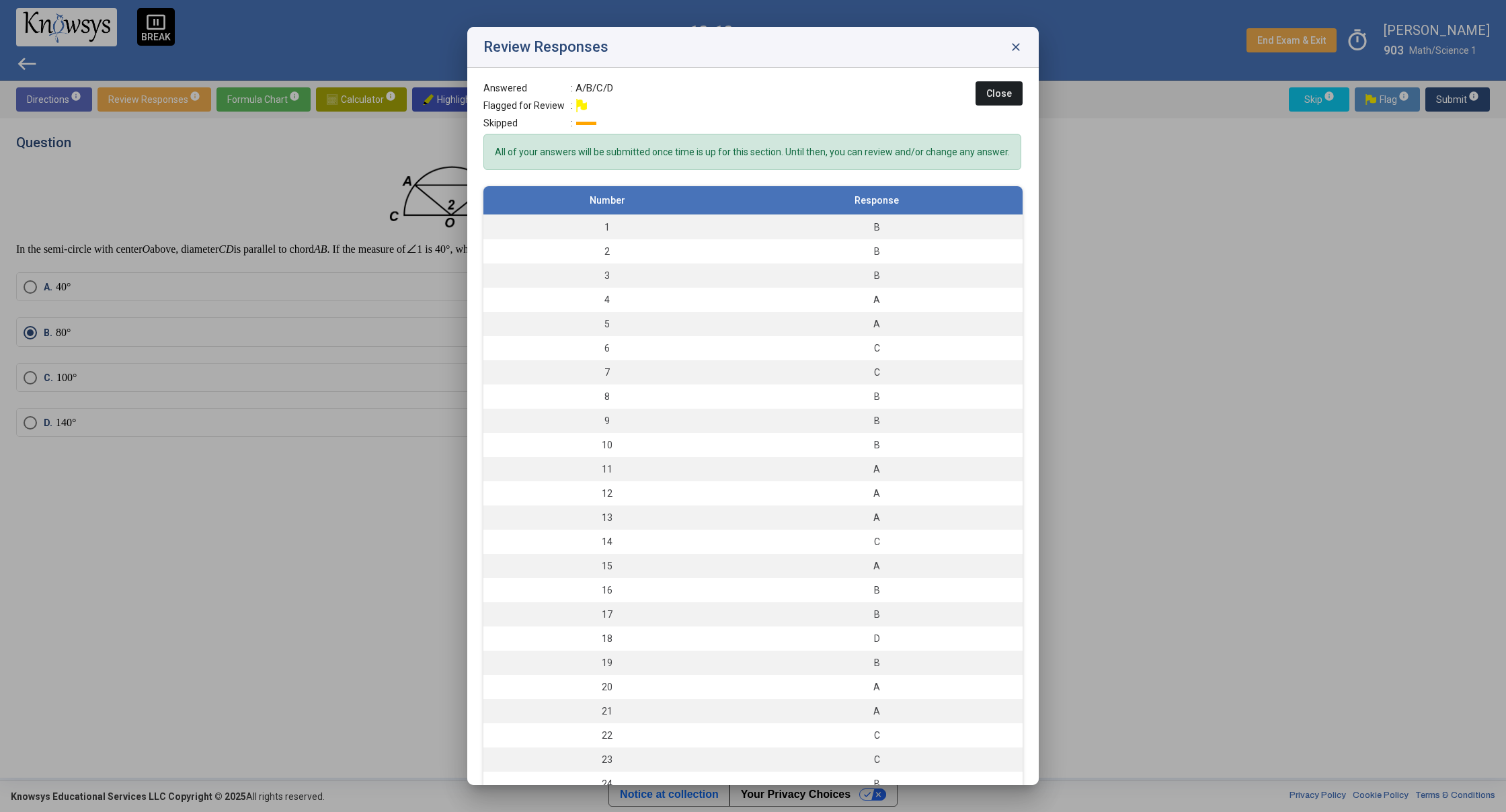
click at [1005, 91] on button "Close" at bounding box center [999, 93] width 47 height 24
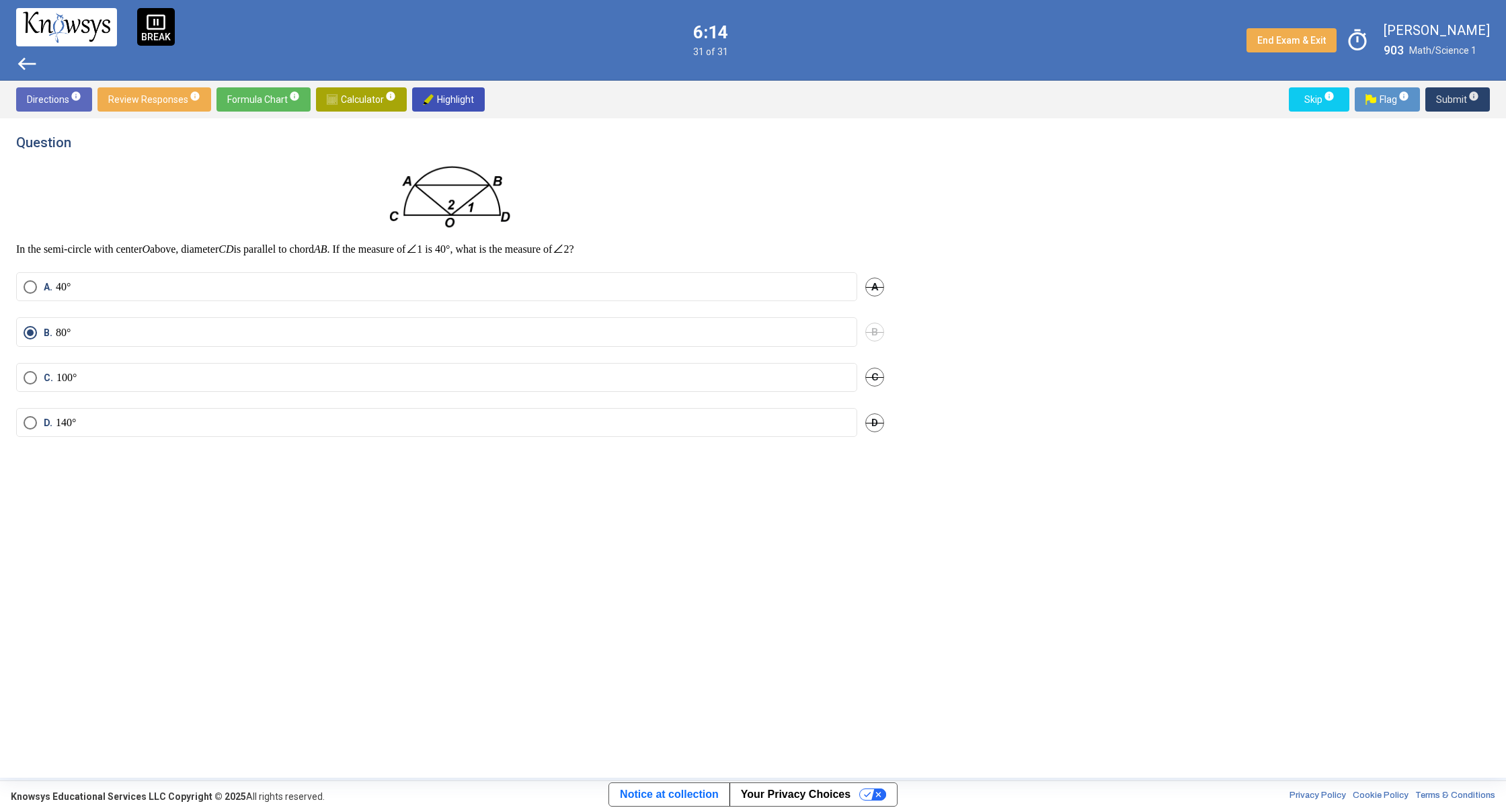
click at [1450, 102] on span "Submit info" at bounding box center [1458, 100] width 43 height 24
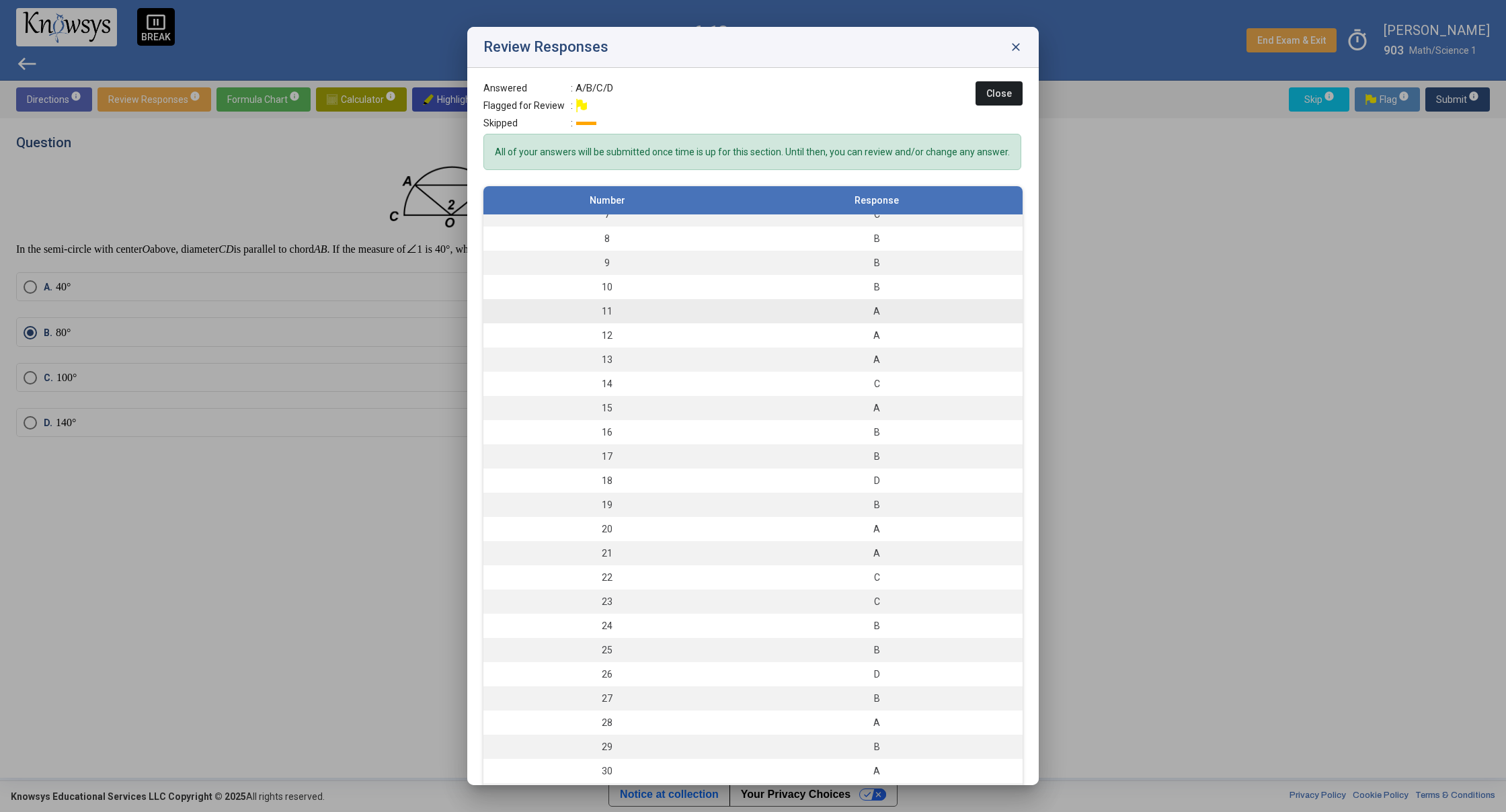
scroll to position [49, 0]
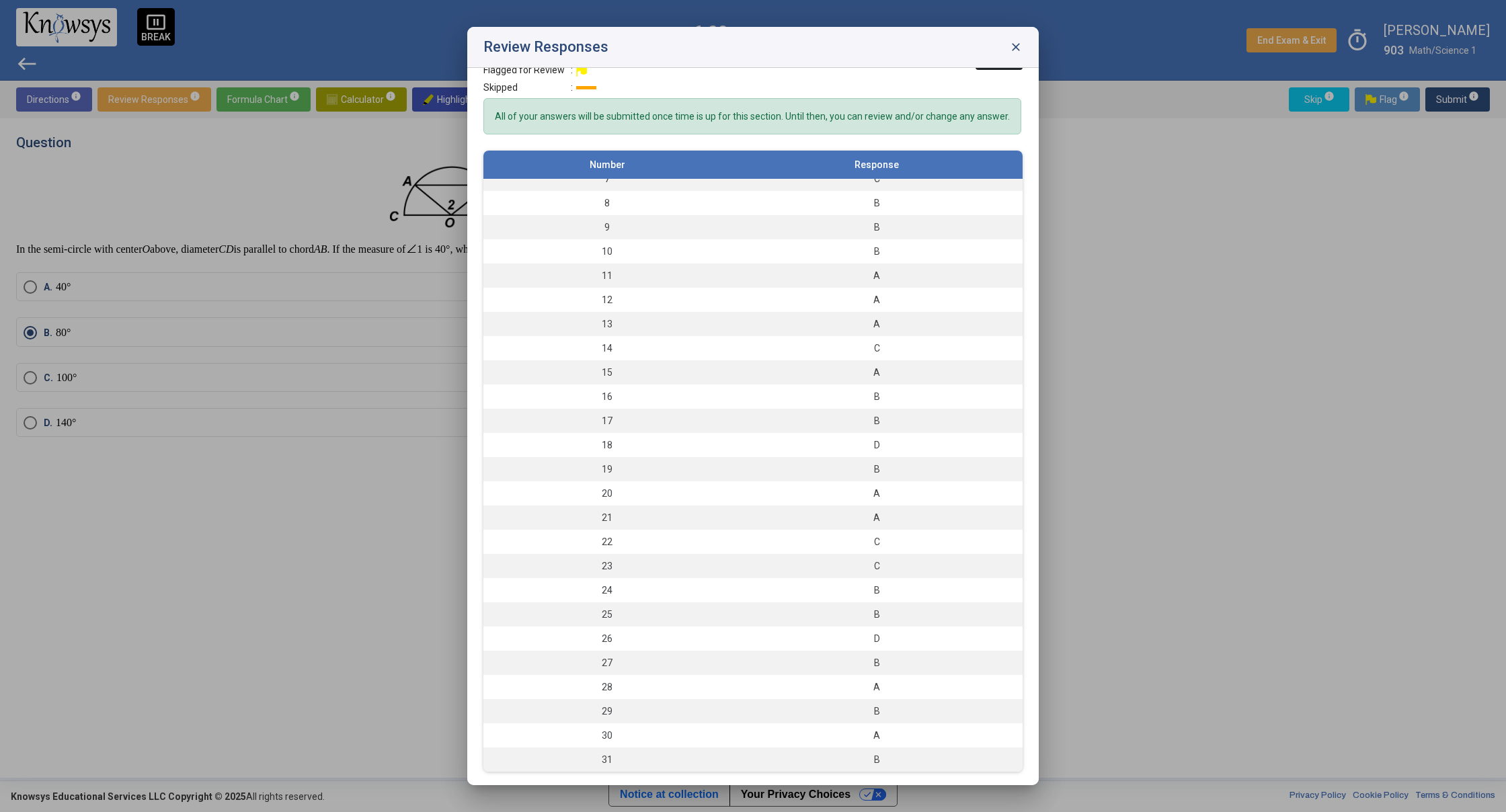
click at [1011, 46] on span "close" at bounding box center [1016, 47] width 13 height 13
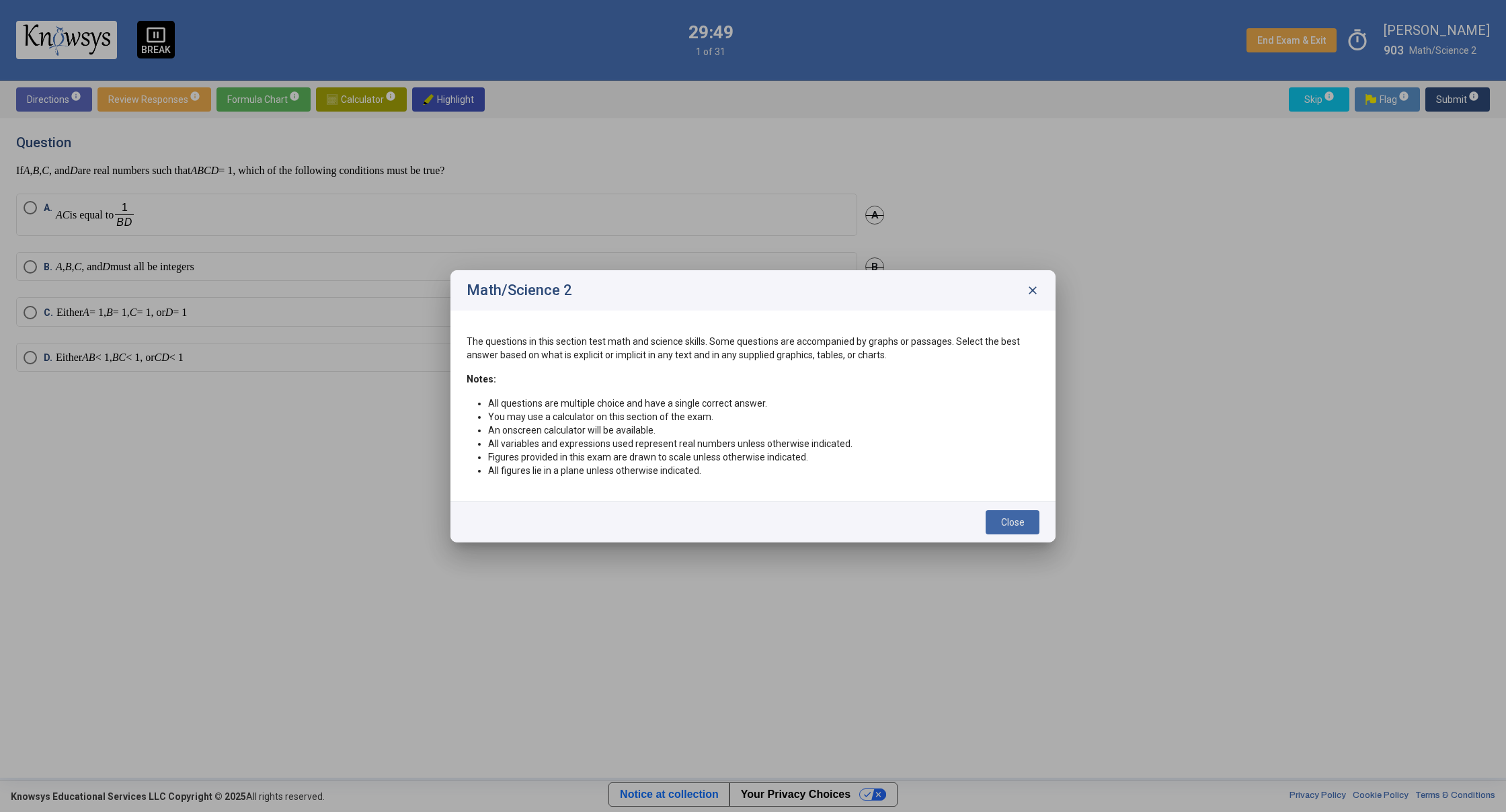
click at [1013, 524] on span "Close" at bounding box center [1012, 522] width 24 height 10
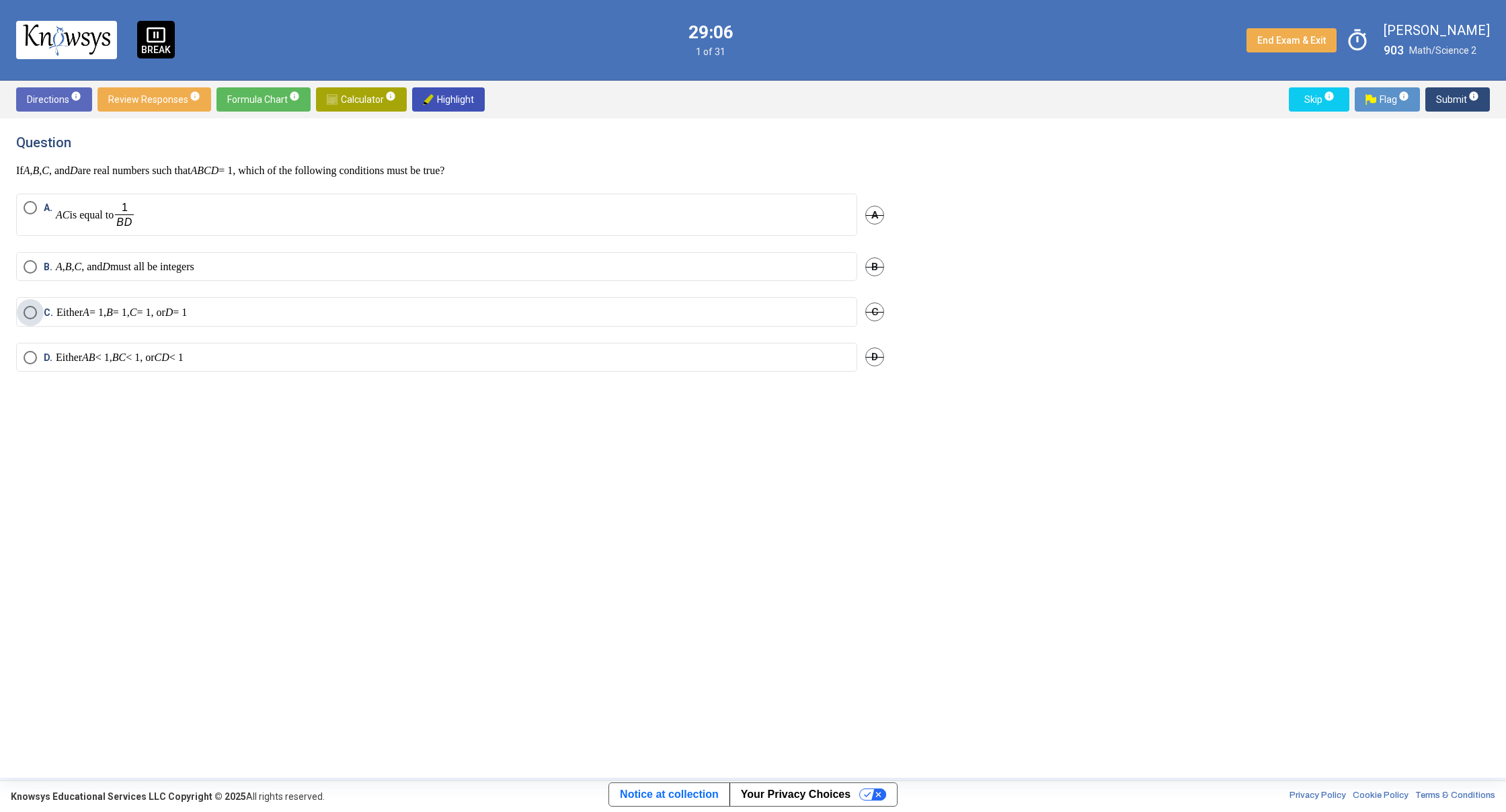
click at [571, 316] on label "C. Either A = 1, B = 1, C = 1, or D = 1" at bounding box center [436, 313] width 827 height 13
click at [1457, 95] on span "Submit info" at bounding box center [1458, 100] width 43 height 24
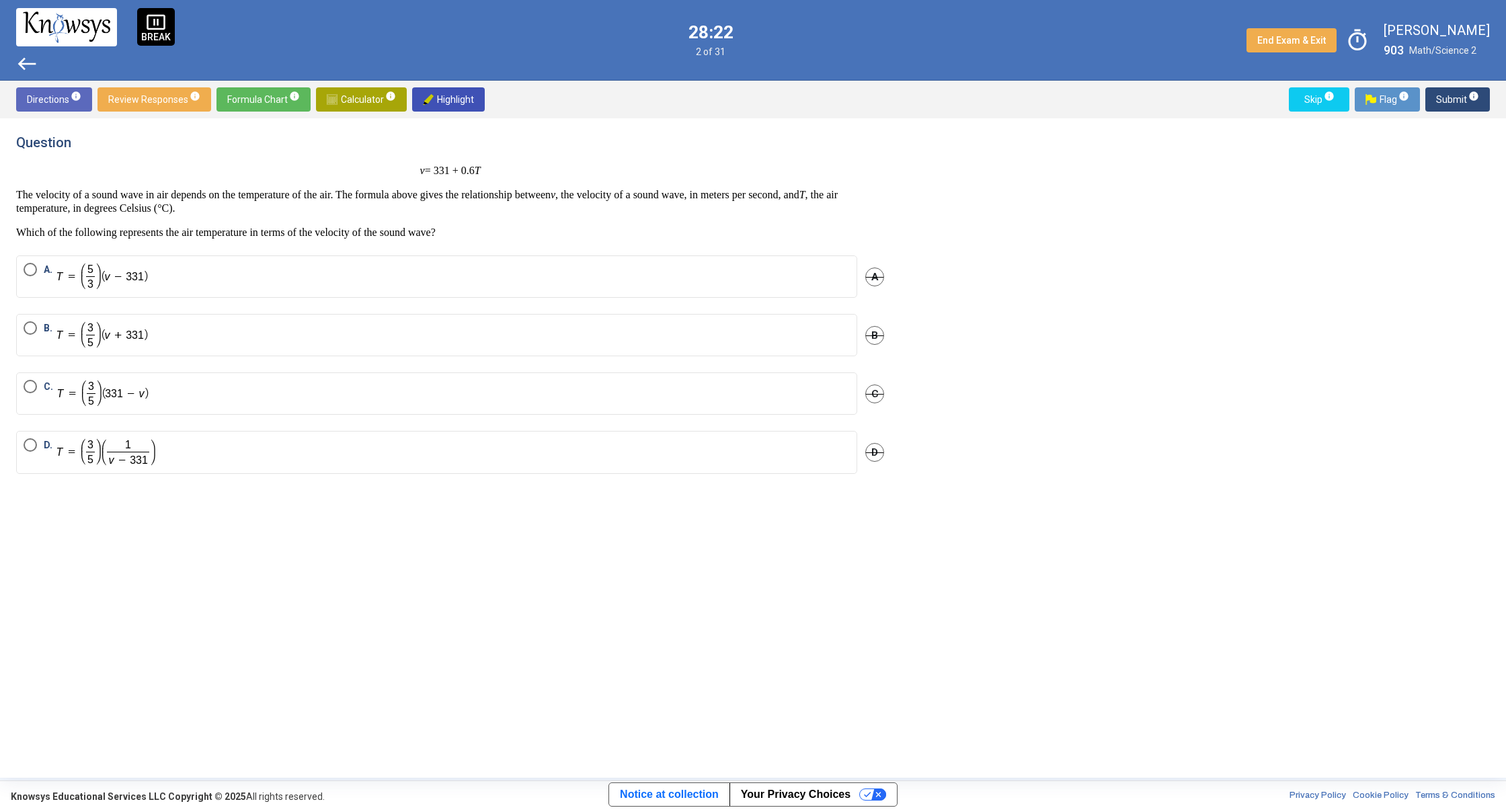
click at [357, 354] on mat-radio-button "B." at bounding box center [436, 334] width 841 height 42
click at [415, 320] on mat-radio-button "B." at bounding box center [436, 334] width 841 height 42
click at [494, 333] on label "B." at bounding box center [436, 334] width 827 height 27
click at [1459, 101] on span "Submit info" at bounding box center [1458, 100] width 43 height 24
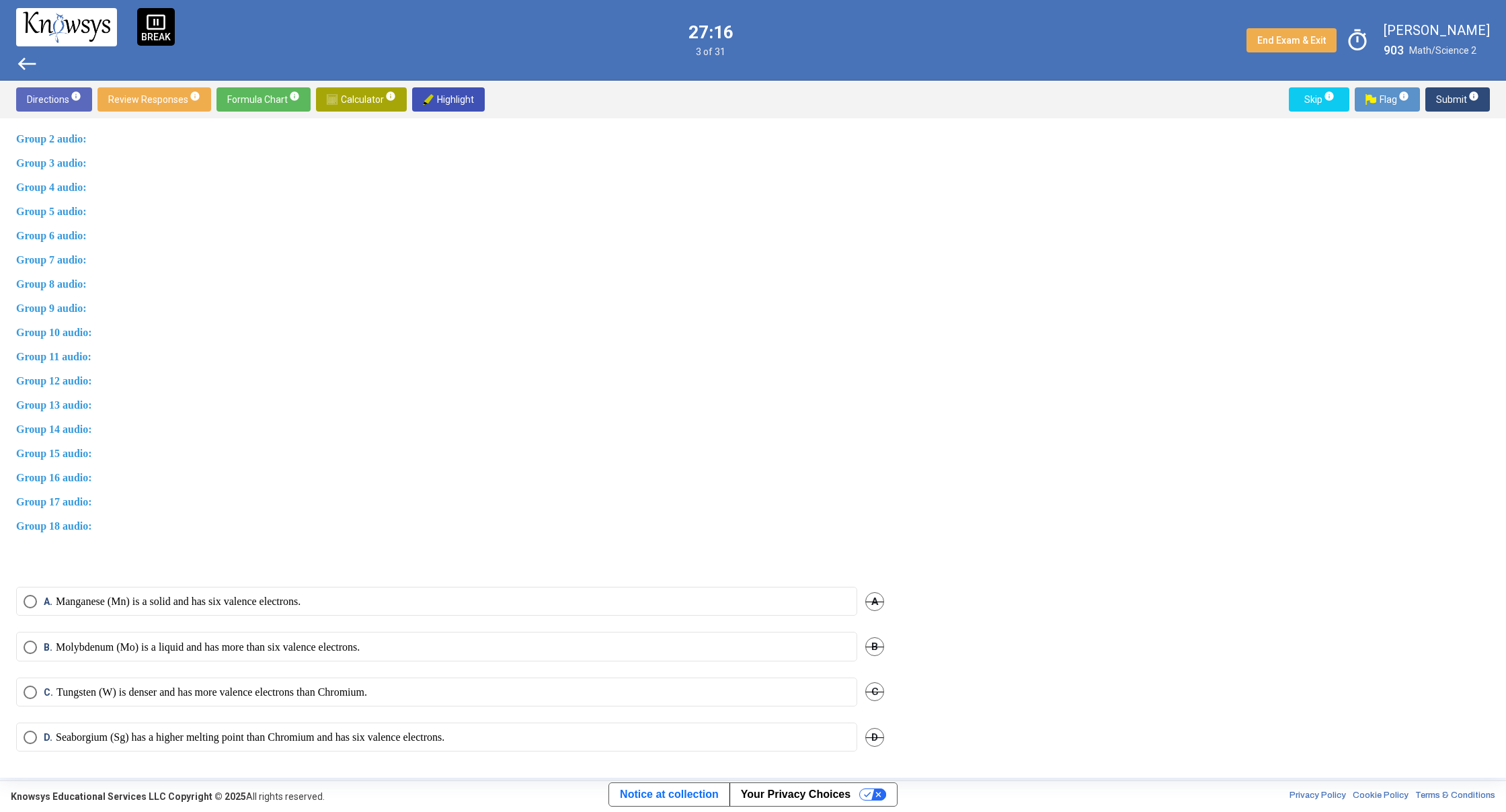
scroll to position [578, 0]
click at [315, 731] on p "Seaborgium (Sg) has a higher melting point than Chromium and has six valence el…" at bounding box center [250, 735] width 388 height 13
click at [1439, 100] on span "Submit info" at bounding box center [1458, 100] width 43 height 24
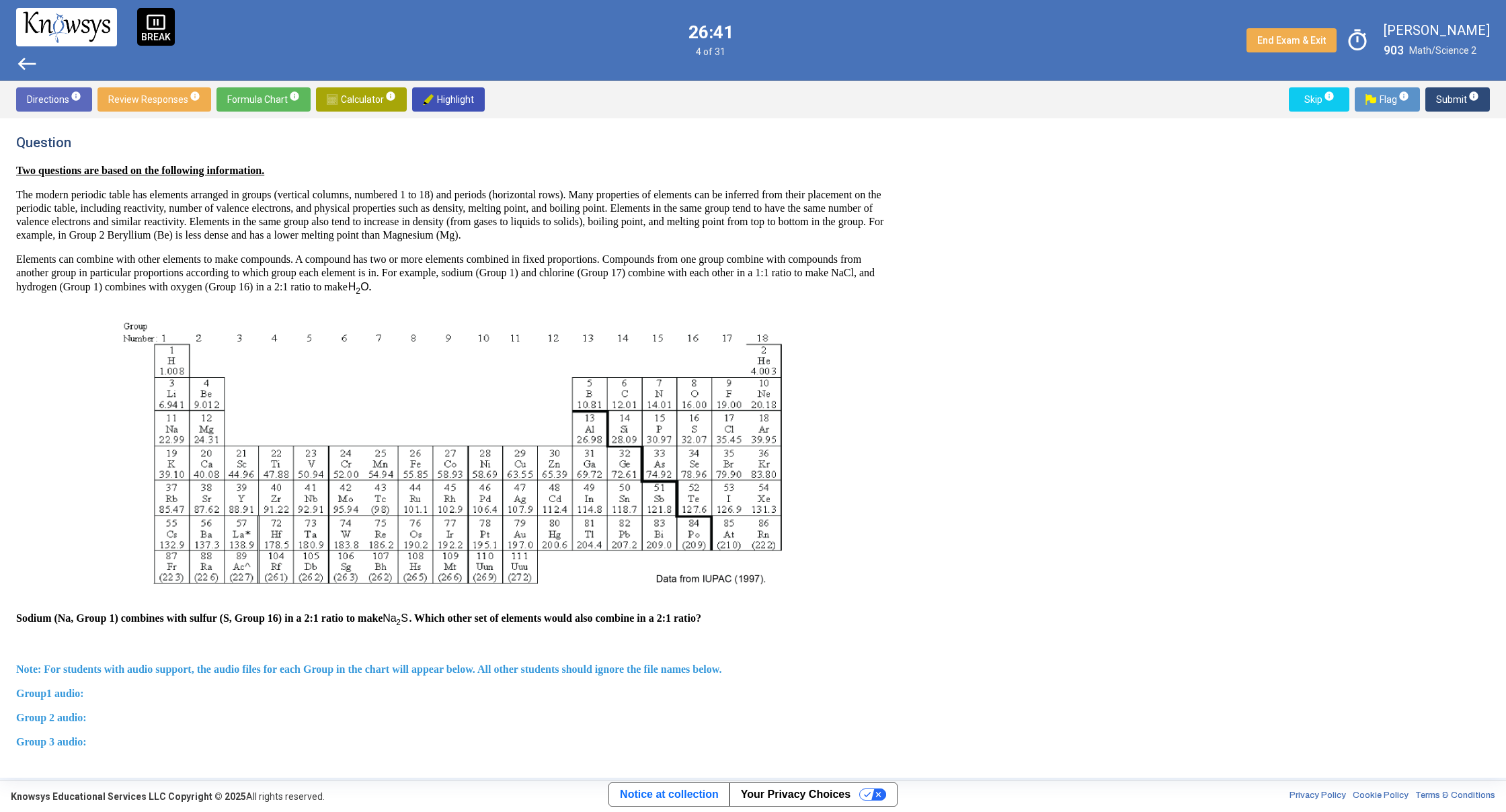
scroll to position [596, 0]
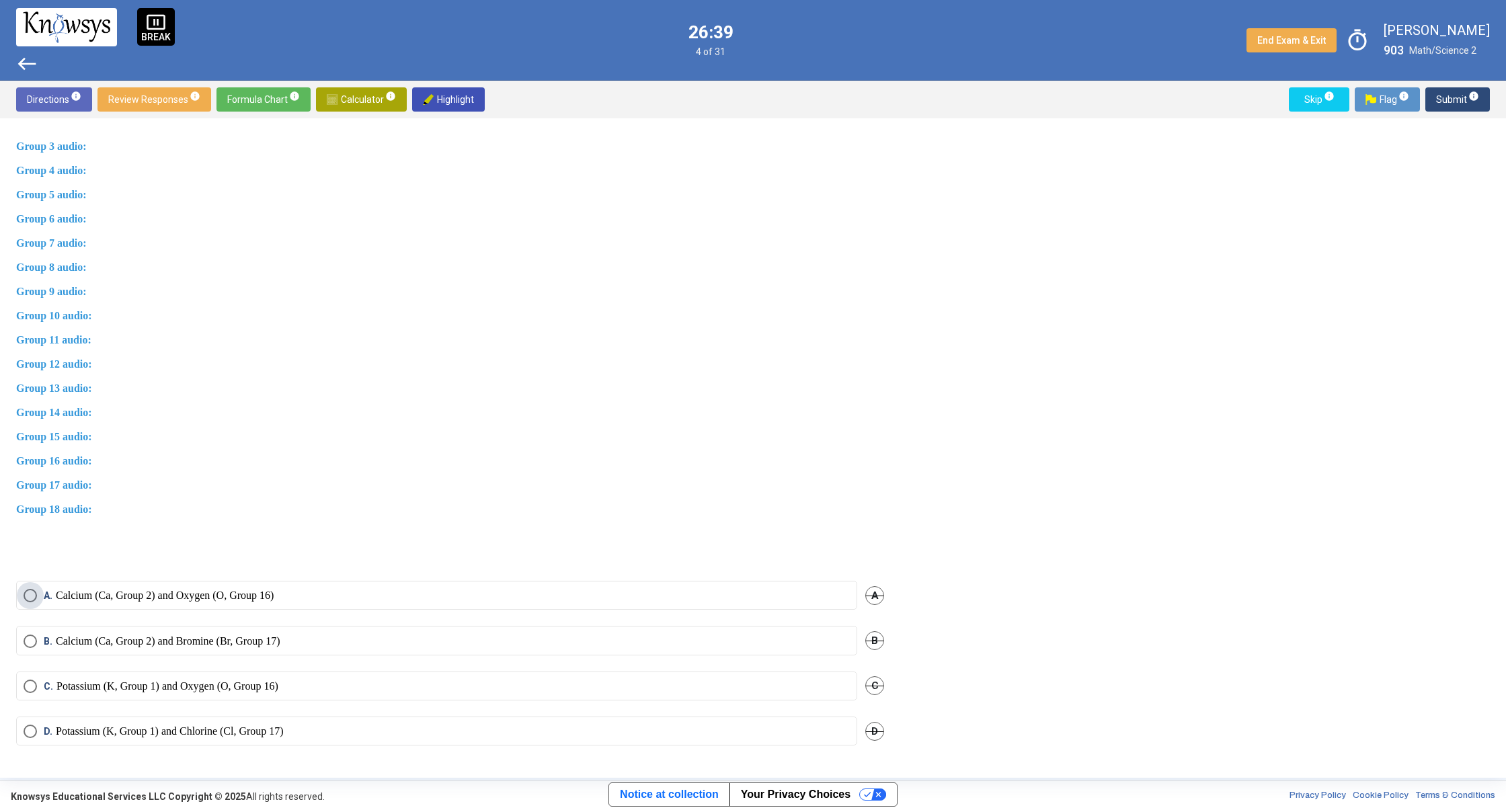
click at [217, 595] on p "Calcium (Ca, Group 2) and Oxygen (O, Group 16)" at bounding box center [164, 595] width 218 height 13
click at [1448, 100] on span "Submit info" at bounding box center [1458, 100] width 43 height 24
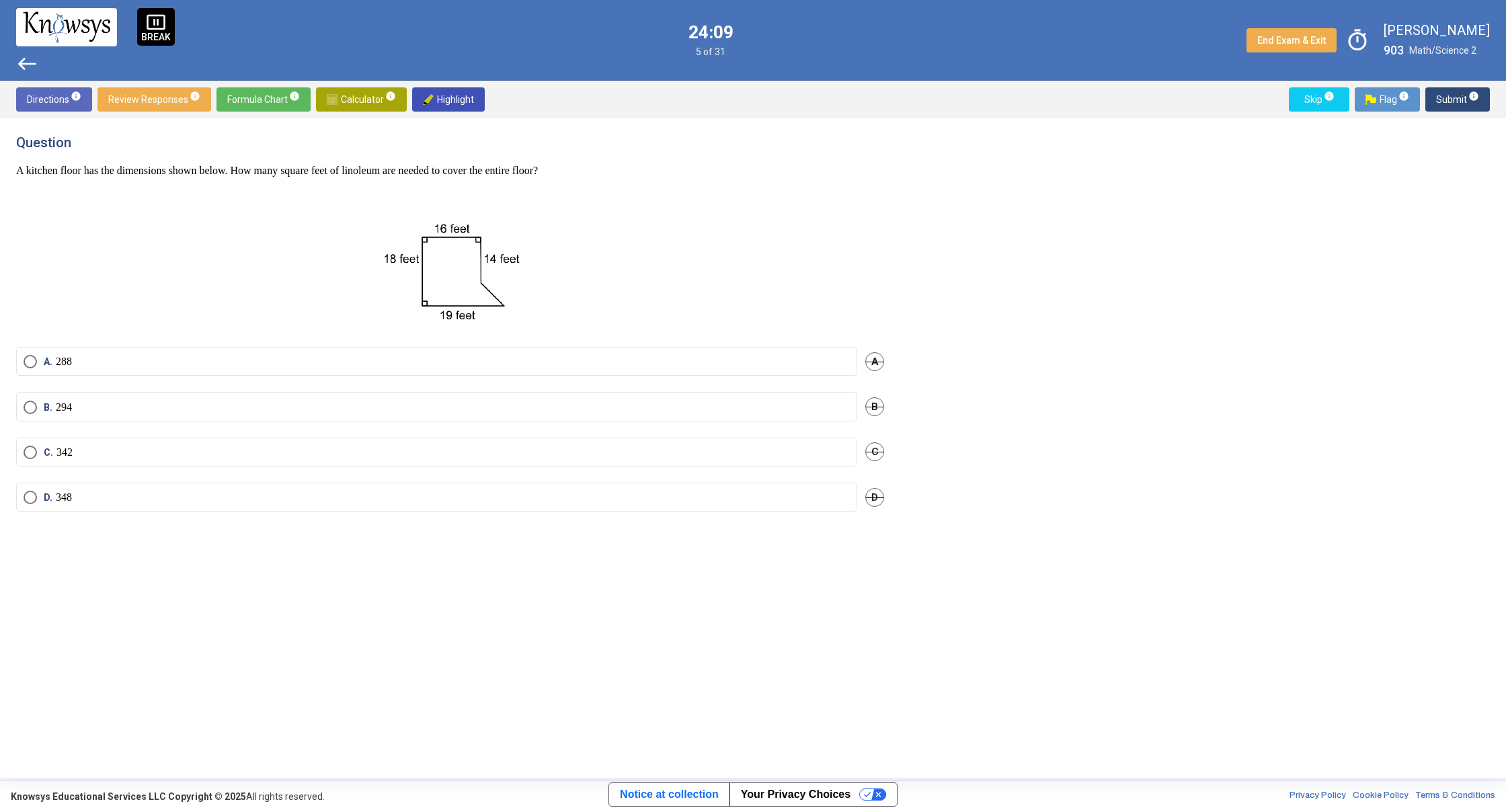
click at [657, 358] on label "A. 288" at bounding box center [436, 362] width 827 height 13
click at [1448, 102] on span "Submit info" at bounding box center [1458, 100] width 43 height 24
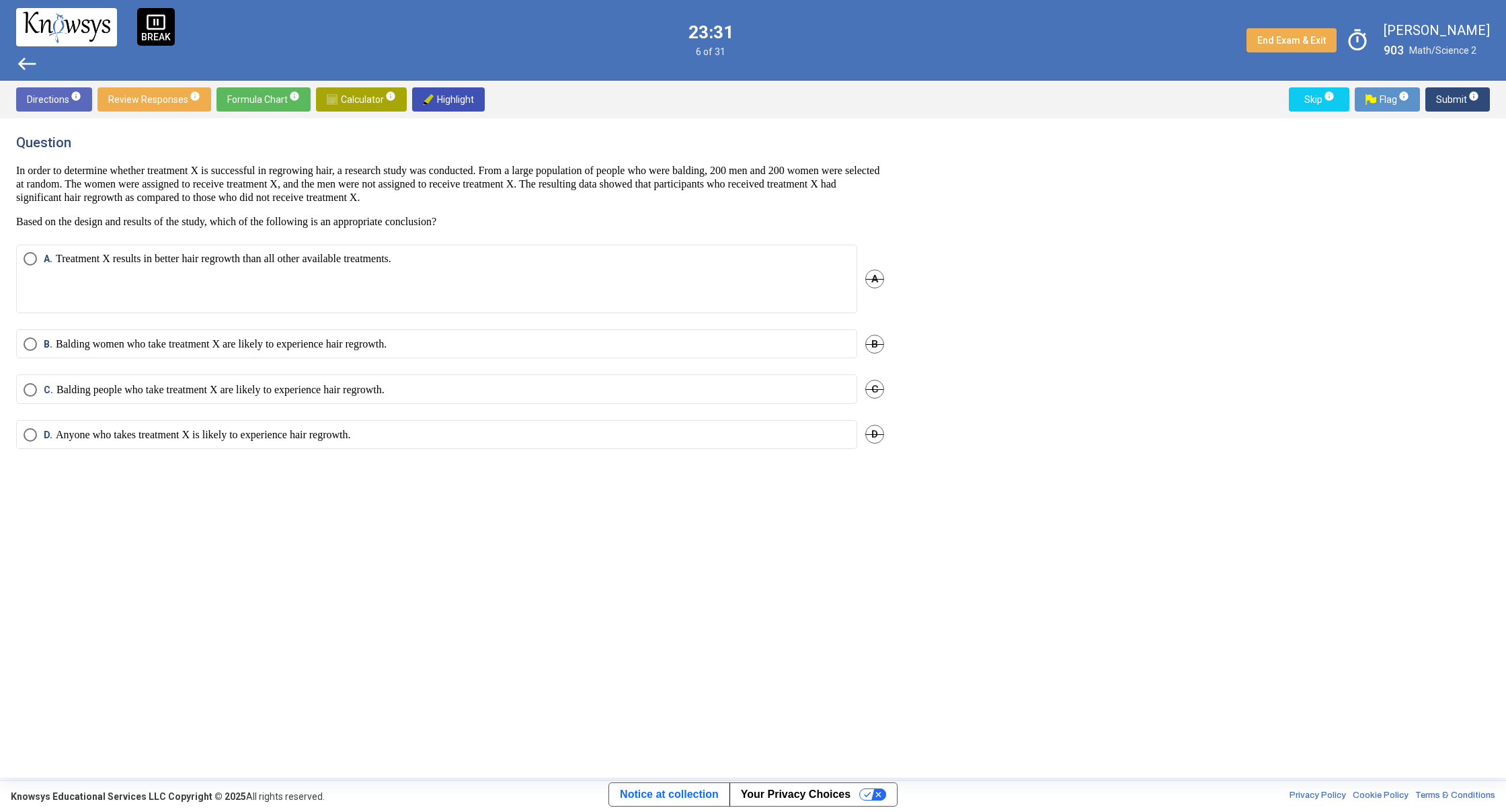
drag, startPoint x: 412, startPoint y: 429, endPoint x: 409, endPoint y: 414, distance: 15.3
click at [410, 418] on mat-radio-group "A. Treatment X results in better hair regrowth than all other available treatme…" at bounding box center [450, 355] width 868 height 220
click at [479, 433] on label "D. Anyone who takes treatment X is likely to experience hair regrowth." at bounding box center [436, 434] width 827 height 13
click at [1443, 95] on span "Submit info" at bounding box center [1458, 100] width 43 height 24
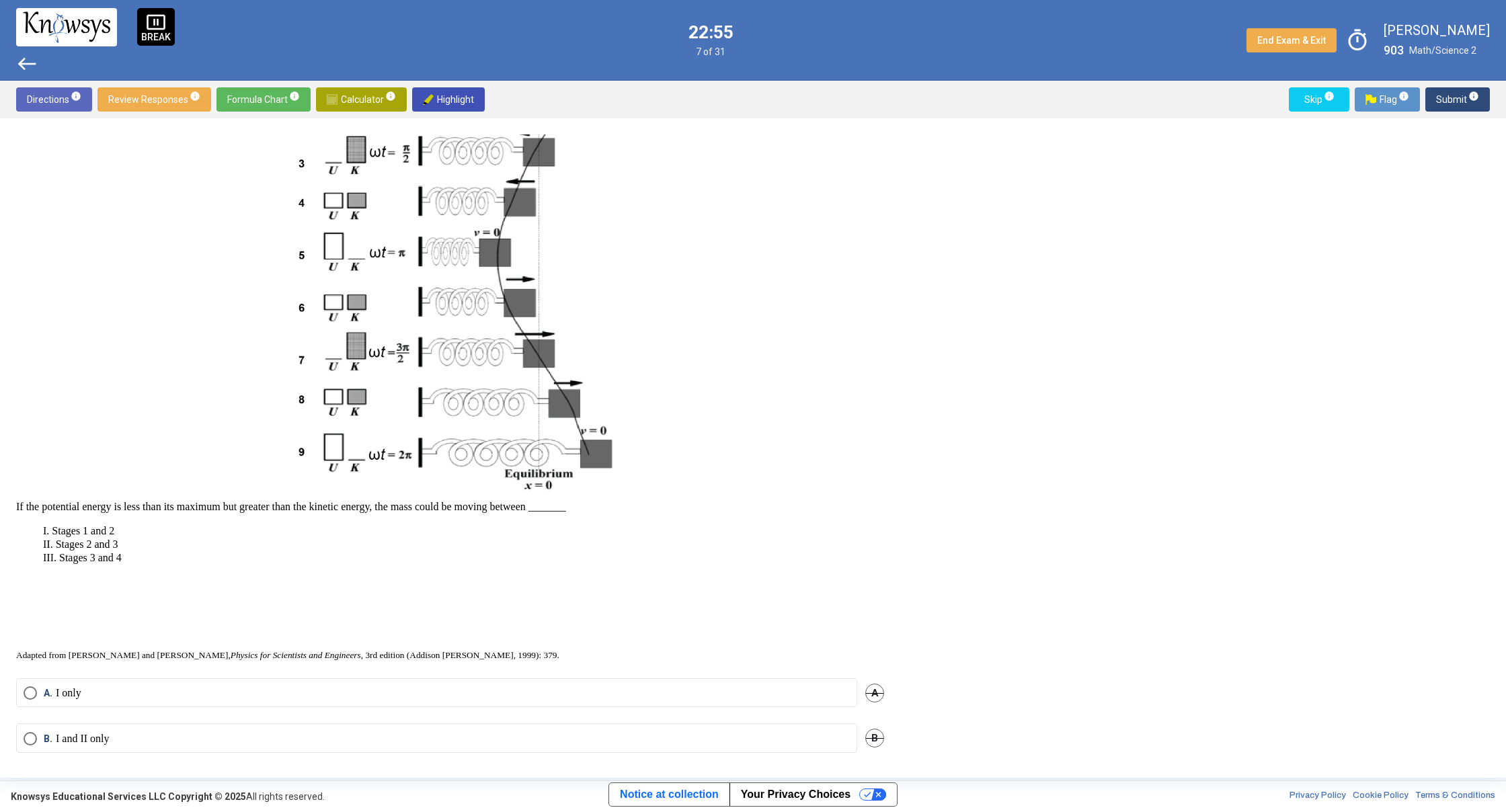
scroll to position [389, 0]
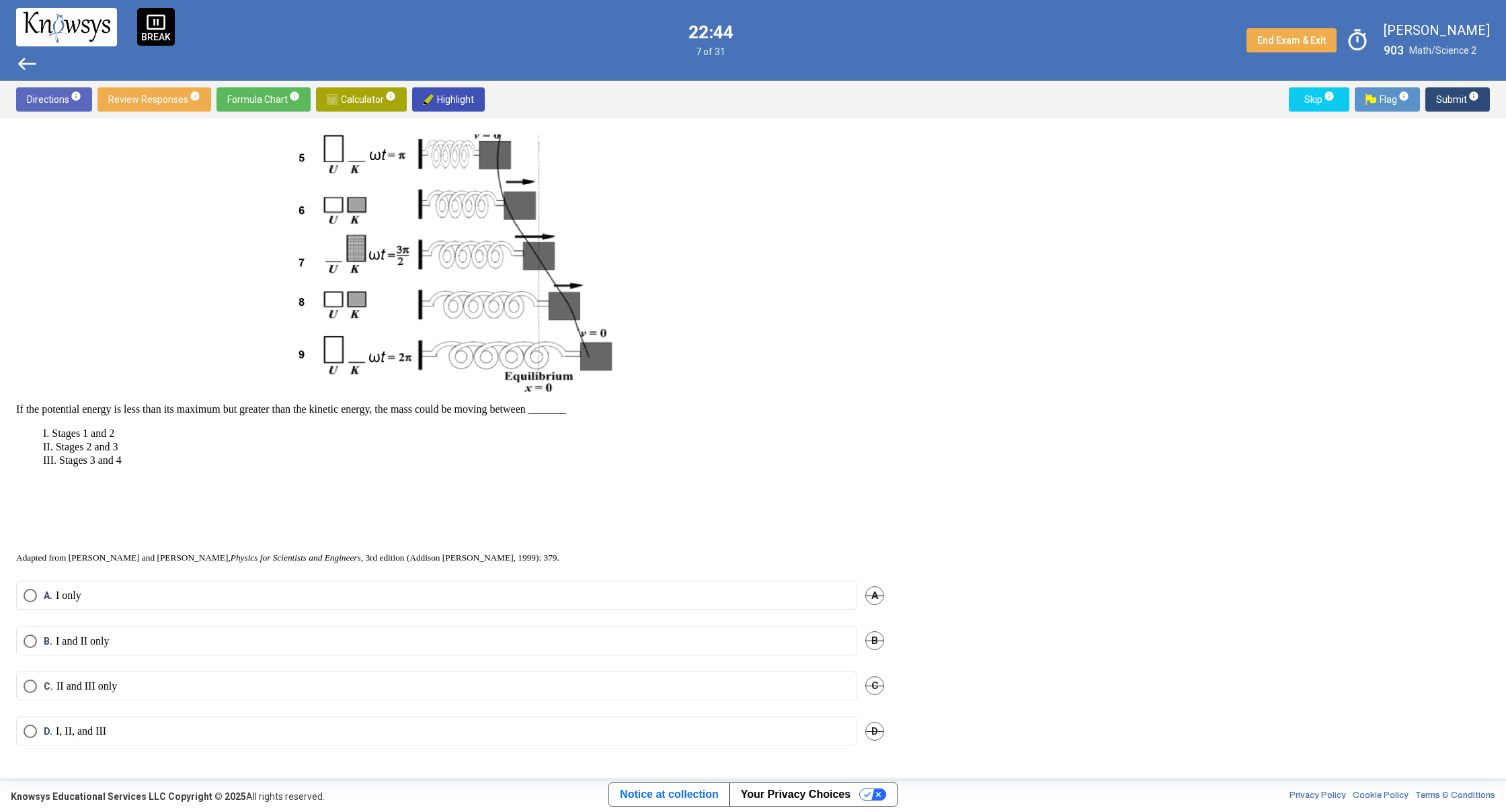
click at [116, 721] on mat-radio-button "D. I, II, and III" at bounding box center [436, 730] width 841 height 29
click at [114, 725] on label "D. I, II, and III" at bounding box center [436, 731] width 827 height 13
click at [1452, 102] on span "Submit info" at bounding box center [1458, 100] width 43 height 24
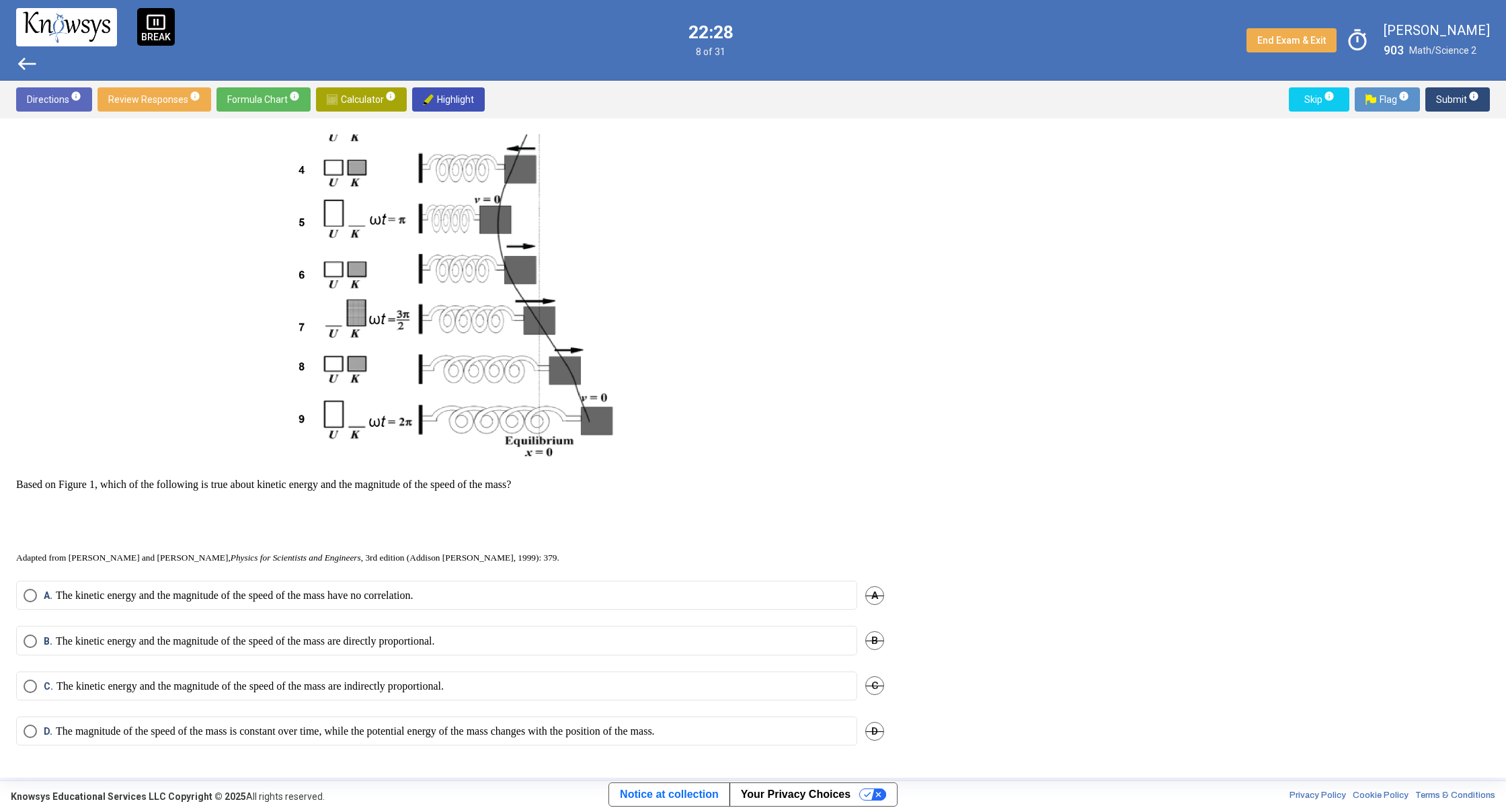
click at [529, 723] on mat-radio-button "D. The magnitude of the speed of the mass is constant over time, while the pote…" at bounding box center [436, 730] width 841 height 29
click at [518, 730] on p "The magnitude of the speed of the mass is constant over time, while the potenti…" at bounding box center [355, 731] width 599 height 13
click at [1442, 94] on span "Submit info" at bounding box center [1458, 100] width 43 height 24
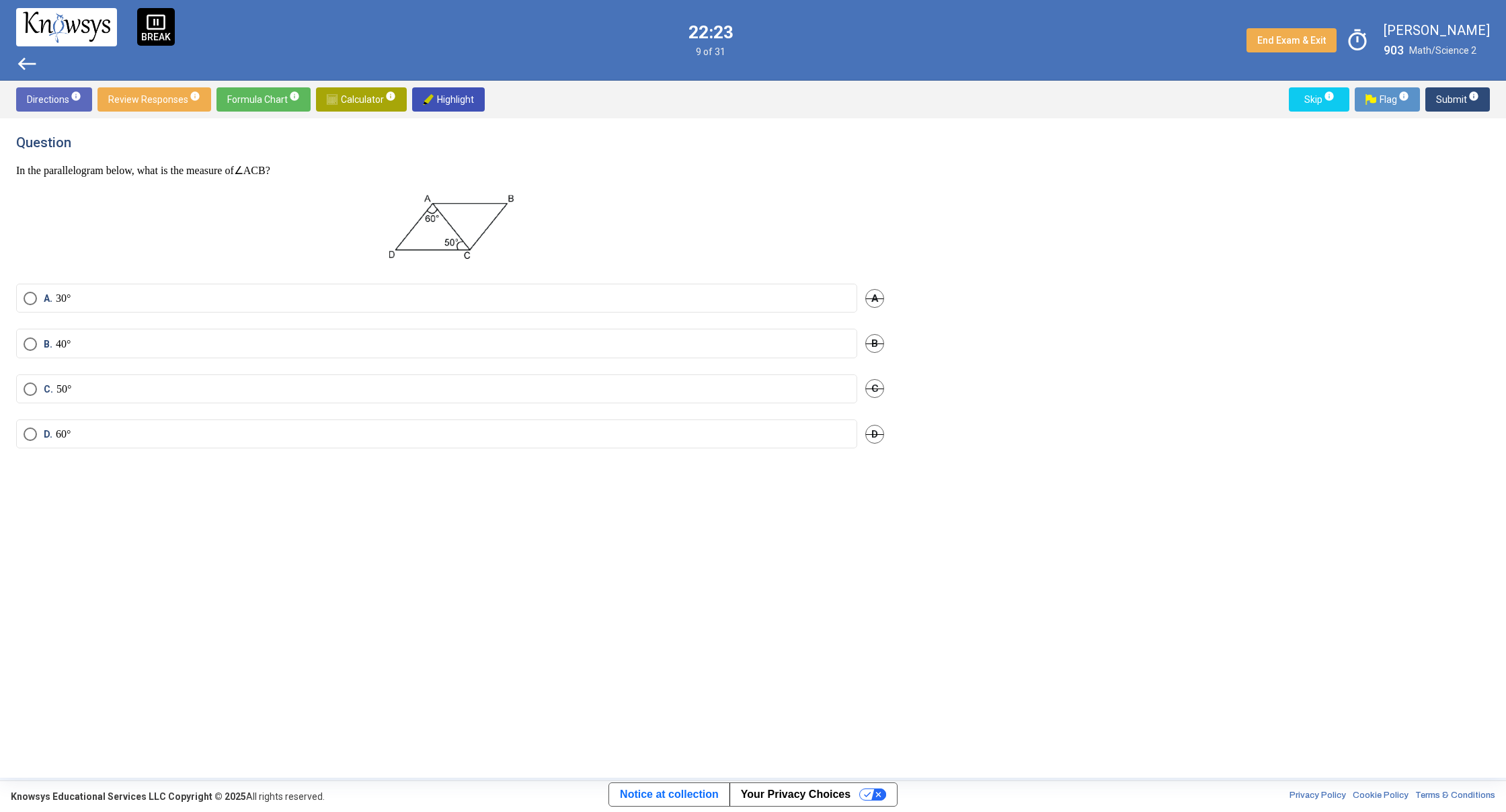
scroll to position [0, 0]
click at [447, 243] on img at bounding box center [450, 228] width 135 height 79
drag, startPoint x: 457, startPoint y: 243, endPoint x: 437, endPoint y: 243, distance: 20.0
click at [510, 250] on img at bounding box center [450, 228] width 135 height 79
click at [269, 341] on label "B. 40°" at bounding box center [436, 345] width 827 height 13
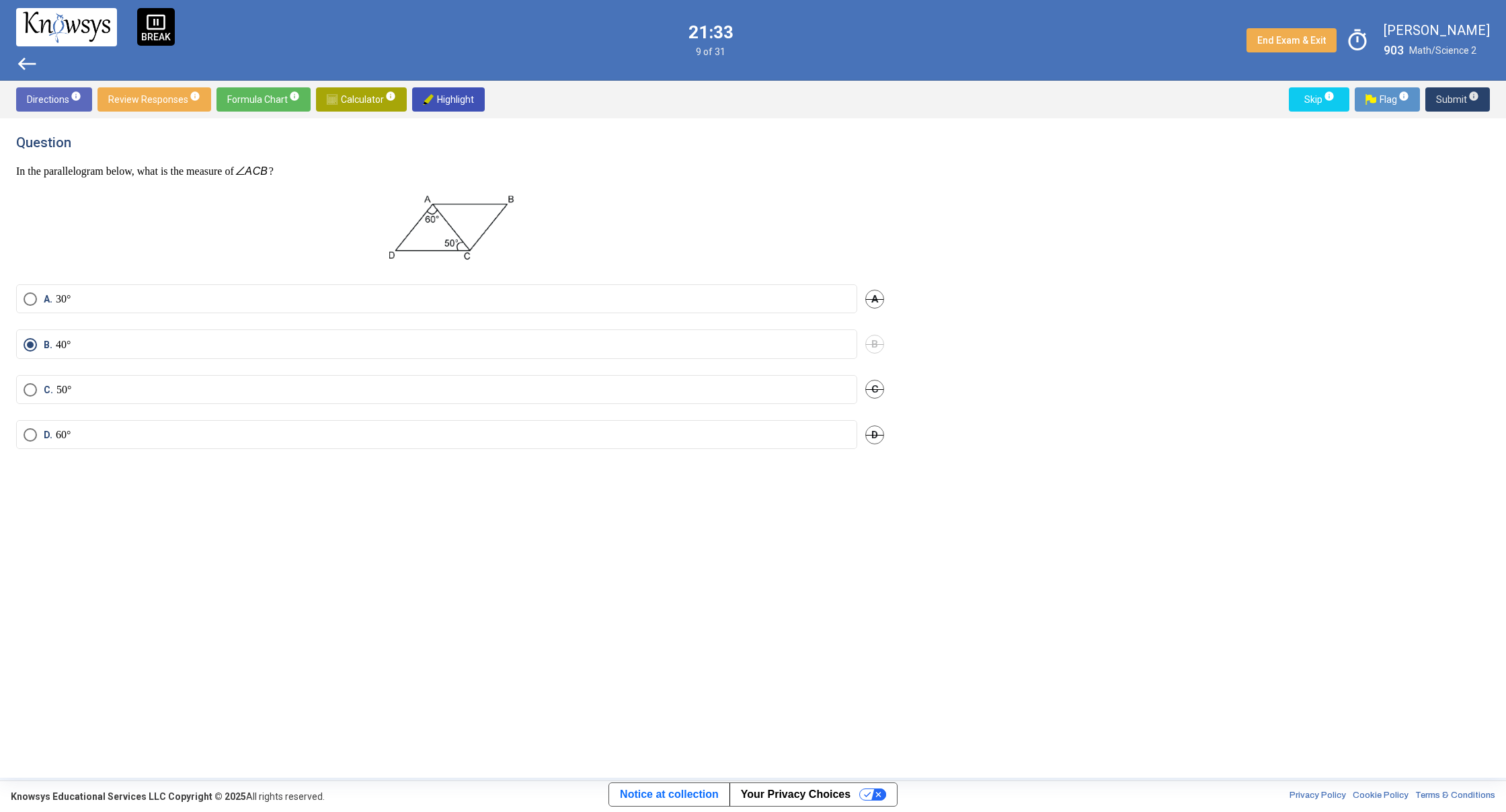
click at [1438, 100] on button "Submit info" at bounding box center [1457, 100] width 64 height 24
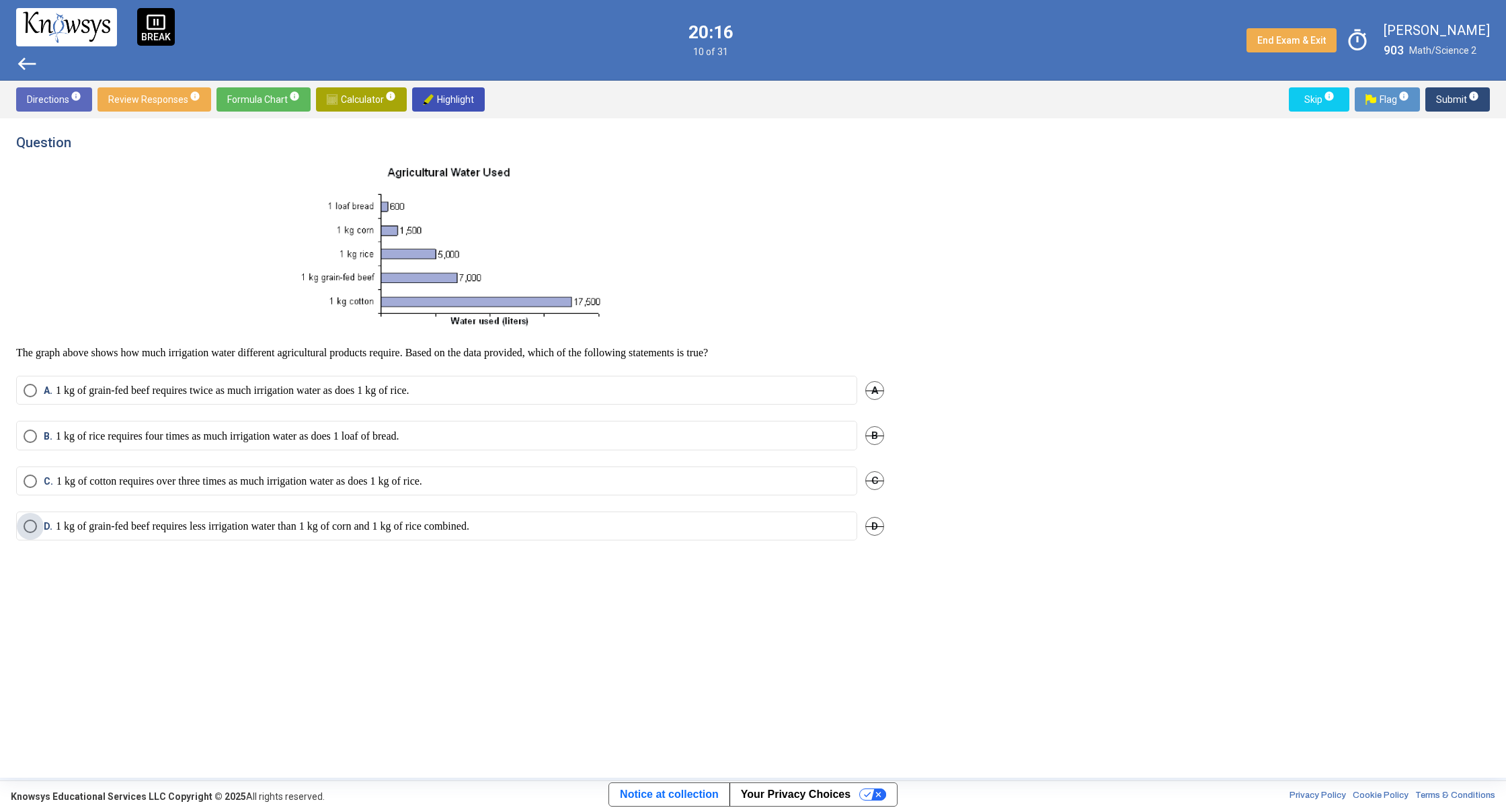
click at [311, 522] on p "1 kg of grain-fed beef requires less irrigation water than 1 kg of corn and 1 k…" at bounding box center [262, 526] width 414 height 13
click at [1449, 94] on span "Submit info" at bounding box center [1458, 100] width 43 height 24
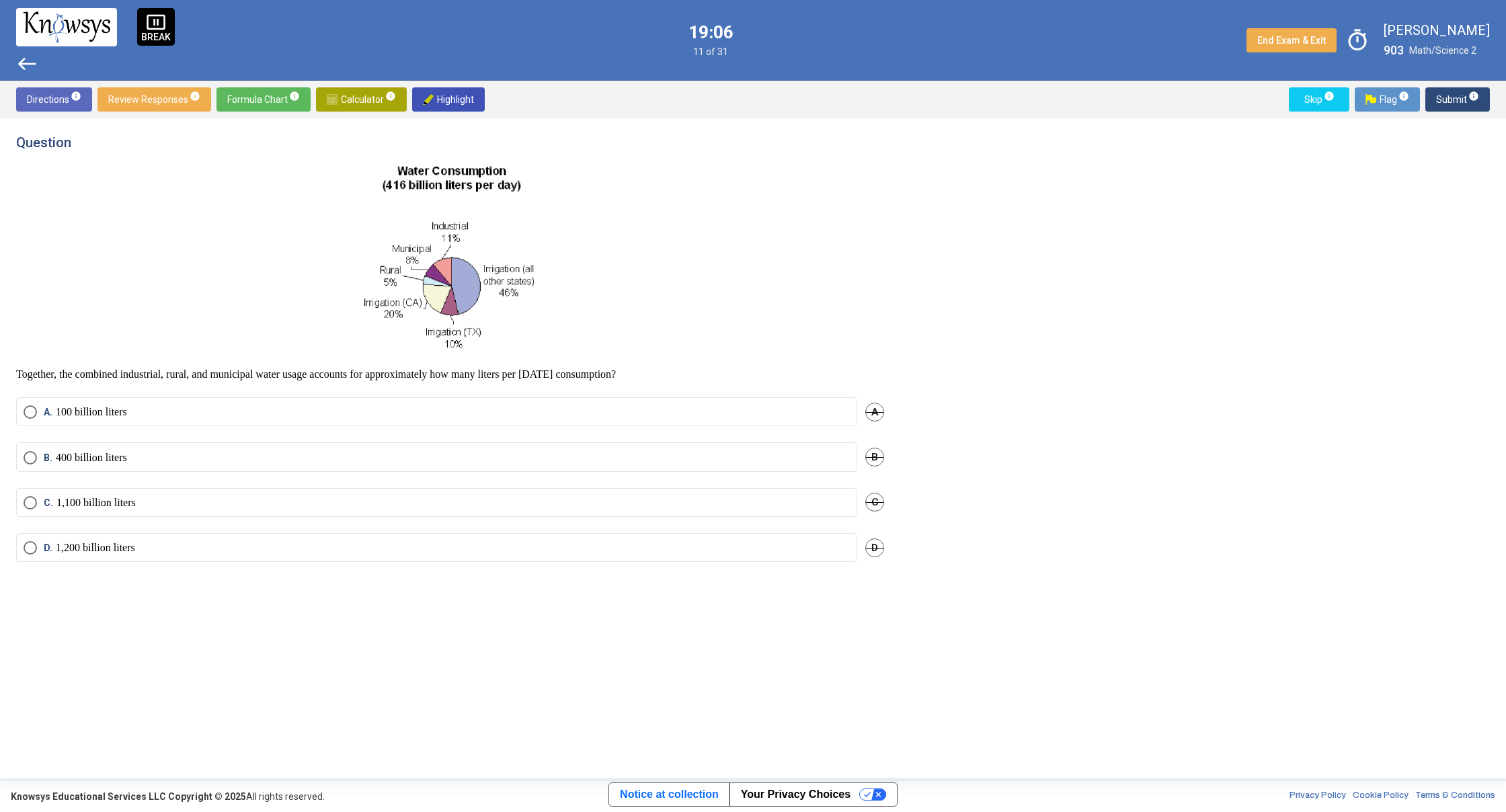
click at [243, 457] on label "B. 400 billion liters" at bounding box center [436, 458] width 827 height 13
click at [500, 492] on mat-radio-button "C. 1,100 billion liters" at bounding box center [436, 502] width 841 height 29
click at [545, 496] on label "C. 1,100 billion liters" at bounding box center [436, 502] width 827 height 13
click at [1450, 106] on span "Submit info" at bounding box center [1458, 100] width 43 height 24
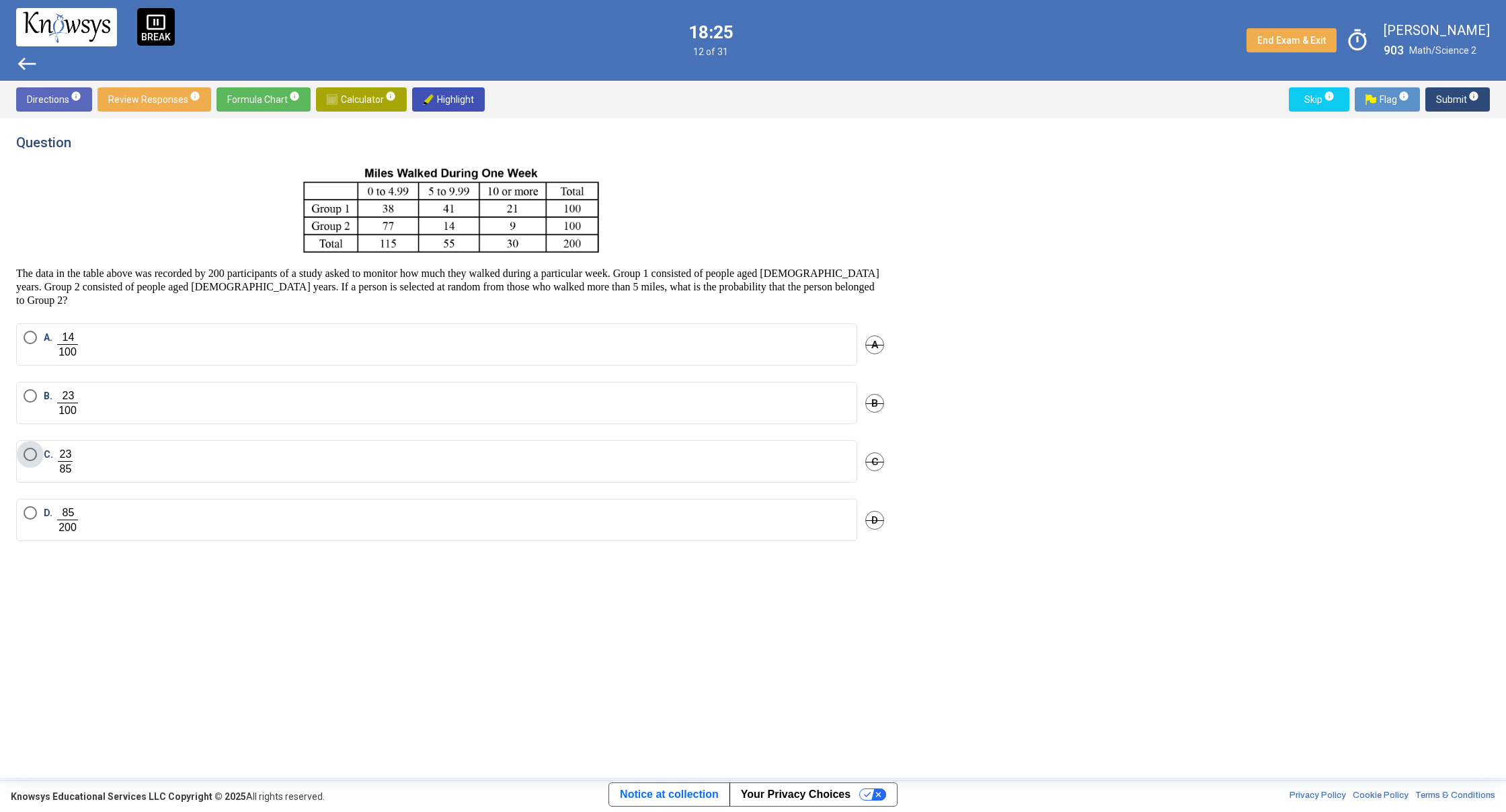
click at [517, 467] on label "C." at bounding box center [436, 461] width 827 height 27
drag, startPoint x: 1457, startPoint y: 107, endPoint x: 1432, endPoint y: 103, distance: 25.3
click at [1457, 106] on span "Submit info" at bounding box center [1458, 100] width 43 height 24
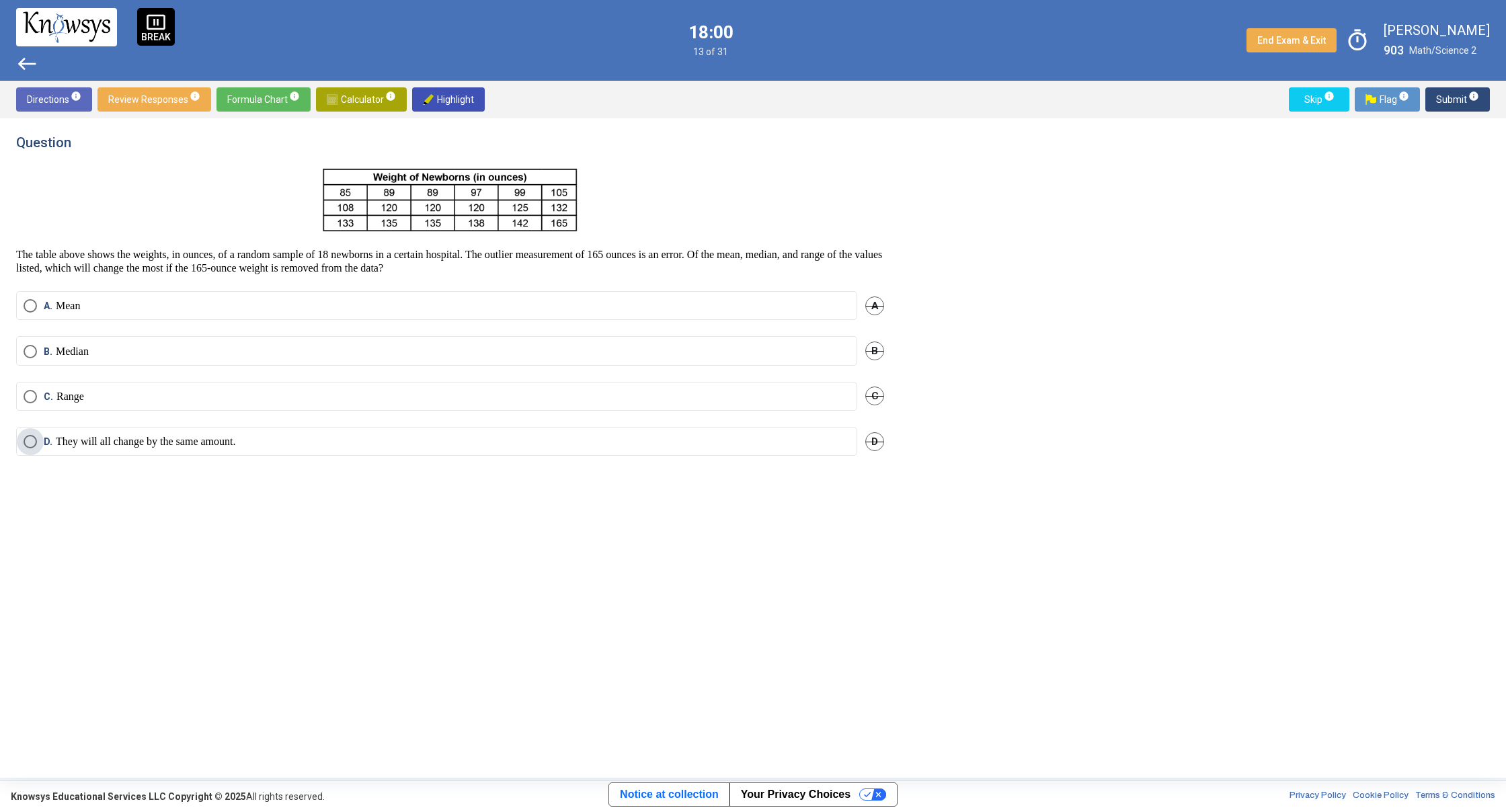
click at [280, 437] on label "D. They will all change by the same amount." at bounding box center [436, 442] width 827 height 13
click at [1448, 95] on span "Submit info" at bounding box center [1458, 100] width 43 height 24
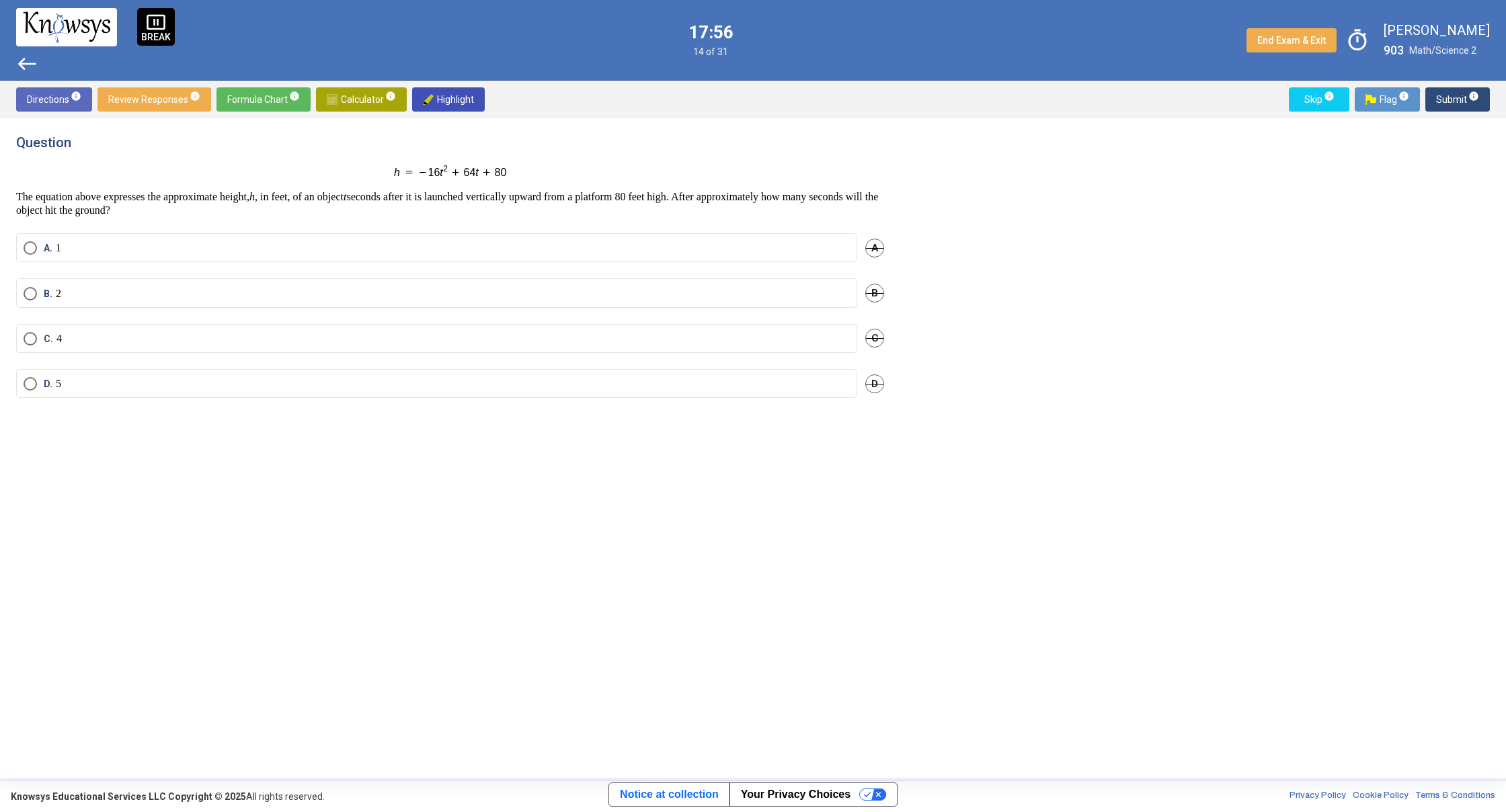
click at [519, 284] on mat-radio-button "B. 2" at bounding box center [436, 292] width 841 height 29
drag, startPoint x: 769, startPoint y: 298, endPoint x: 784, endPoint y: 300, distance: 15.1
click at [778, 298] on label "B. 2" at bounding box center [436, 294] width 827 height 13
click at [1449, 97] on span "Submit info" at bounding box center [1458, 100] width 43 height 24
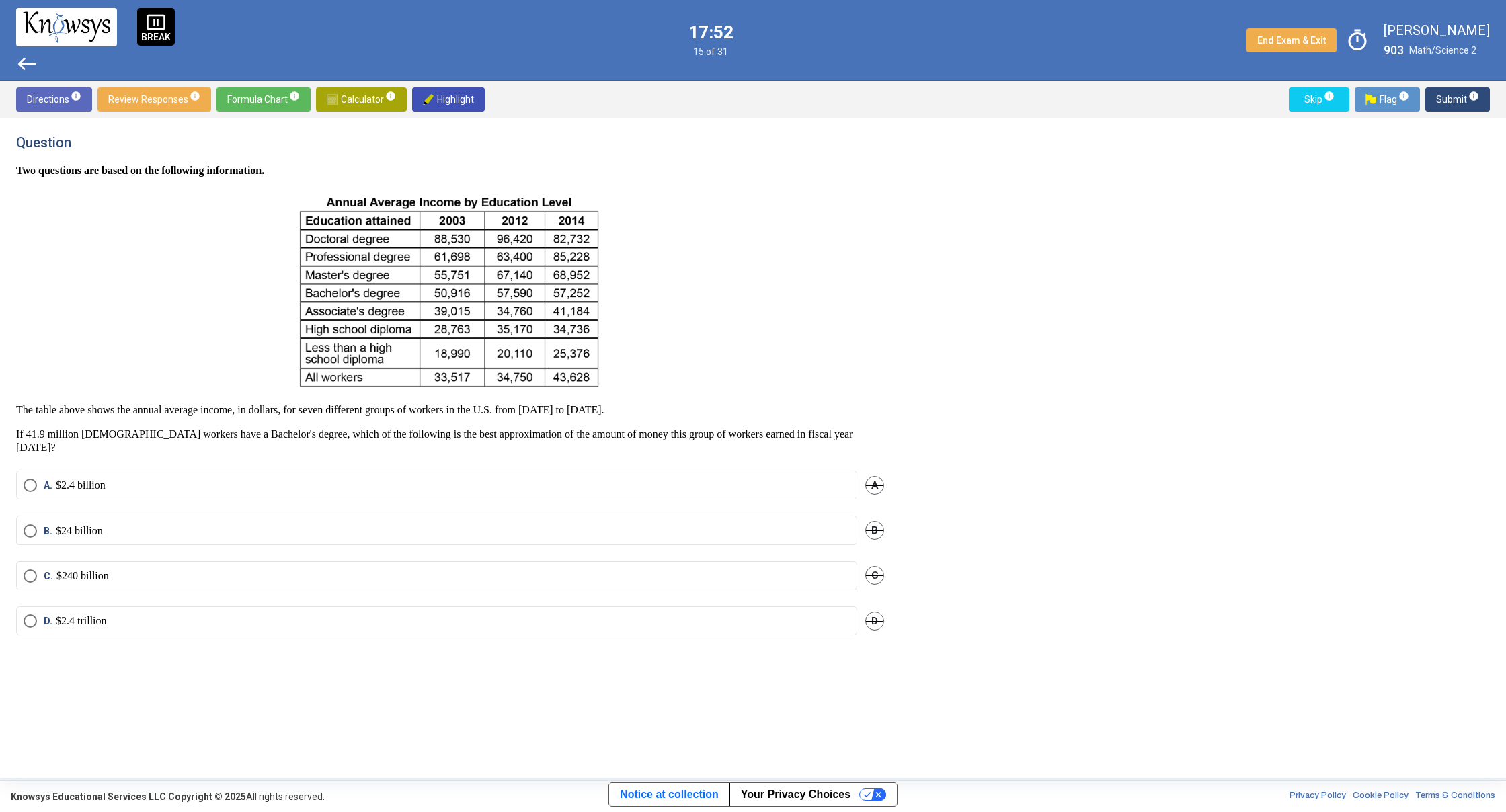
click at [552, 524] on label "B. $24 billion" at bounding box center [436, 530] width 827 height 13
click at [1436, 107] on span "Submit info" at bounding box center [1458, 100] width 43 height 24
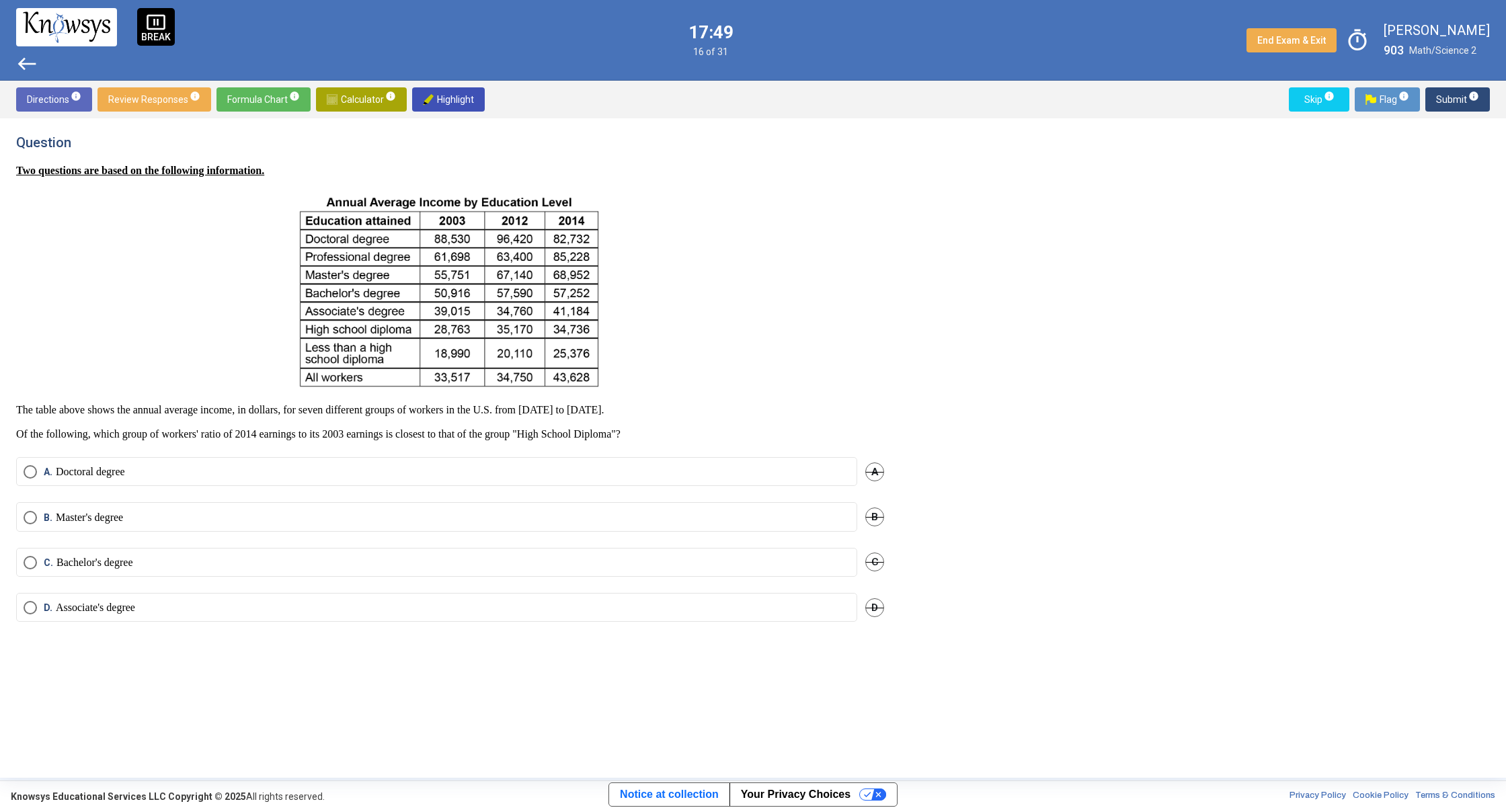
click at [654, 539] on div "B. Master's degree B" at bounding box center [450, 525] width 868 height 45
click at [672, 528] on mat-radio-button "B. Master's degree" at bounding box center [436, 516] width 841 height 29
click at [693, 525] on mat-radio-button "B. Master's degree" at bounding box center [436, 516] width 841 height 29
click at [696, 524] on label "B. Master's degree" at bounding box center [436, 517] width 827 height 13
click at [1443, 104] on span "Submit info" at bounding box center [1458, 100] width 43 height 24
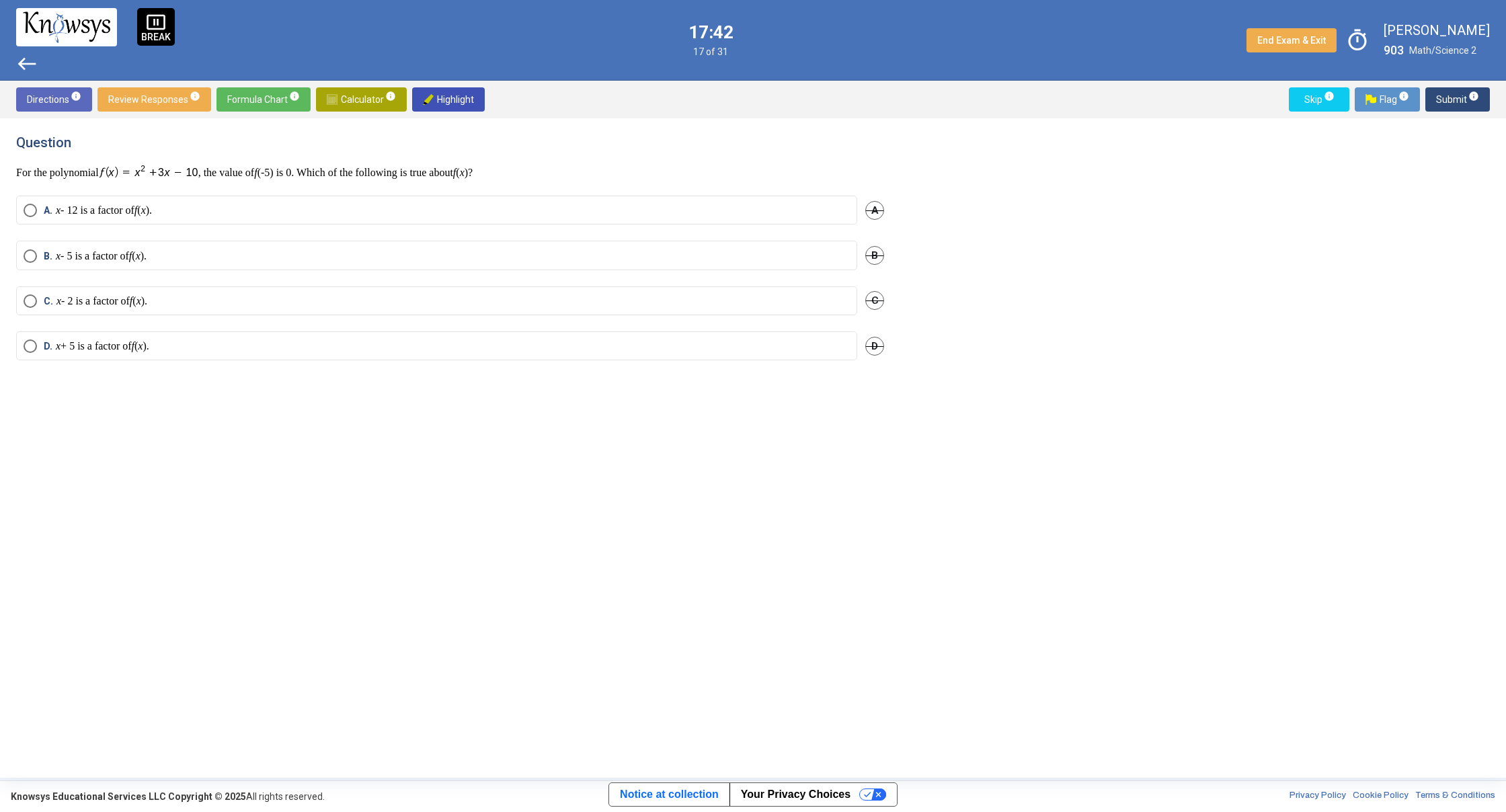
click at [678, 336] on mat-radio-button "D. x + 5 is a factor of f ( x )." at bounding box center [436, 346] width 841 height 29
click at [836, 340] on label "D. x + 5 is a factor of f ( x )." at bounding box center [436, 346] width 827 height 13
click at [1450, 108] on span "Submit info" at bounding box center [1458, 100] width 43 height 24
click at [753, 264] on mat-radio-button "B. 6" at bounding box center [436, 252] width 841 height 29
click at [772, 246] on mat-radio-button "B. 6" at bounding box center [436, 252] width 841 height 29
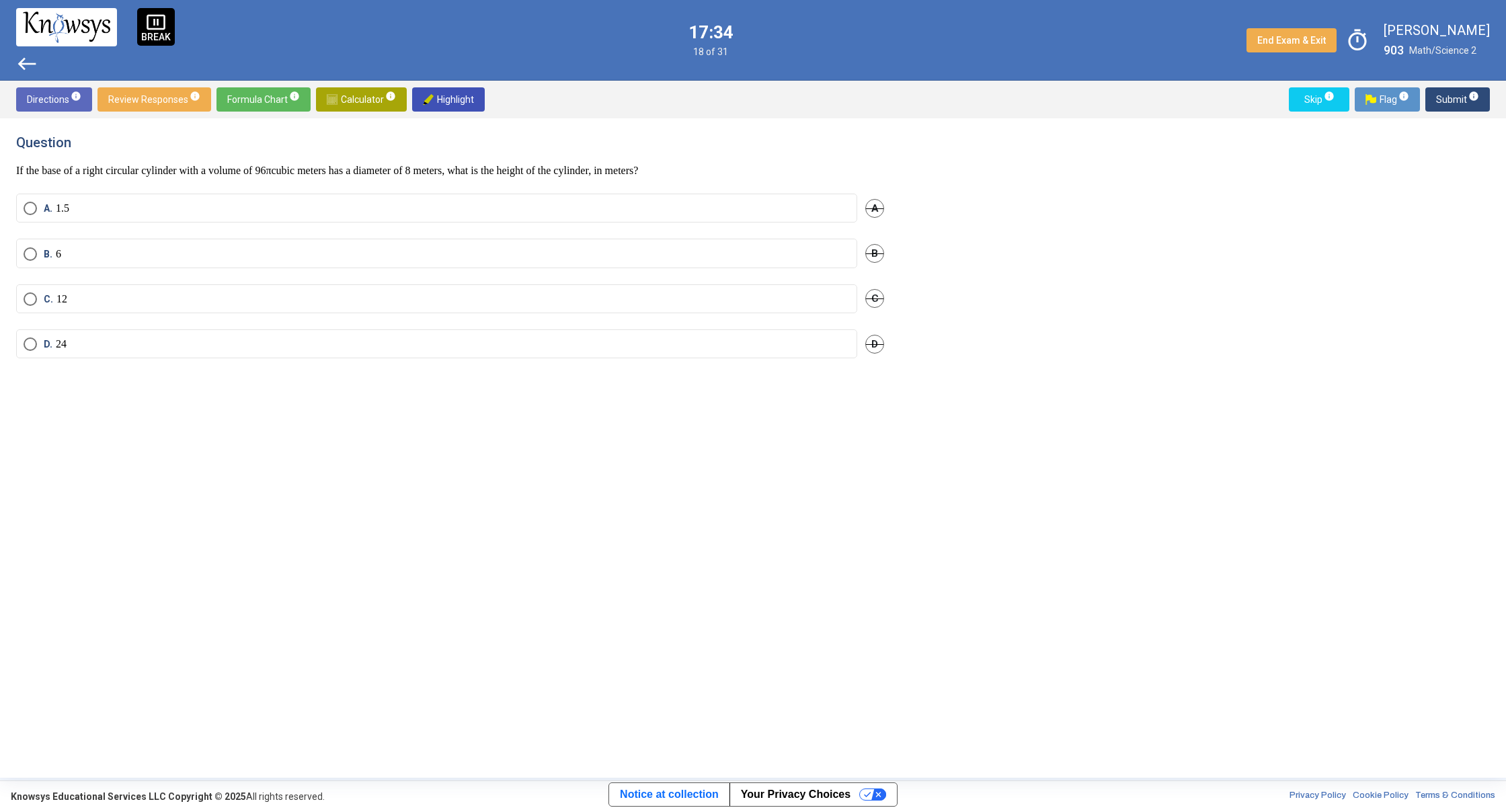
click at [785, 252] on label "B. 6" at bounding box center [436, 254] width 827 height 13
click at [1446, 89] on span "Submit info" at bounding box center [1458, 100] width 43 height 24
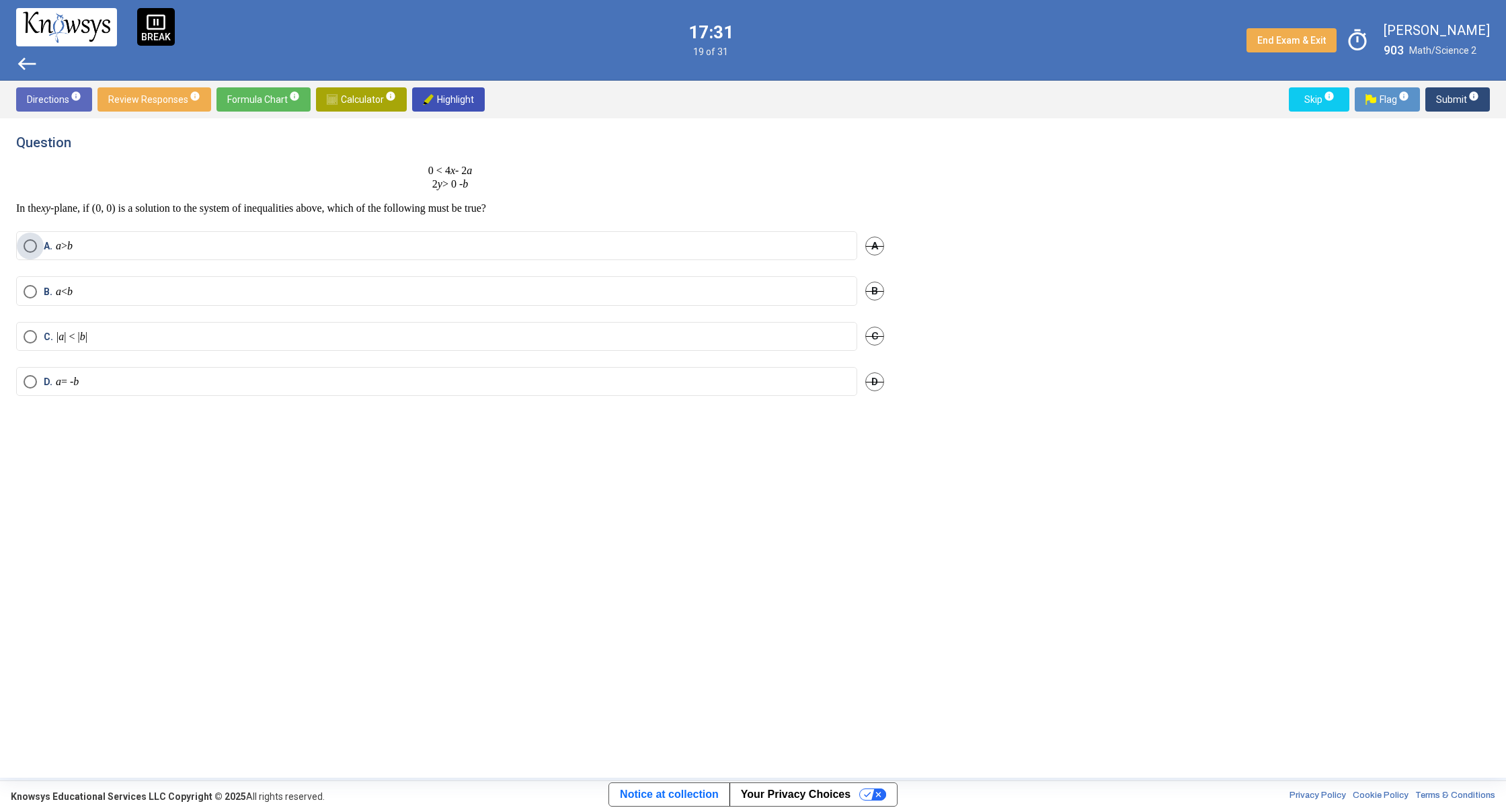
click at [695, 250] on label "A. a > b" at bounding box center [436, 246] width 827 height 13
click at [1453, 92] on span "Submit info" at bounding box center [1458, 100] width 43 height 24
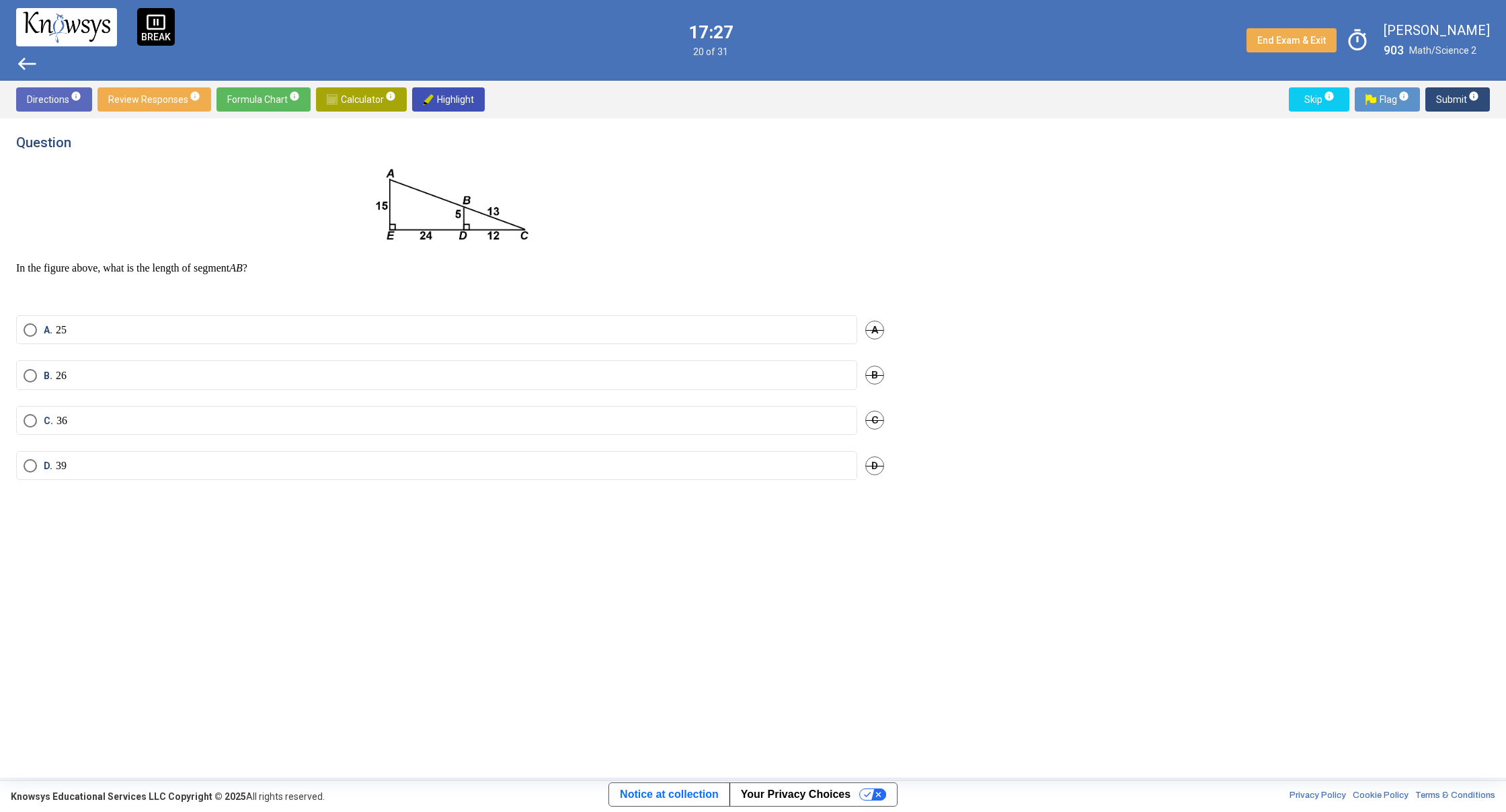
click at [762, 333] on label "A. 25" at bounding box center [436, 330] width 827 height 13
click at [1447, 101] on span "Submit info" at bounding box center [1458, 100] width 43 height 24
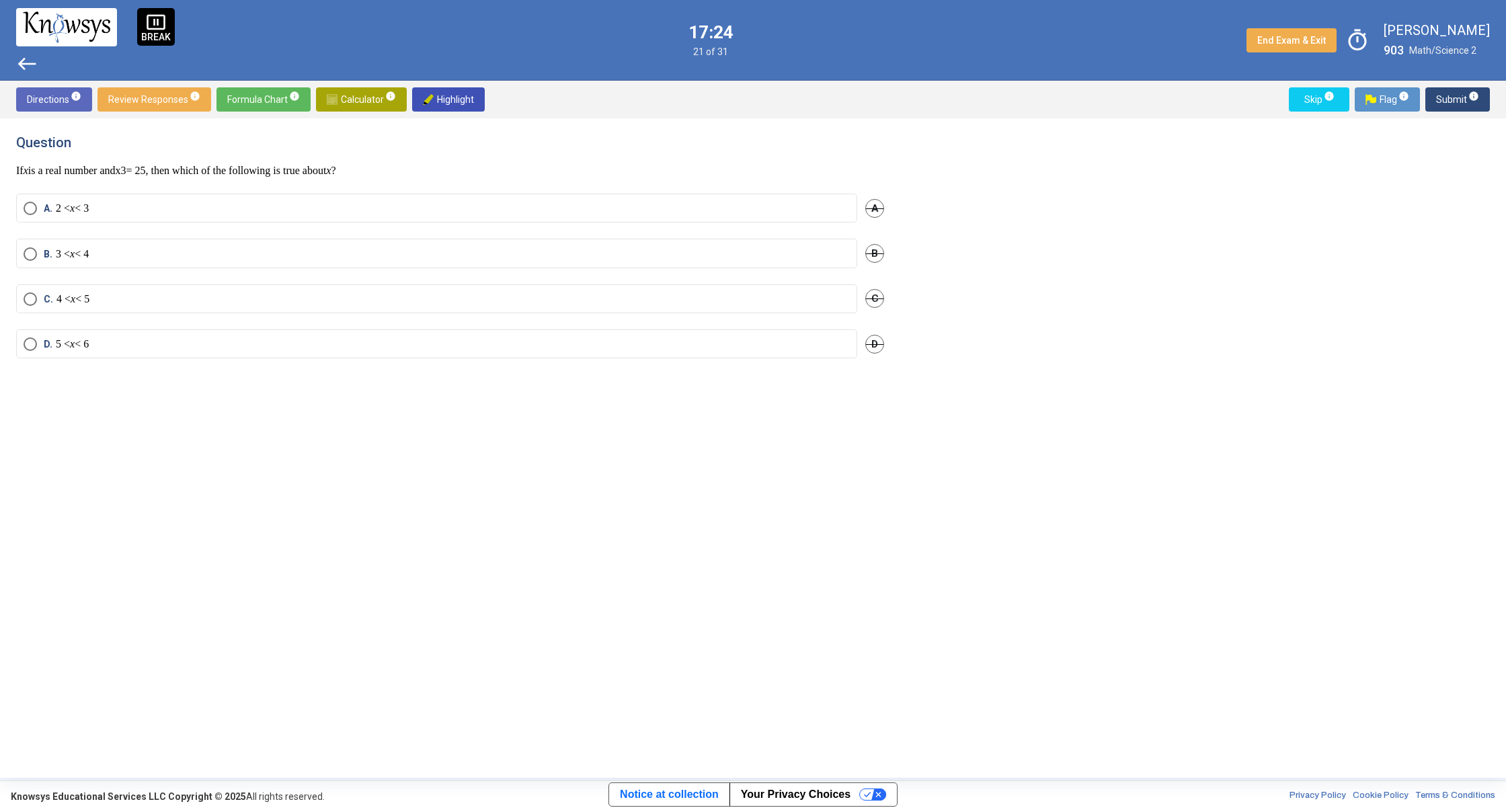
click at [778, 217] on mat-radio-button "A. 2 < x < 3" at bounding box center [436, 207] width 841 height 29
click at [794, 212] on label "A. 2 < x < 3" at bounding box center [436, 208] width 827 height 13
click at [1445, 100] on span "Submit info" at bounding box center [1458, 100] width 43 height 24
click at [759, 203] on label "A. 47" at bounding box center [436, 208] width 827 height 13
click at [1450, 98] on span "Submit info" at bounding box center [1458, 100] width 43 height 24
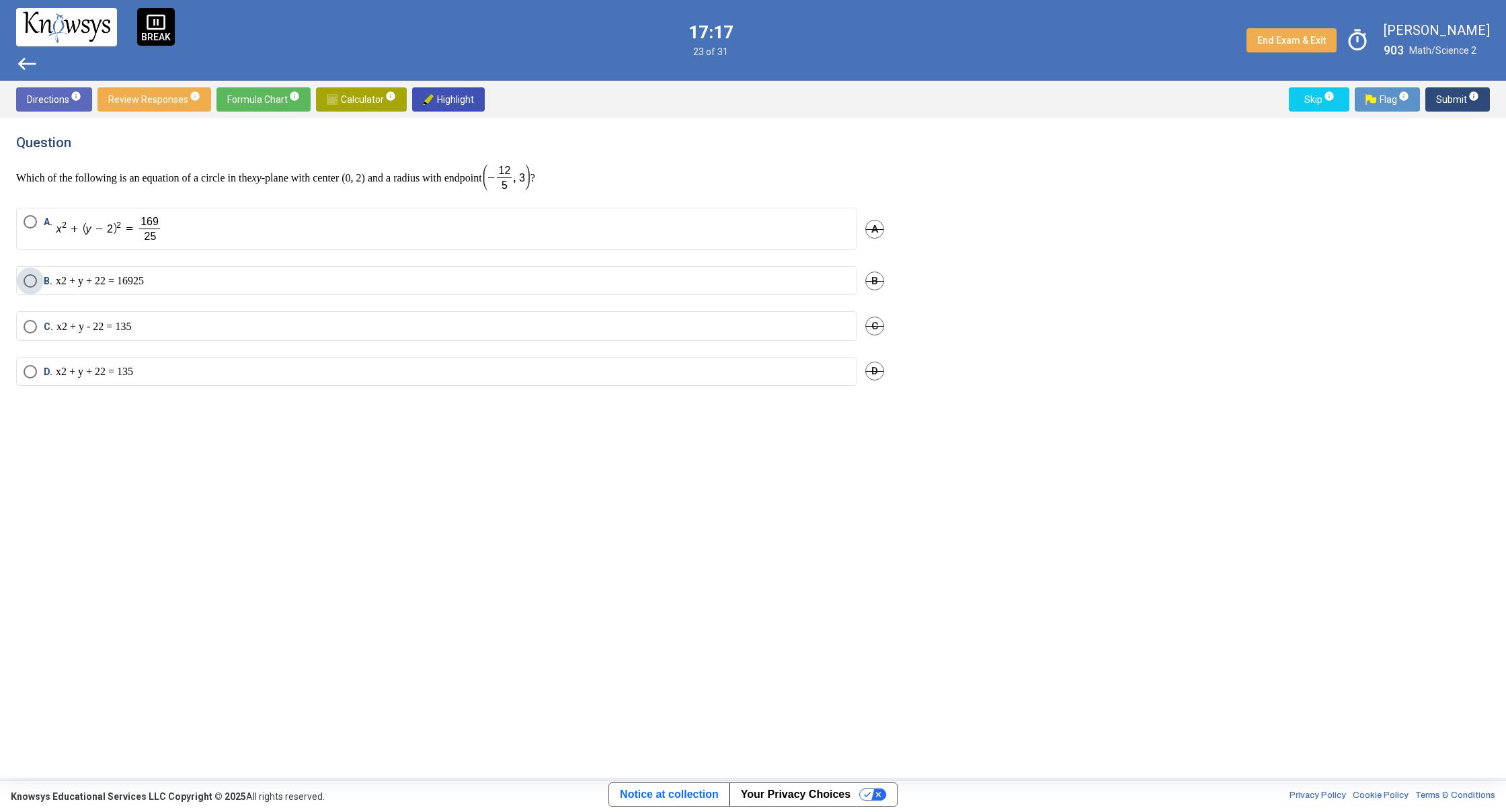
click at [728, 273] on mat-radio-button "B. x 2 + y + 2 2 = 169 25" at bounding box center [436, 280] width 841 height 29
click at [758, 292] on label "B." at bounding box center [436, 286] width 827 height 27
click at [1441, 95] on span "Submit info" at bounding box center [1458, 100] width 43 height 24
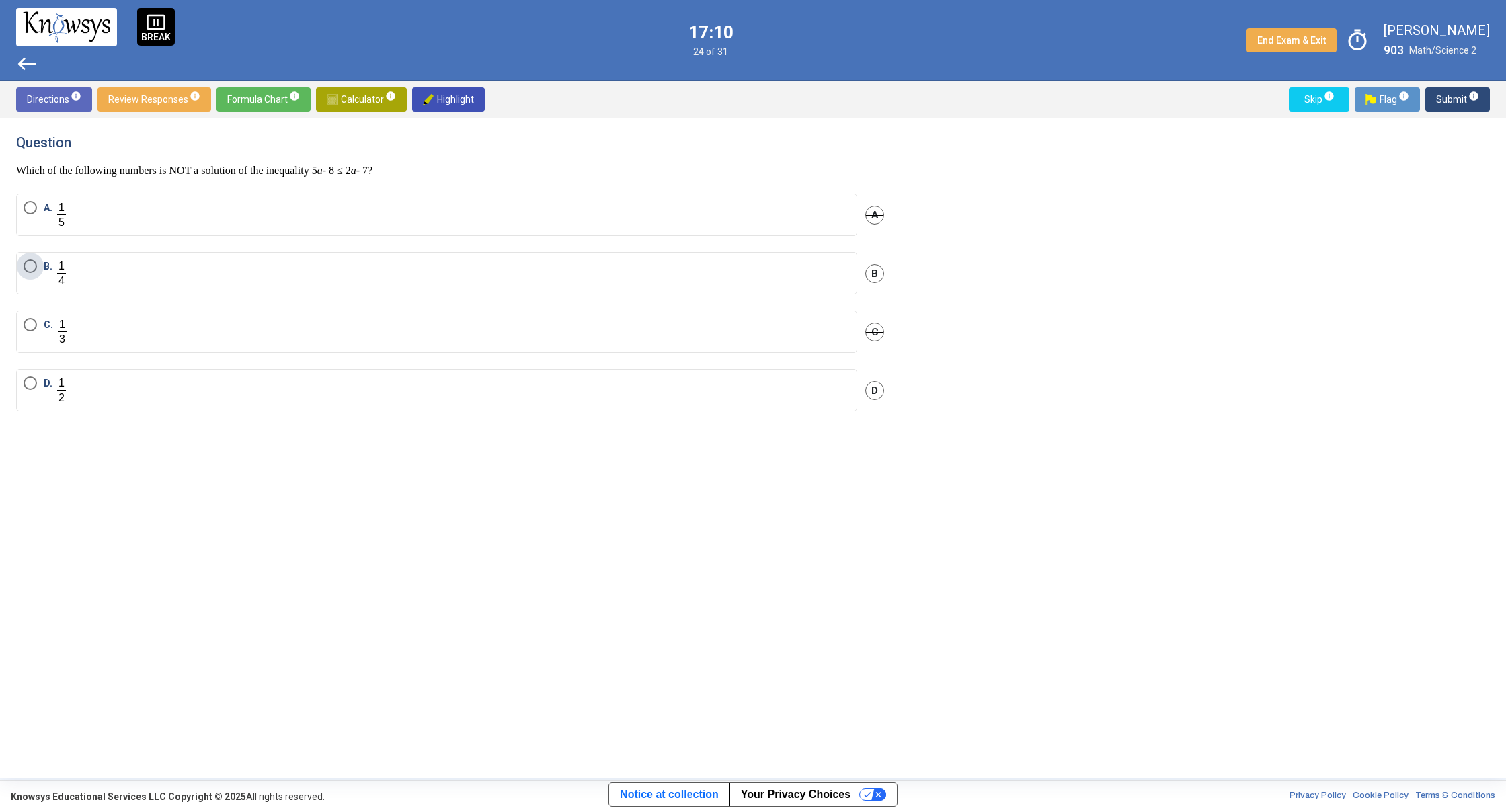
click at [652, 284] on label "B." at bounding box center [436, 272] width 827 height 27
click at [1443, 103] on span "Submit info" at bounding box center [1458, 100] width 43 height 24
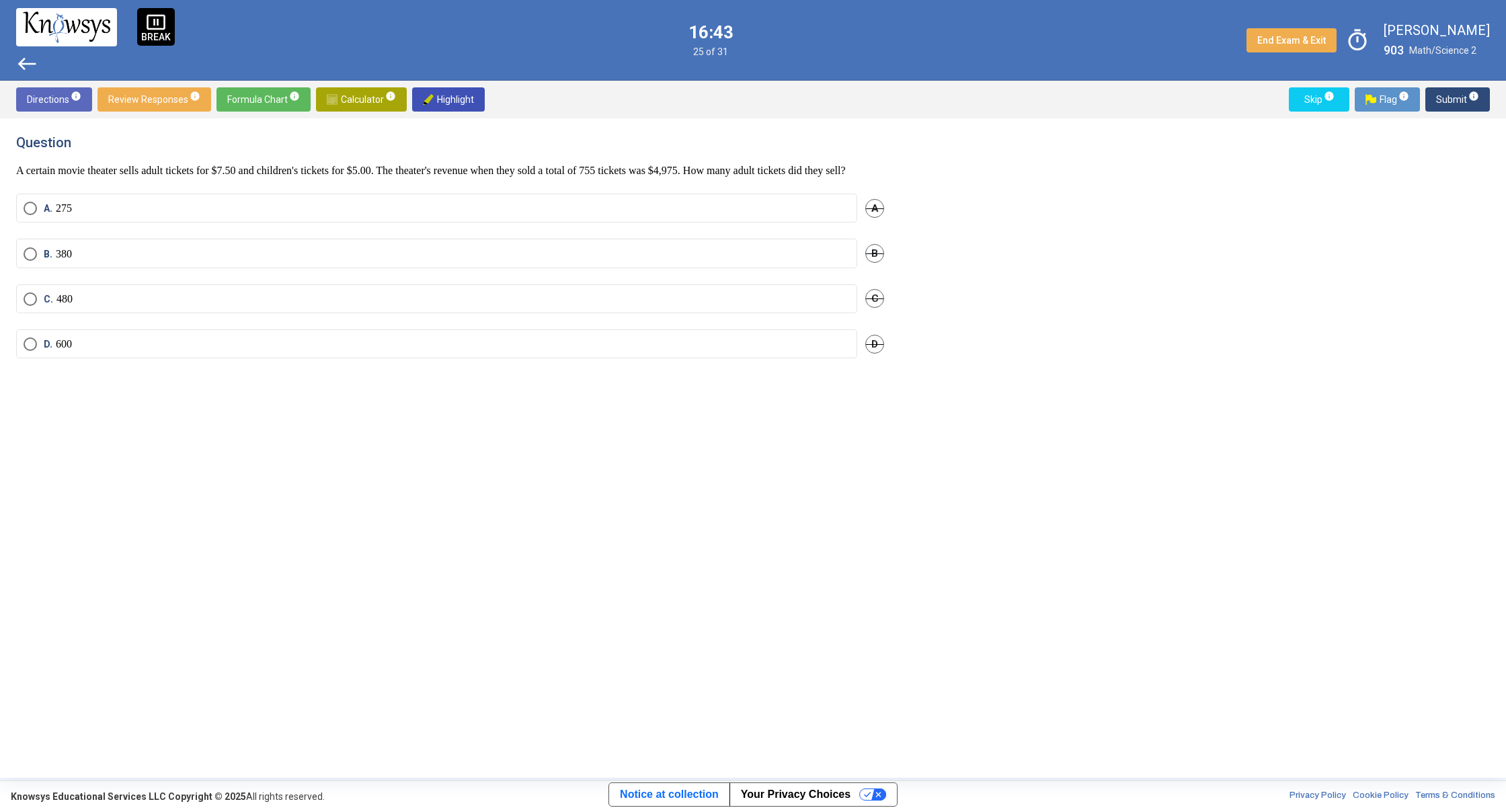
click at [752, 306] on label "C. 480" at bounding box center [436, 299] width 827 height 13
click at [1453, 97] on span "Submit info" at bounding box center [1458, 100] width 43 height 24
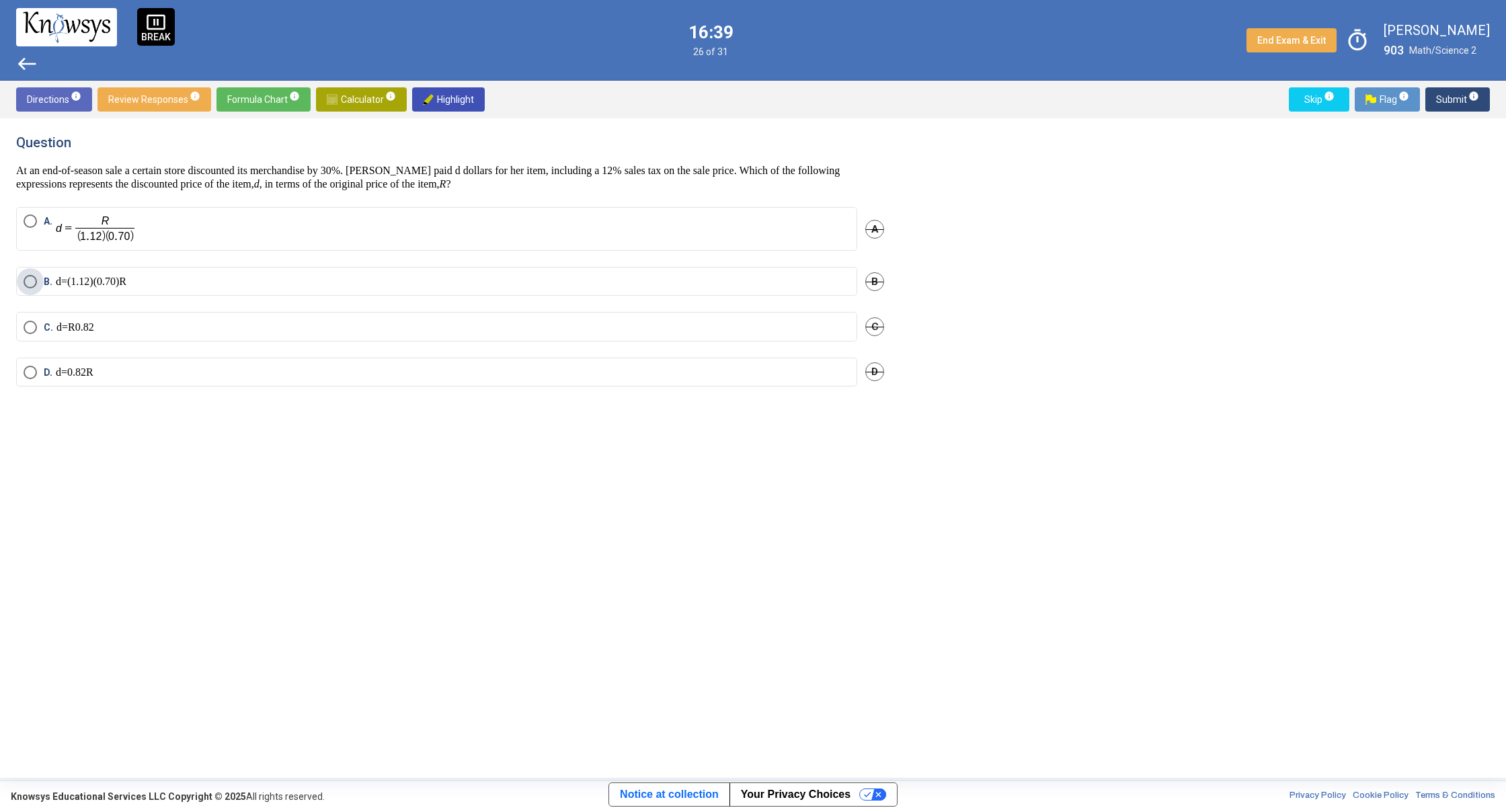
click at [742, 278] on label "B. d = ( 1 . 12 ) ( 0 . 70 ) R" at bounding box center [436, 282] width 827 height 13
click at [1441, 105] on span "Submit info" at bounding box center [1458, 100] width 43 height 24
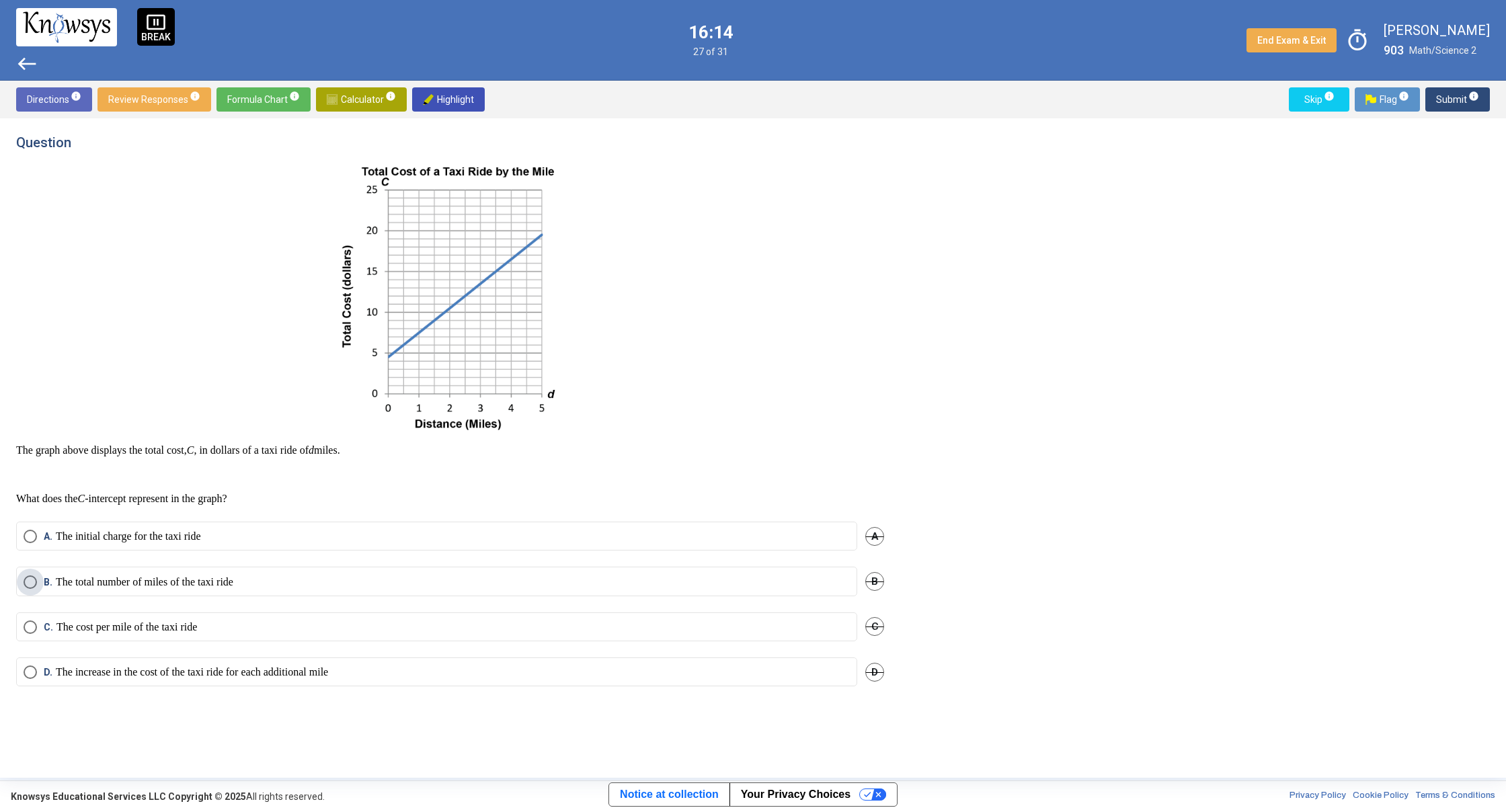
click at [491, 577] on label "B. The total number of miles of the taxi ride" at bounding box center [436, 582] width 827 height 13
click at [461, 618] on mat-radio-button "C. The cost per mile of the taxi ride" at bounding box center [436, 626] width 841 height 29
click at [448, 645] on div "C. The cost per mile of the taxi ride C" at bounding box center [450, 635] width 868 height 45
click at [460, 629] on label "C. The cost per mile of the taxi ride" at bounding box center [436, 626] width 827 height 13
click at [1441, 100] on span "Submit info" at bounding box center [1458, 100] width 43 height 24
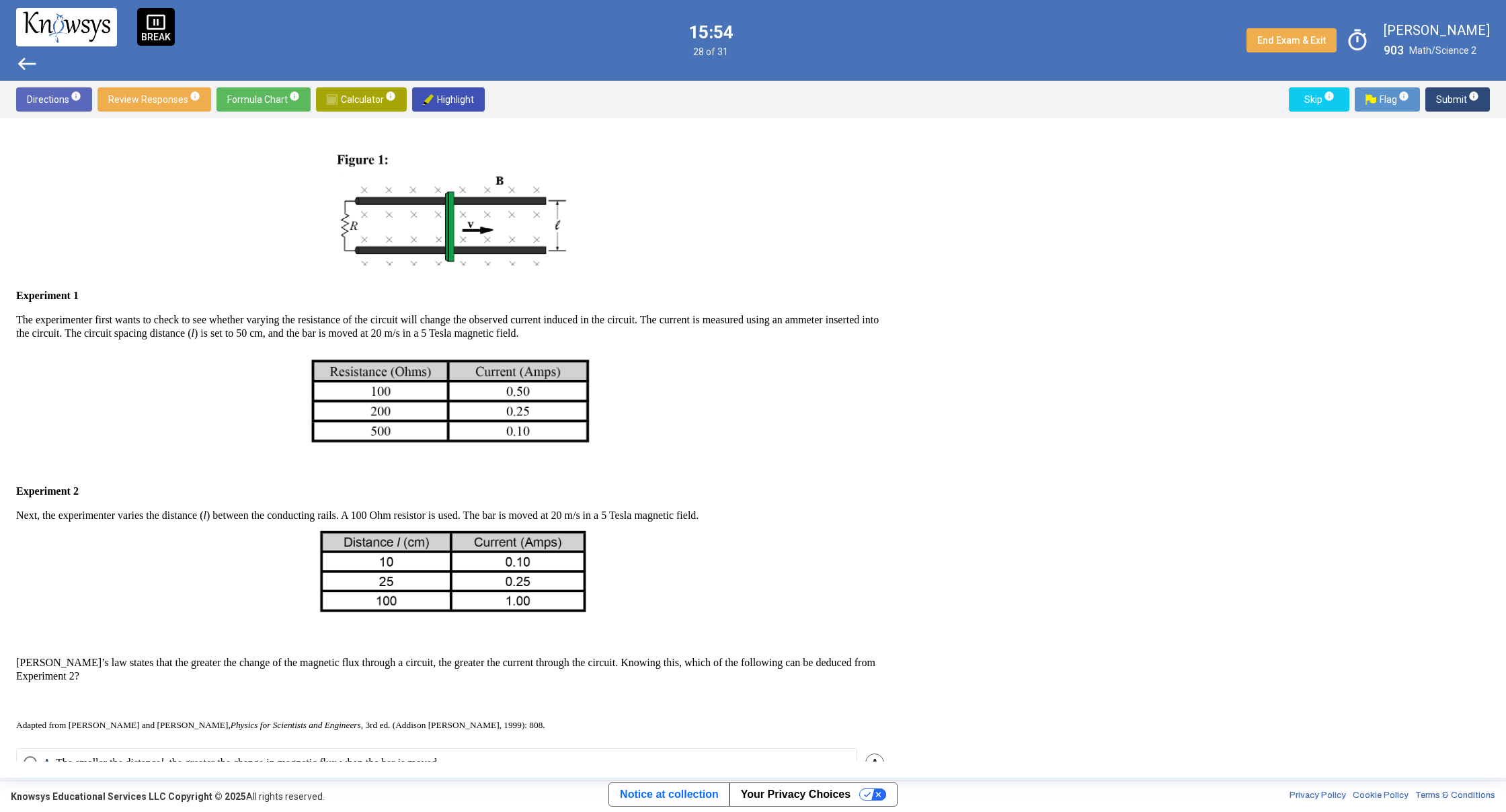
scroll to position [289, 0]
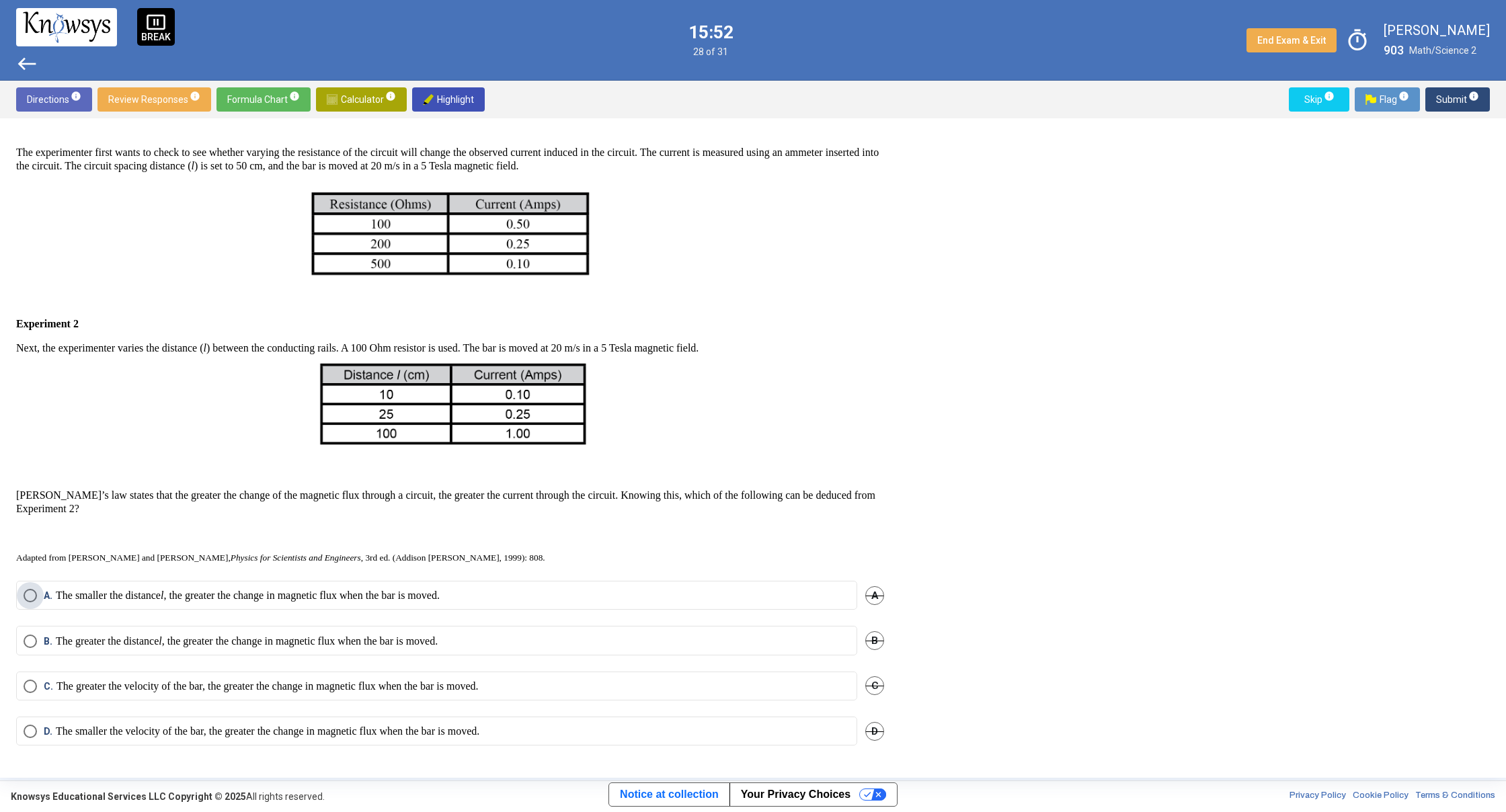
click at [440, 602] on p "The smaller the distance l , the greater the change in magnetic flux when the b…" at bounding box center [247, 595] width 384 height 13
click at [1449, 102] on span "Submit info" at bounding box center [1458, 100] width 43 height 24
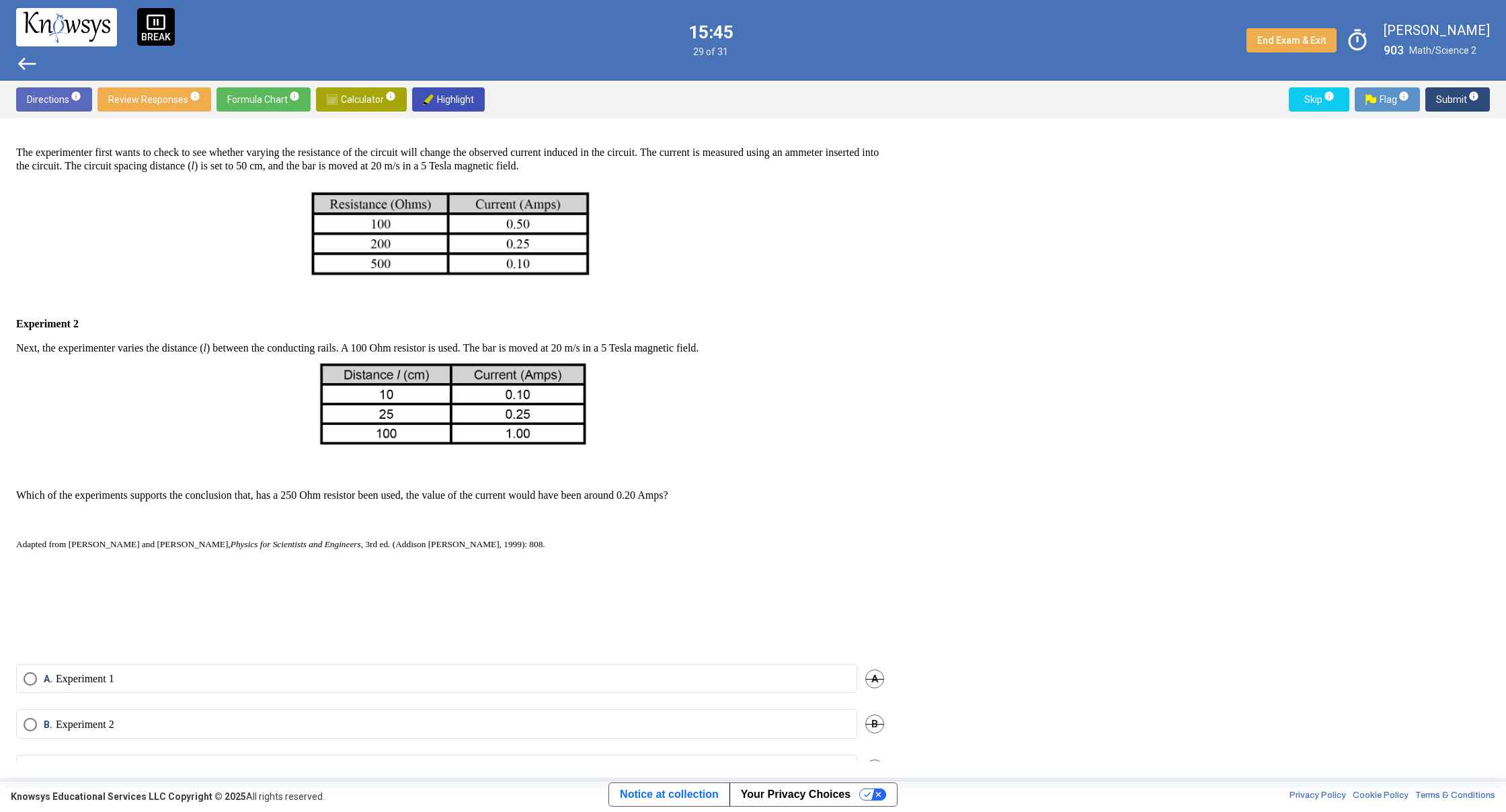
click at [600, 685] on label "A. Experiment 1" at bounding box center [436, 678] width 827 height 13
click at [1448, 95] on span "Submit info" at bounding box center [1458, 100] width 43 height 24
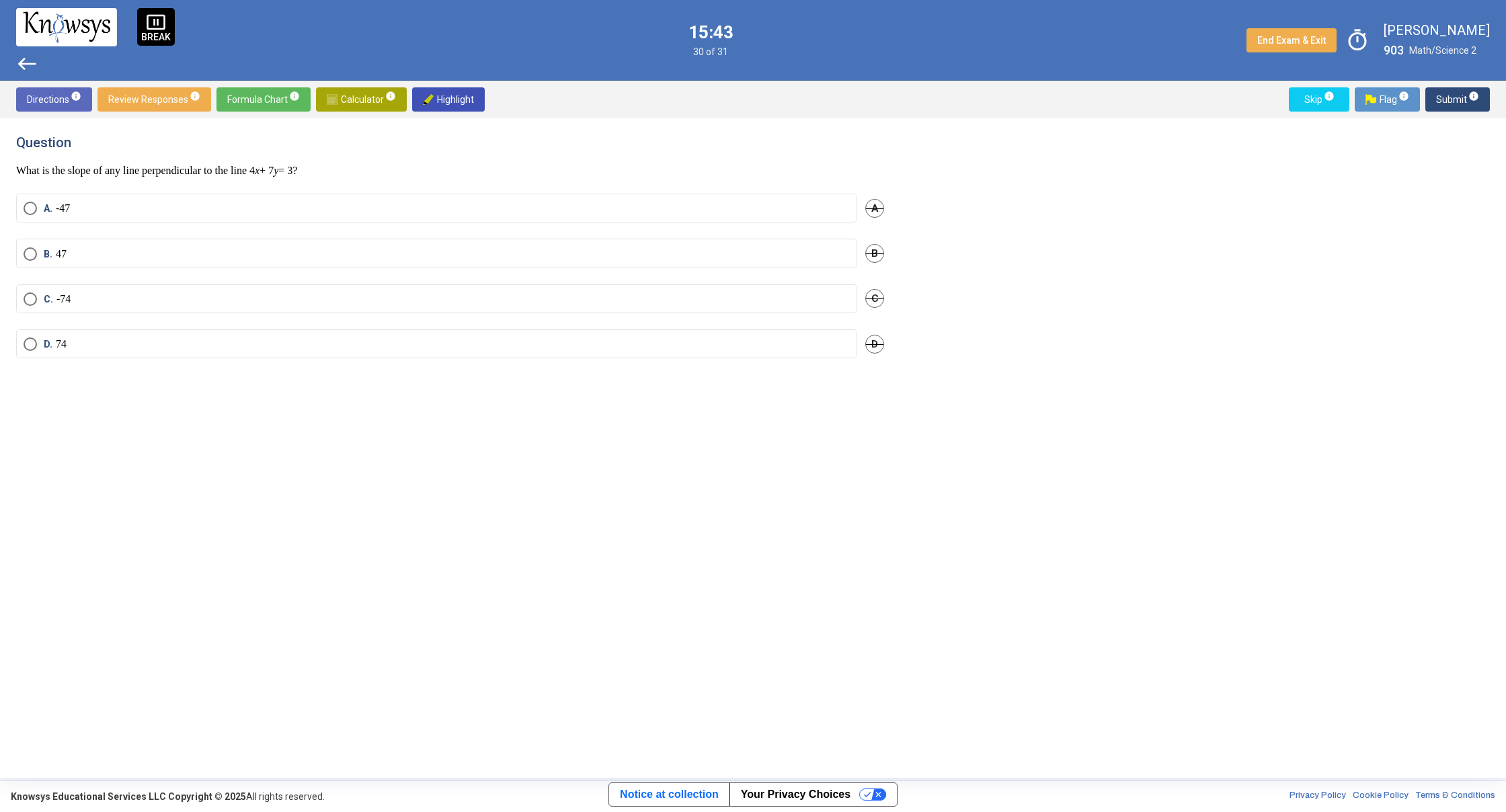
scroll to position [0, 0]
click at [522, 223] on label "A." at bounding box center [436, 214] width 827 height 27
click at [1442, 105] on span "Submit info" at bounding box center [1458, 100] width 43 height 24
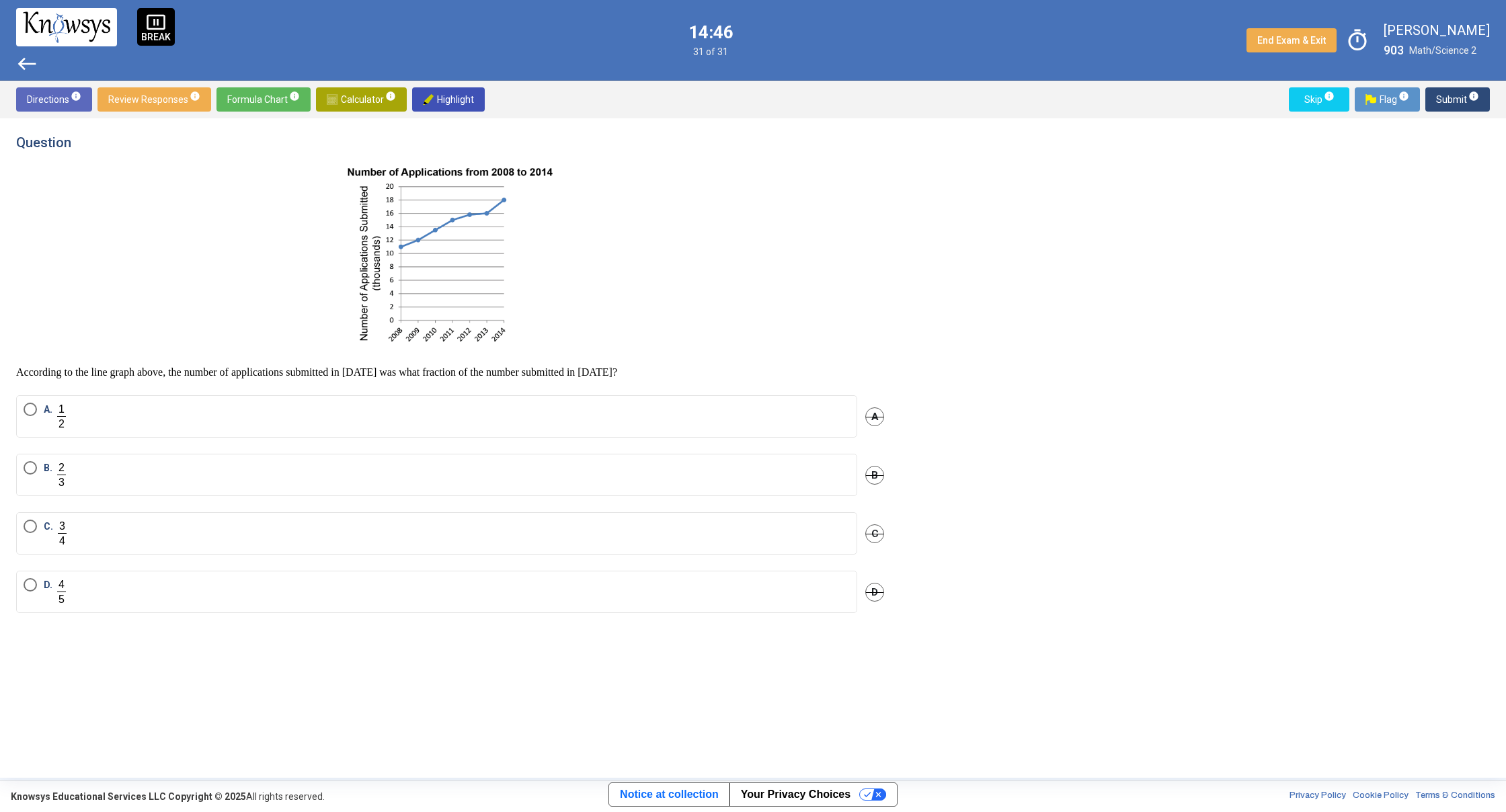
click at [92, 582] on label "D." at bounding box center [436, 591] width 827 height 27
click at [1448, 97] on span "Submit info" at bounding box center [1458, 100] width 43 height 24
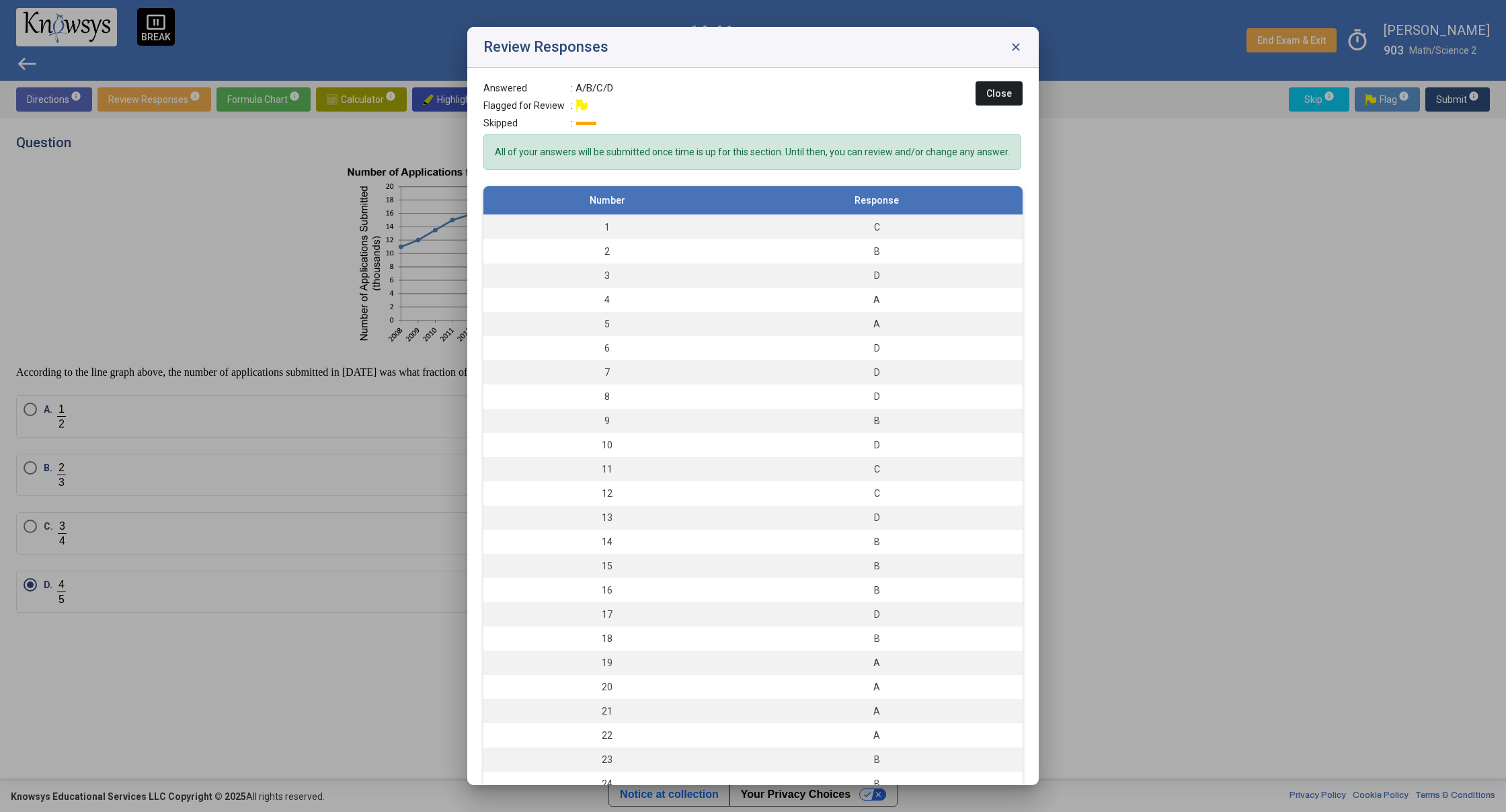
click at [989, 92] on span "Close" at bounding box center [998, 92] width 25 height 10
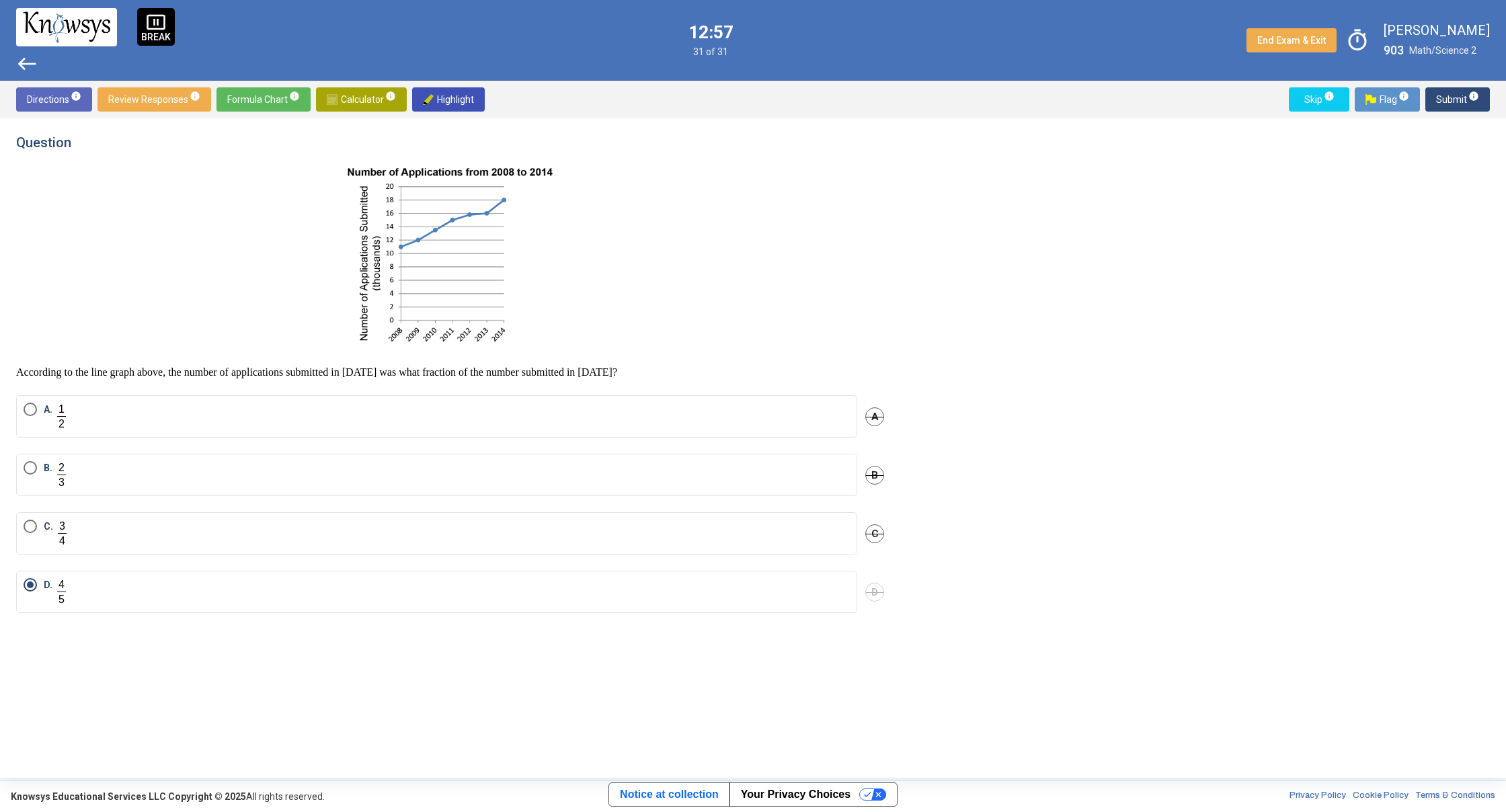
click at [447, 96] on span "Highlight" at bounding box center [449, 100] width 51 height 24
drag, startPoint x: 540, startPoint y: 376, endPoint x: 566, endPoint y: 371, distance: 26.5
click at [543, 375] on p "According to the line graph above, the number of applications submitted in [DAT…" at bounding box center [450, 372] width 868 height 13
drag, startPoint x: 417, startPoint y: 95, endPoint x: 557, endPoint y: 164, distance: 156.1
click at [556, 159] on div "Directions info Review Responses info Formula Chart info Calculator info Highli…" at bounding box center [753, 430] width 1506 height 697
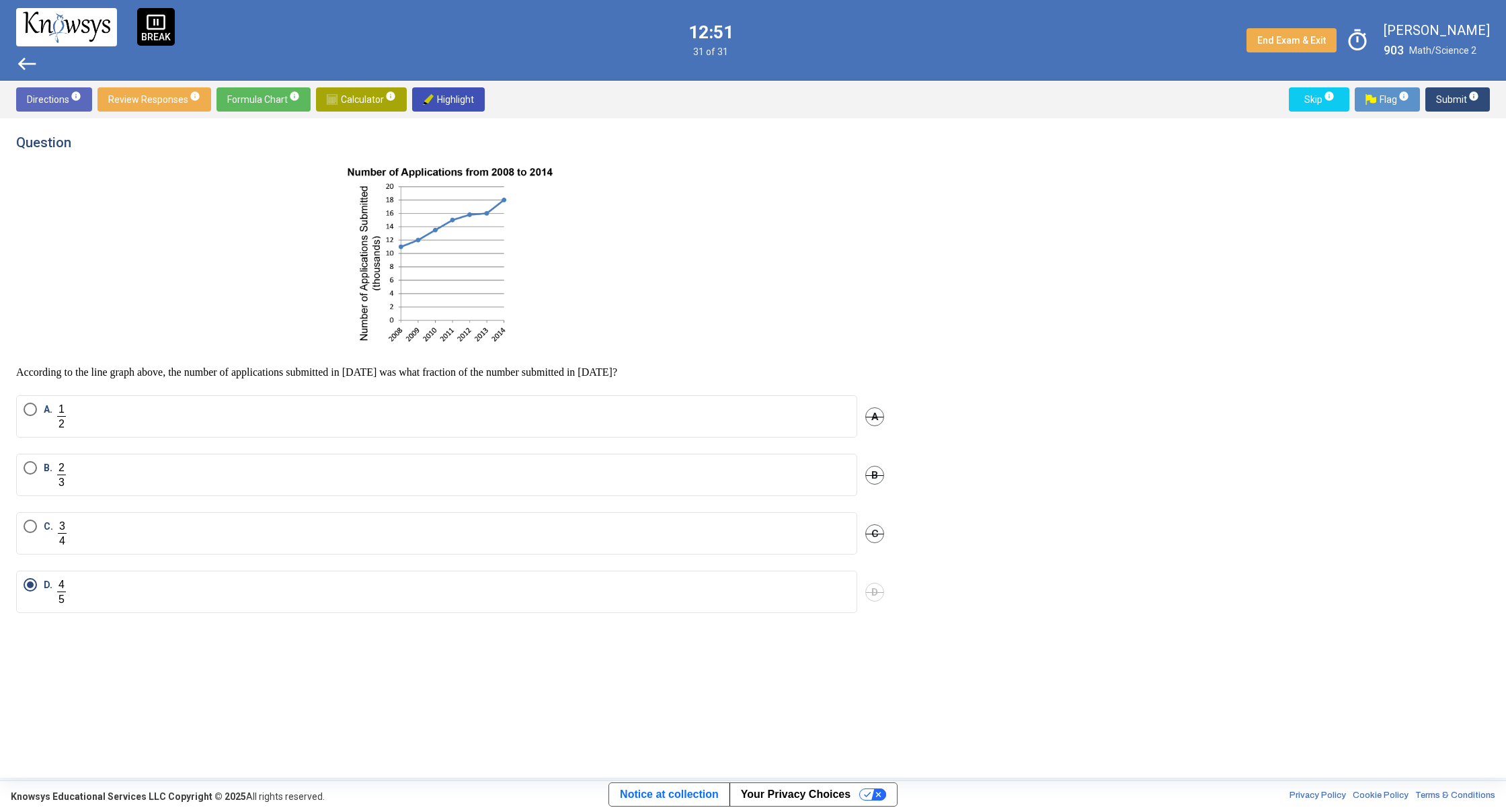
click at [578, 366] on p "According to the line graph above, the number of applications submitted in [DAT…" at bounding box center [450, 372] width 868 height 13
drag, startPoint x: 563, startPoint y: 369, endPoint x: 513, endPoint y: 348, distance: 54.2
click at [505, 362] on div "According to the line graph above, the number of applications submitted in [DAT…" at bounding box center [450, 271] width 868 height 215
click at [449, 86] on div "Directions info Review Responses info Formula Chart info Calculator info Highli…" at bounding box center [753, 100] width 1506 height 38
click at [454, 98] on span "Highlight" at bounding box center [449, 100] width 51 height 24
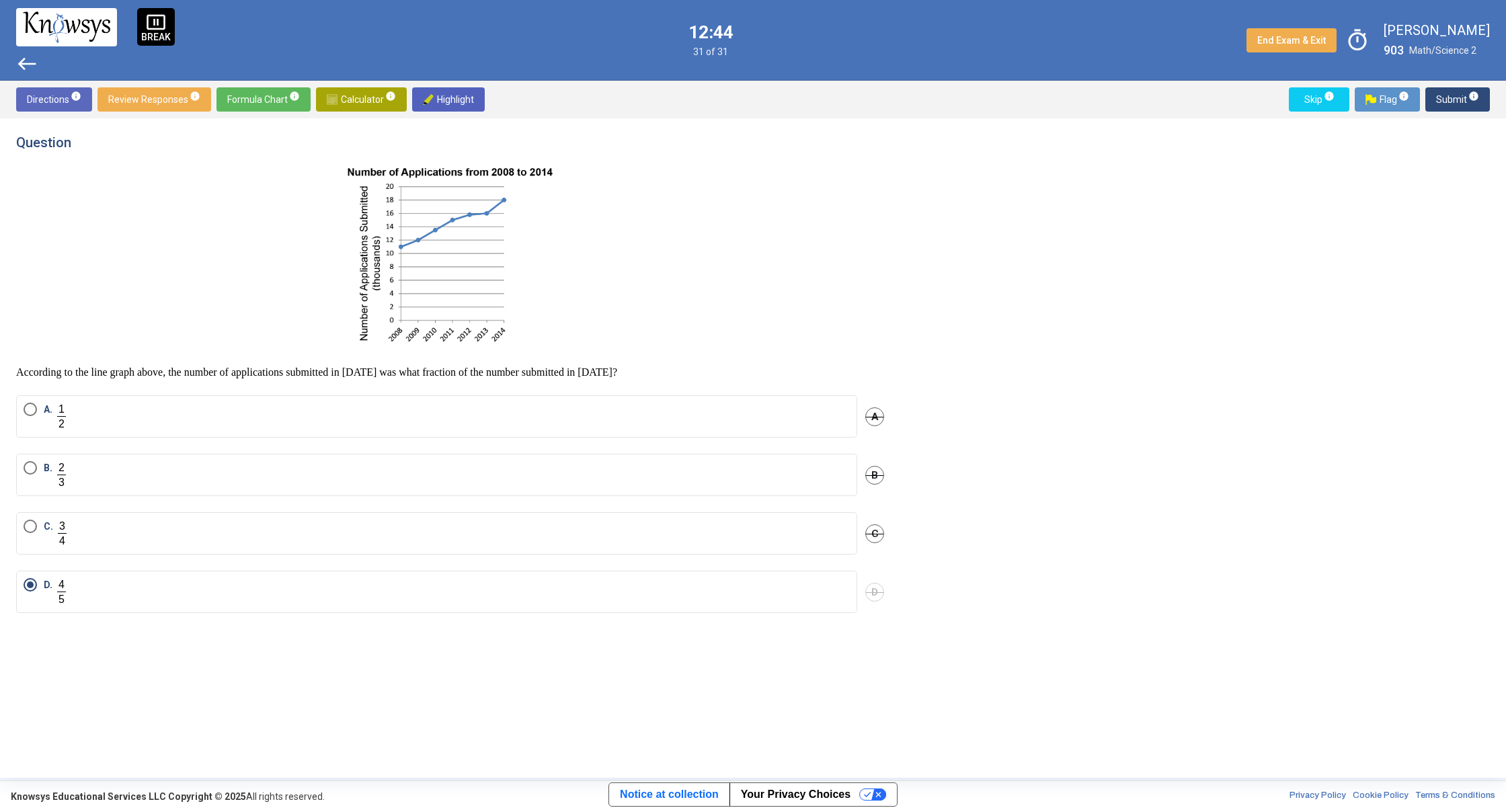
drag, startPoint x: 440, startPoint y: 100, endPoint x: 478, endPoint y: 102, distance: 38.1
click at [478, 102] on button "Highlight" at bounding box center [448, 100] width 73 height 24
click at [1440, 105] on span "Submit info" at bounding box center [1458, 100] width 43 height 24
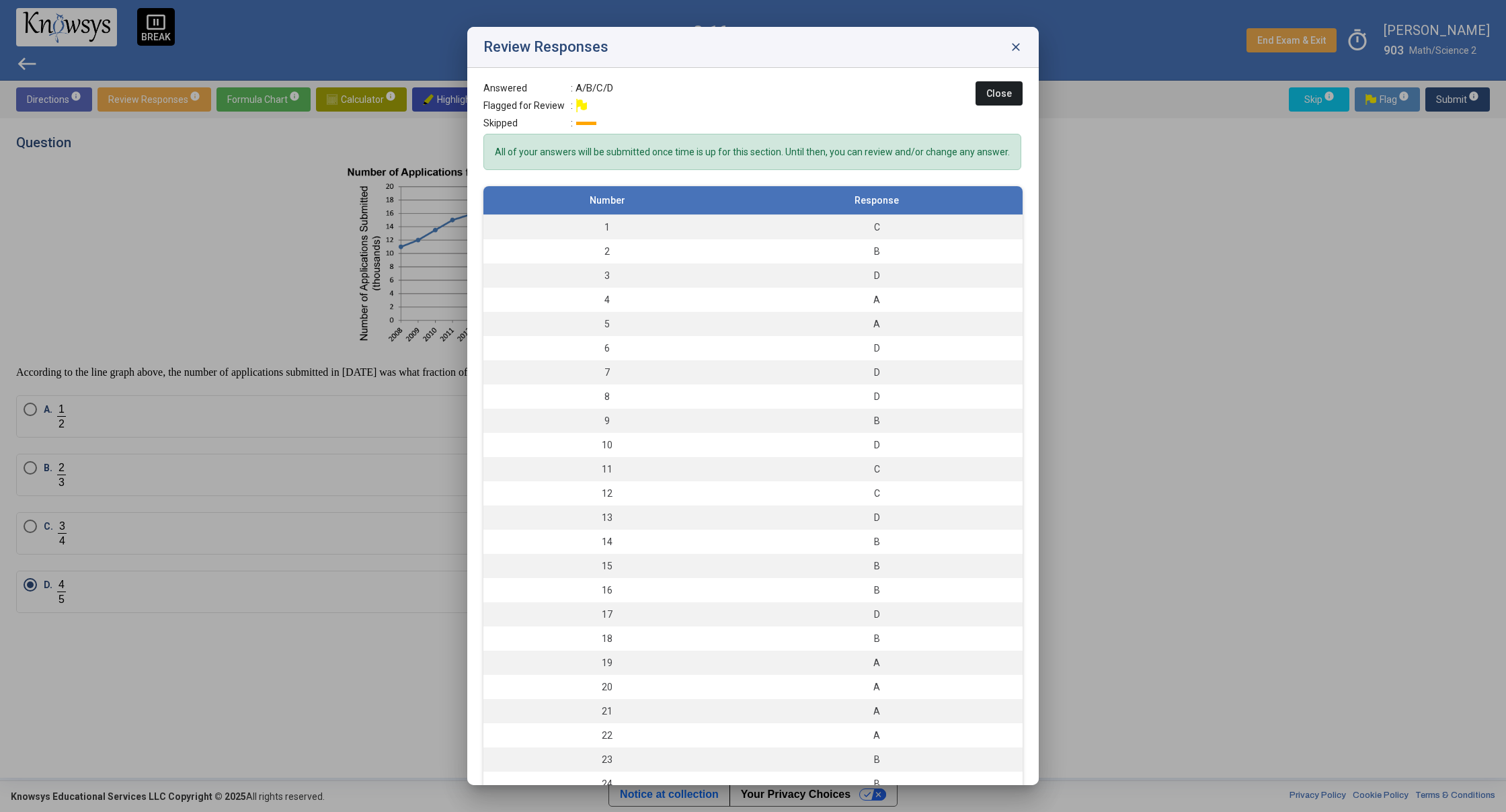
click at [984, 87] on button "Close" at bounding box center [999, 93] width 47 height 24
